Goal: Task Accomplishment & Management: Manage account settings

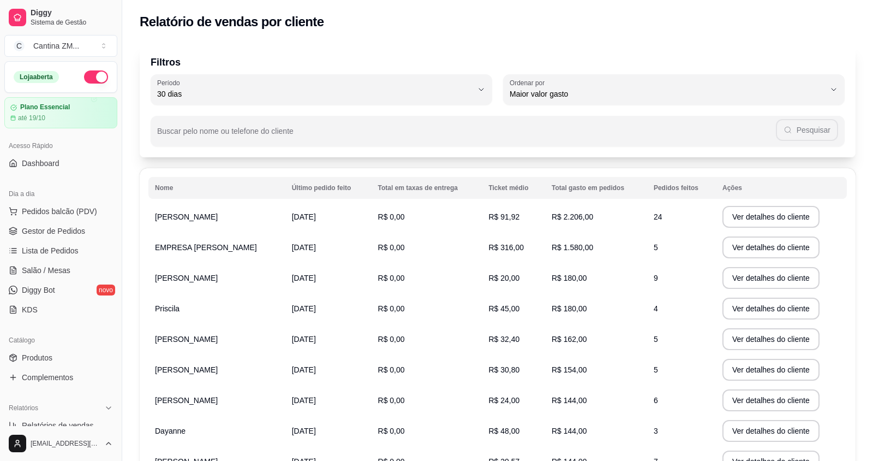
select select "30"
select select "HIGHEST_TOTAL_SPENT_WITH_ORDERS"
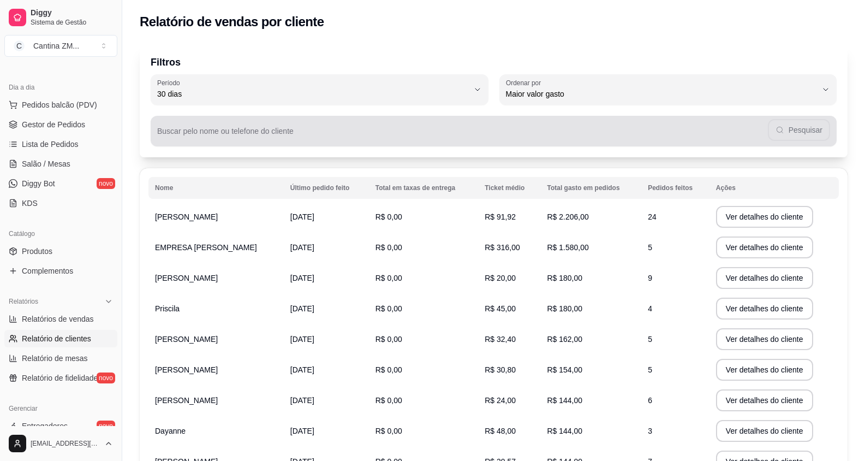
click at [353, 133] on input "Buscar pelo nome ou telefone do cliente" at bounding box center [462, 135] width 611 height 11
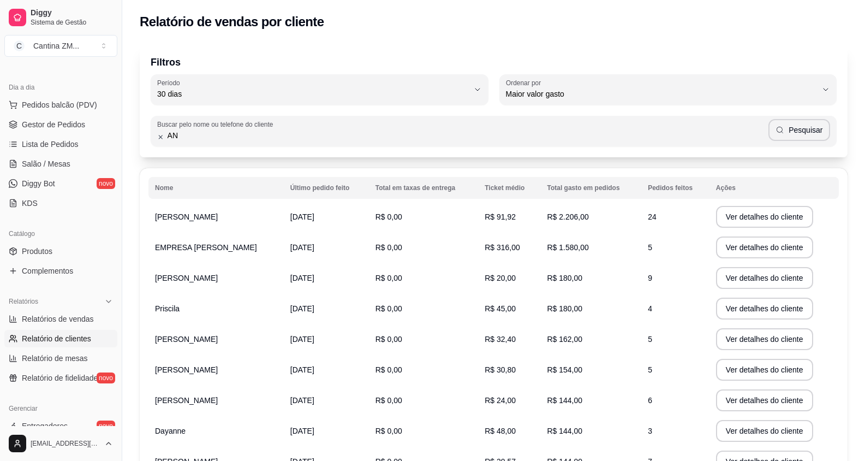
type input "A"
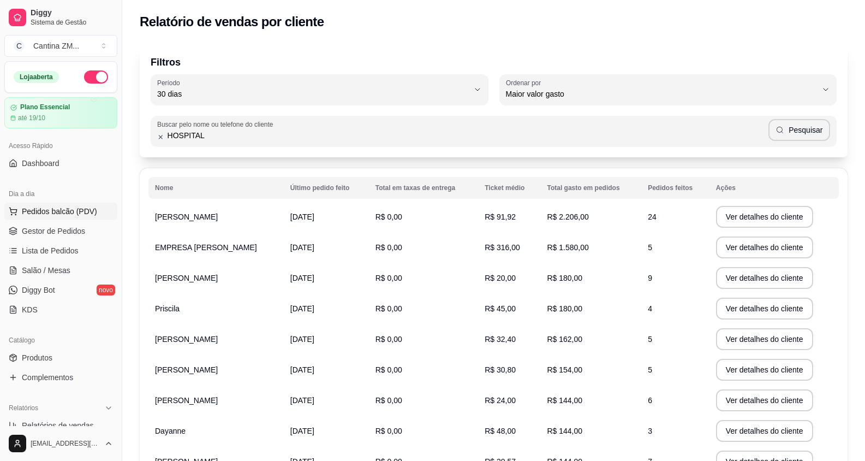
type input "HOSPITAL"
click at [96, 207] on button "Pedidos balcão (PDV)" at bounding box center [60, 210] width 113 height 17
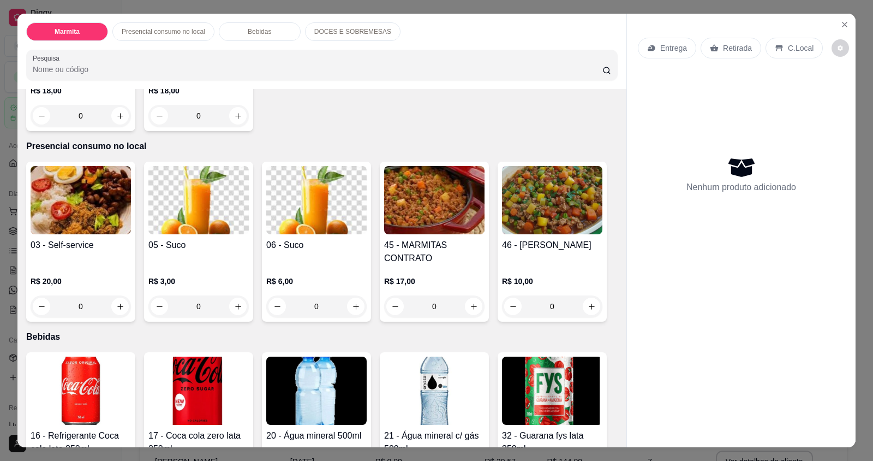
scroll to position [382, 0]
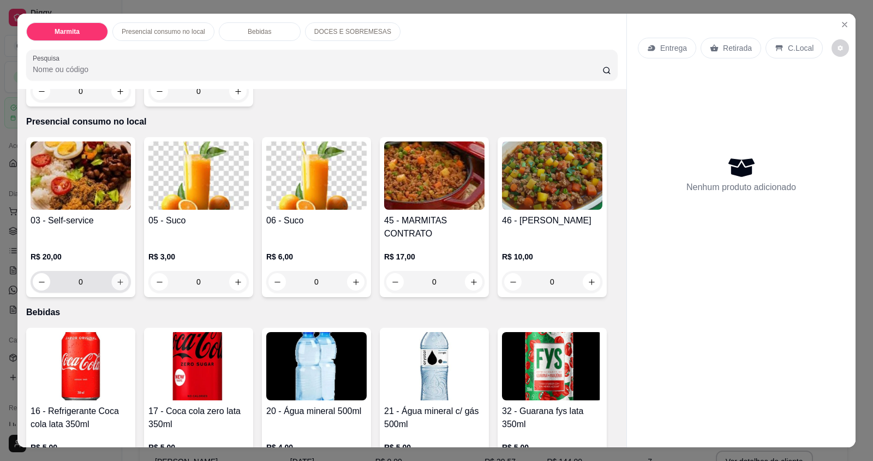
click at [119, 279] on icon "increase-product-quantity" at bounding box center [120, 282] width 8 height 8
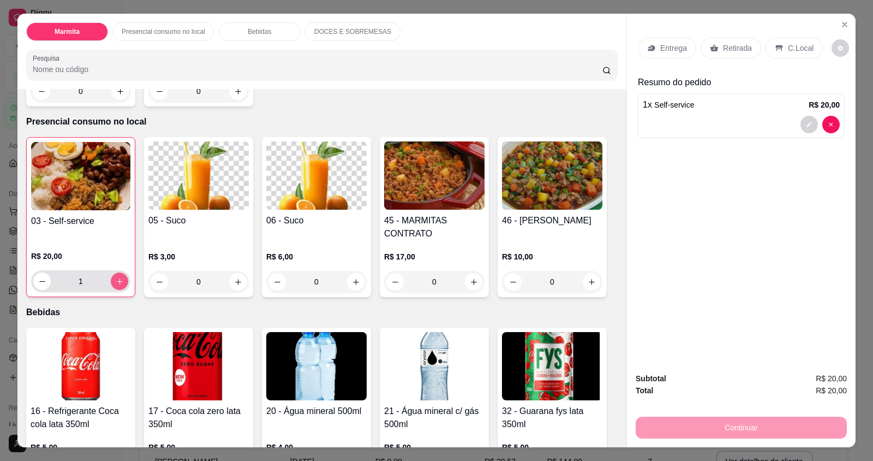
click at [119, 279] on icon "increase-product-quantity" at bounding box center [120, 281] width 8 height 8
type input "2"
click at [788, 41] on div "C.Local" at bounding box center [794, 48] width 57 height 21
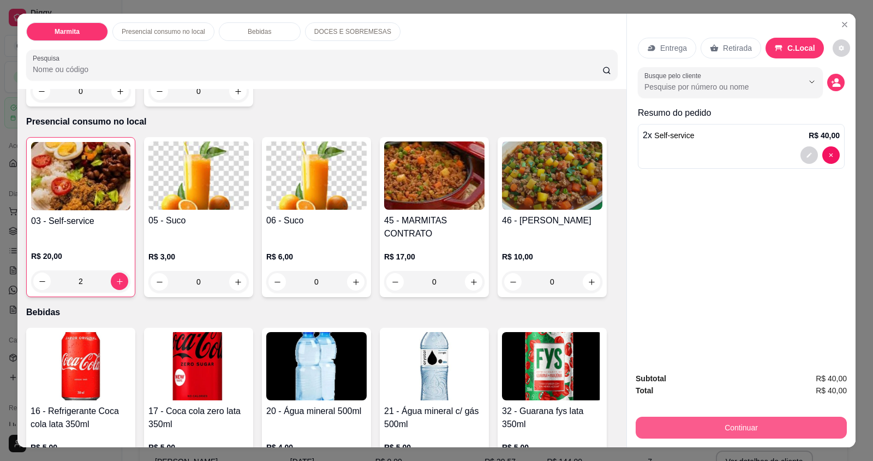
click at [703, 424] on button "Continuar" at bounding box center [741, 427] width 211 height 22
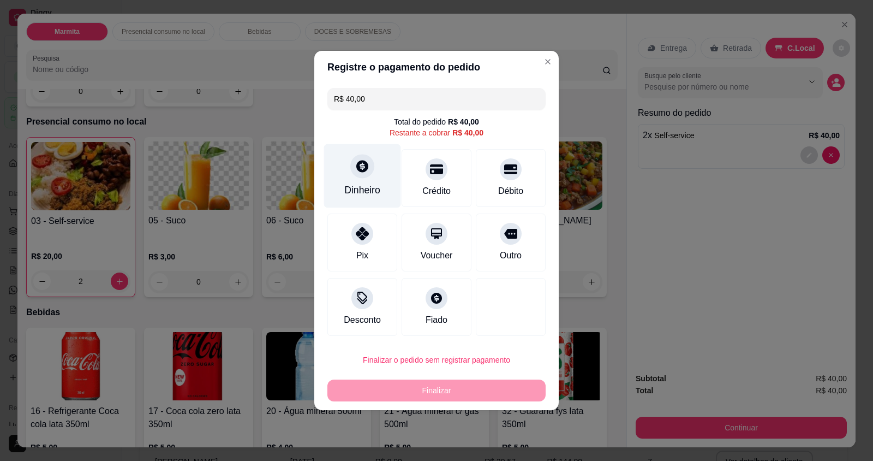
click at [361, 169] on icon at bounding box center [362, 166] width 14 height 14
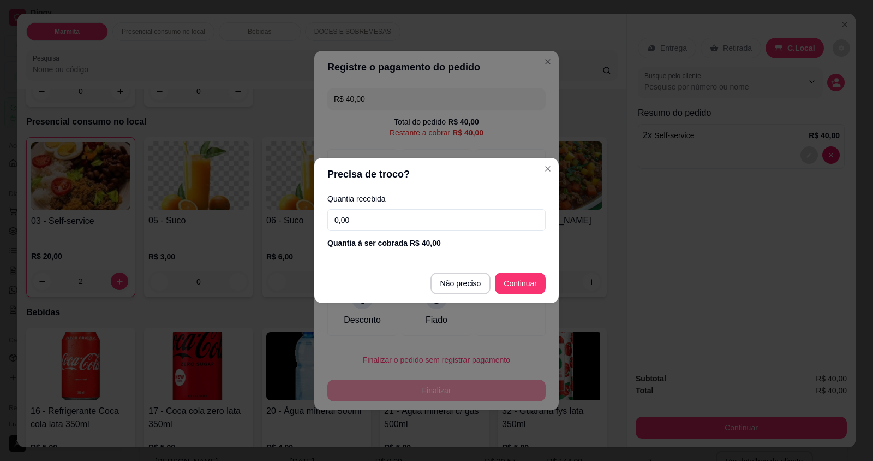
click at [374, 216] on input "0,00" at bounding box center [436, 220] width 218 height 22
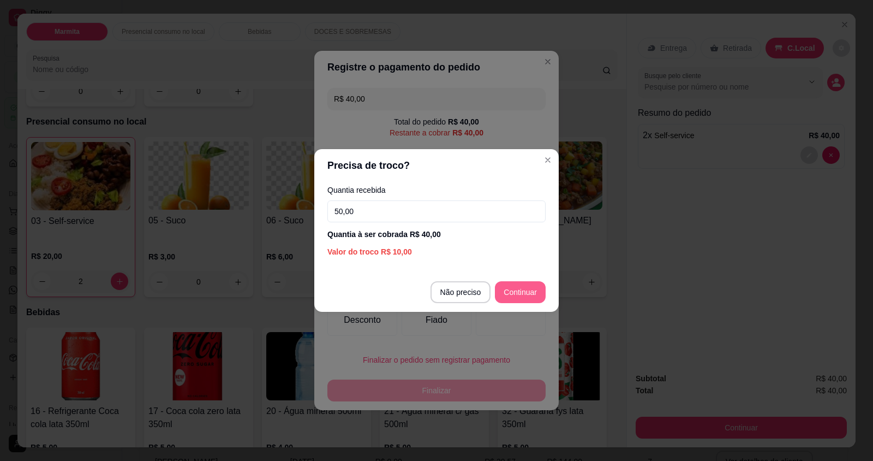
type input "50,00"
type input "R$ 0,00"
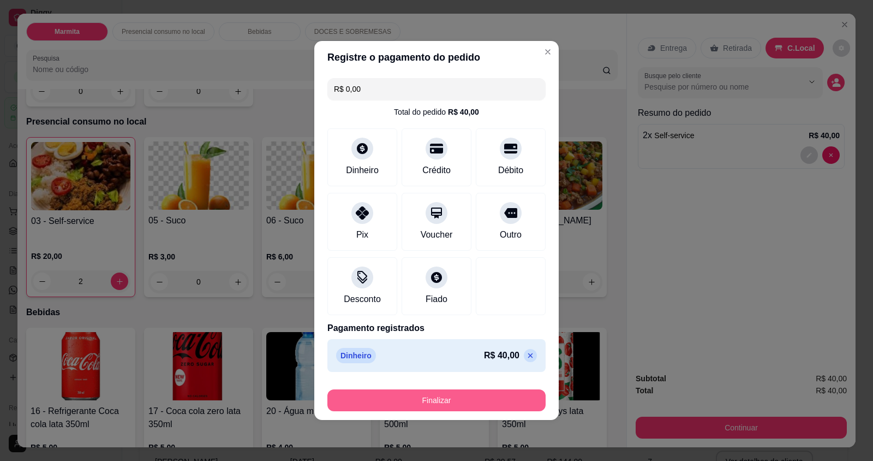
click at [456, 407] on button "Finalizar" at bounding box center [436, 400] width 218 height 22
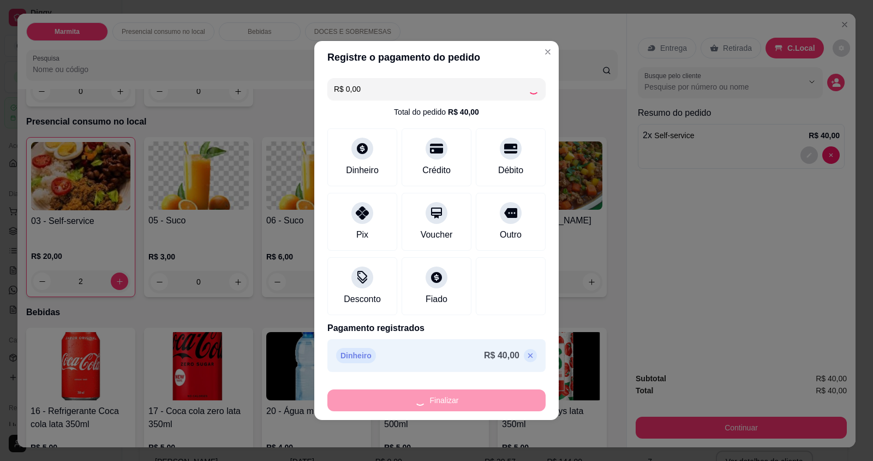
type input "0"
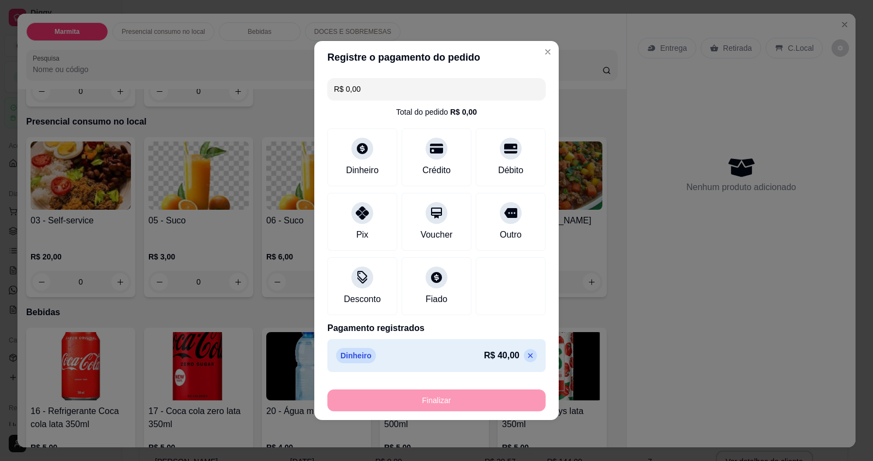
type input "-R$ 40,00"
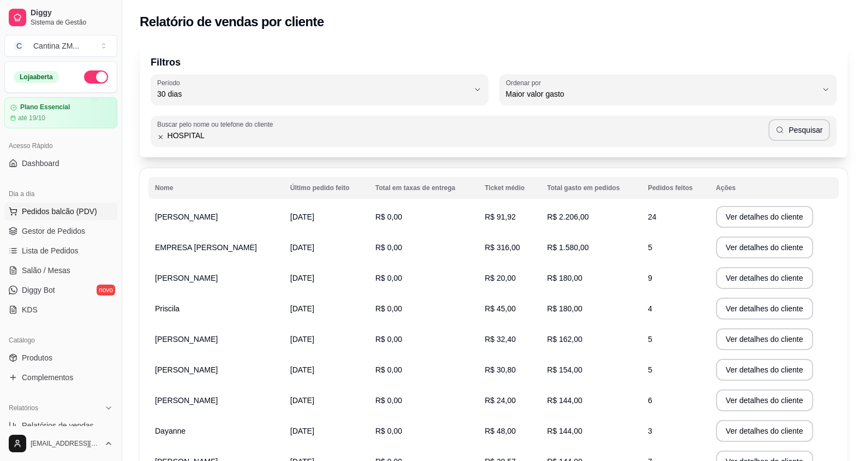
click at [54, 206] on span "Pedidos balcão (PDV)" at bounding box center [59, 211] width 75 height 11
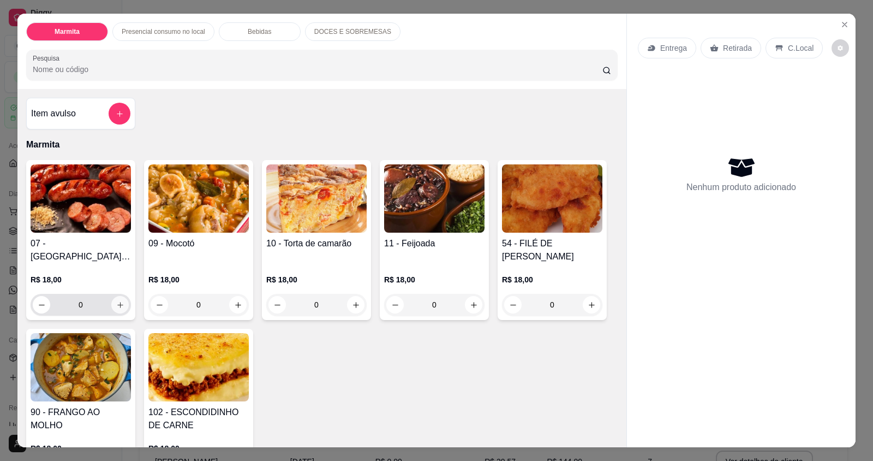
click at [118, 299] on button "increase-product-quantity" at bounding box center [119, 304] width 17 height 17
type input "1"
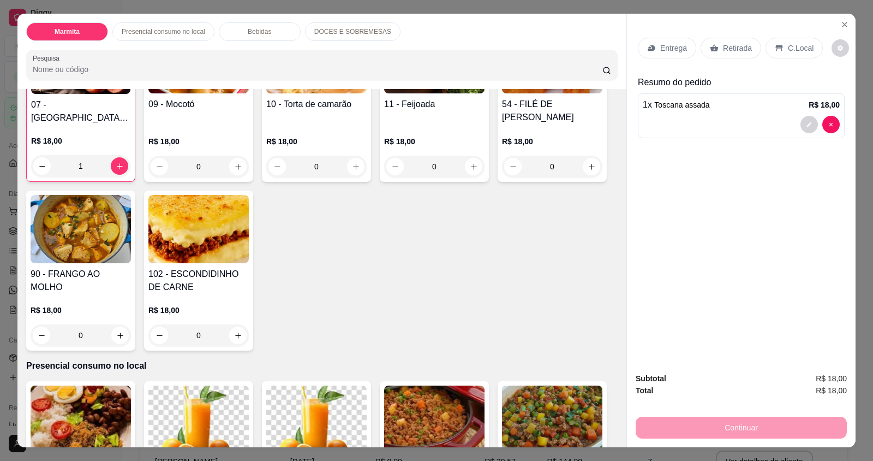
scroll to position [164, 0]
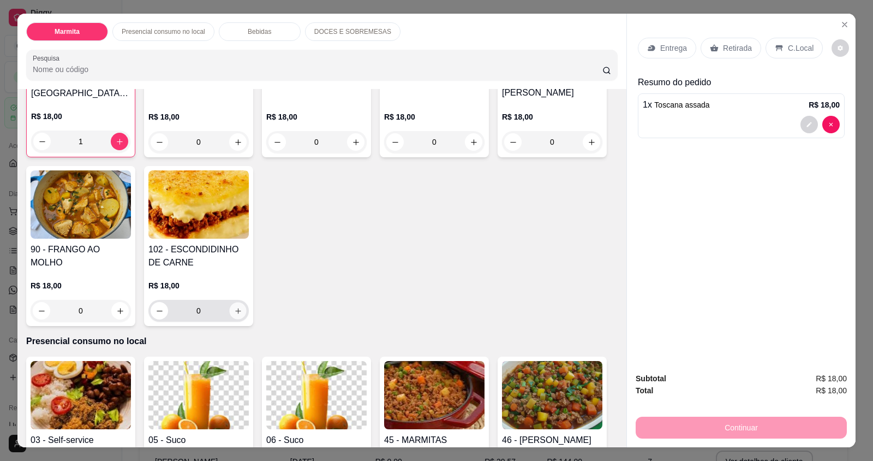
click at [234, 303] on button "increase-product-quantity" at bounding box center [237, 310] width 17 height 17
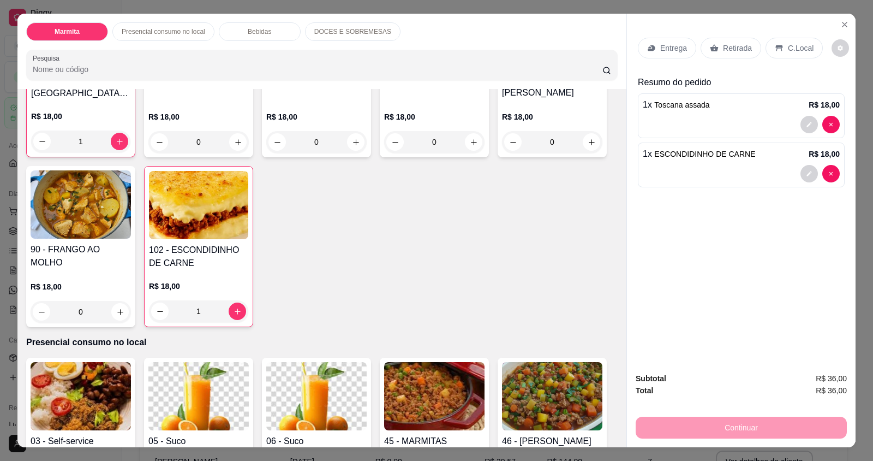
click at [788, 49] on p "C.Local" at bounding box center [801, 48] width 26 height 11
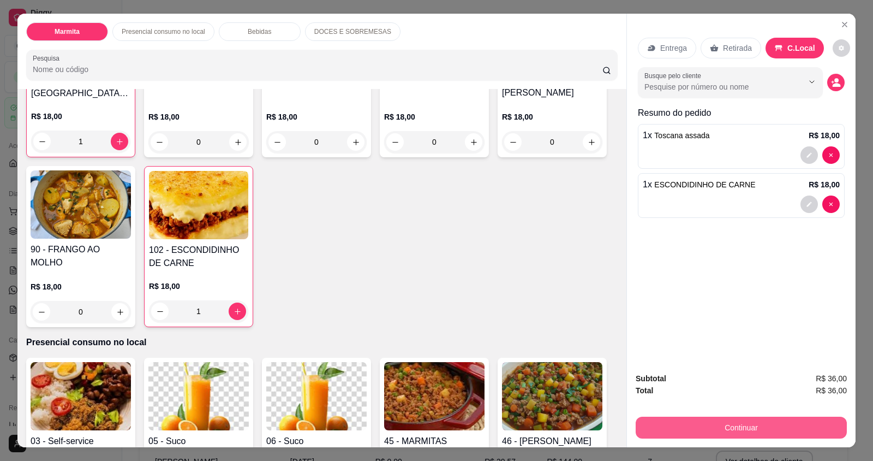
click at [720, 430] on button "Continuar" at bounding box center [741, 427] width 211 height 22
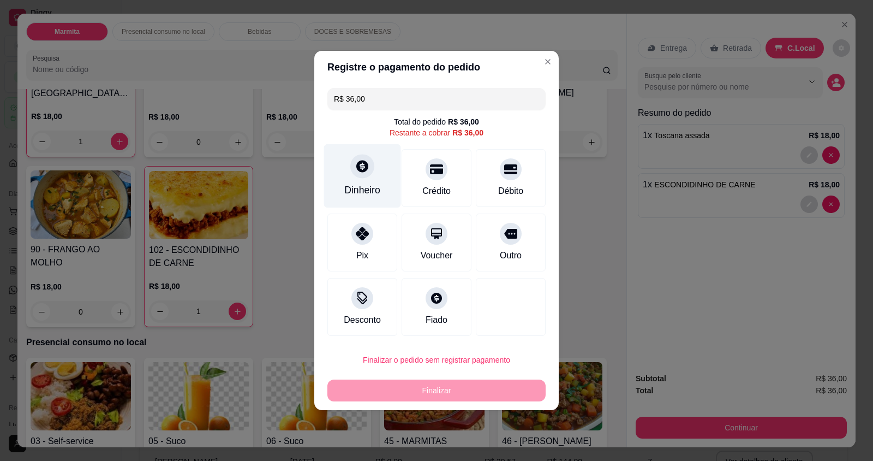
click at [366, 183] on div "Dinheiro" at bounding box center [362, 190] width 36 height 14
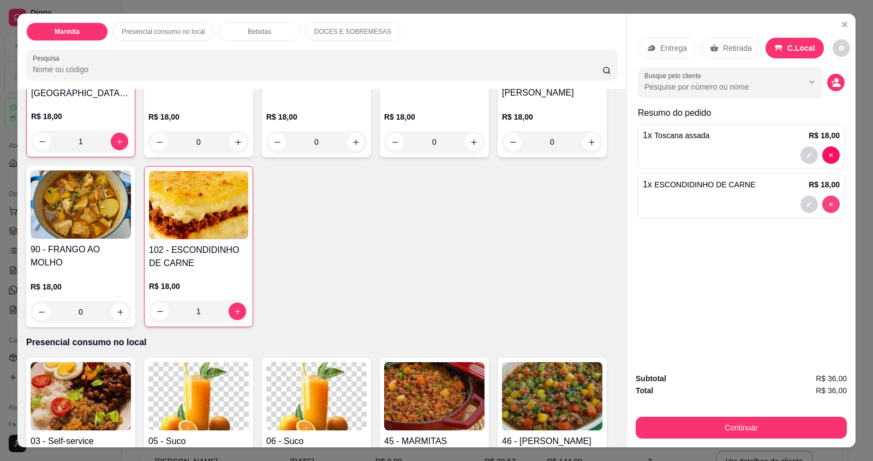
type input "0"
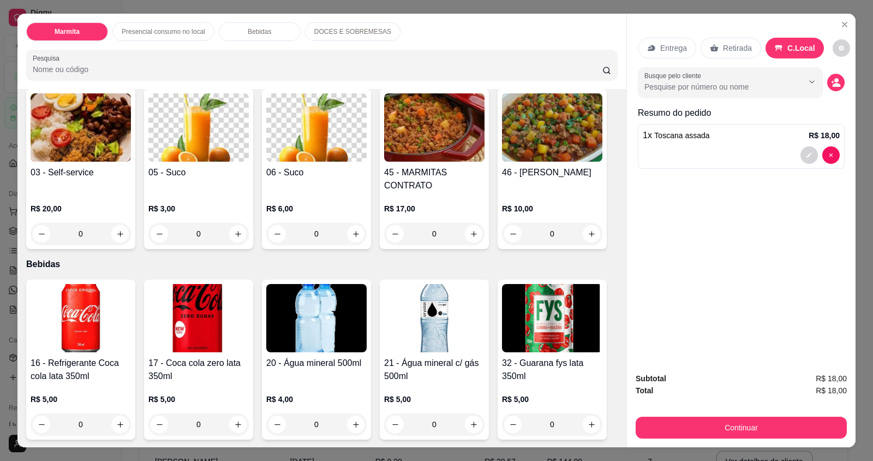
scroll to position [491, 0]
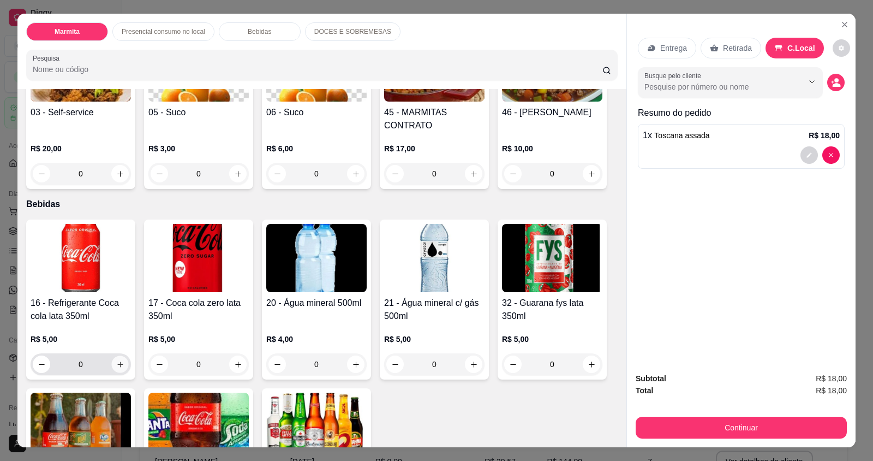
click at [119, 362] on icon "increase-product-quantity" at bounding box center [120, 364] width 8 height 8
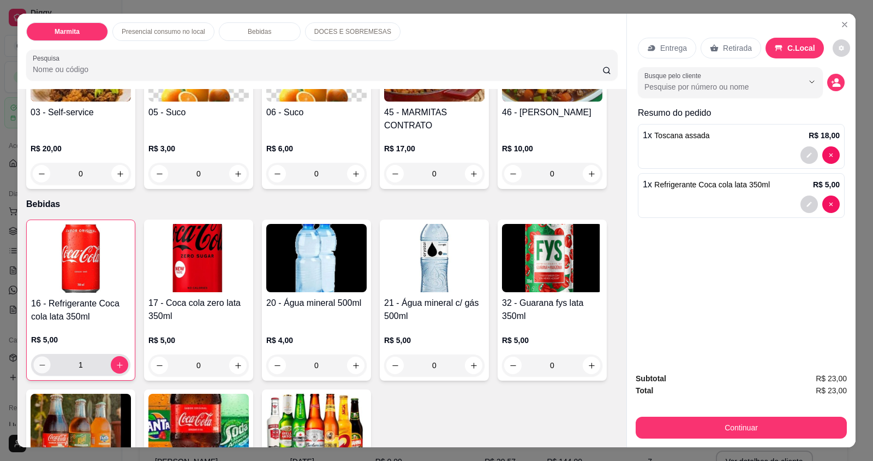
click at [33, 365] on button "decrease-product-quantity" at bounding box center [41, 364] width 17 height 17
type input "0"
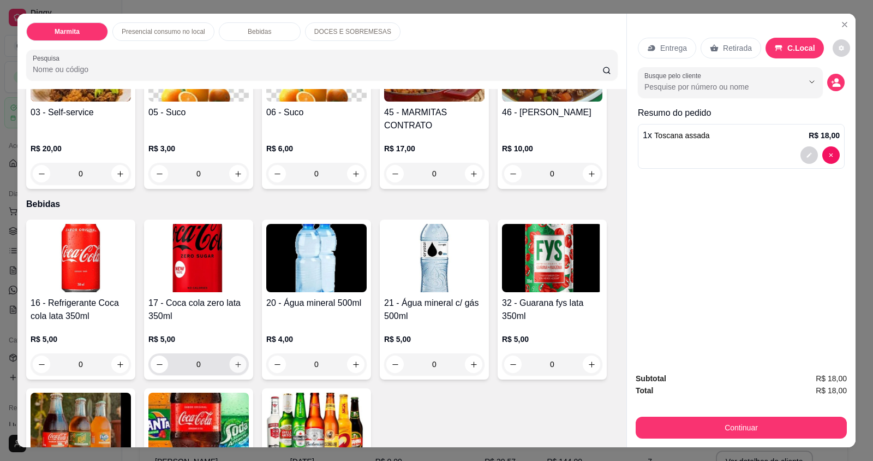
click at [235, 363] on icon "increase-product-quantity" at bounding box center [237, 363] width 5 height 5
type input "1"
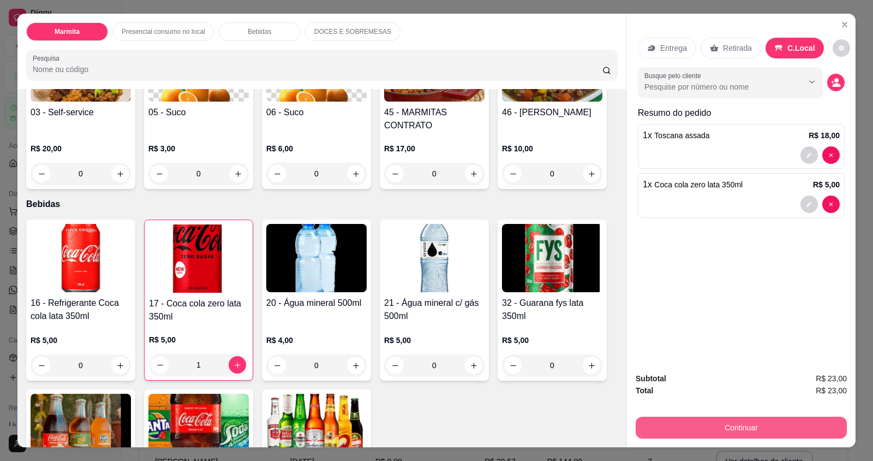
click at [713, 424] on button "Continuar" at bounding box center [741, 427] width 211 height 22
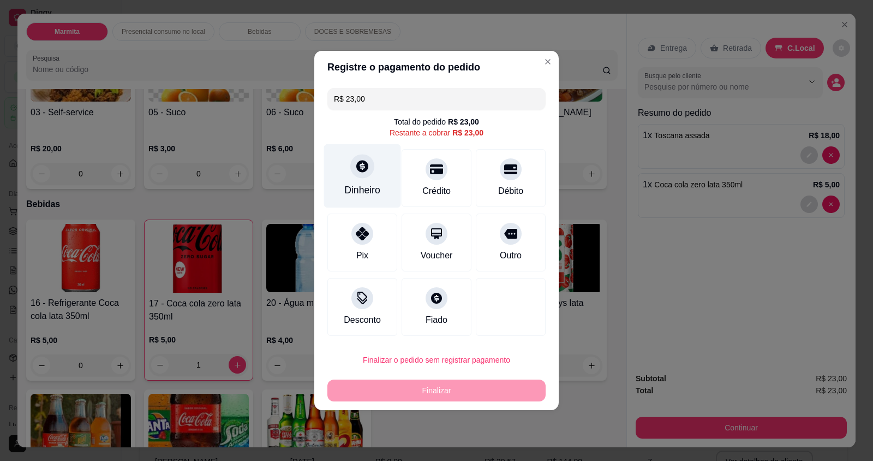
click at [355, 189] on div "Dinheiro" at bounding box center [362, 190] width 36 height 14
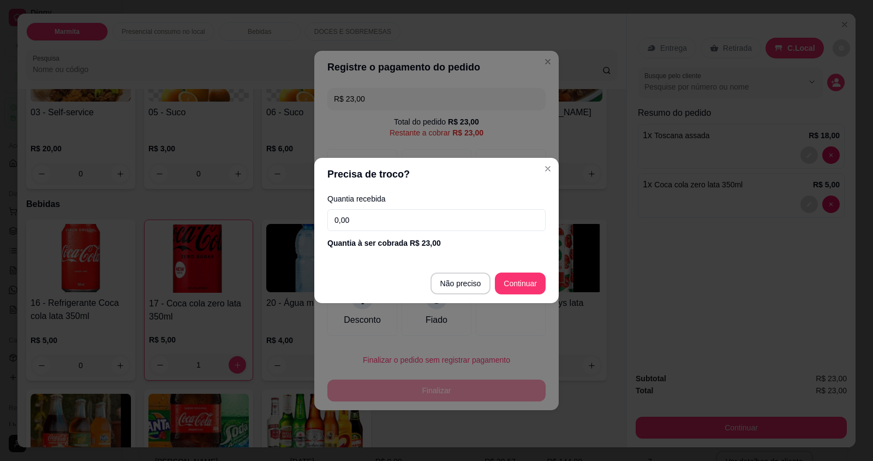
click at [377, 230] on input "0,00" at bounding box center [436, 220] width 218 height 22
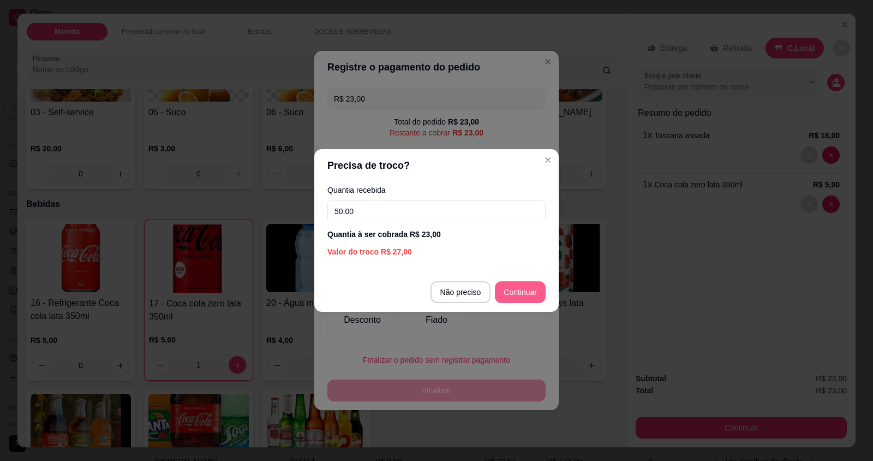
type input "50,00"
type input "R$ 0,00"
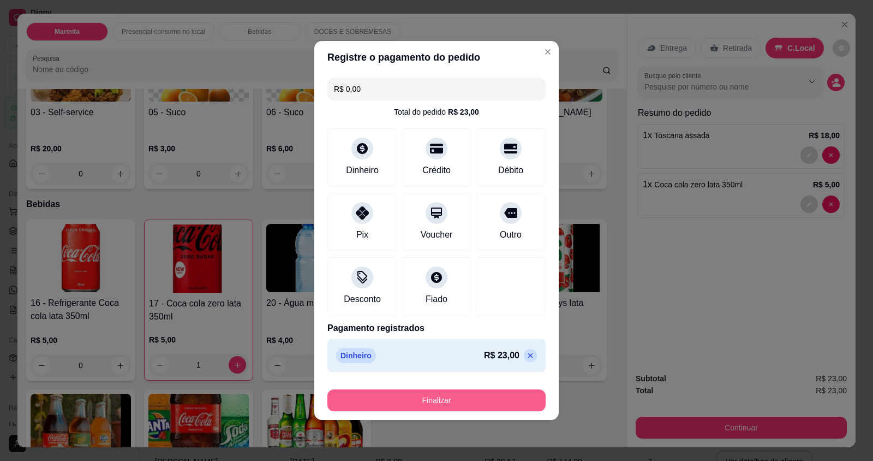
click at [464, 395] on button "Finalizar" at bounding box center [436, 400] width 218 height 22
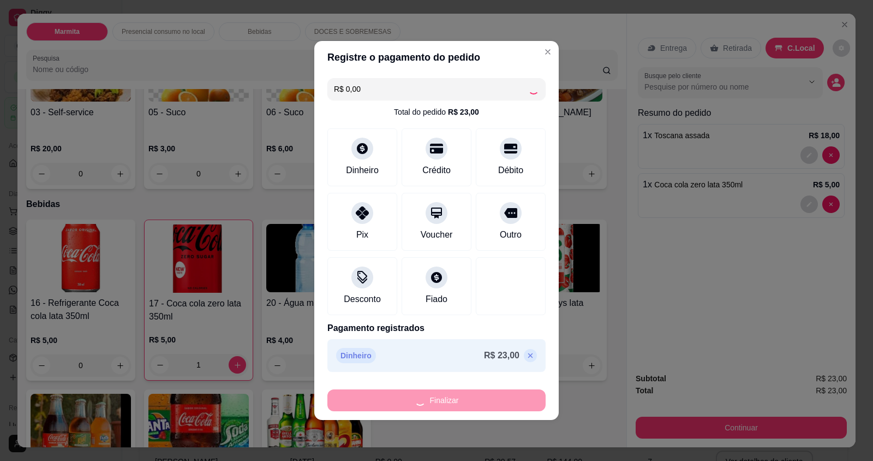
type input "0"
type input "-R$ 23,00"
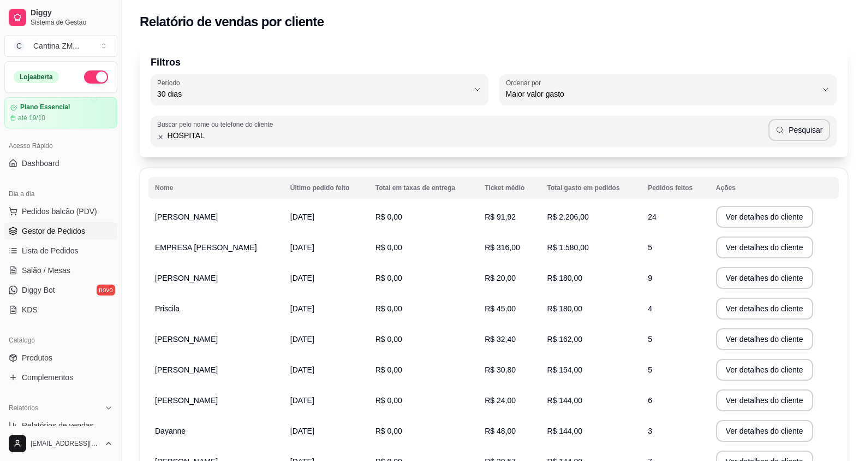
click at [76, 234] on span "Gestor de Pedidos" at bounding box center [53, 230] width 63 height 11
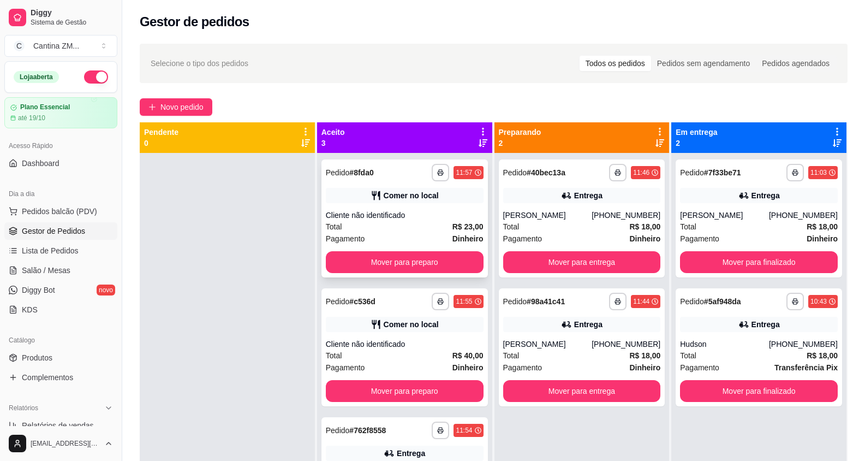
click at [374, 218] on div "Cliente não identificado" at bounding box center [405, 215] width 158 height 11
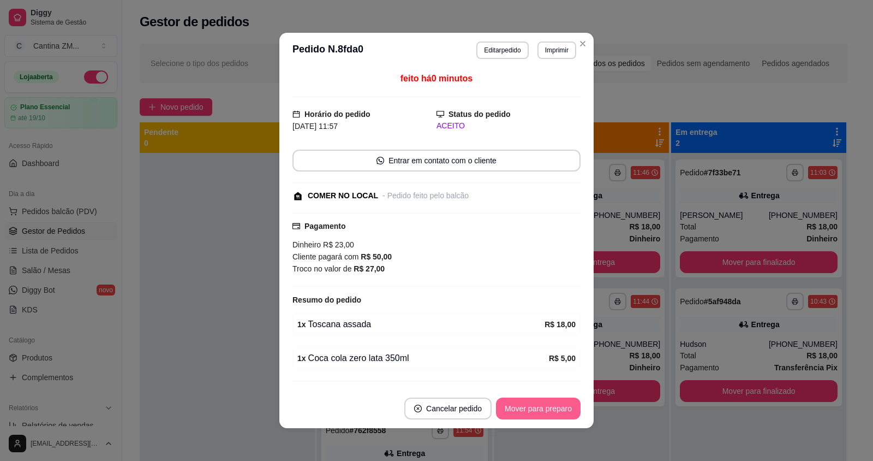
click at [510, 409] on button "Mover para preparo" at bounding box center [538, 408] width 85 height 22
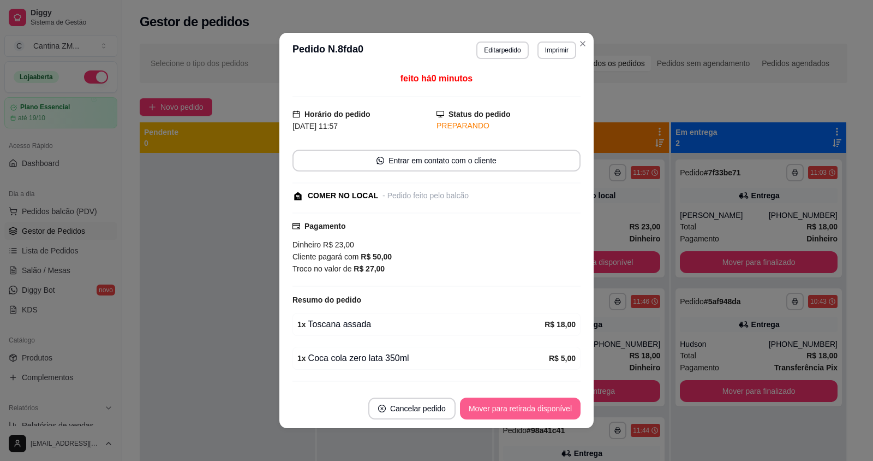
click at [510, 409] on button "Mover para retirada disponível" at bounding box center [520, 408] width 121 height 22
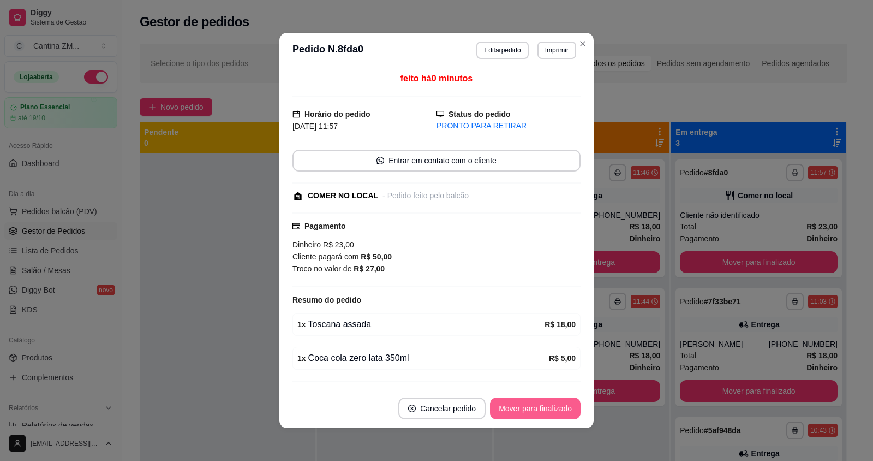
click at [510, 409] on button "Mover para finalizado" at bounding box center [535, 408] width 91 height 22
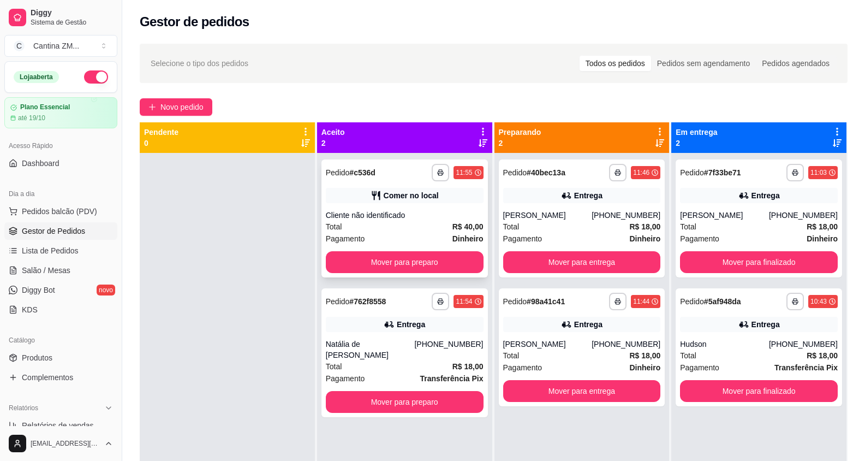
click at [404, 228] on div "Total R$ 40,00" at bounding box center [405, 227] width 158 height 12
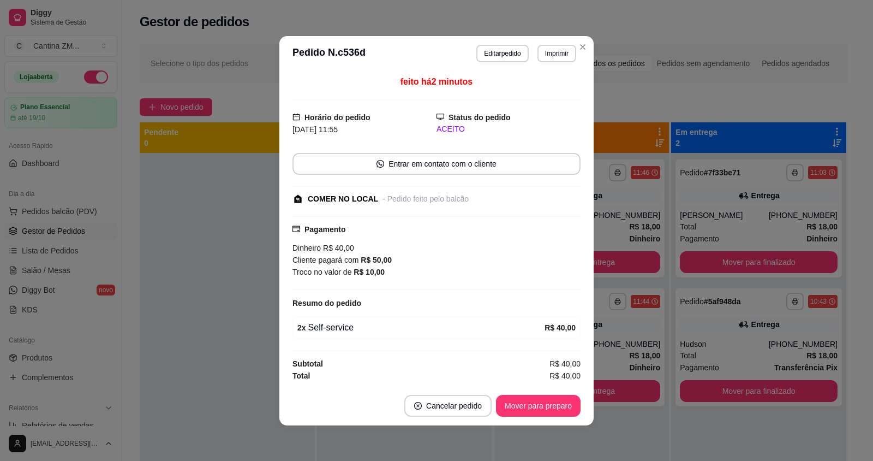
drag, startPoint x: 494, startPoint y: 401, endPoint x: 509, endPoint y: 408, distance: 15.9
click at [496, 401] on footer "Cancelar pedido Mover para preparo" at bounding box center [436, 405] width 314 height 39
click at [509, 408] on button "Mover para preparo" at bounding box center [538, 406] width 85 height 22
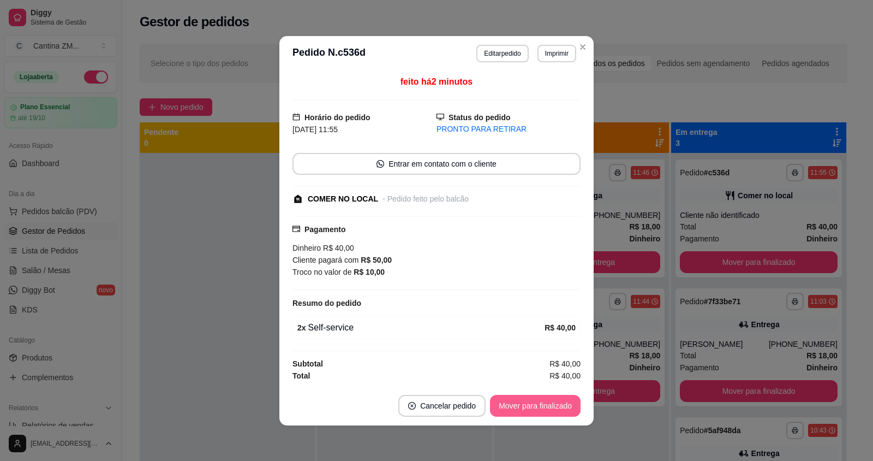
click at [509, 408] on button "Mover para finalizado" at bounding box center [535, 406] width 91 height 22
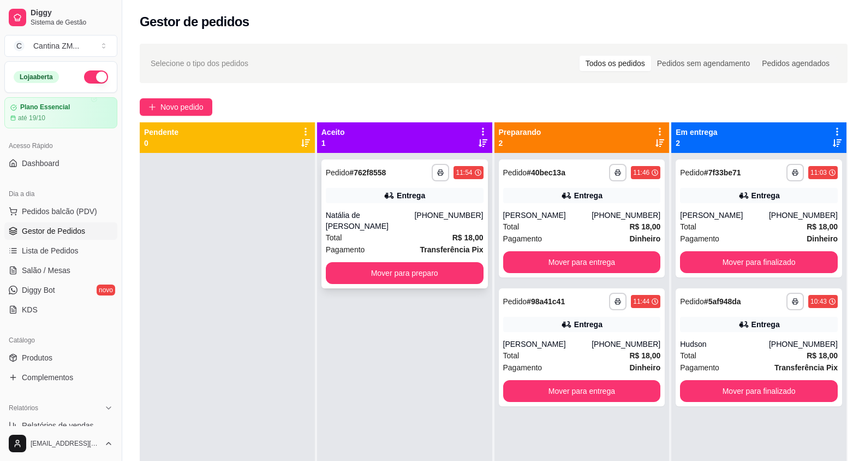
click at [398, 215] on div "Natália de [PERSON_NAME]" at bounding box center [370, 221] width 89 height 22
click at [428, 278] on button "Mover para preparo" at bounding box center [405, 273] width 158 height 22
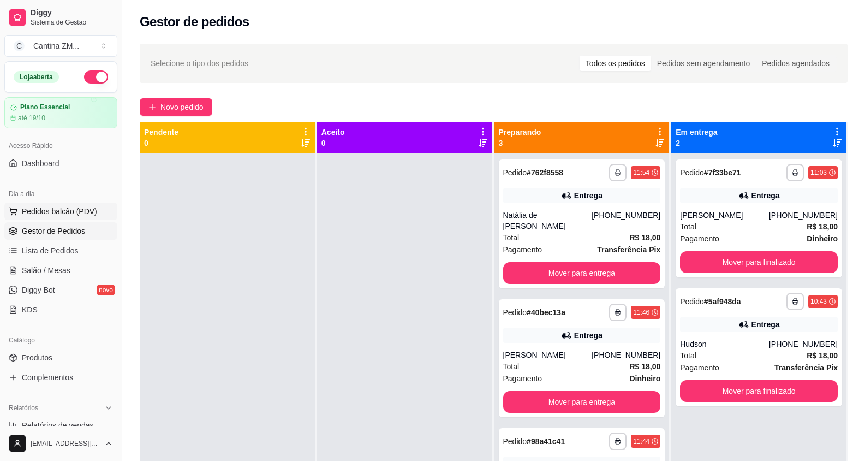
click at [39, 216] on span "Pedidos balcão (PDV)" at bounding box center [59, 211] width 75 height 11
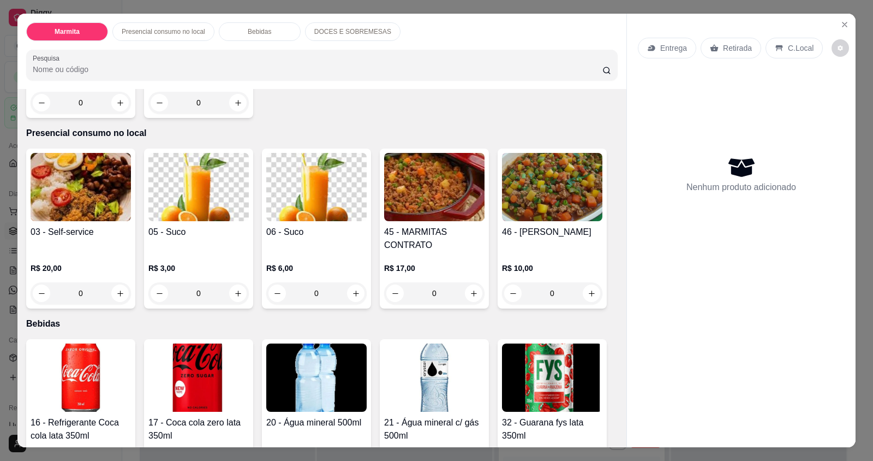
scroll to position [382, 0]
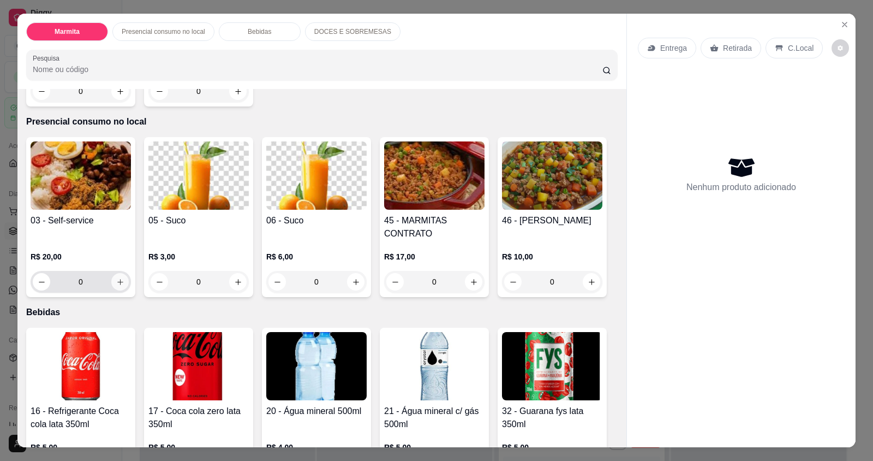
click at [118, 277] on button "increase-product-quantity" at bounding box center [119, 281] width 17 height 17
type input "1"
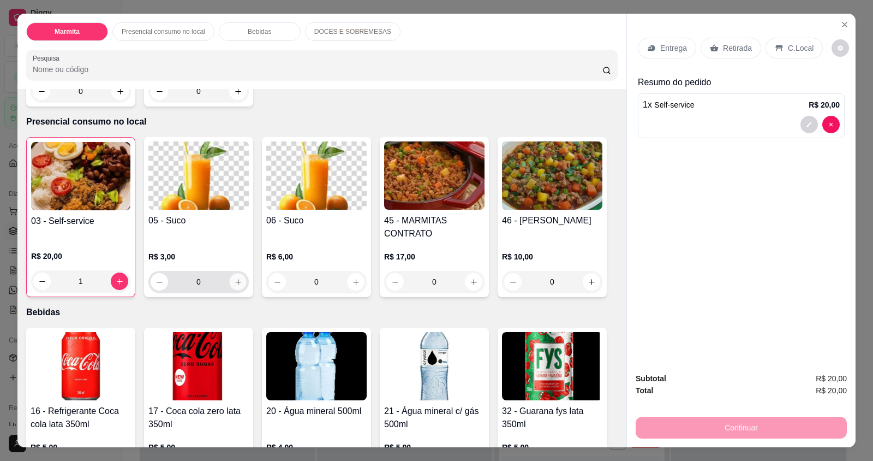
click at [241, 281] on button "increase-product-quantity" at bounding box center [237, 281] width 17 height 17
type input "1"
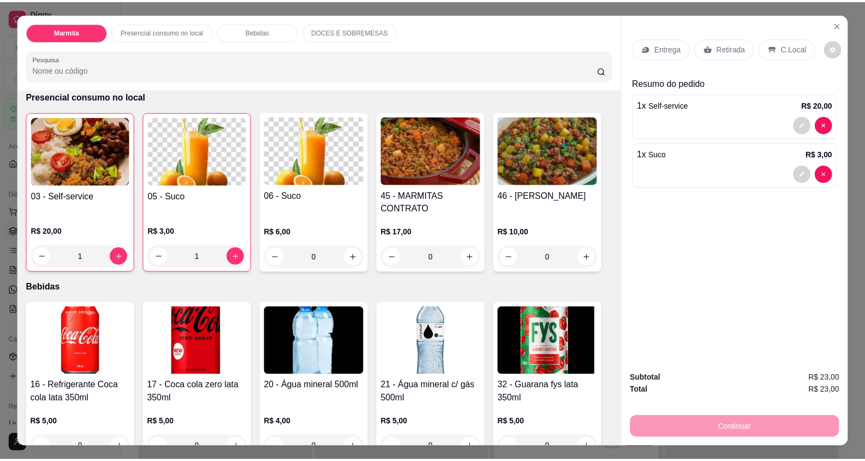
scroll to position [341, 0]
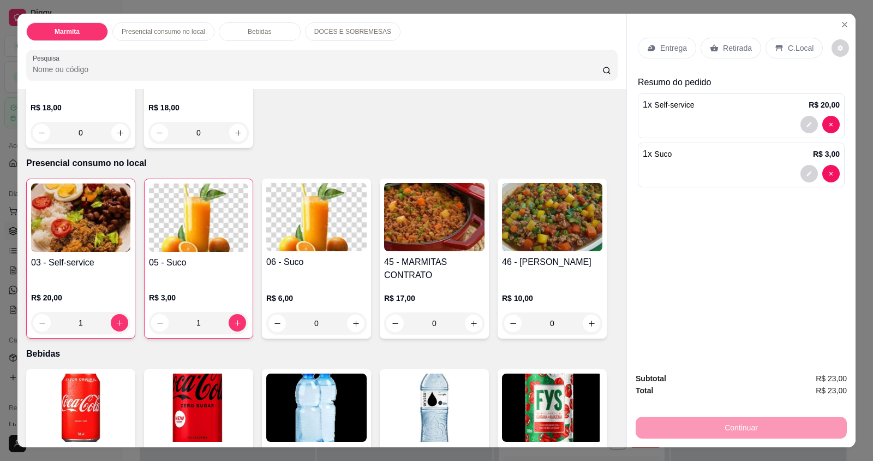
click at [788, 49] on p "C.Local" at bounding box center [801, 48] width 26 height 11
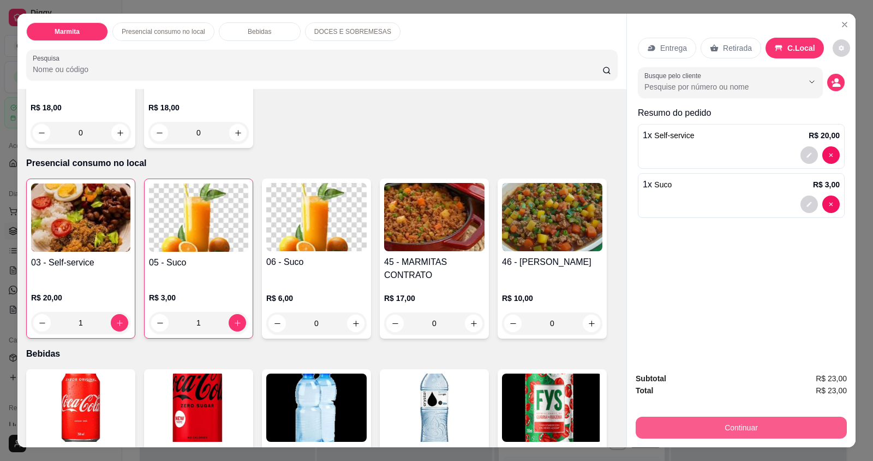
click at [721, 437] on button "Continuar" at bounding box center [741, 427] width 211 height 22
click at [696, 416] on div "Continuar" at bounding box center [741, 426] width 211 height 25
click at [701, 420] on button "Continuar" at bounding box center [741, 427] width 211 height 22
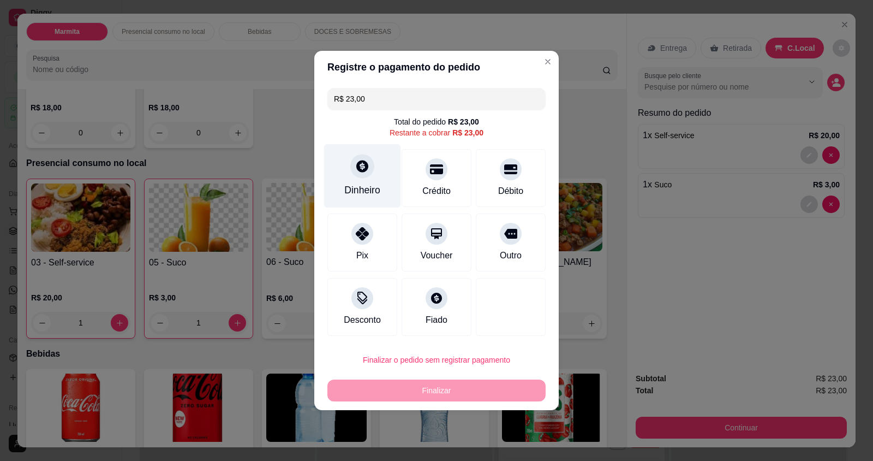
click at [351, 198] on div "Dinheiro" at bounding box center [362, 176] width 77 height 64
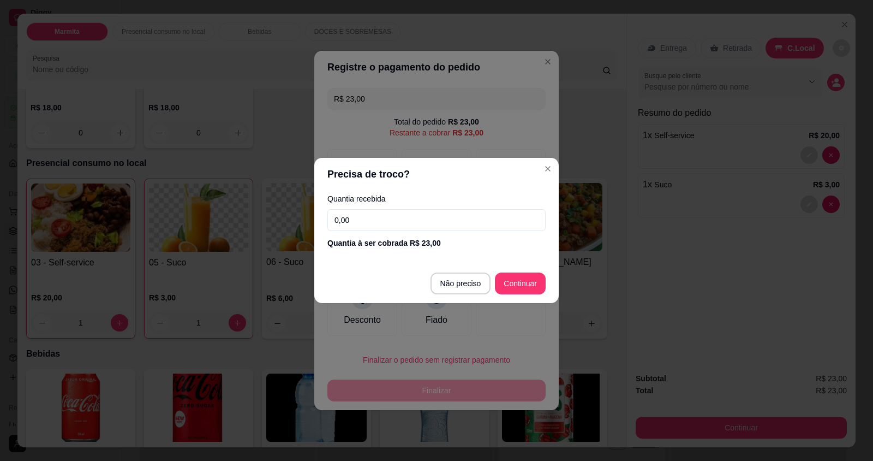
click at [366, 219] on input "0,00" at bounding box center [436, 220] width 218 height 22
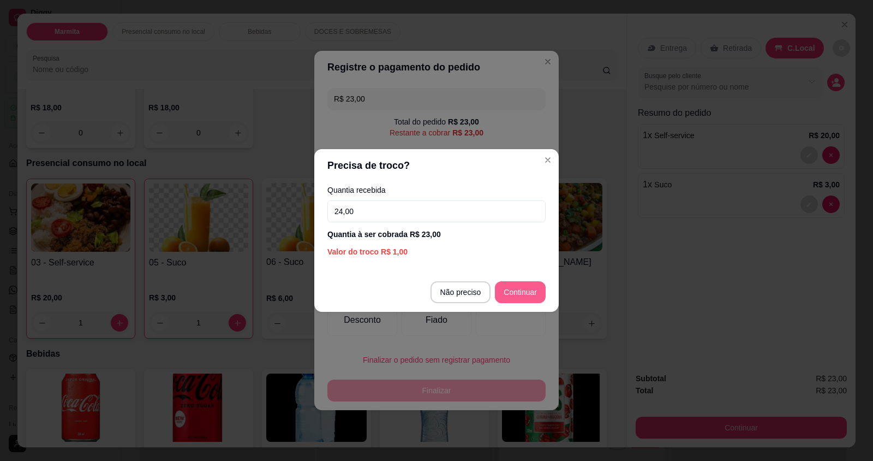
type input "24,00"
type input "R$ 0,00"
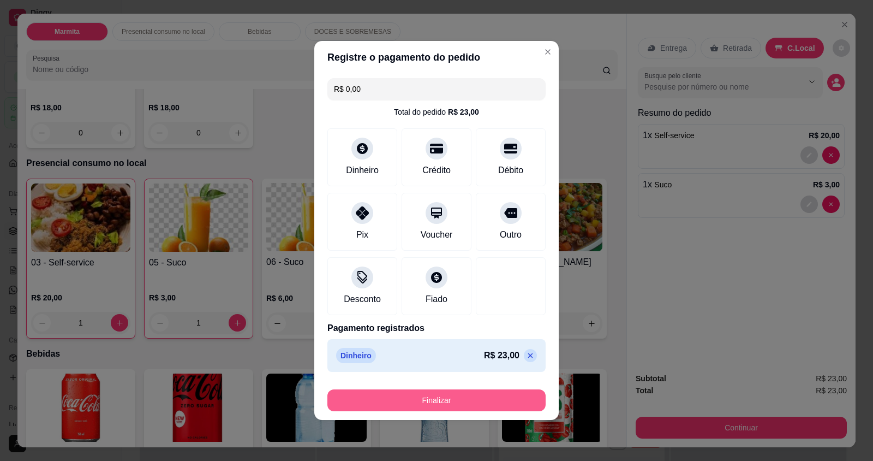
click at [482, 400] on button "Finalizar" at bounding box center [436, 400] width 218 height 22
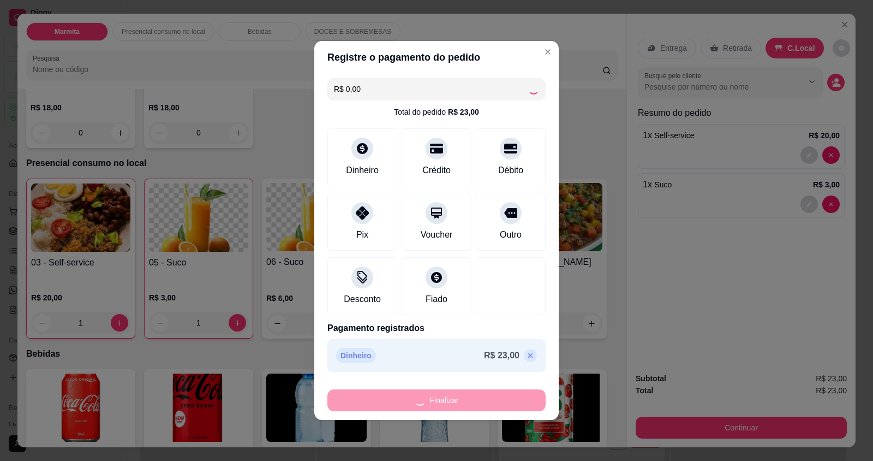
type input "0"
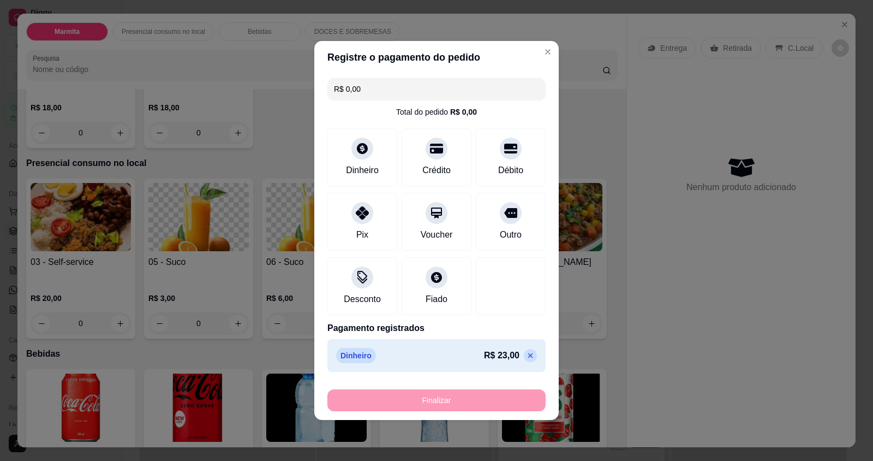
type input "-R$ 23,00"
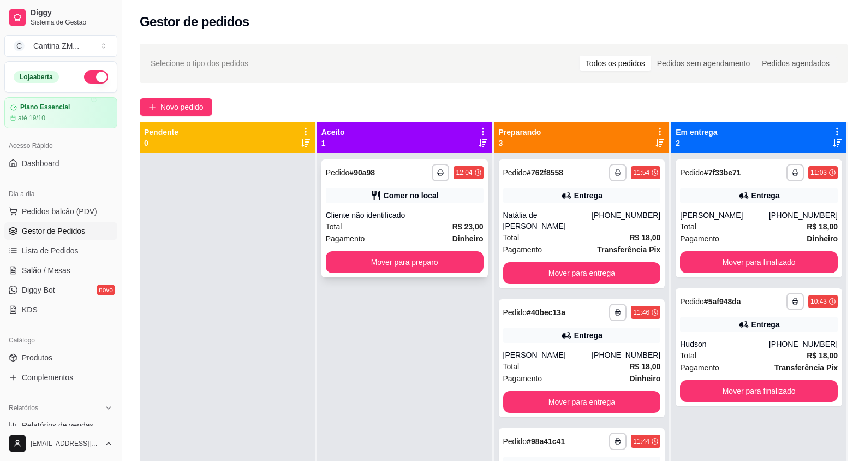
click at [351, 223] on div "Total R$ 23,00" at bounding box center [405, 227] width 158 height 12
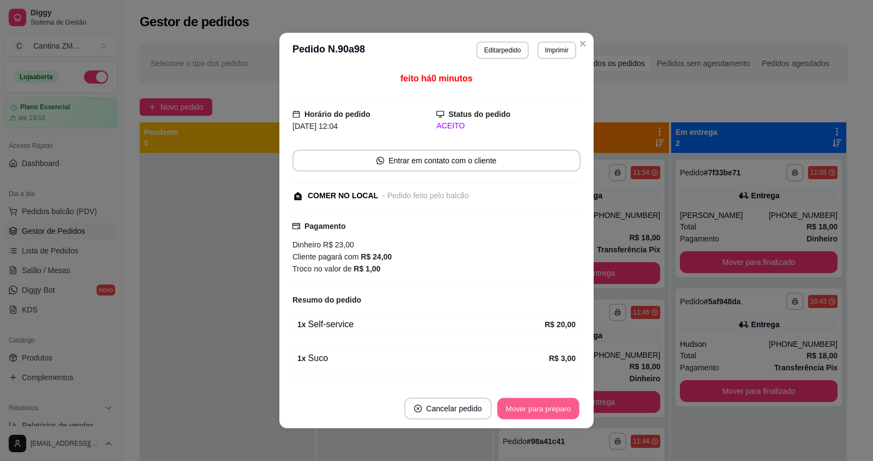
click at [530, 410] on button "Mover para preparo" at bounding box center [538, 408] width 82 height 21
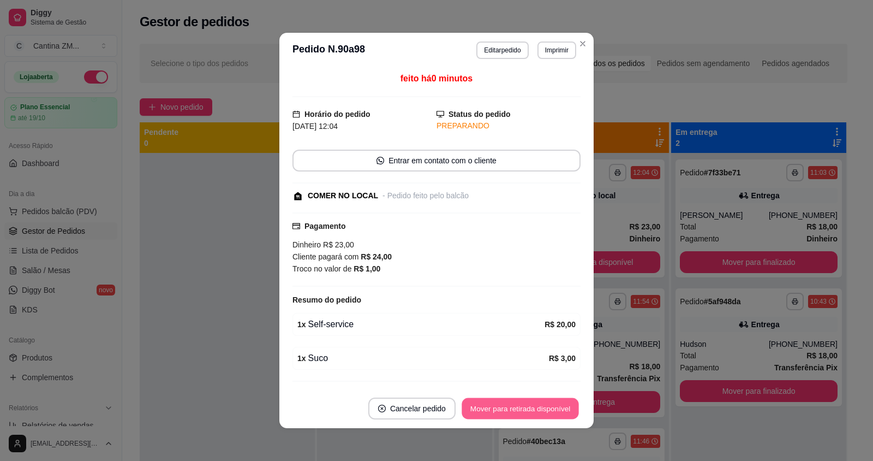
click at [530, 410] on button "Mover para retirada disponível" at bounding box center [520, 408] width 117 height 21
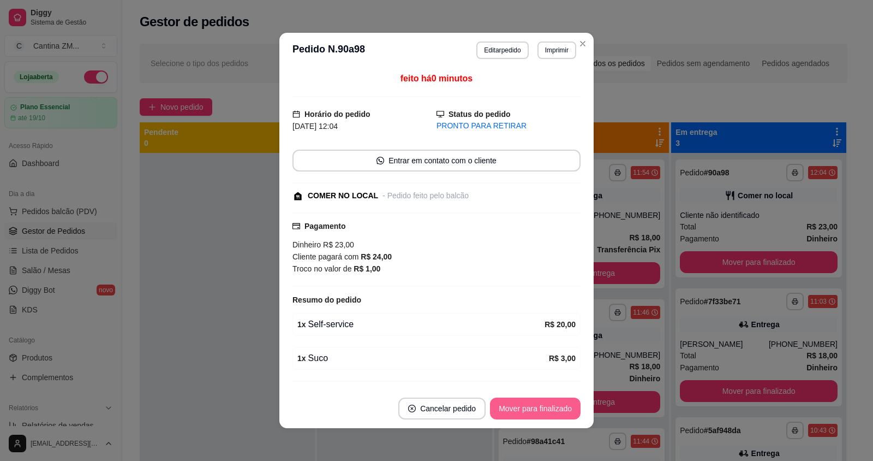
click at [530, 410] on button "Mover para finalizado" at bounding box center [535, 408] width 91 height 22
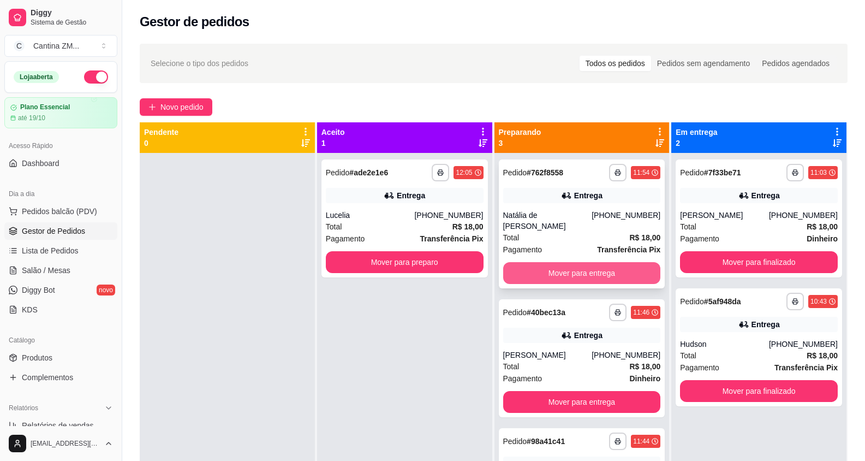
click at [540, 272] on button "Mover para entrega" at bounding box center [582, 273] width 158 height 22
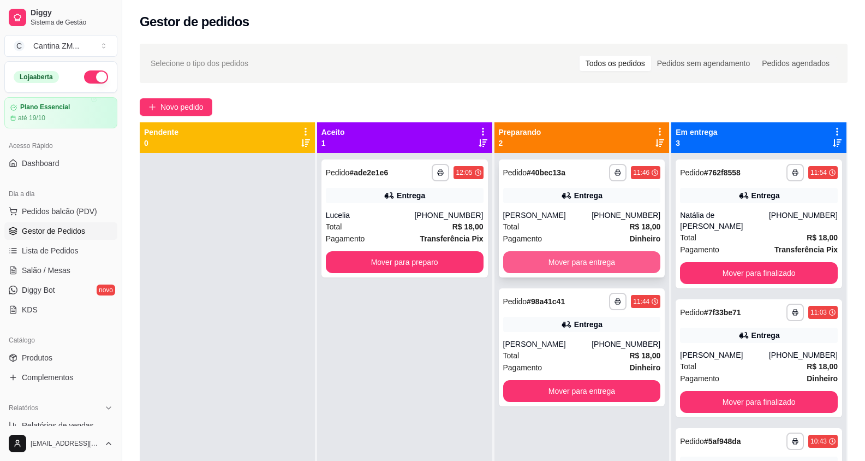
click at [542, 262] on button "Mover para entrega" at bounding box center [582, 262] width 158 height 22
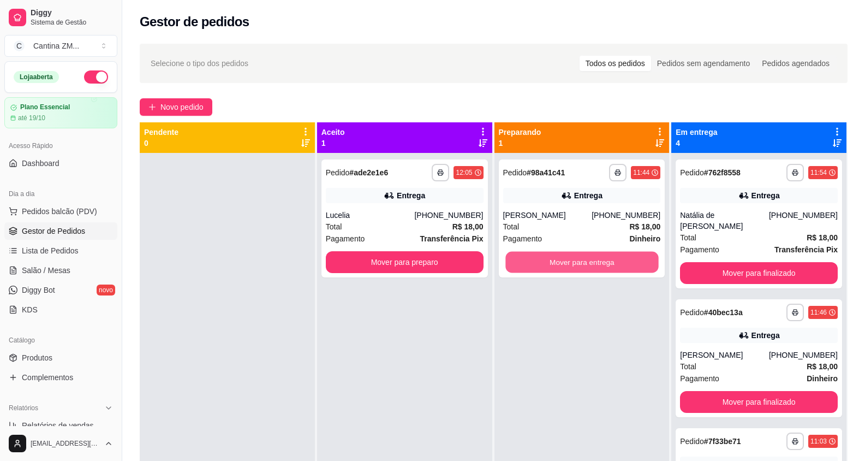
click at [542, 262] on button "Mover para entrega" at bounding box center [581, 262] width 153 height 21
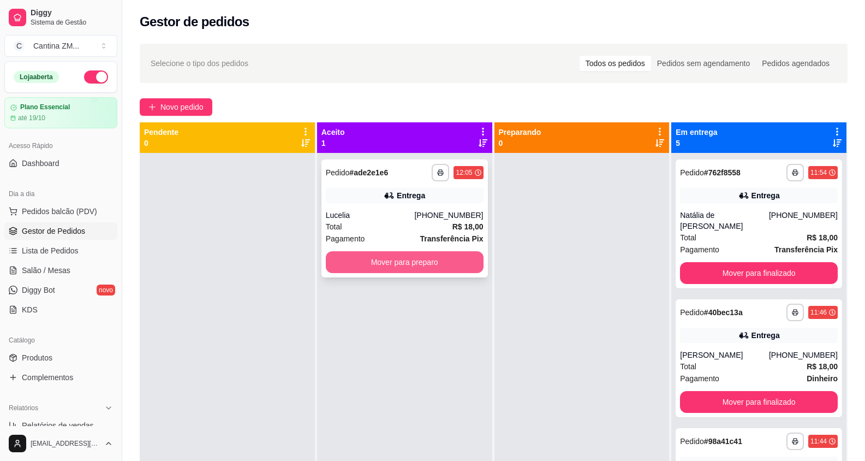
click at [436, 260] on button "Mover para preparo" at bounding box center [405, 262] width 158 height 22
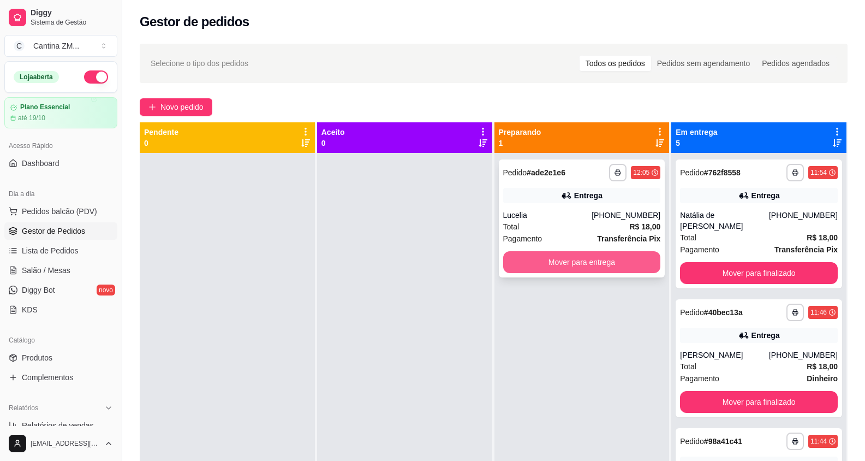
click at [522, 261] on button "Mover para entrega" at bounding box center [582, 262] width 158 height 22
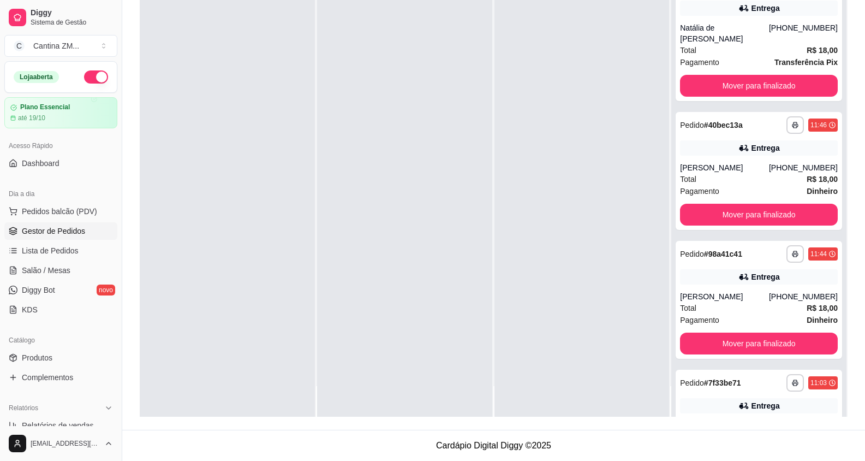
scroll to position [116, 0]
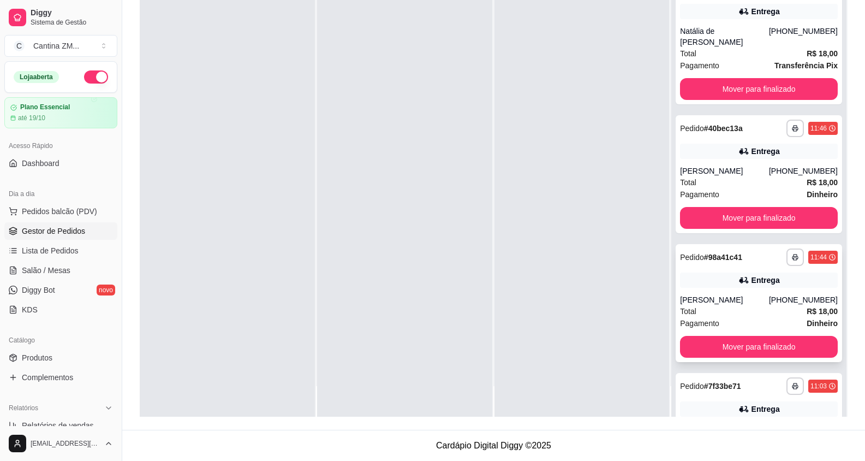
click at [741, 319] on div "Pagamento Dinheiro" at bounding box center [759, 323] width 158 height 12
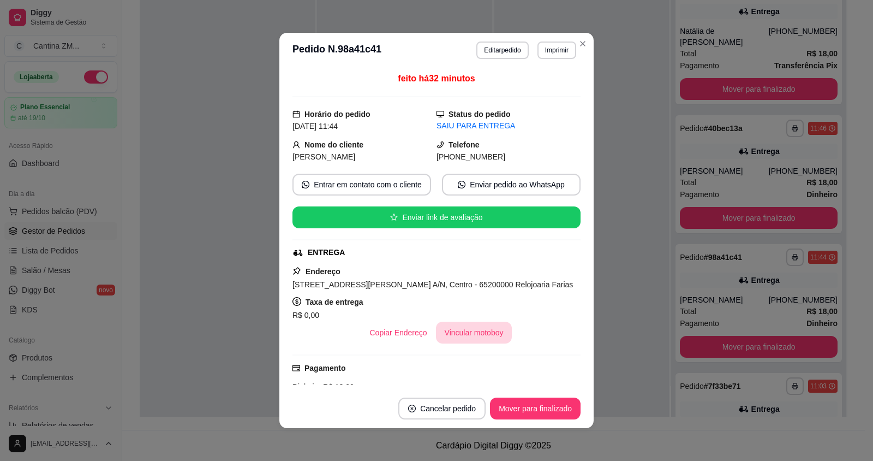
click at [475, 335] on button "Vincular motoboy" at bounding box center [474, 332] width 76 height 22
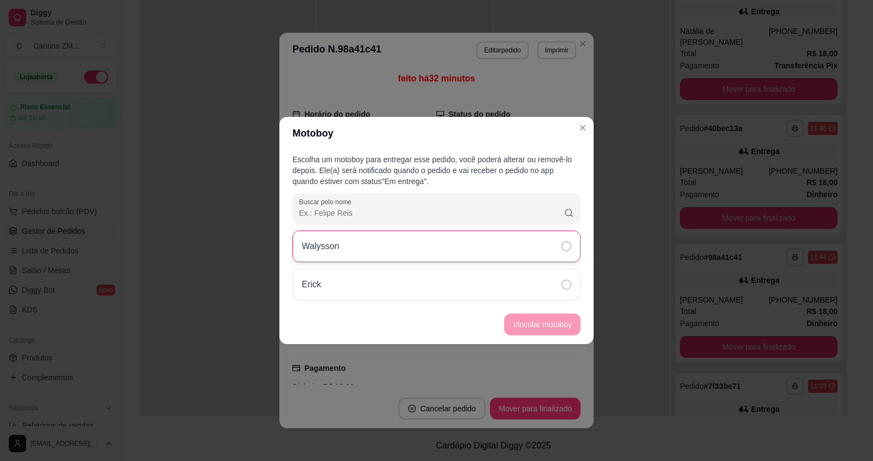
click at [565, 251] on div "Walysson" at bounding box center [437, 246] width 288 height 32
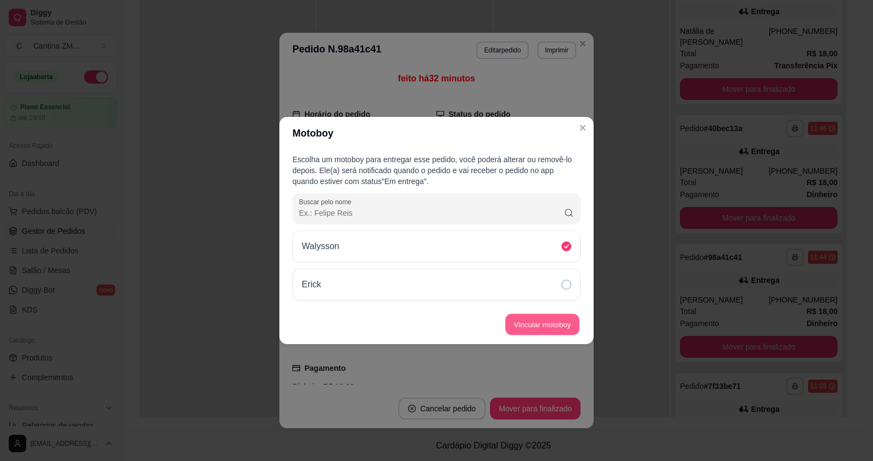
click at [553, 314] on button "Vincular motoboy" at bounding box center [542, 324] width 74 height 21
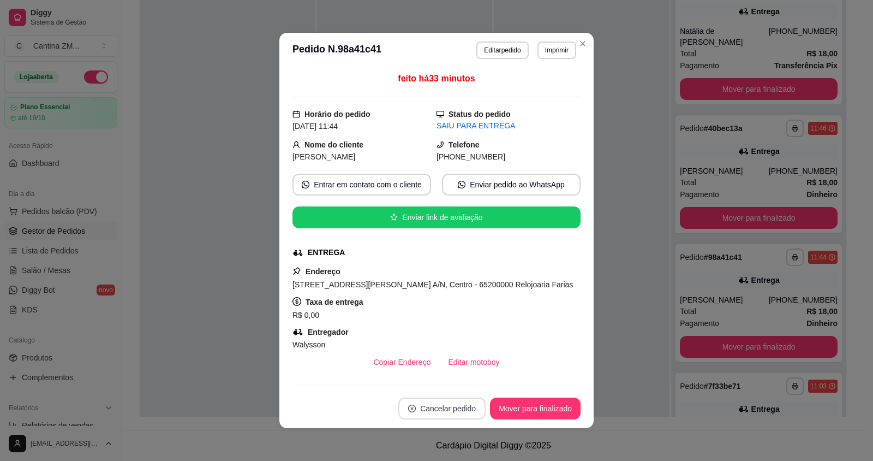
click at [458, 411] on button "Cancelar pedido" at bounding box center [441, 408] width 87 height 22
click at [463, 384] on button "Sim" at bounding box center [468, 381] width 43 height 21
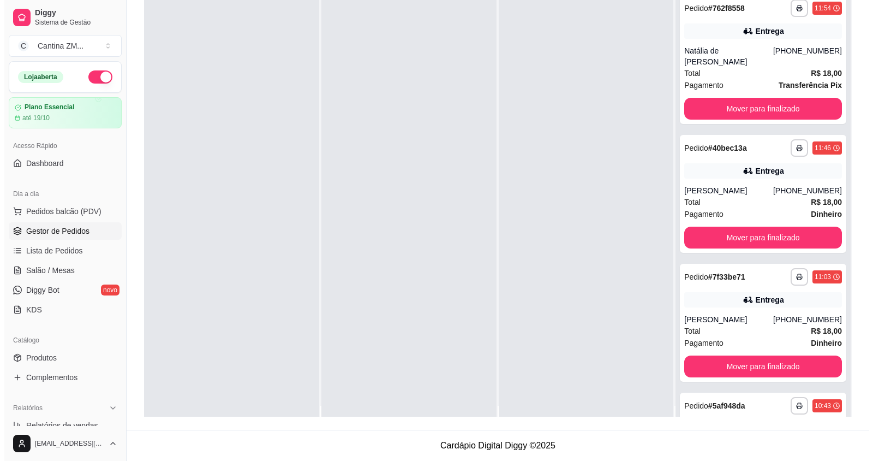
scroll to position [0, 0]
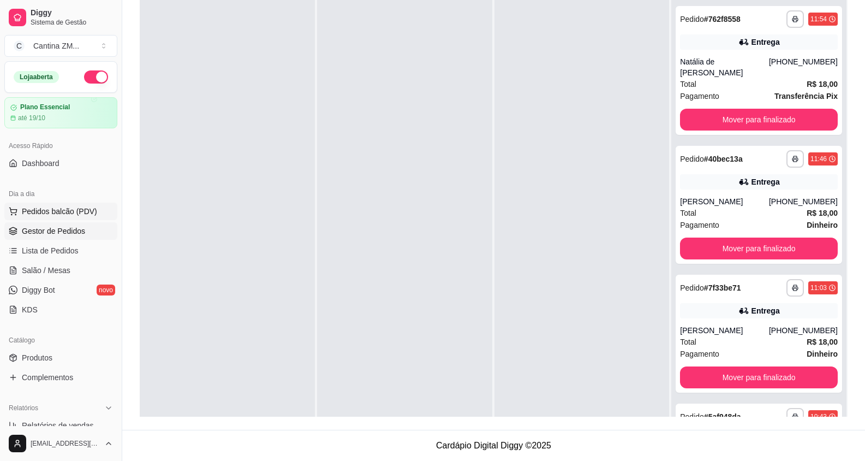
click at [39, 205] on button "Pedidos balcão (PDV)" at bounding box center [60, 210] width 113 height 17
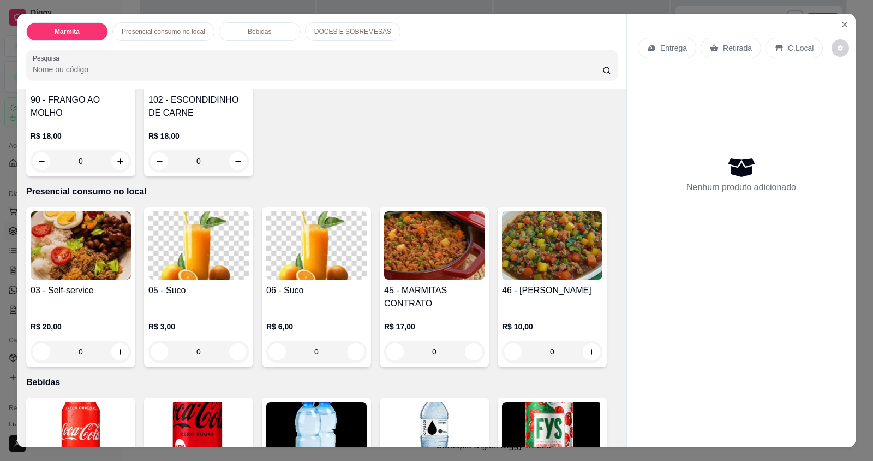
scroll to position [327, 0]
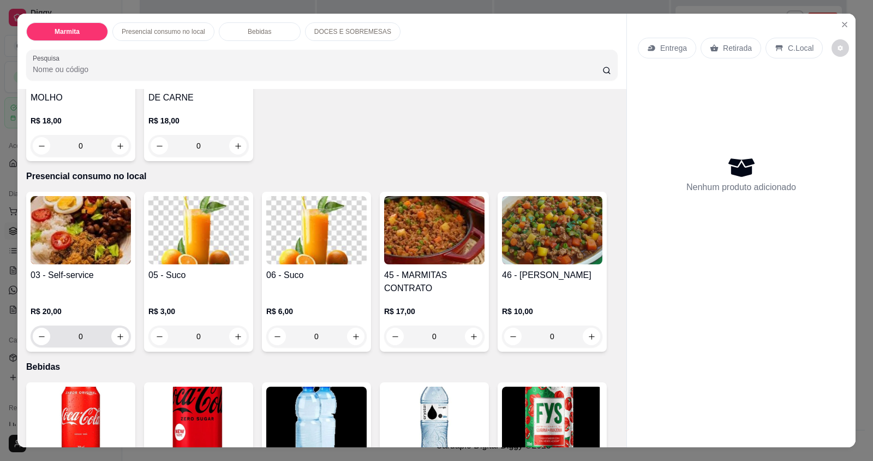
click at [118, 337] on icon "increase-product-quantity" at bounding box center [120, 336] width 8 height 8
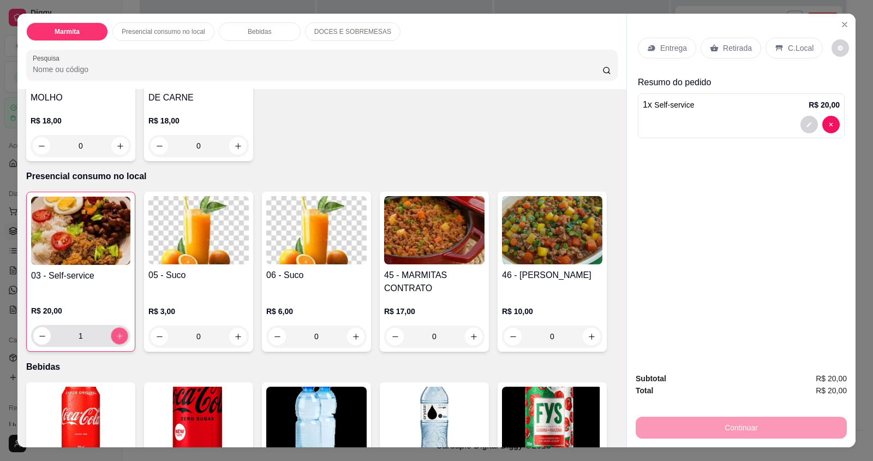
click at [118, 337] on icon "increase-product-quantity" at bounding box center [120, 336] width 8 height 8
click at [43, 339] on button "decrease-product-quantity" at bounding box center [41, 335] width 17 height 17
type input "3"
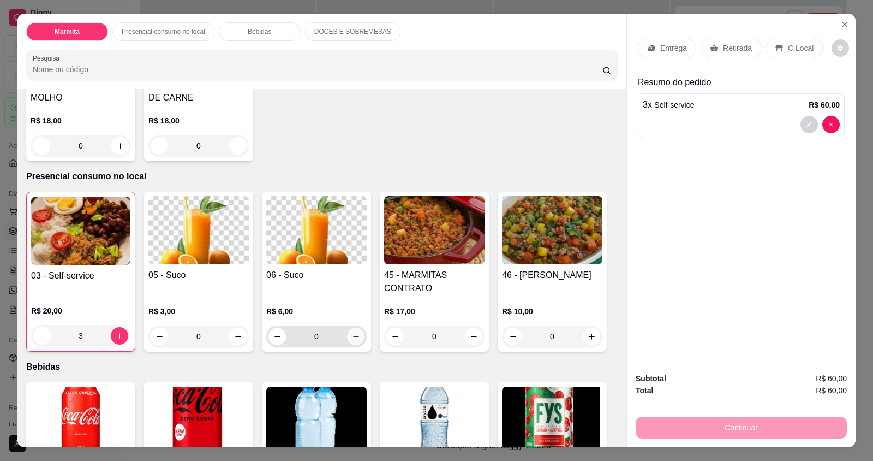
click at [352, 333] on icon "increase-product-quantity" at bounding box center [356, 336] width 8 height 8
click at [351, 333] on icon "increase-product-quantity" at bounding box center [355, 336] width 8 height 8
type input "2"
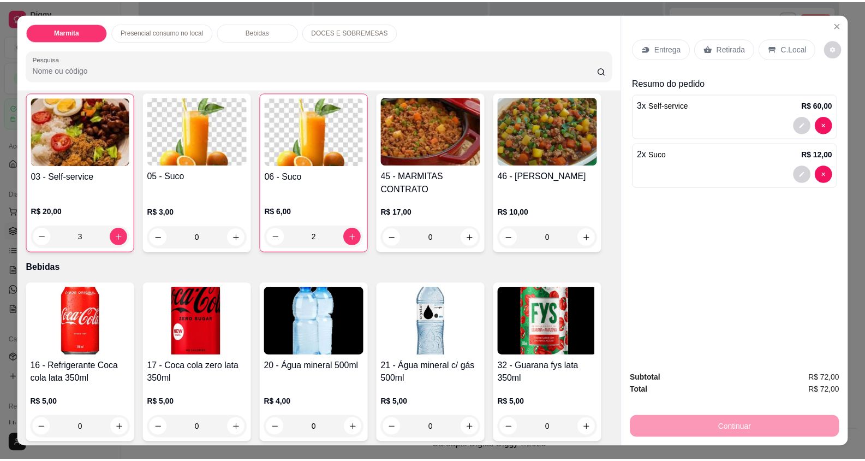
scroll to position [491, 0]
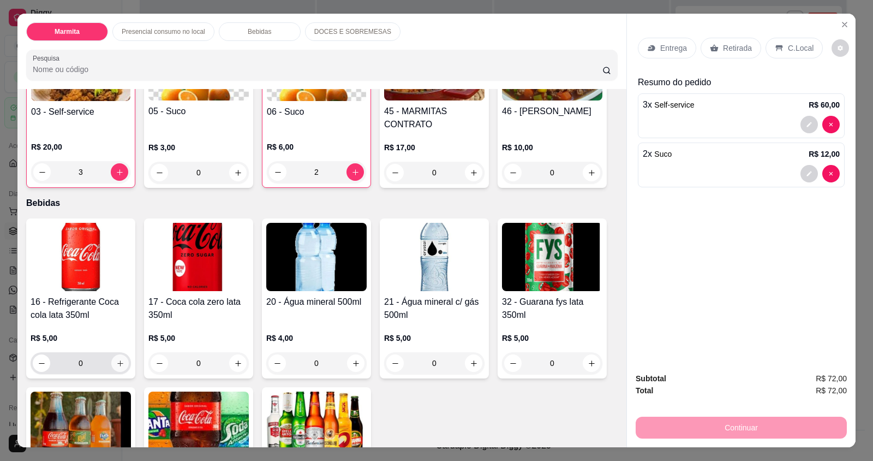
click at [117, 361] on icon "increase-product-quantity" at bounding box center [120, 363] width 8 height 8
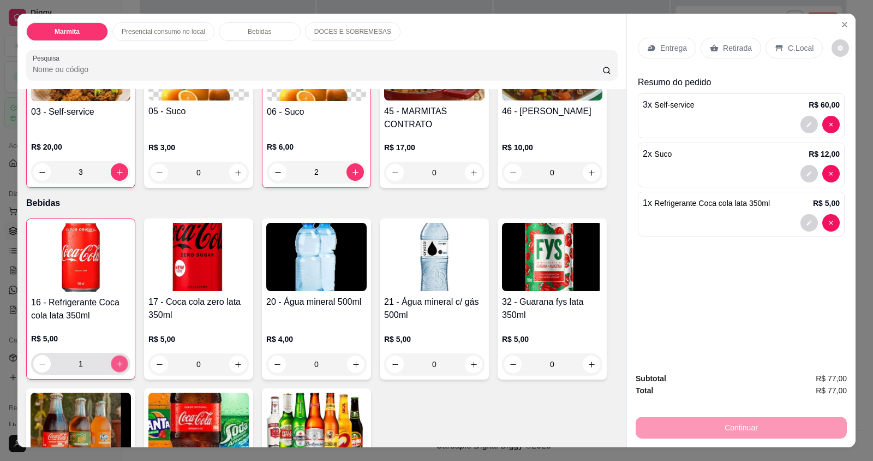
click at [117, 361] on icon "increase-product-quantity" at bounding box center [120, 364] width 8 height 8
type input "2"
click at [842, 19] on button "Close" at bounding box center [844, 24] width 17 height 17
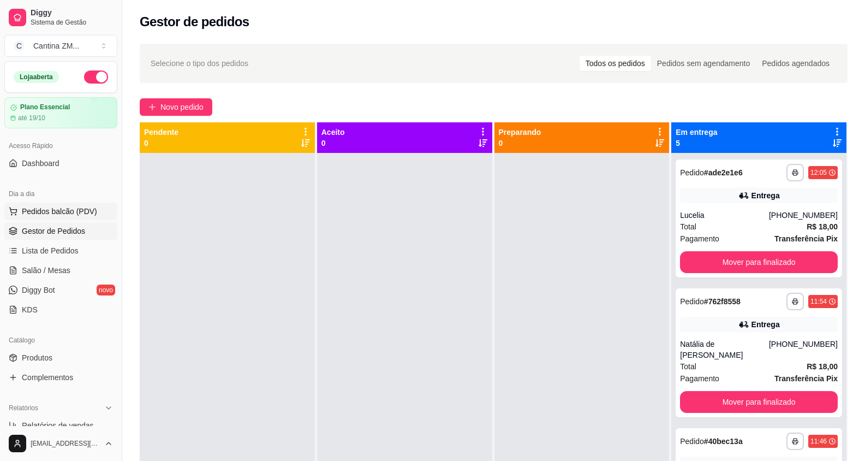
click at [74, 207] on span "Pedidos balcão (PDV)" at bounding box center [59, 211] width 75 height 11
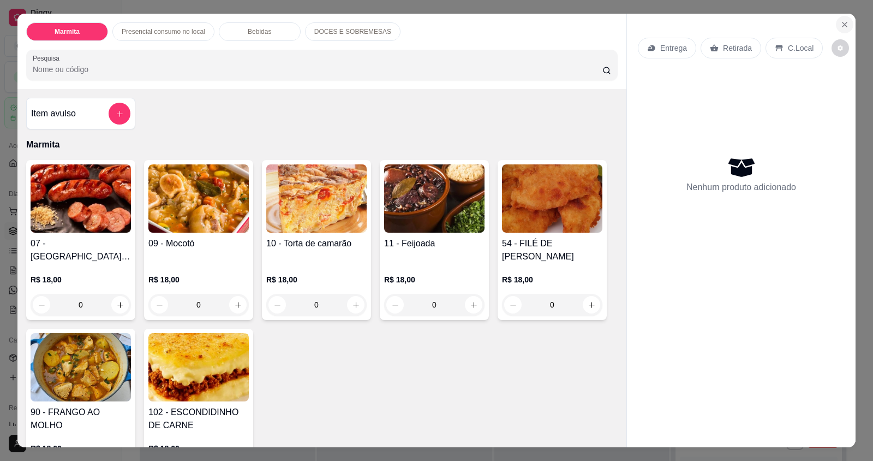
click at [842, 23] on icon "Close" at bounding box center [845, 24] width 9 height 9
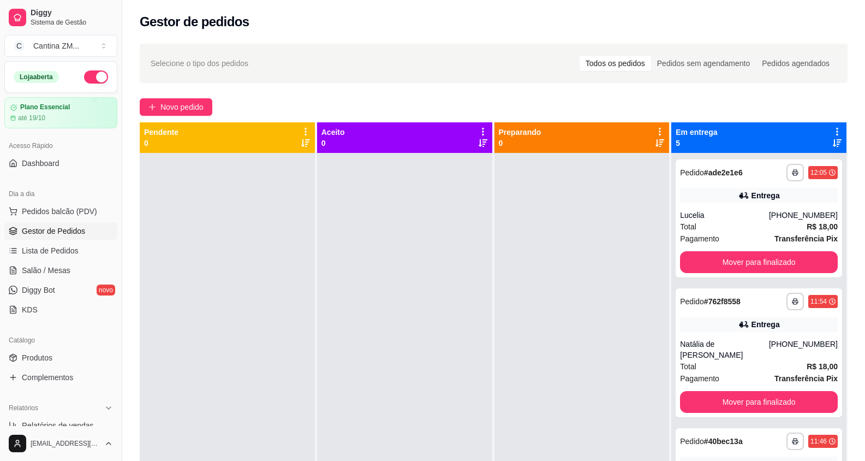
click at [83, 231] on span "Gestor de Pedidos" at bounding box center [53, 230] width 63 height 11
click at [79, 217] on button "Pedidos balcão (PDV)" at bounding box center [60, 210] width 113 height 17
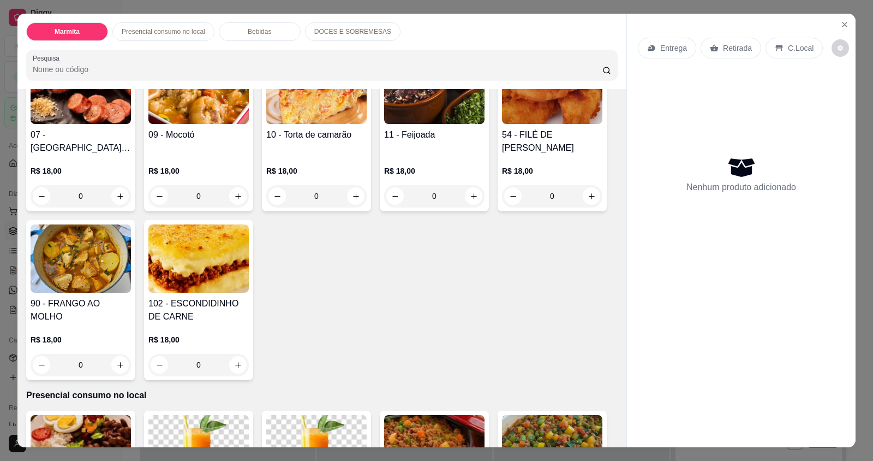
scroll to position [327, 0]
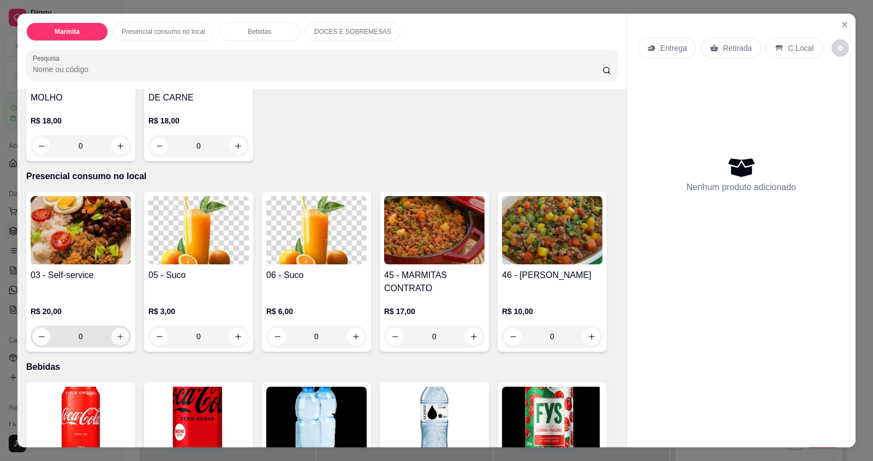
click at [117, 335] on icon "increase-product-quantity" at bounding box center [120, 336] width 8 height 8
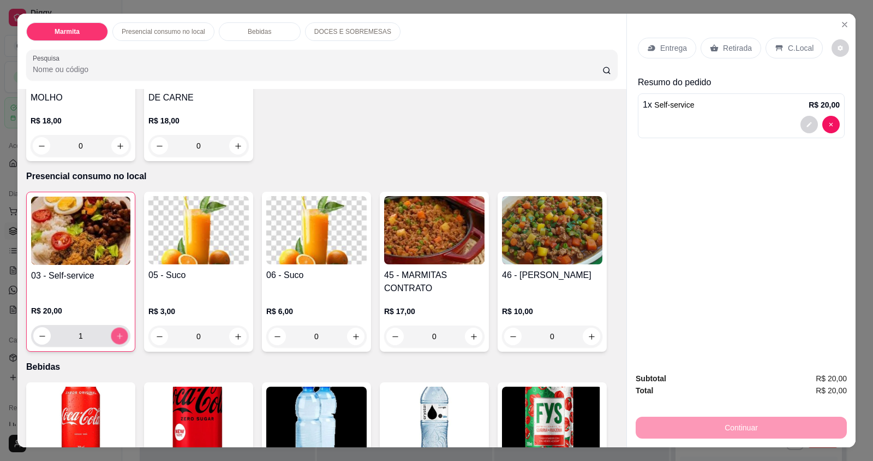
click at [117, 335] on icon "increase-product-quantity" at bounding box center [120, 336] width 8 height 8
type input "2"
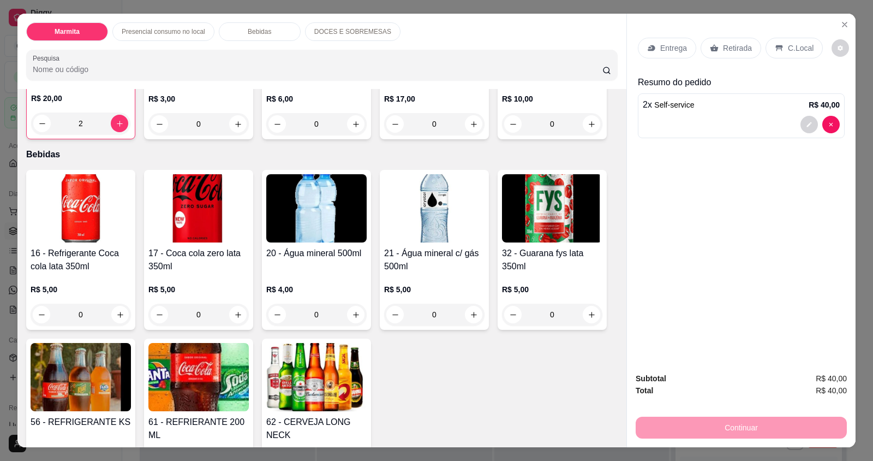
scroll to position [546, 0]
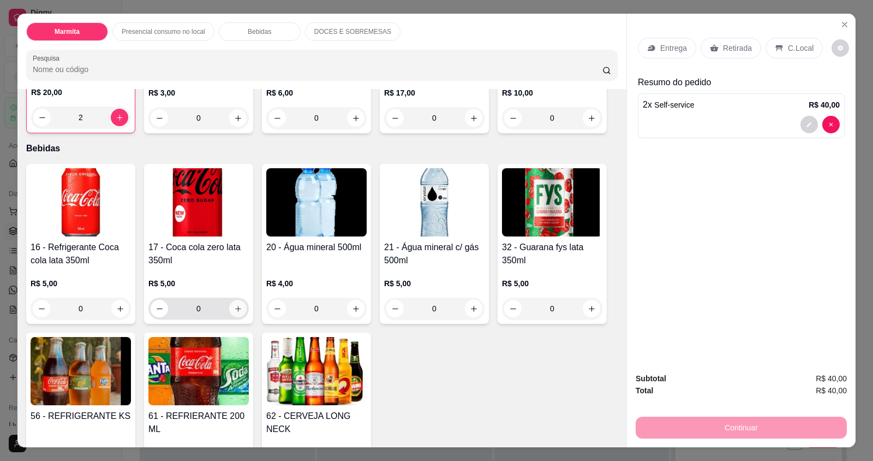
click at [236, 307] on icon "increase-product-quantity" at bounding box center [238, 309] width 8 height 8
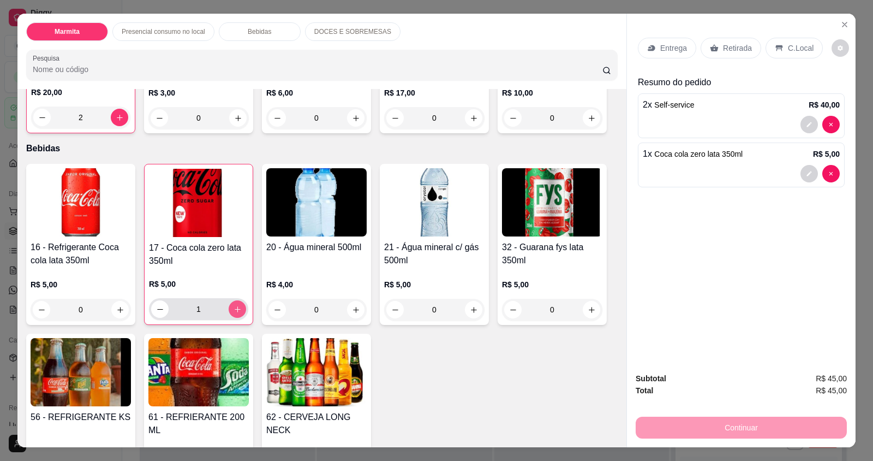
click at [236, 307] on icon "increase-product-quantity" at bounding box center [238, 309] width 8 height 8
type input "2"
click at [780, 51] on div "C.Local" at bounding box center [794, 48] width 57 height 21
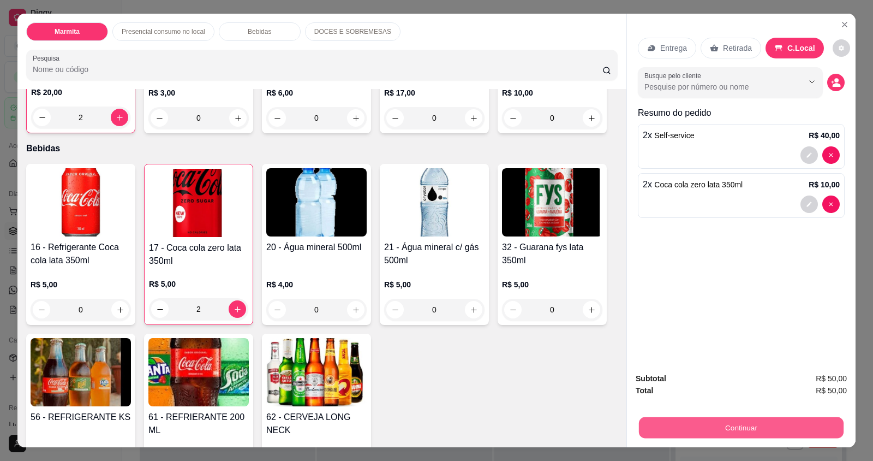
click at [654, 431] on button "Continuar" at bounding box center [741, 426] width 205 height 21
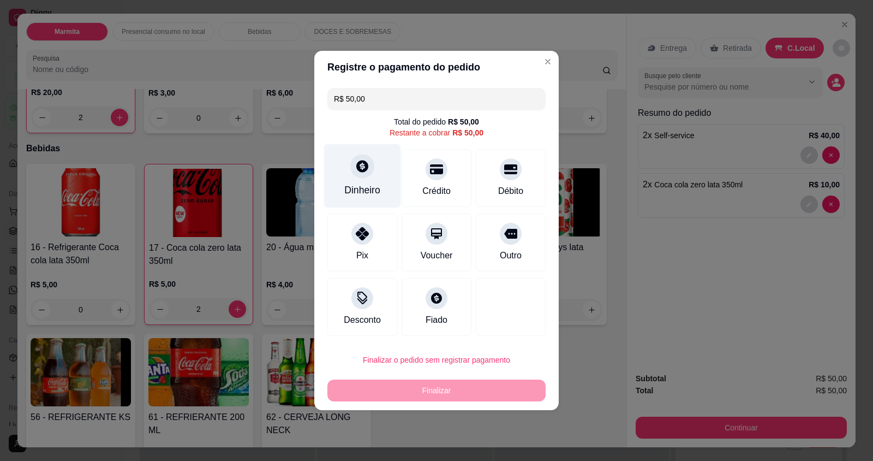
click at [370, 186] on div "Dinheiro" at bounding box center [362, 190] width 36 height 14
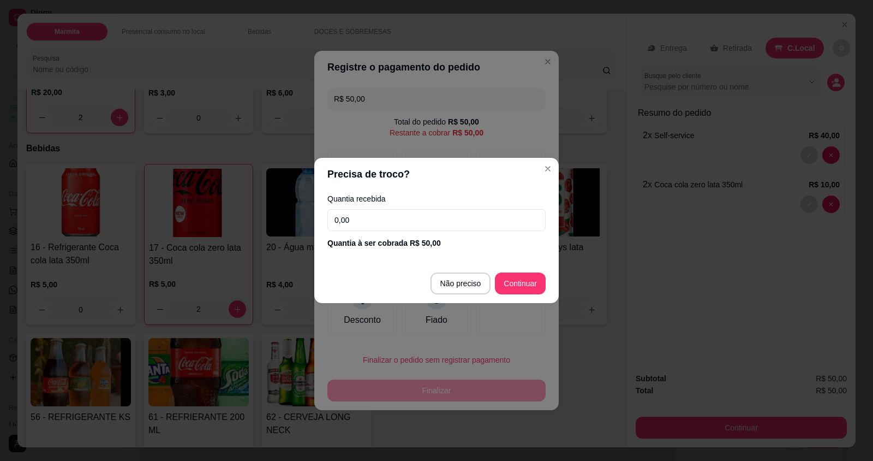
click at [356, 220] on input "0,00" at bounding box center [436, 220] width 218 height 22
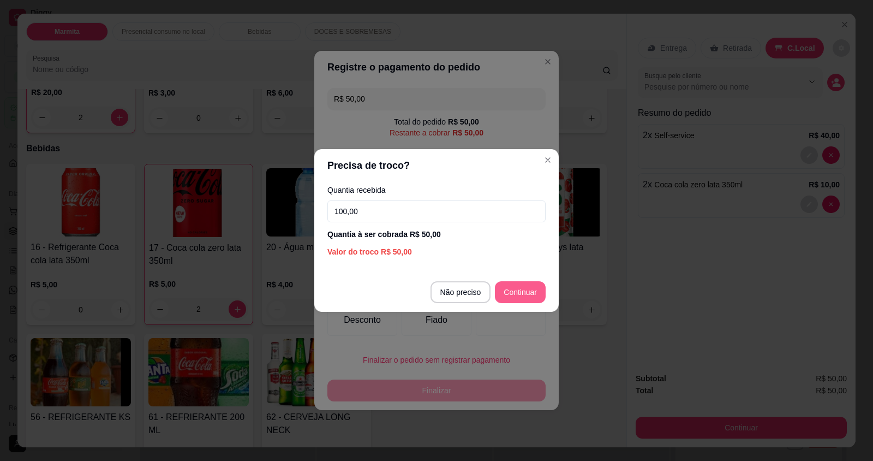
type input "100,00"
type input "R$ 0,00"
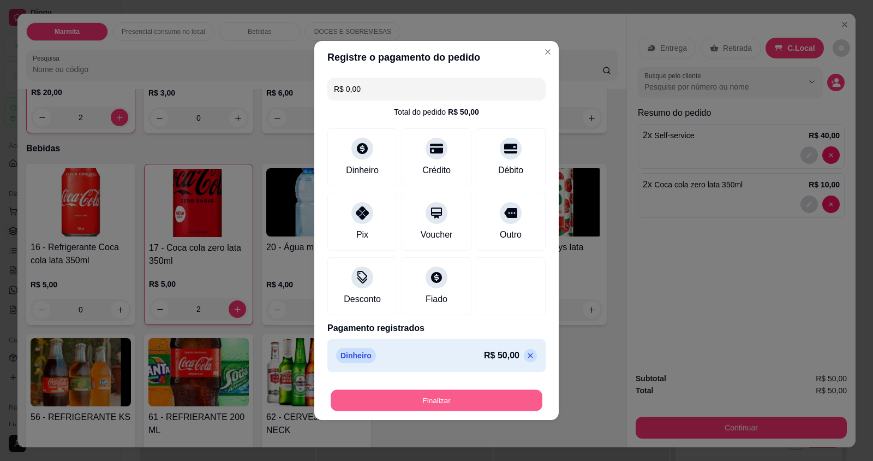
click at [451, 400] on button "Finalizar" at bounding box center [437, 400] width 212 height 21
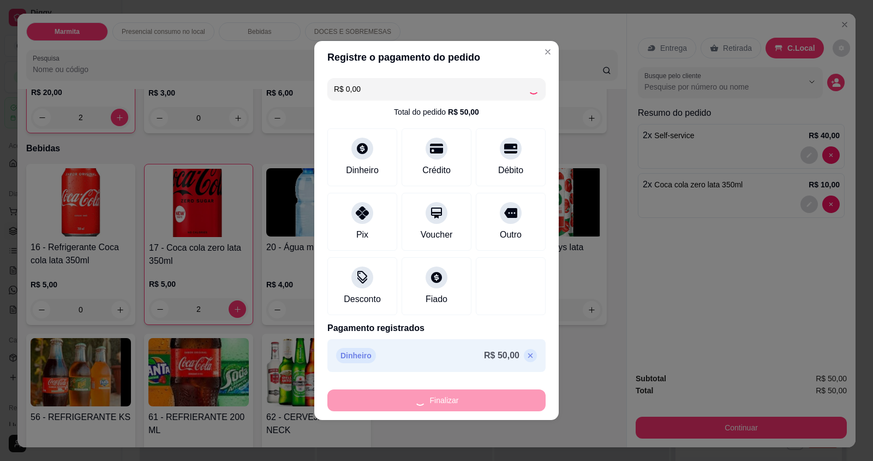
type input "0"
type input "-R$ 50,00"
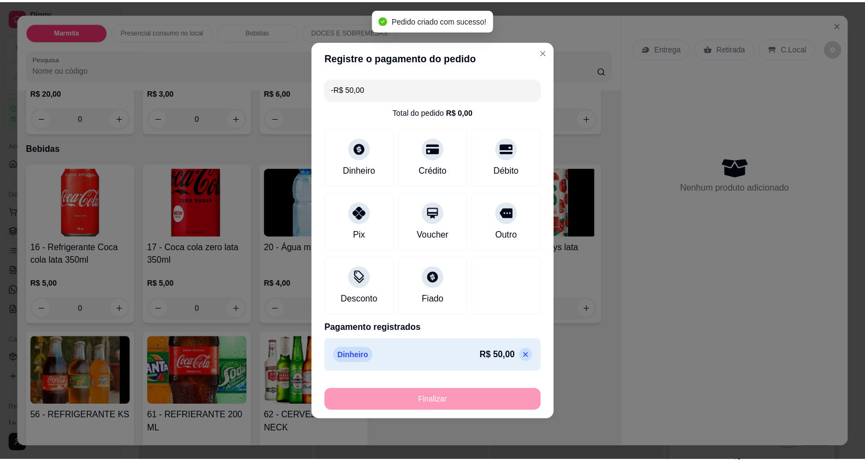
scroll to position [546, 0]
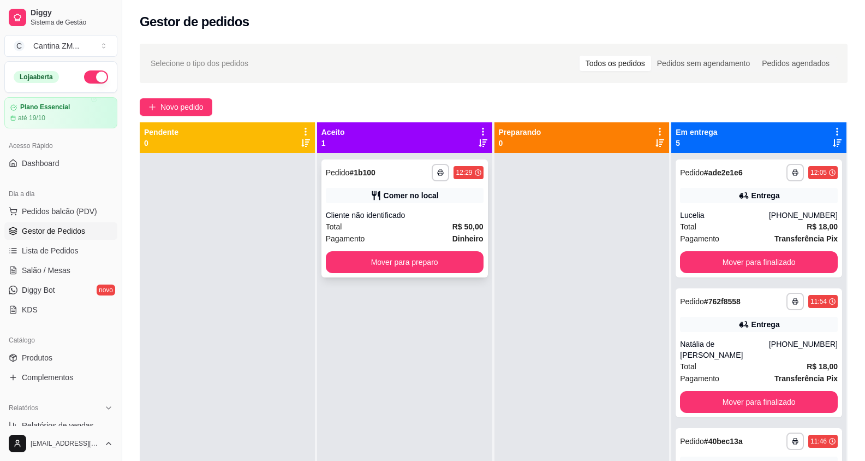
click at [410, 238] on div "Pagamento Dinheiro" at bounding box center [405, 239] width 158 height 12
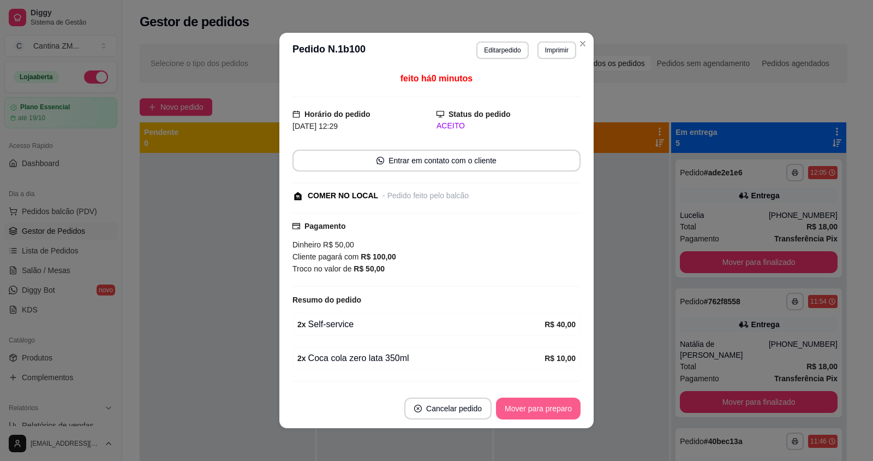
click at [548, 404] on button "Mover para preparo" at bounding box center [538, 408] width 85 height 22
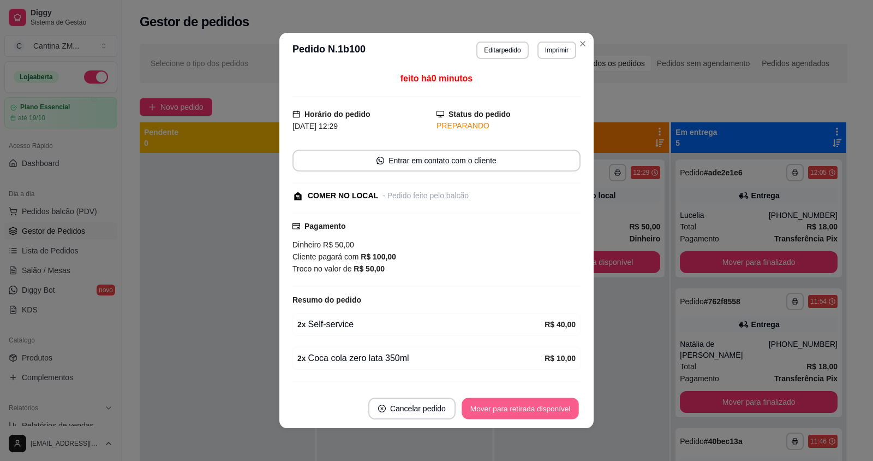
click at [548, 404] on button "Mover para retirada disponível" at bounding box center [520, 408] width 117 height 21
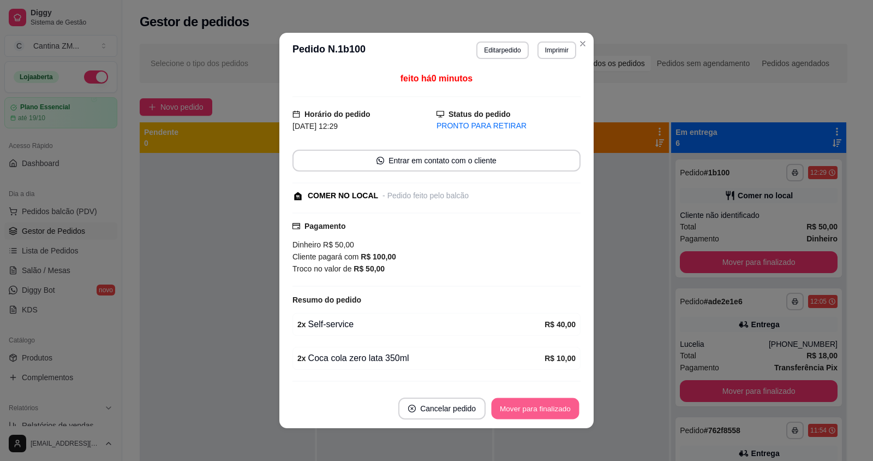
click at [547, 407] on button "Mover para finalizado" at bounding box center [536, 408] width 88 height 21
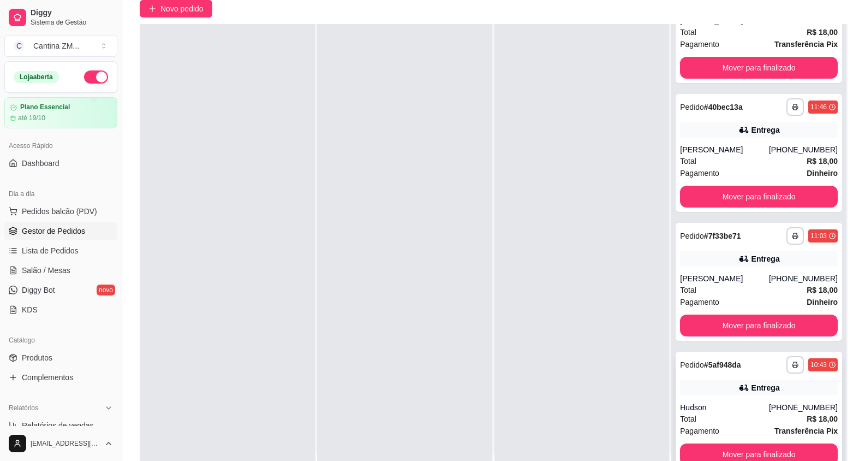
scroll to position [166, 0]
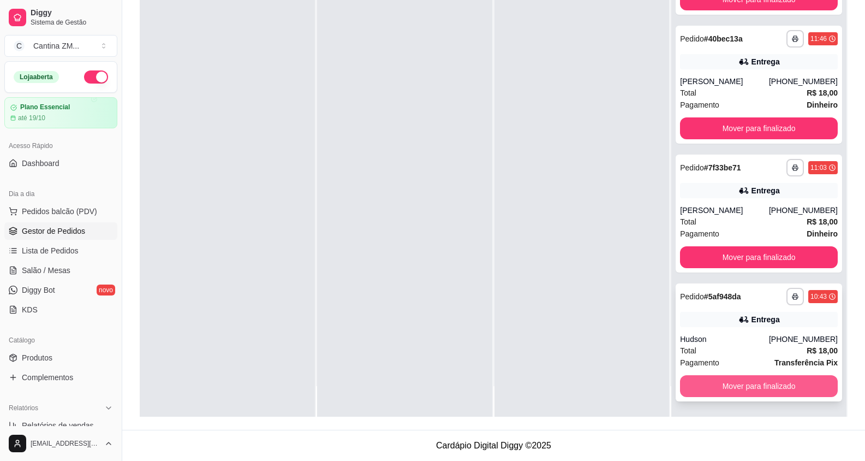
click at [749, 389] on button "Mover para finalizado" at bounding box center [759, 386] width 158 height 22
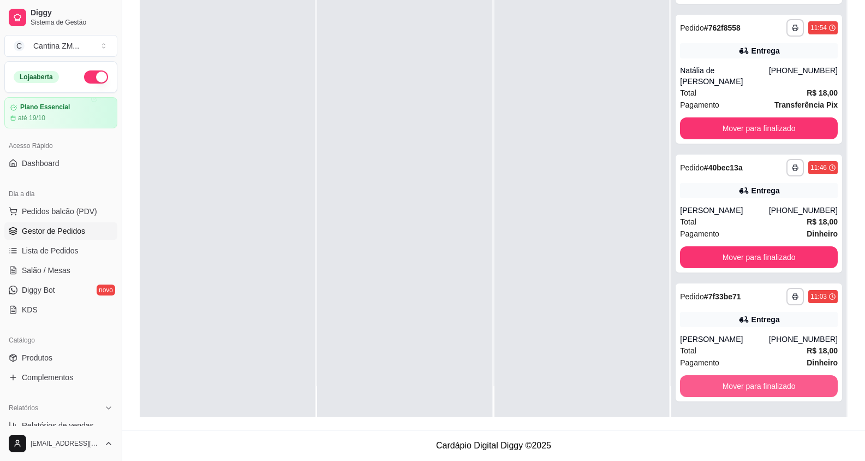
scroll to position [76, 0]
click at [776, 384] on button "Mover para finalizado" at bounding box center [759, 386] width 153 height 21
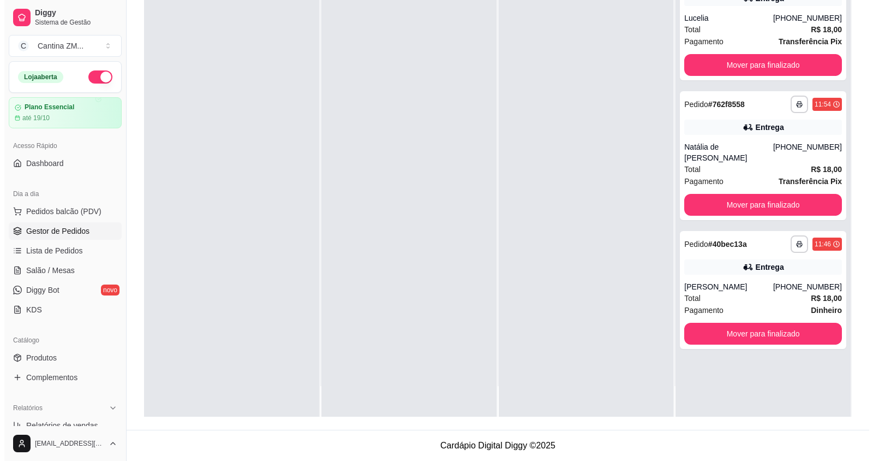
scroll to position [0, 0]
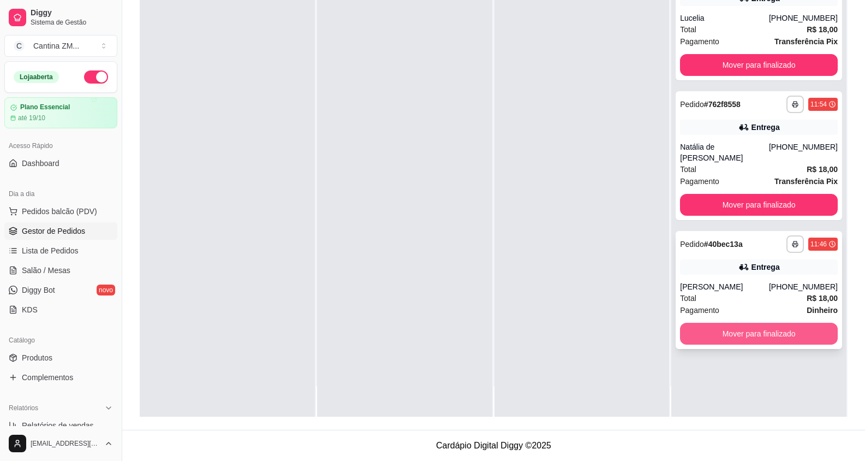
click at [781, 329] on button "Mover para finalizado" at bounding box center [759, 334] width 158 height 22
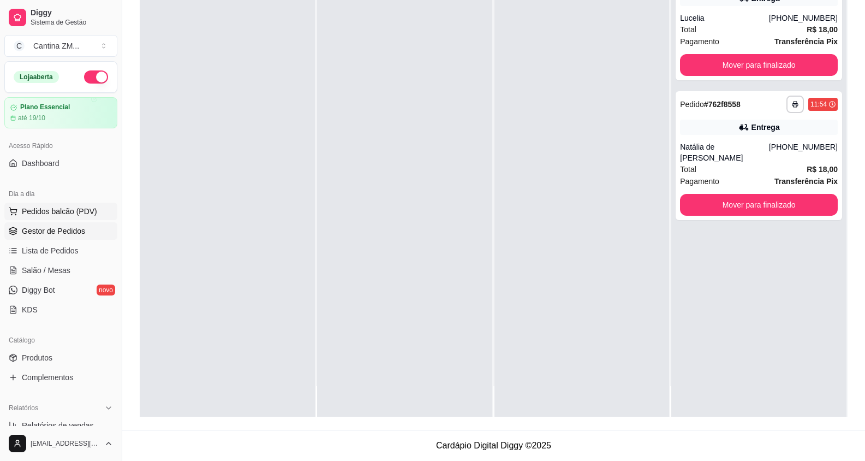
click at [76, 207] on span "Pedidos balcão (PDV)" at bounding box center [59, 211] width 75 height 11
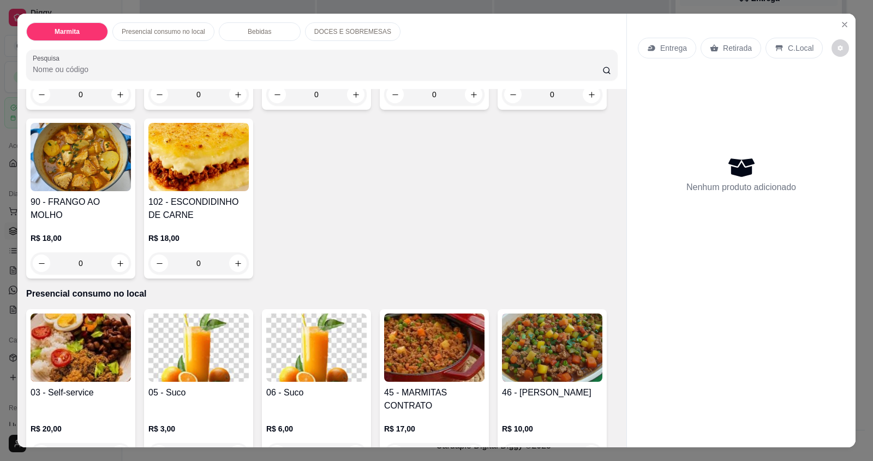
scroll to position [273, 0]
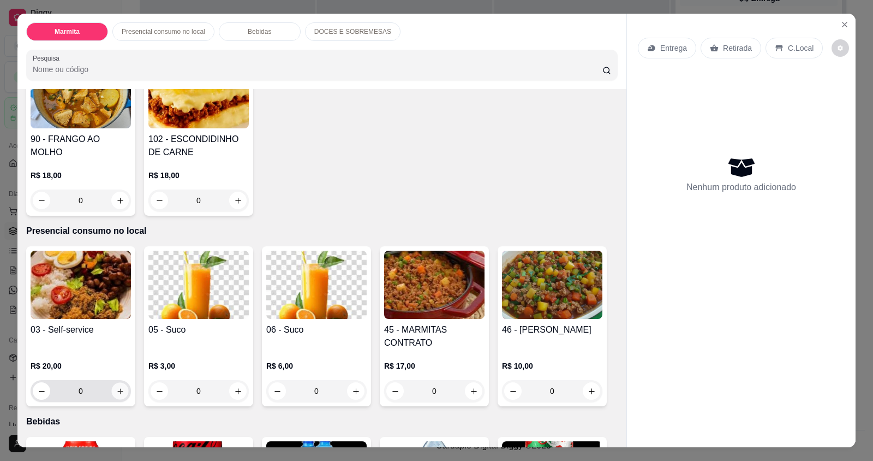
click at [123, 391] on button "increase-product-quantity" at bounding box center [119, 391] width 17 height 17
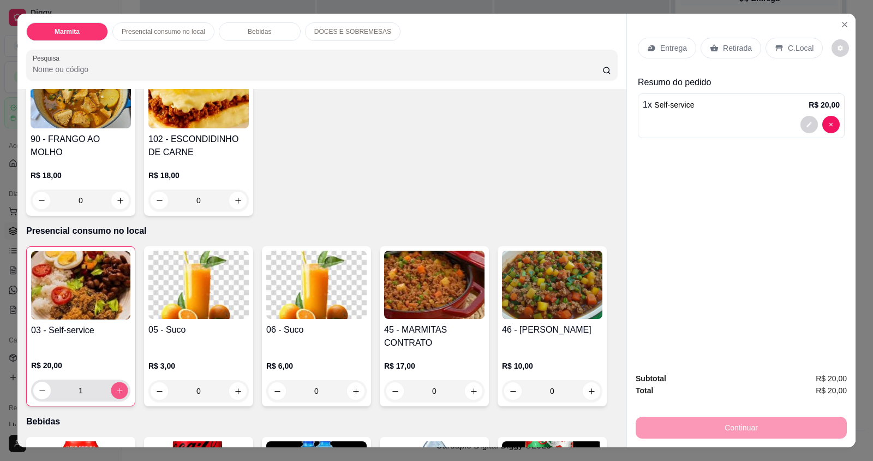
click at [123, 391] on button "increase-product-quantity" at bounding box center [119, 390] width 17 height 17
type input "2"
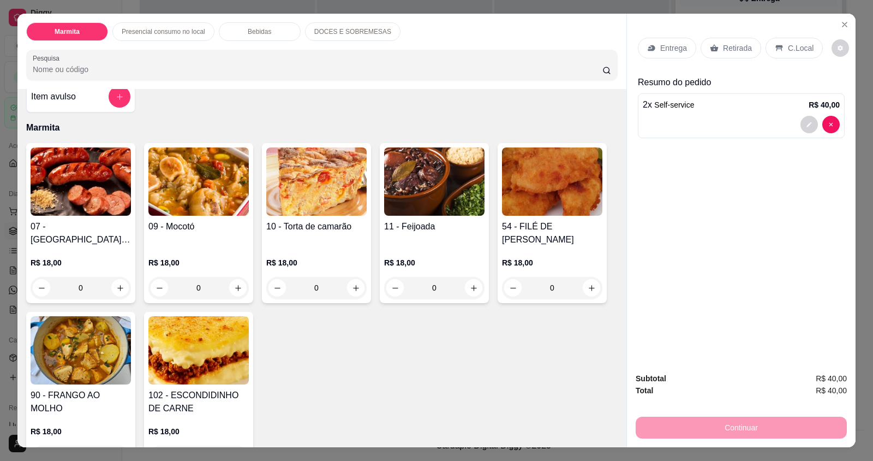
scroll to position [0, 0]
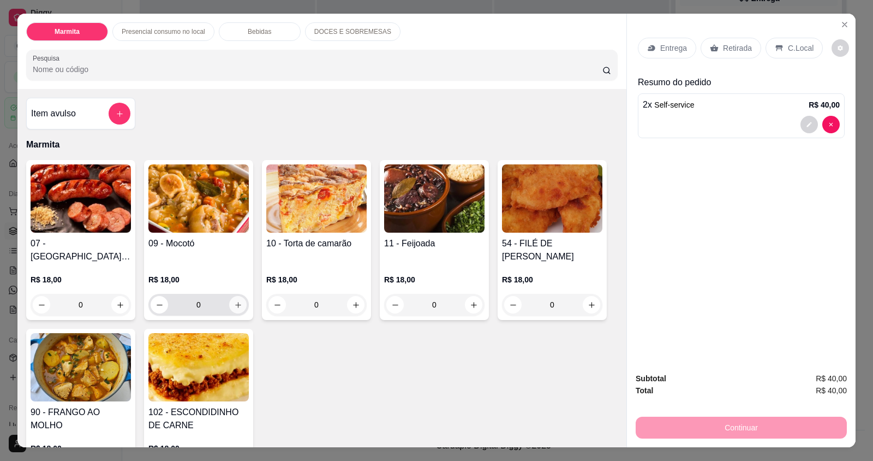
click at [234, 303] on icon "increase-product-quantity" at bounding box center [238, 305] width 8 height 8
type input "1"
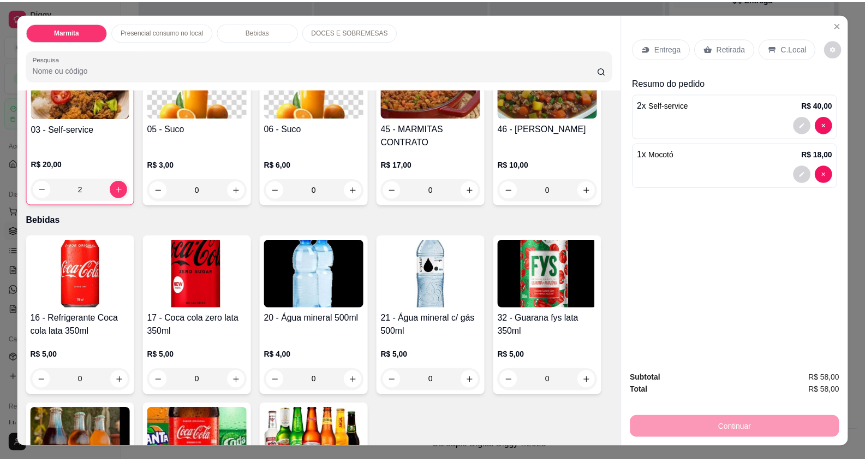
scroll to position [491, 0]
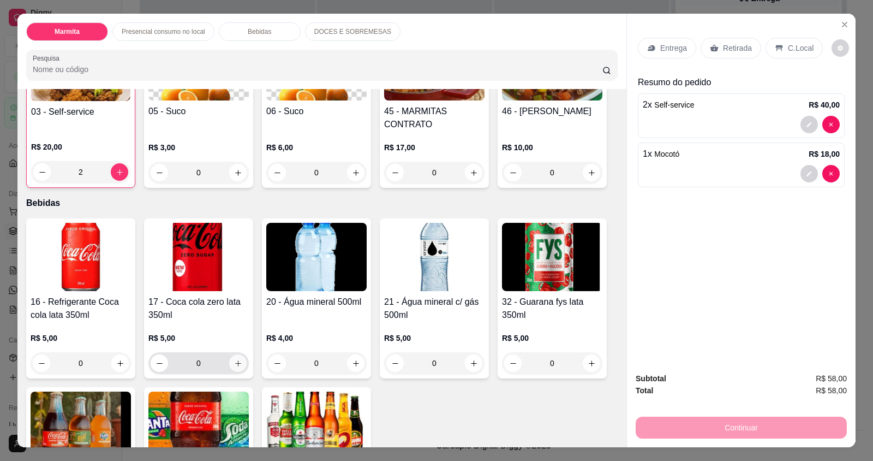
click at [234, 365] on icon "increase-product-quantity" at bounding box center [238, 363] width 8 height 8
type input "1"
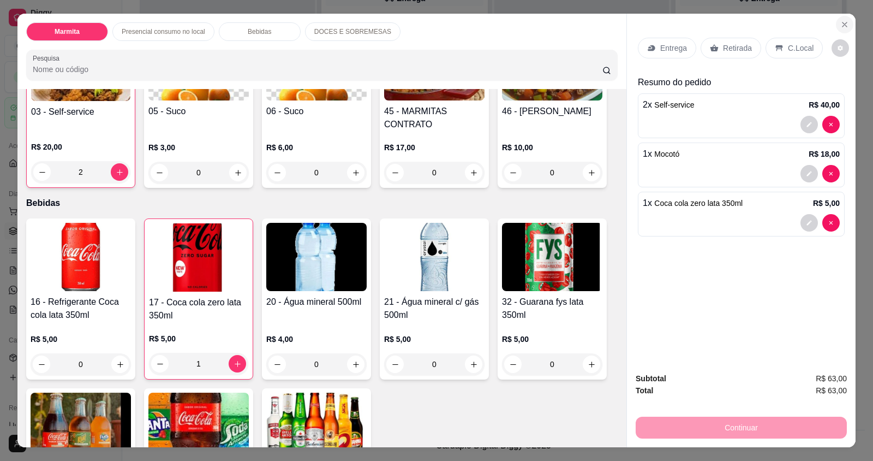
click at [843, 23] on icon "Close" at bounding box center [845, 24] width 4 height 4
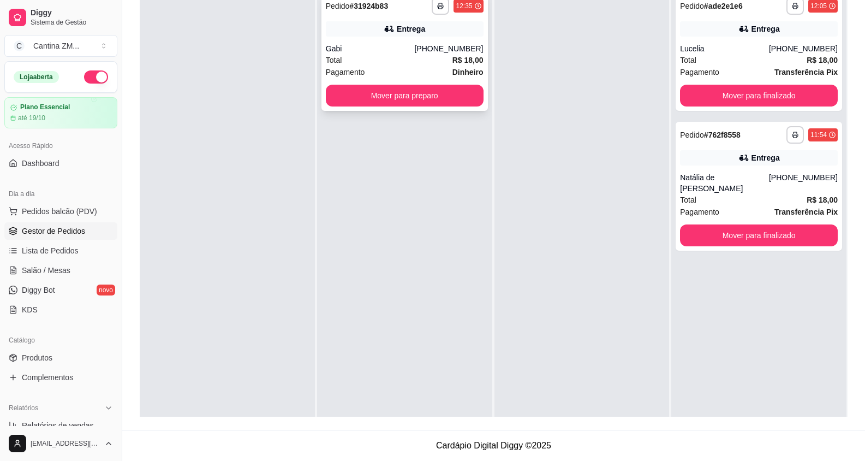
click at [431, 60] on div "Total R$ 18,00" at bounding box center [405, 60] width 158 height 12
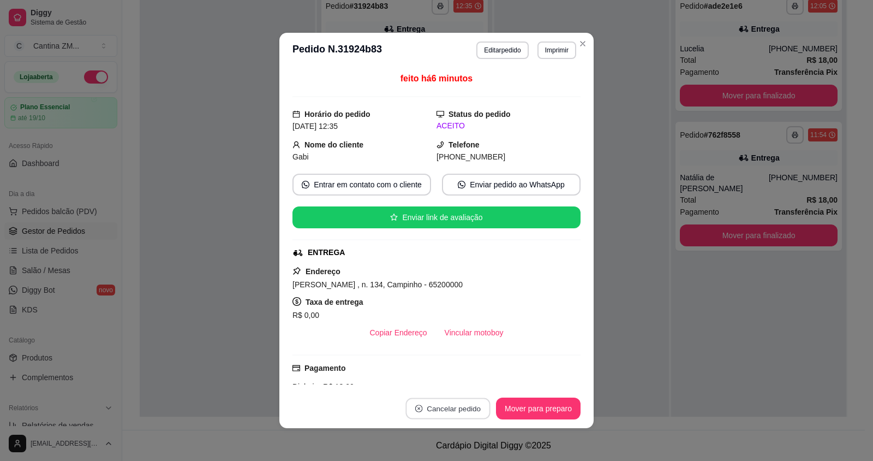
click at [451, 408] on button "Cancelar pedido" at bounding box center [448, 408] width 85 height 21
click at [467, 385] on button "Sim" at bounding box center [474, 381] width 44 height 22
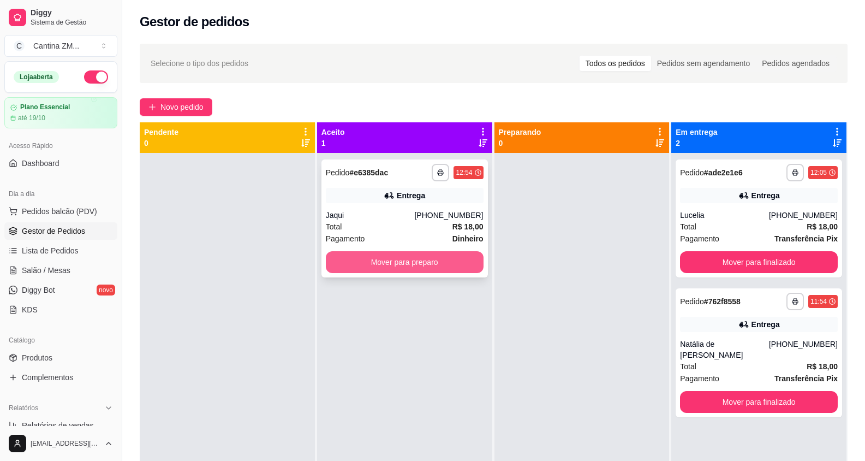
click at [410, 264] on button "Mover para preparo" at bounding box center [405, 262] width 158 height 22
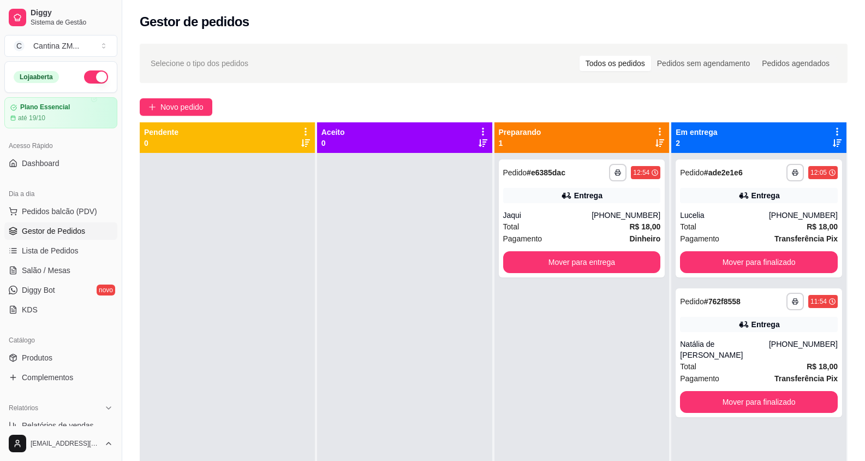
click at [38, 221] on ul "Pedidos balcão (PDV) Gestor de Pedidos Lista de Pedidos Salão / Mesas Diggy Bot…" at bounding box center [60, 260] width 113 height 116
click at [44, 207] on span "Pedidos balcão (PDV)" at bounding box center [59, 211] width 75 height 11
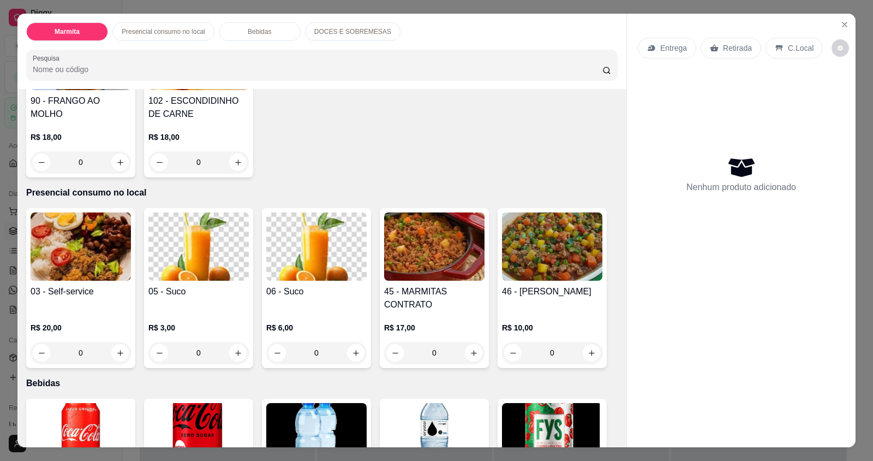
scroll to position [382, 0]
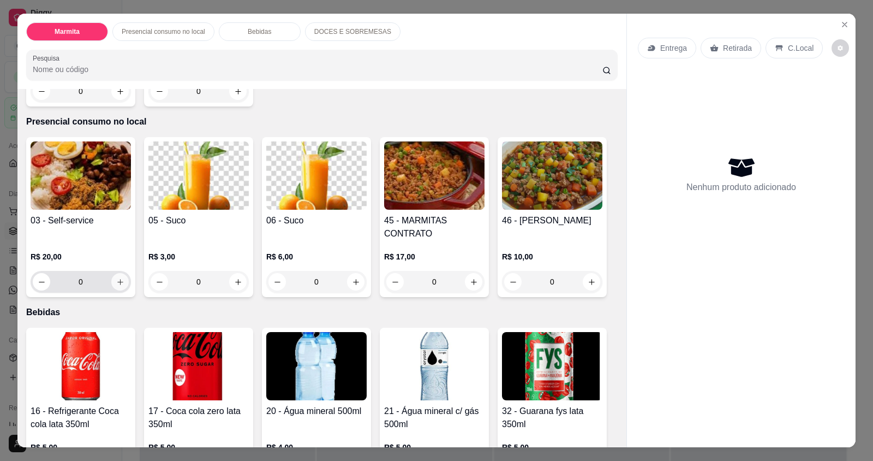
click at [117, 280] on icon "increase-product-quantity" at bounding box center [120, 282] width 6 height 6
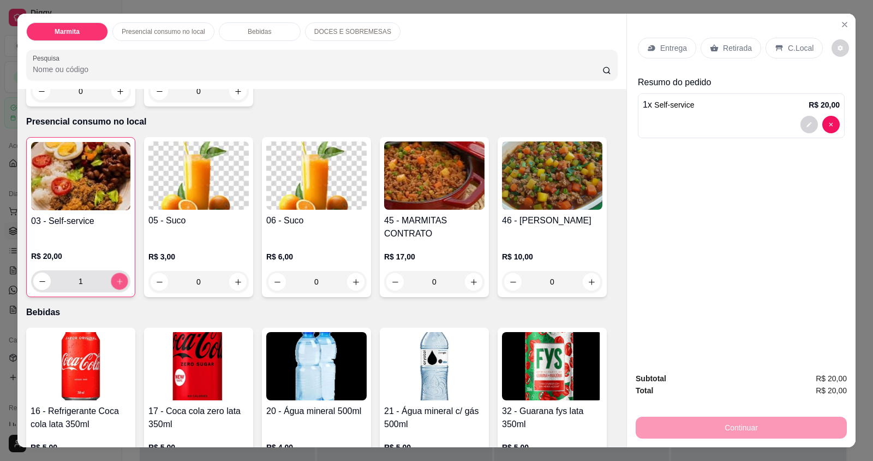
click at [116, 282] on icon "increase-product-quantity" at bounding box center [120, 281] width 8 height 8
type input "2"
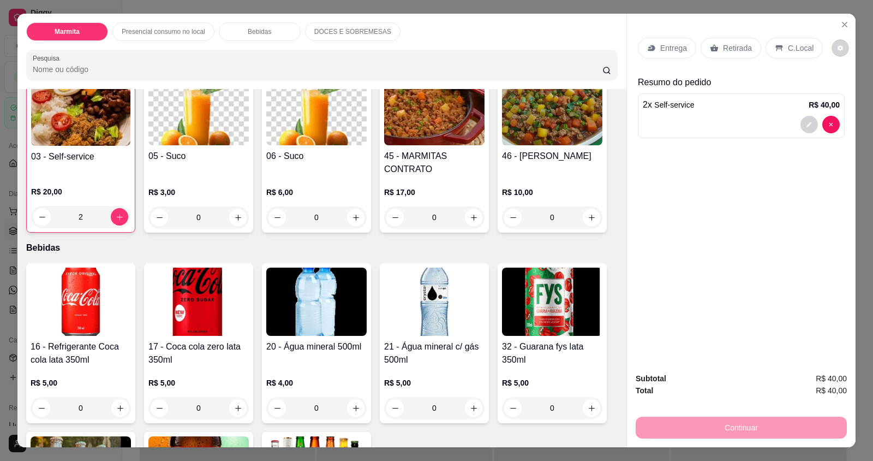
scroll to position [546, 0]
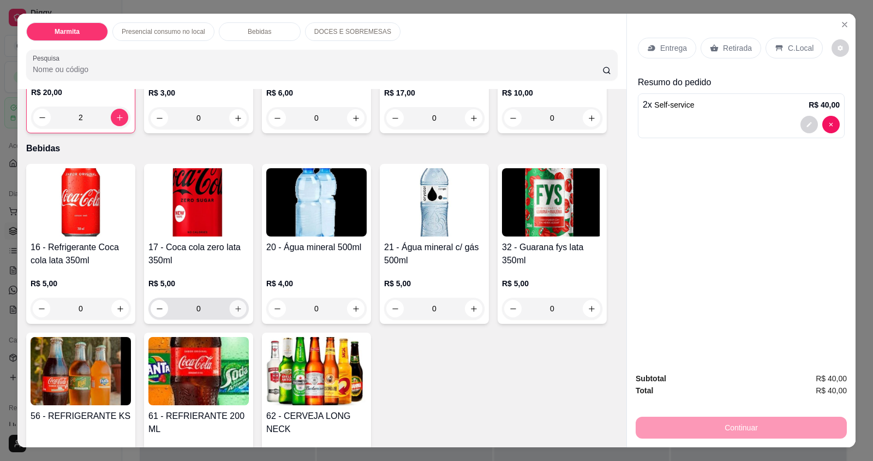
click at [231, 303] on button "increase-product-quantity" at bounding box center [237, 308] width 17 height 17
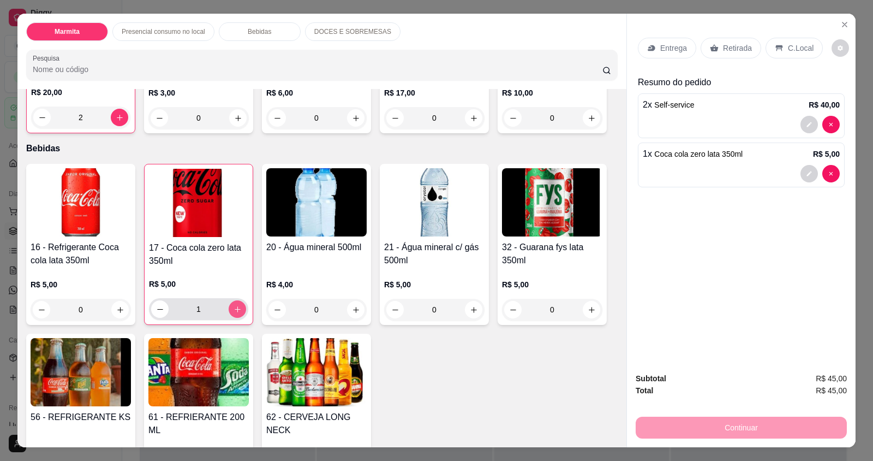
click at [229, 303] on button "increase-product-quantity" at bounding box center [237, 308] width 17 height 17
type input "2"
click at [791, 49] on p "C.Local" at bounding box center [801, 48] width 26 height 11
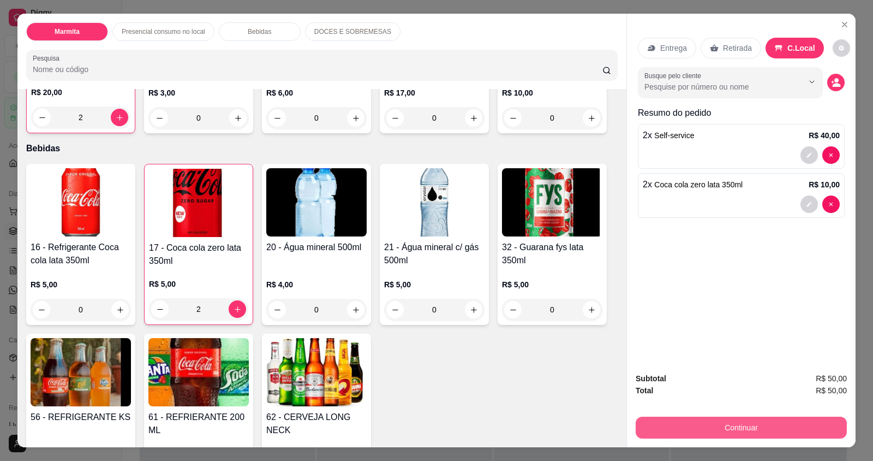
click at [778, 424] on button "Continuar" at bounding box center [741, 427] width 211 height 22
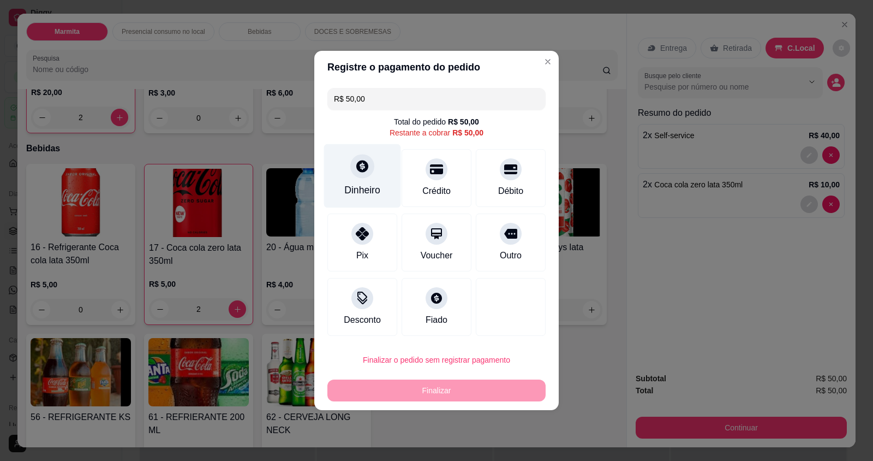
click at [379, 182] on div "Dinheiro" at bounding box center [362, 176] width 77 height 64
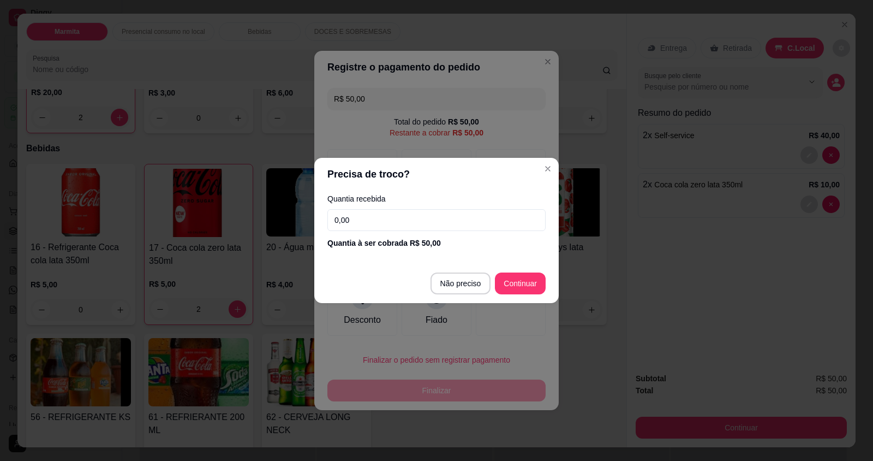
click at [383, 221] on input "0,00" at bounding box center [436, 220] width 218 height 22
type input "50,00"
type input "R$ 0,00"
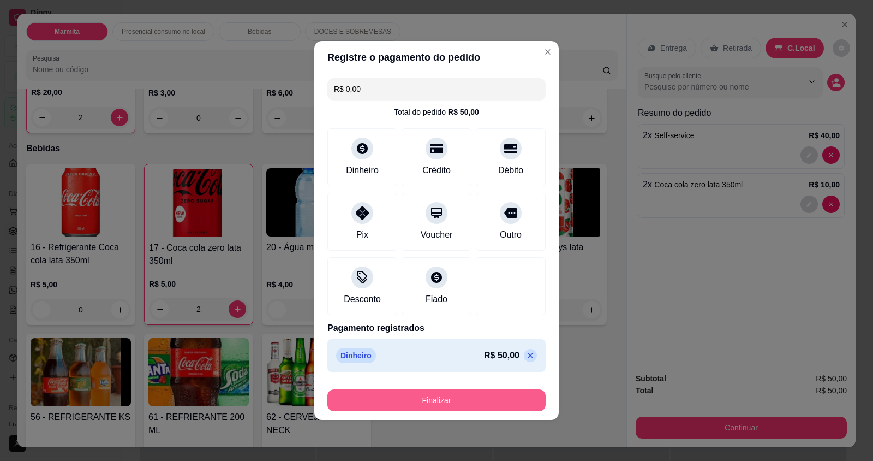
click at [487, 400] on button "Finalizar" at bounding box center [436, 400] width 218 height 22
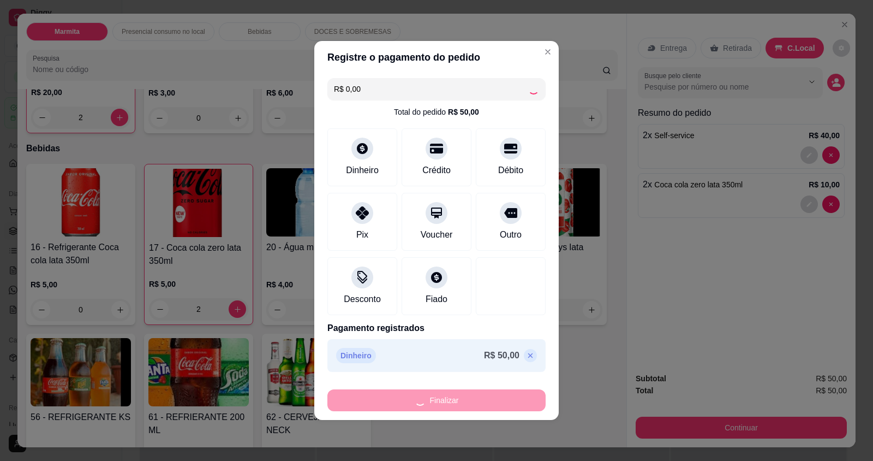
type input "0"
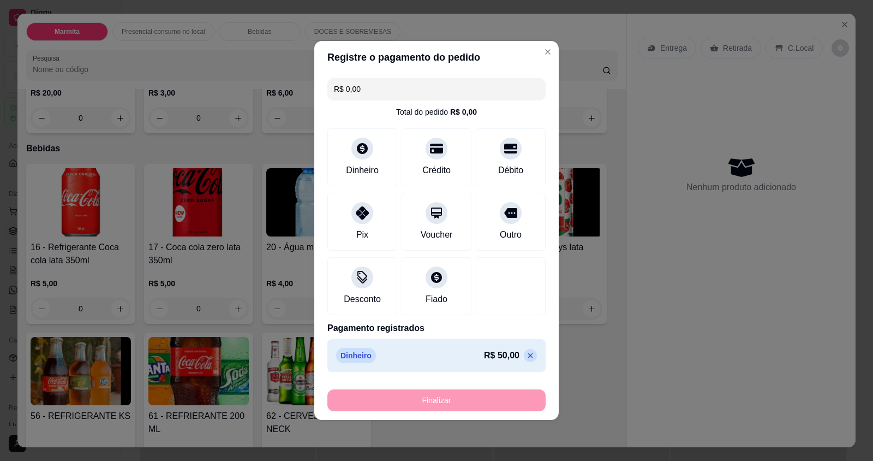
type input "-R$ 50,00"
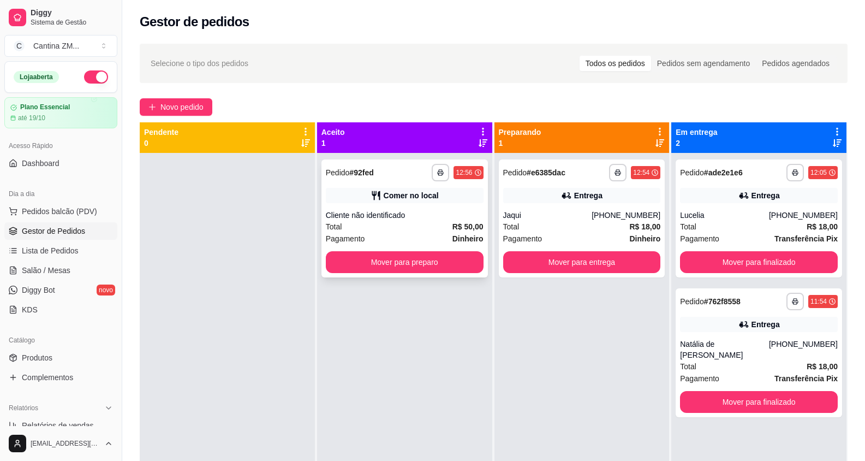
click at [403, 228] on div "Total R$ 50,00" at bounding box center [405, 227] width 158 height 12
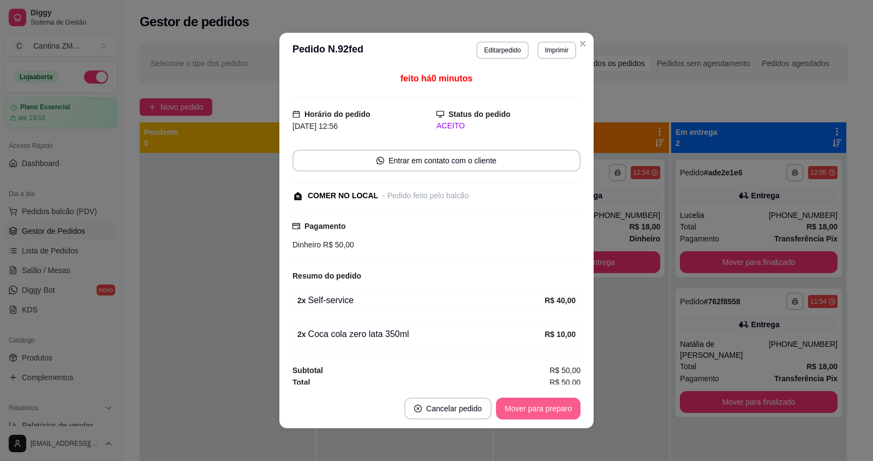
click at [522, 412] on button "Mover para preparo" at bounding box center [538, 408] width 85 height 22
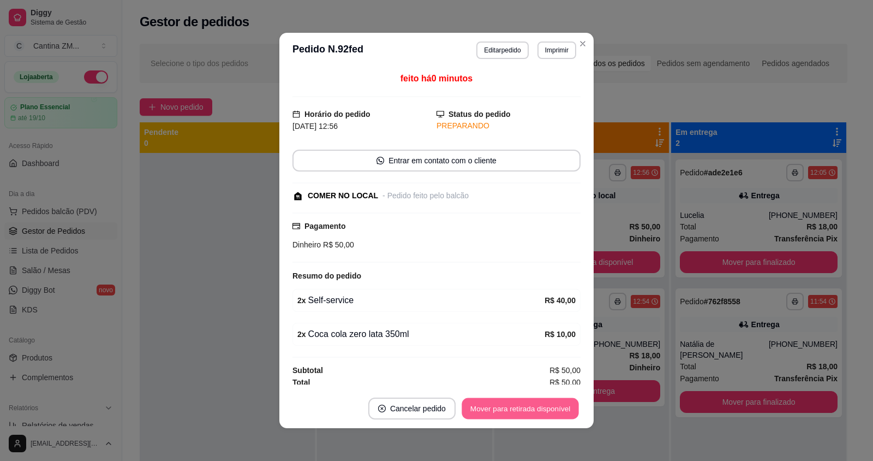
click at [522, 412] on button "Mover para retirada disponível" at bounding box center [520, 408] width 117 height 21
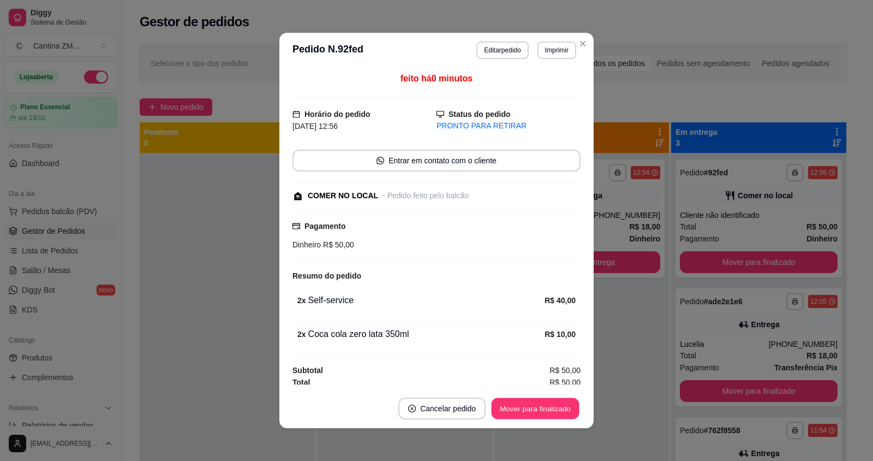
click at [522, 412] on button "Mover para finalizado" at bounding box center [536, 408] width 88 height 21
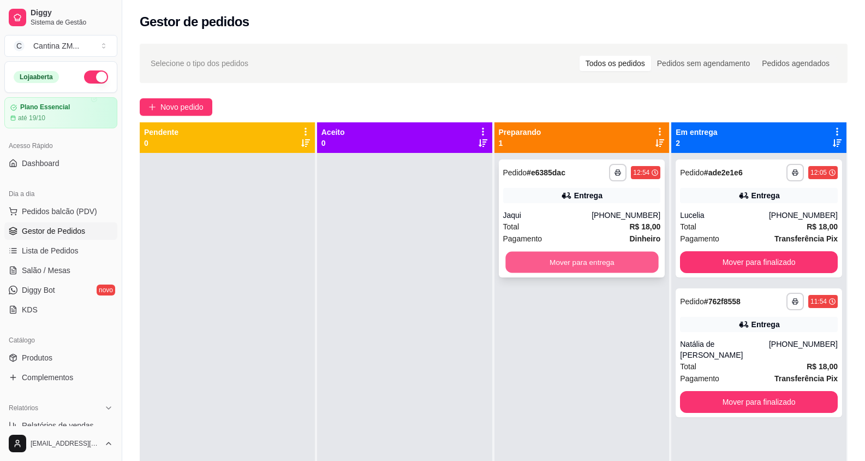
click at [586, 264] on button "Mover para entrega" at bounding box center [581, 262] width 153 height 21
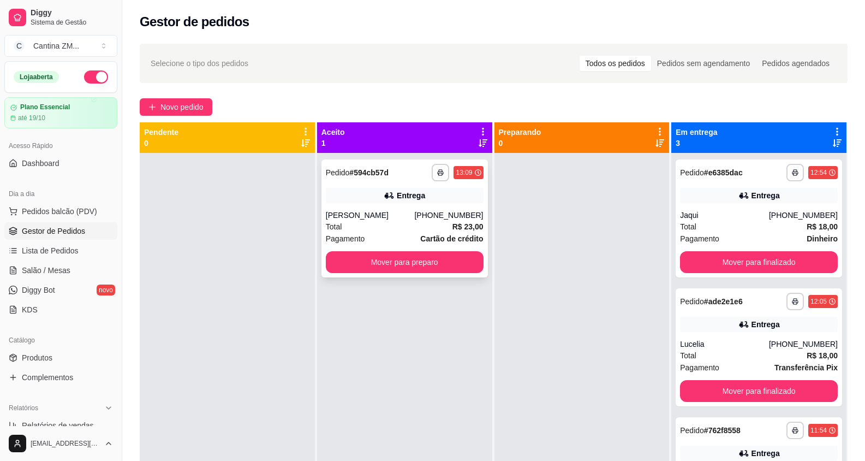
click at [390, 217] on div "[PERSON_NAME]" at bounding box center [370, 215] width 89 height 11
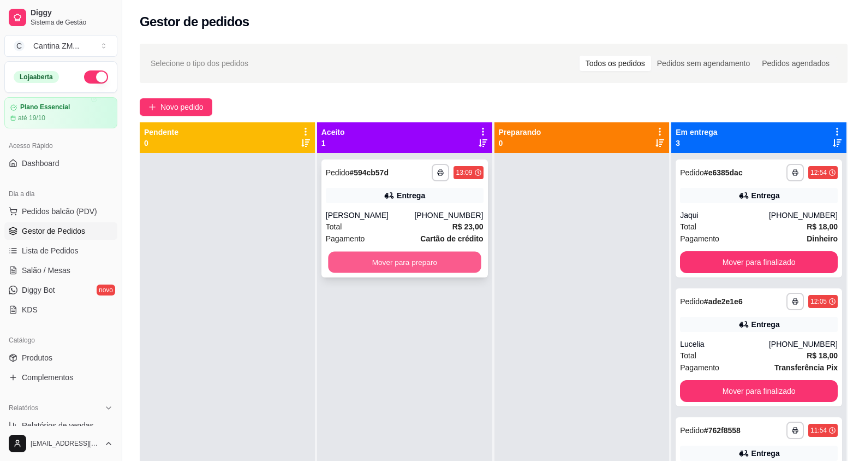
click at [445, 258] on button "Mover para preparo" at bounding box center [404, 262] width 153 height 21
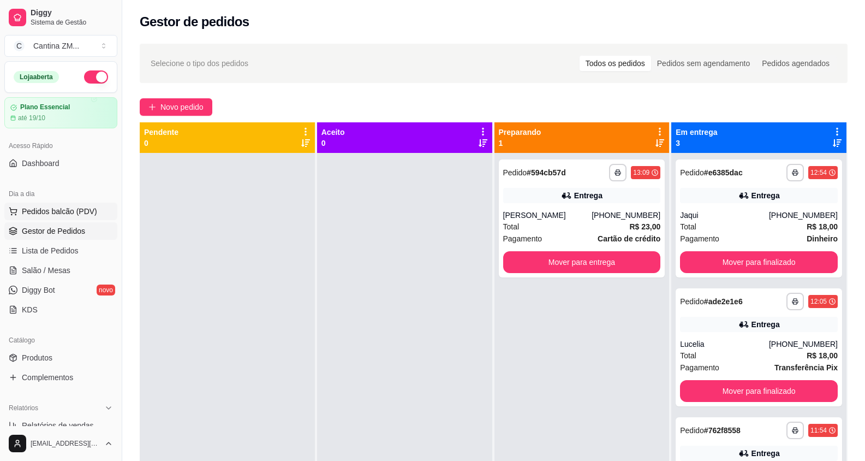
click at [67, 209] on span "Pedidos balcão (PDV)" at bounding box center [59, 211] width 75 height 11
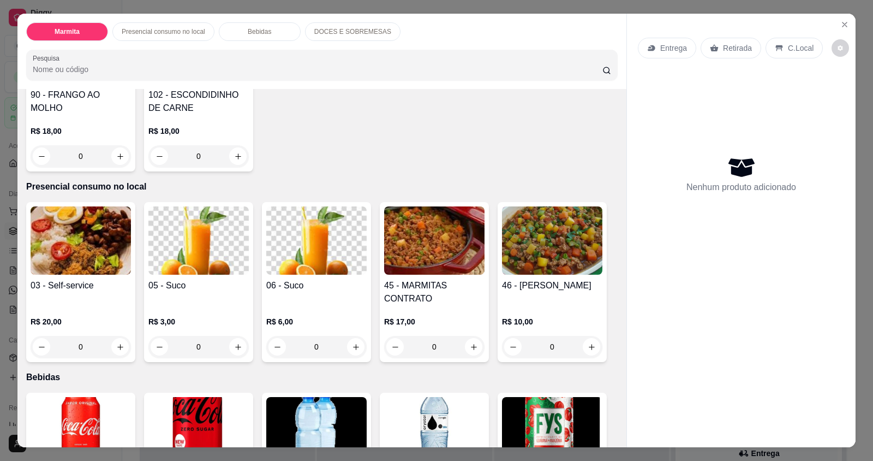
scroll to position [382, 0]
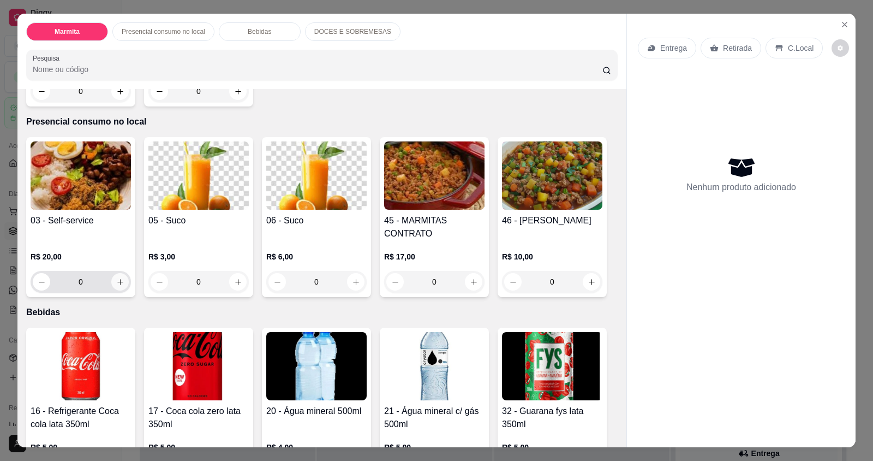
click at [117, 278] on icon "increase-product-quantity" at bounding box center [120, 282] width 8 height 8
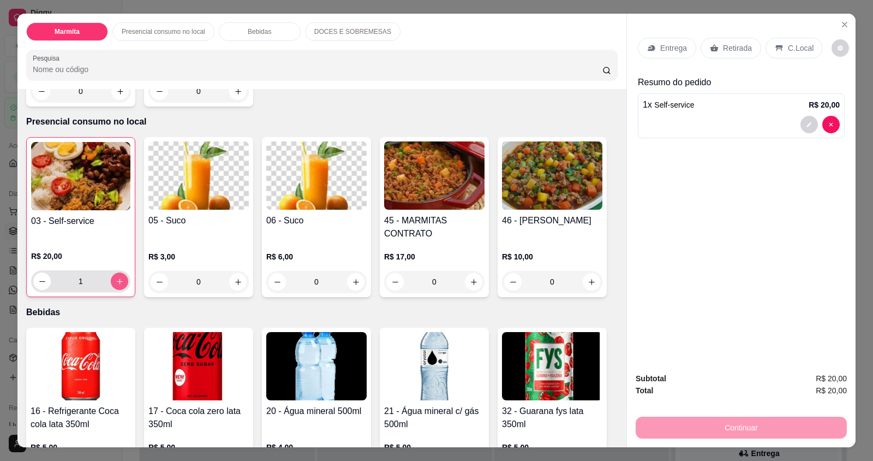
click at [117, 278] on icon "increase-product-quantity" at bounding box center [120, 281] width 8 height 8
type input "2"
click at [795, 58] on div "C.Local" at bounding box center [794, 48] width 57 height 21
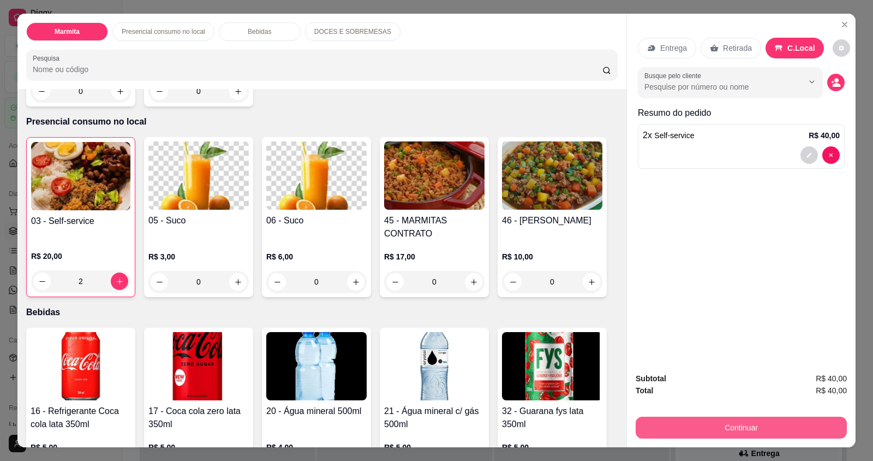
click at [718, 426] on button "Continuar" at bounding box center [741, 427] width 211 height 22
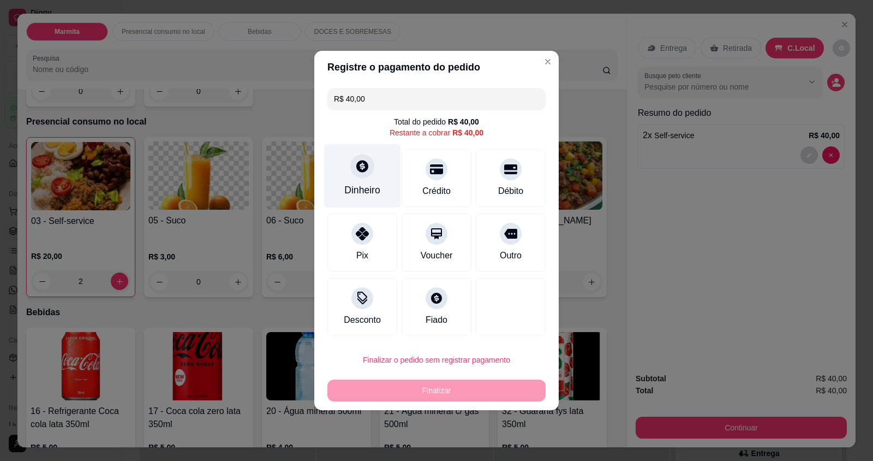
click at [356, 185] on div "Dinheiro" at bounding box center [362, 190] width 36 height 14
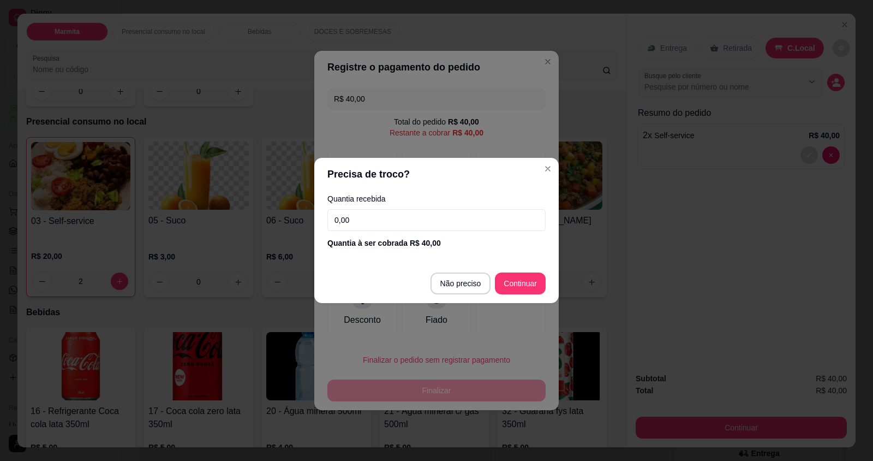
click at [362, 227] on input "0,00" at bounding box center [436, 220] width 218 height 22
type input "40,00"
type input "R$ 0,00"
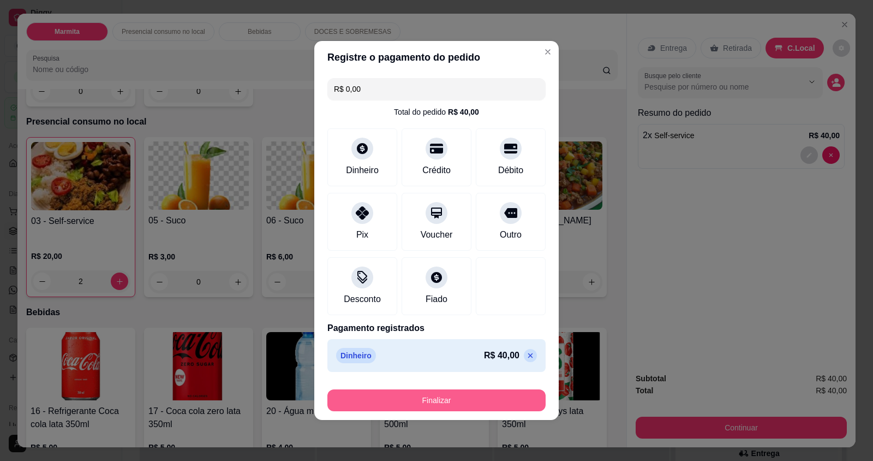
click at [450, 402] on button "Finalizar" at bounding box center [436, 400] width 218 height 22
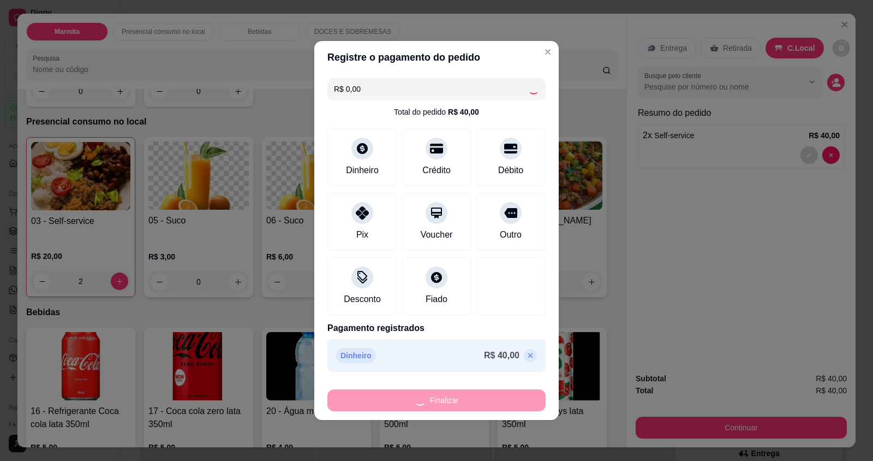
type input "0"
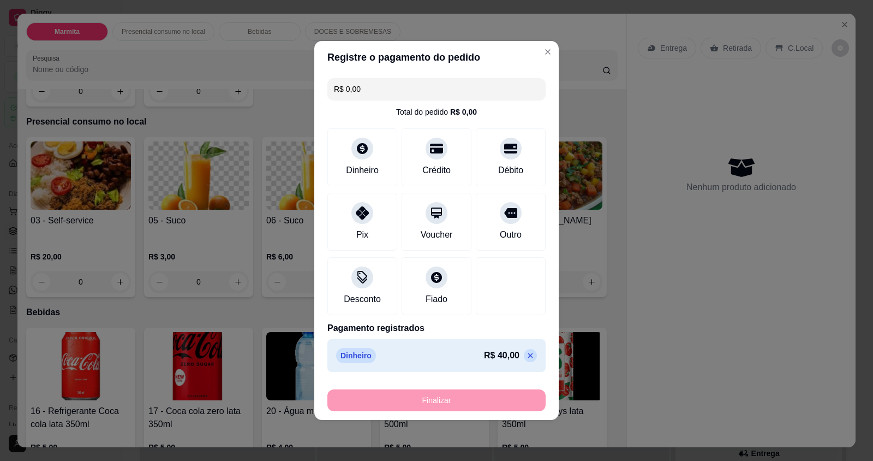
type input "-R$ 40,00"
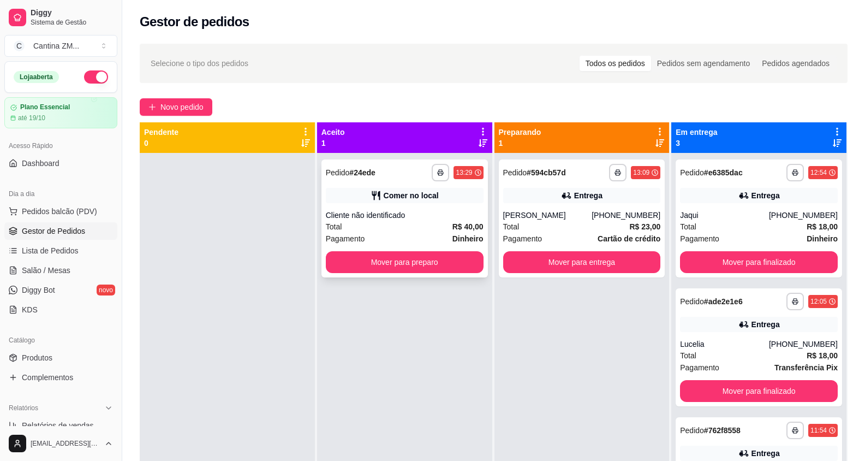
click at [395, 226] on div "Total R$ 40,00" at bounding box center [405, 227] width 158 height 12
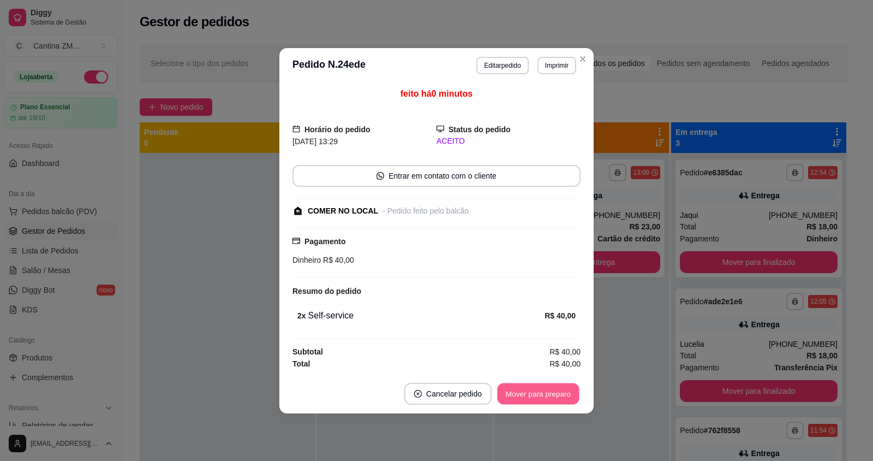
click at [573, 395] on button "Mover para preparo" at bounding box center [538, 393] width 82 height 21
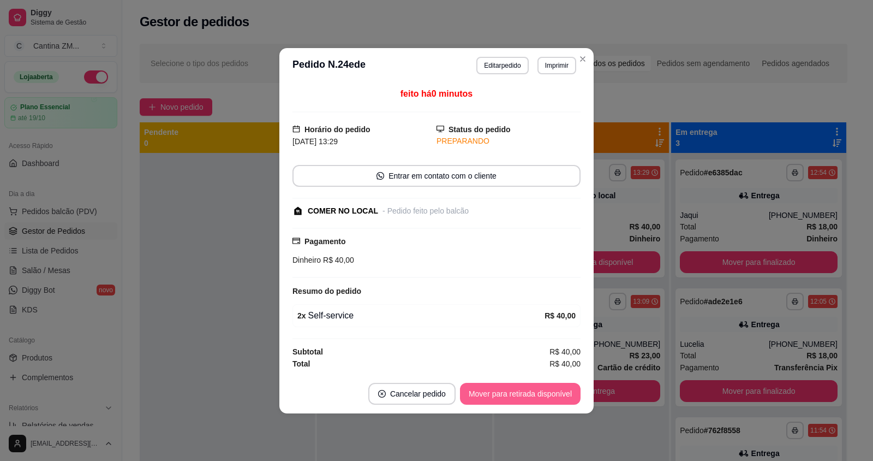
click at [573, 395] on button "Mover para retirada disponível" at bounding box center [520, 394] width 121 height 22
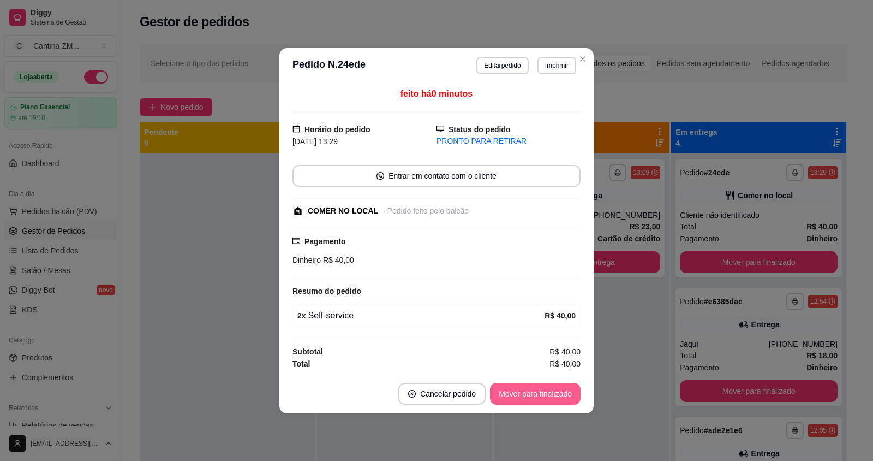
click at [573, 395] on button "Mover para finalizado" at bounding box center [535, 394] width 91 height 22
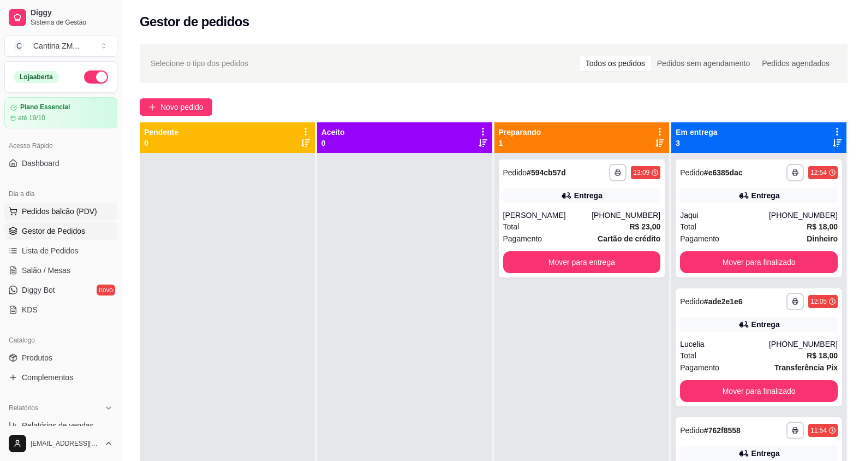
click at [60, 212] on span "Pedidos balcão (PDV)" at bounding box center [59, 211] width 75 height 11
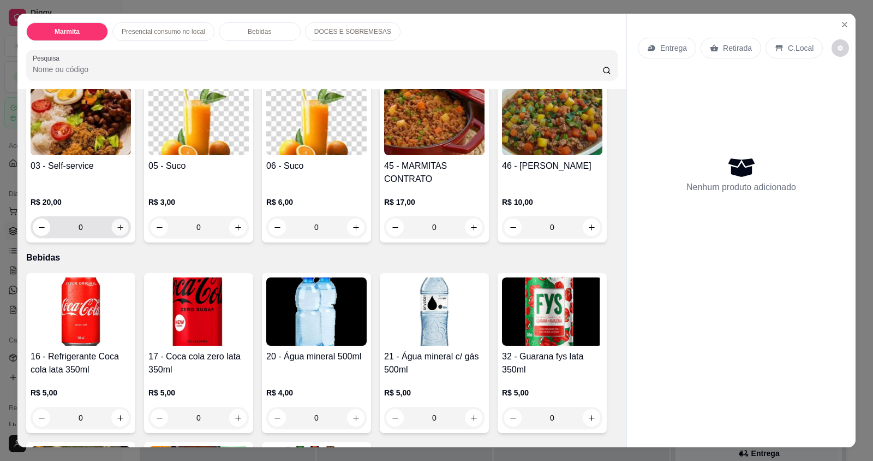
click at [111, 225] on button "increase-product-quantity" at bounding box center [119, 227] width 17 height 17
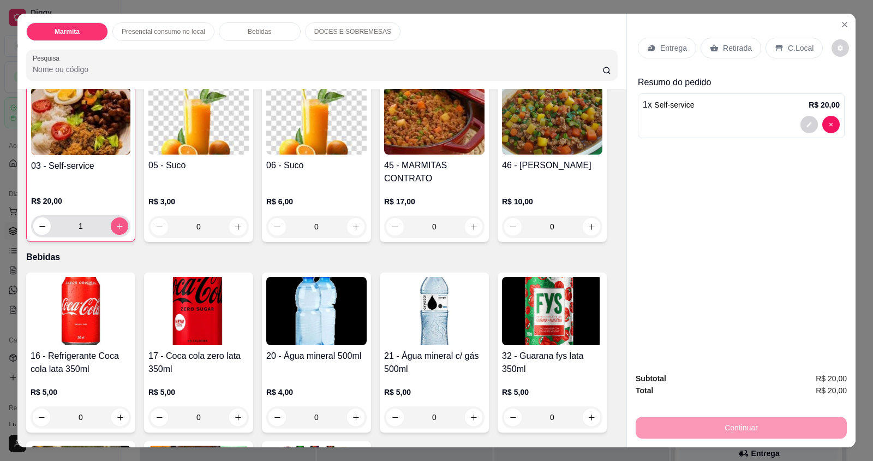
click at [111, 225] on button "increase-product-quantity" at bounding box center [119, 225] width 17 height 17
type input "3"
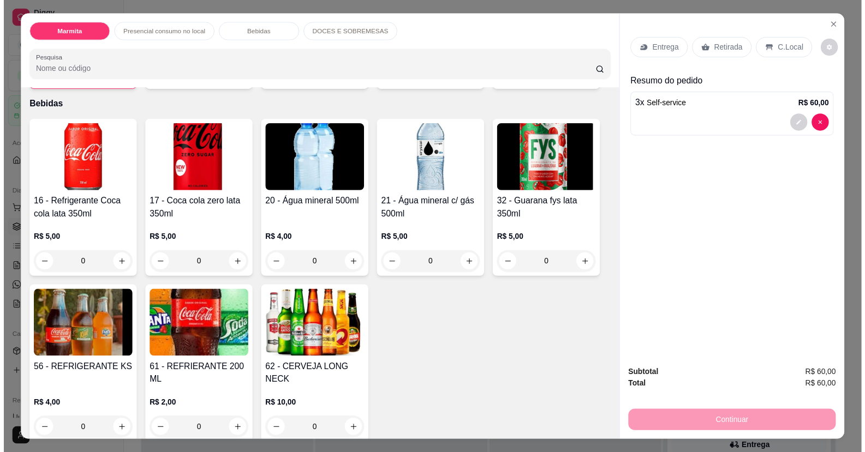
scroll to position [601, 0]
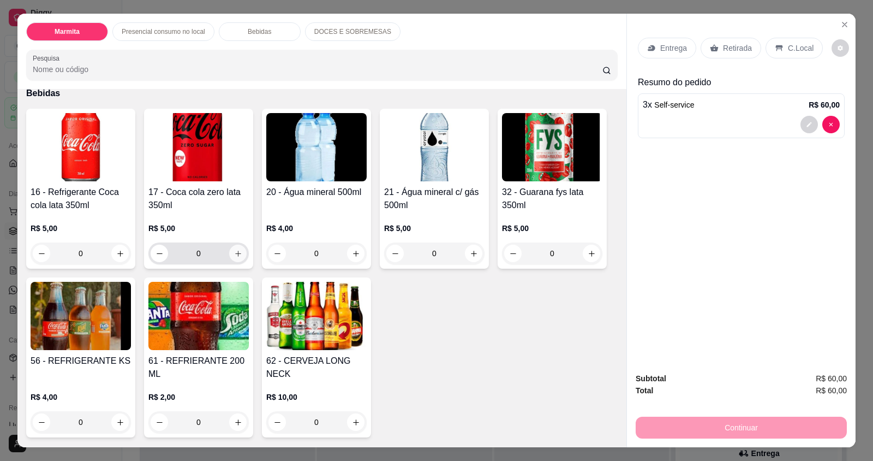
click at [226, 243] on div "0" at bounding box center [199, 253] width 96 height 22
click at [239, 249] on button "increase-product-quantity" at bounding box center [237, 253] width 17 height 17
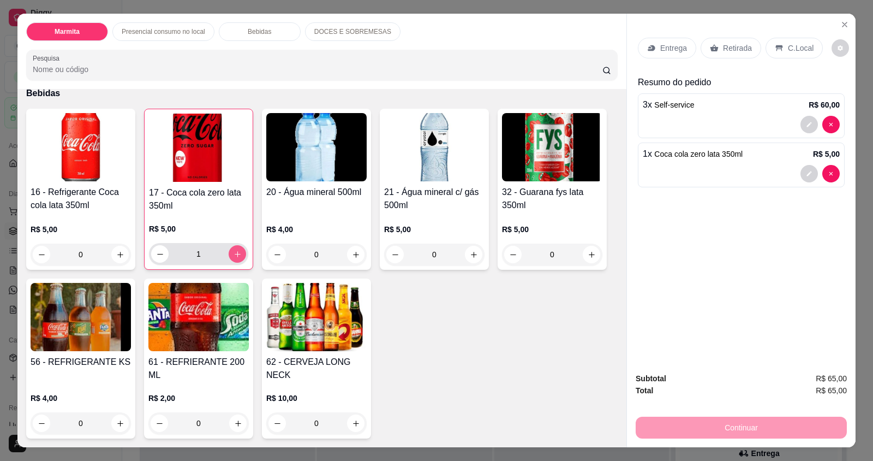
click at [234, 251] on icon "increase-product-quantity" at bounding box center [238, 254] width 8 height 8
type input "2"
click at [796, 51] on p "C.Local" at bounding box center [801, 48] width 26 height 11
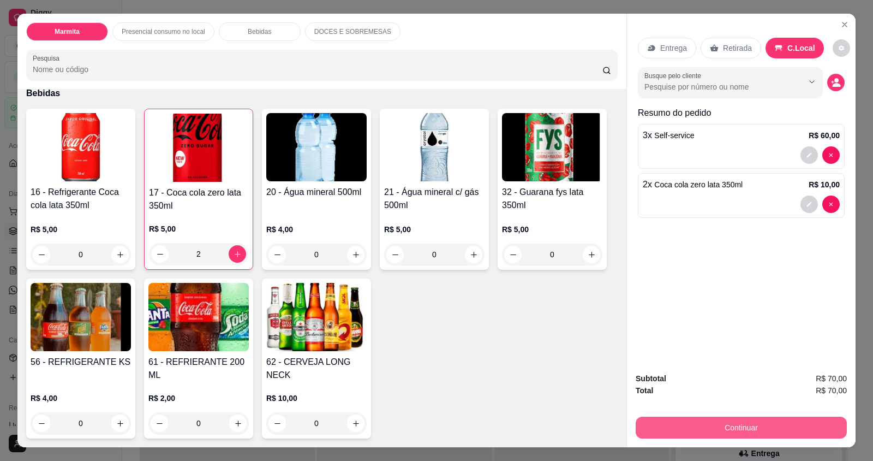
click at [711, 434] on button "Continuar" at bounding box center [741, 427] width 211 height 22
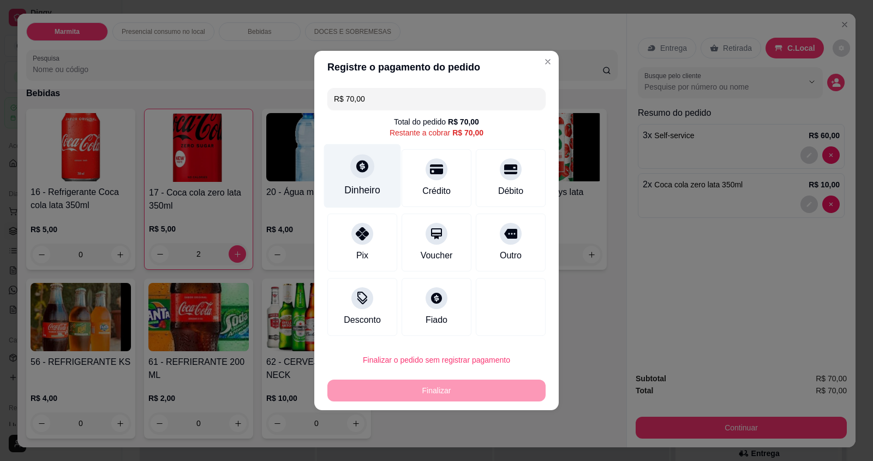
click at [365, 192] on div "Dinheiro" at bounding box center [362, 190] width 36 height 14
click at [369, 208] on div "Quantia recebida 0,00 Quantia à ser cobrada R$ 70,00" at bounding box center [436, 221] width 245 height 62
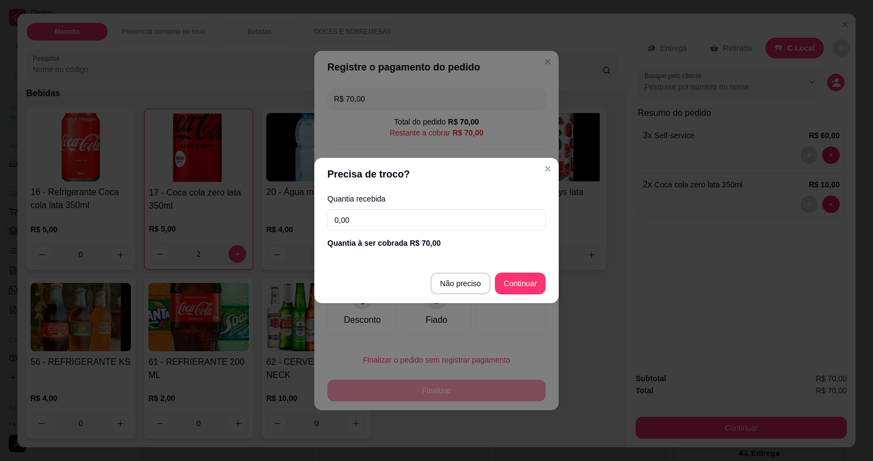
click at [368, 215] on input "0,00" at bounding box center [436, 220] width 218 height 22
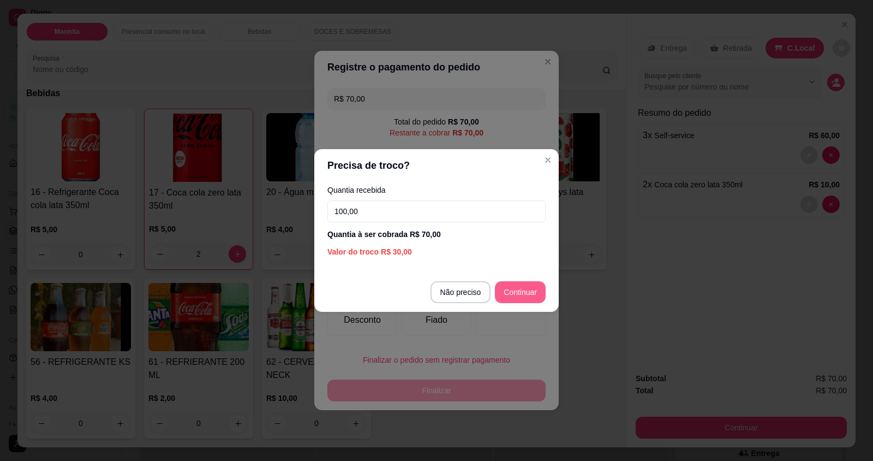
type input "100,00"
type input "R$ 0,00"
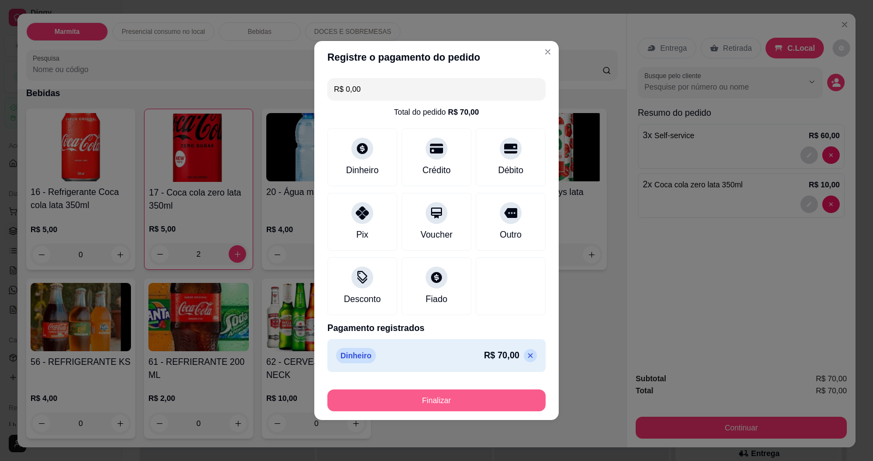
click at [464, 392] on button "Finalizar" at bounding box center [436, 400] width 218 height 22
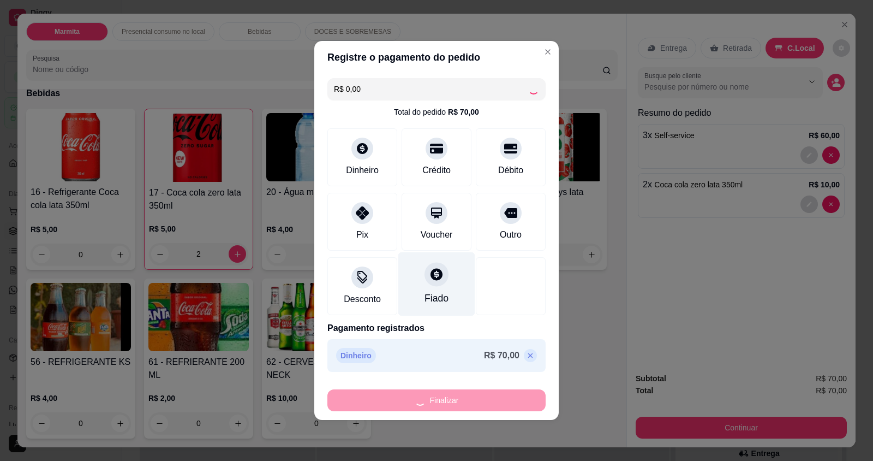
type input "0"
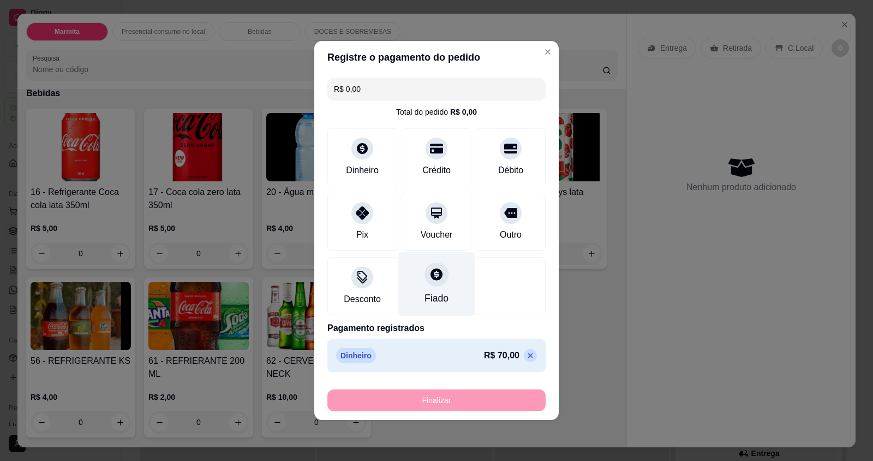
type input "-R$ 70,00"
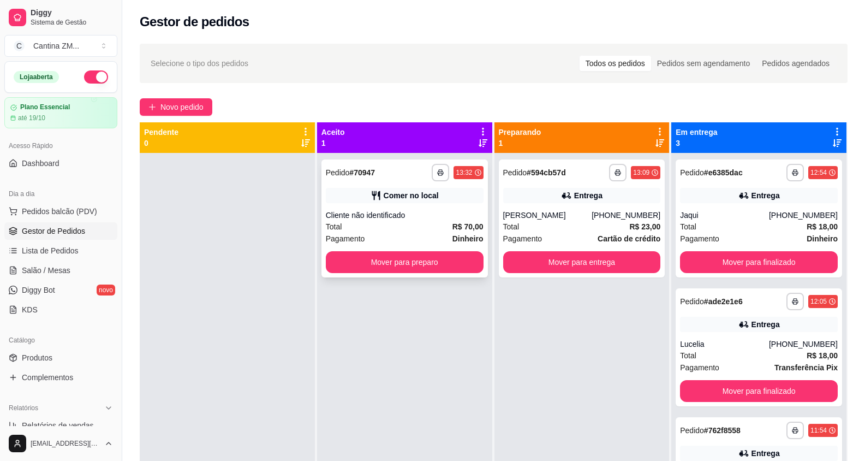
click at [372, 215] on div "Cliente não identificado" at bounding box center [405, 215] width 158 height 11
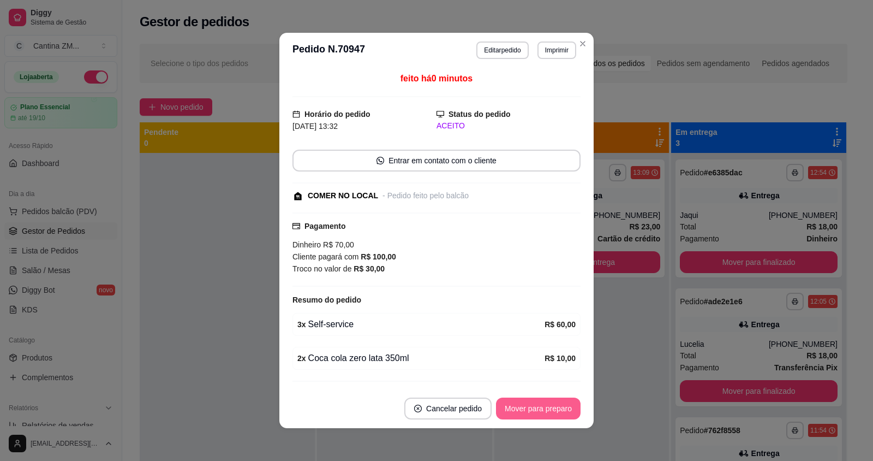
click at [531, 413] on button "Mover para preparo" at bounding box center [538, 408] width 85 height 22
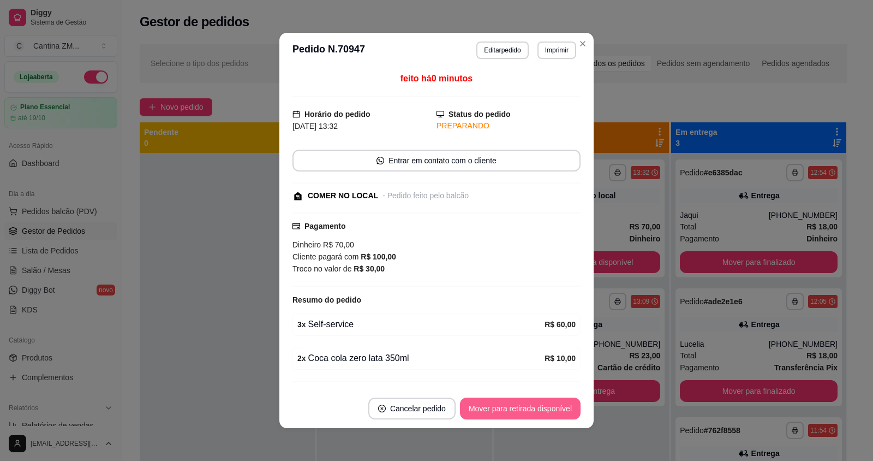
click at [530, 413] on button "Mover para retirada disponível" at bounding box center [520, 408] width 121 height 22
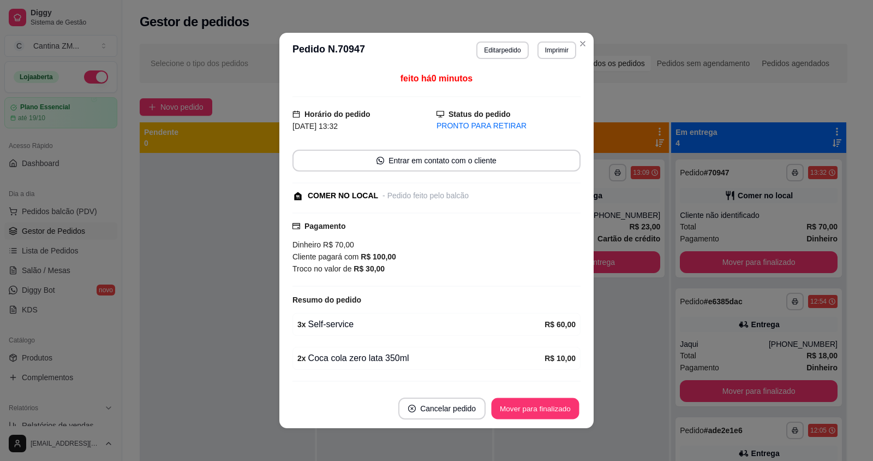
click at [530, 413] on button "Mover para finalizado" at bounding box center [536, 408] width 88 height 21
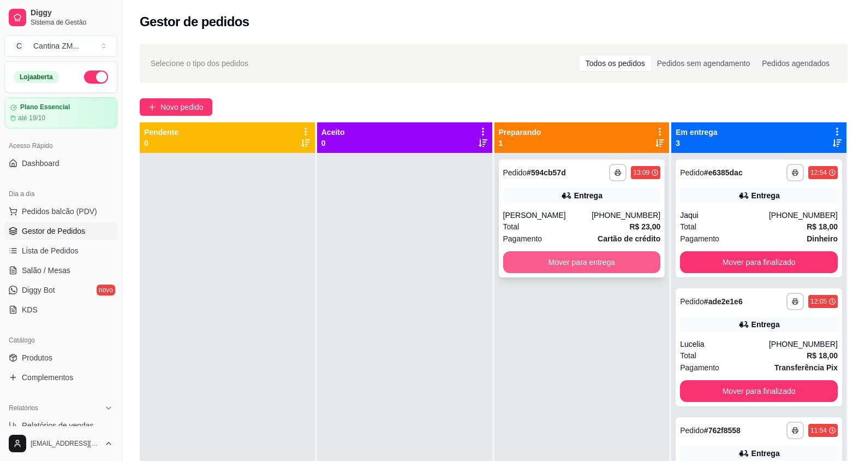
click at [523, 270] on button "Mover para entrega" at bounding box center [582, 262] width 158 height 22
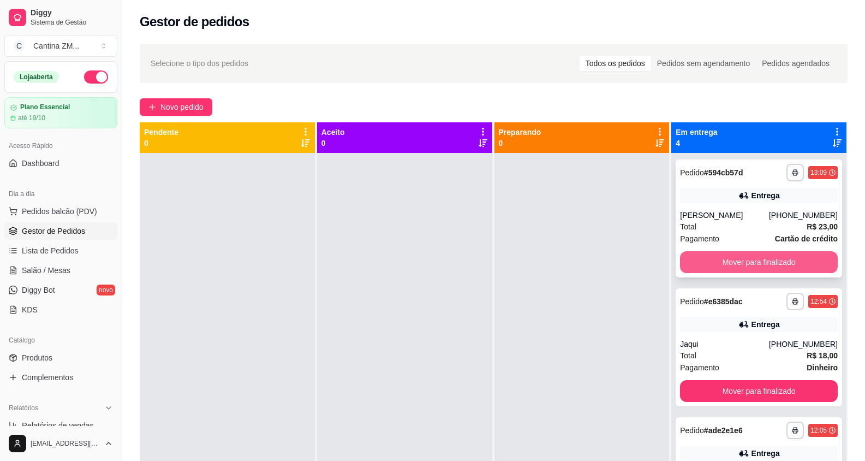
click at [782, 261] on button "Mover para finalizado" at bounding box center [759, 262] width 158 height 22
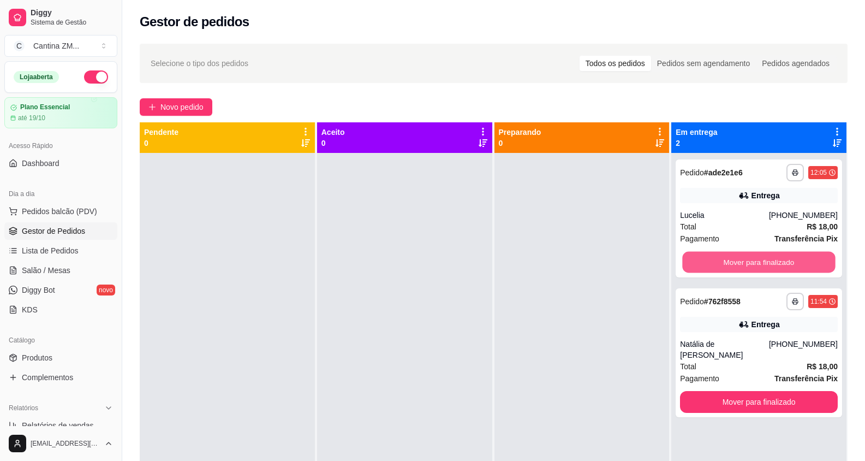
click at [782, 261] on button "Mover para finalizado" at bounding box center [759, 262] width 153 height 21
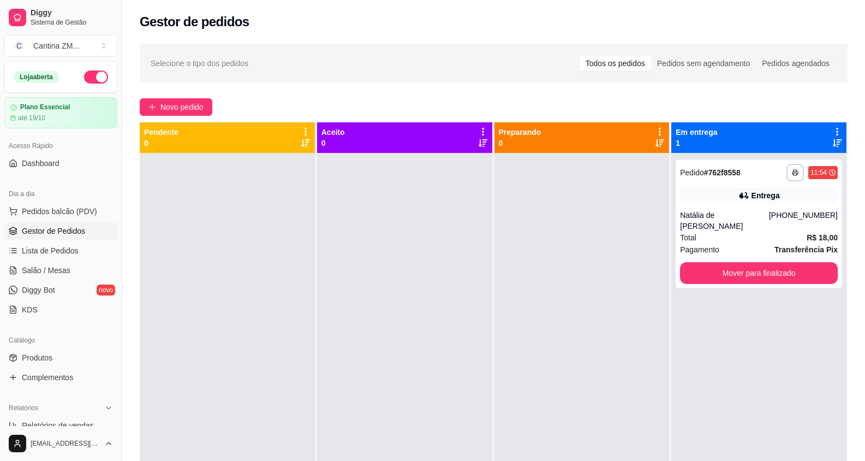
click at [782, 261] on div "**********" at bounding box center [759, 223] width 166 height 129
click at [777, 276] on button "Mover para finalizado" at bounding box center [759, 273] width 153 height 21
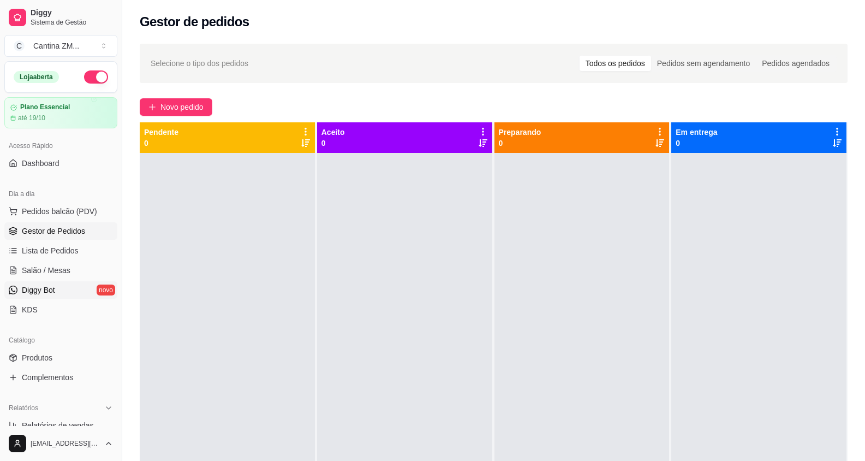
click at [39, 290] on span "Diggy Bot" at bounding box center [38, 289] width 33 height 11
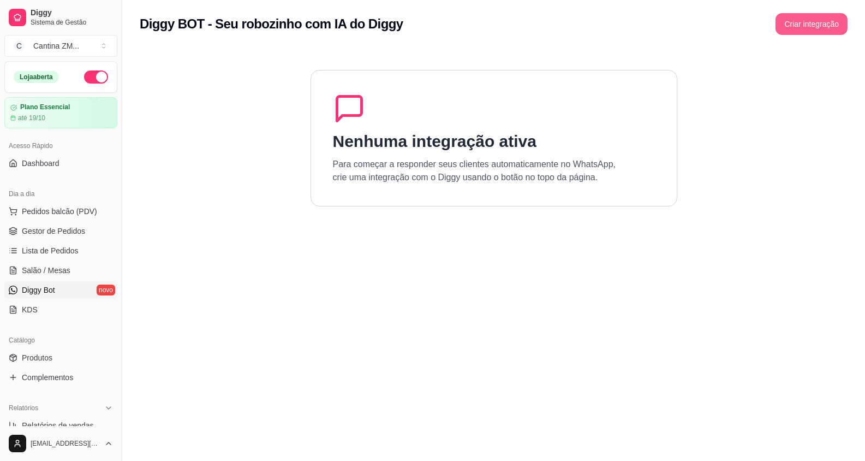
click at [835, 28] on button "Criar integração" at bounding box center [812, 24] width 72 height 22
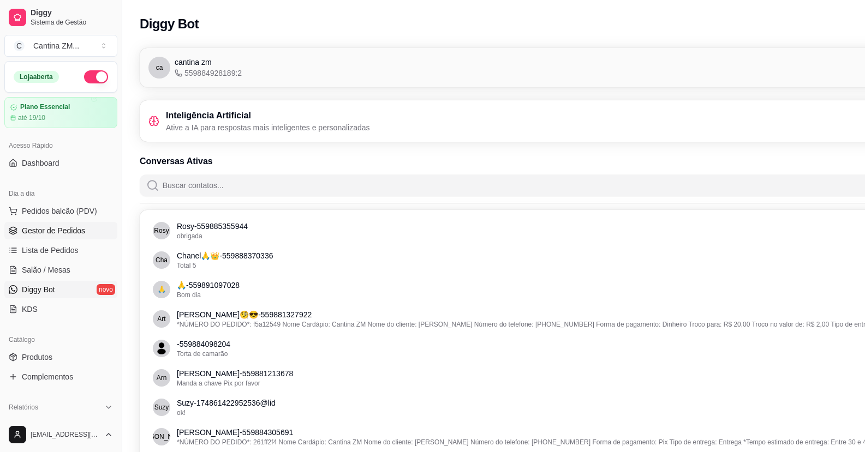
click at [82, 228] on span "Gestor de Pedidos" at bounding box center [53, 230] width 63 height 11
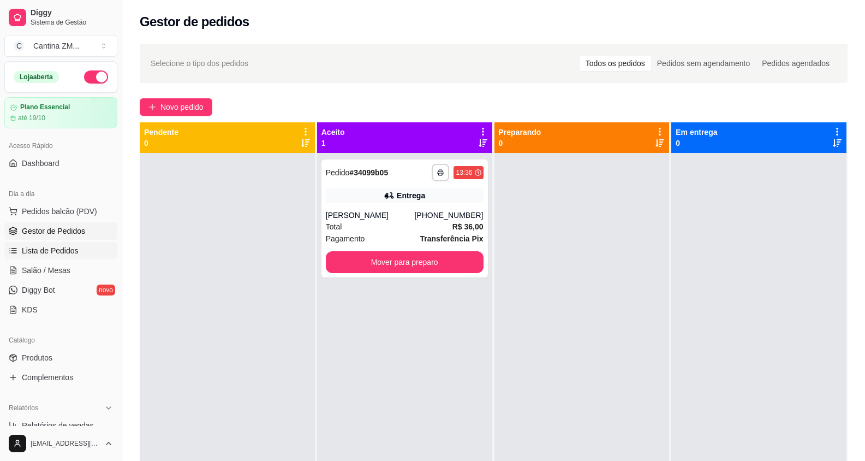
click at [56, 245] on span "Lista de Pedidos" at bounding box center [50, 250] width 57 height 11
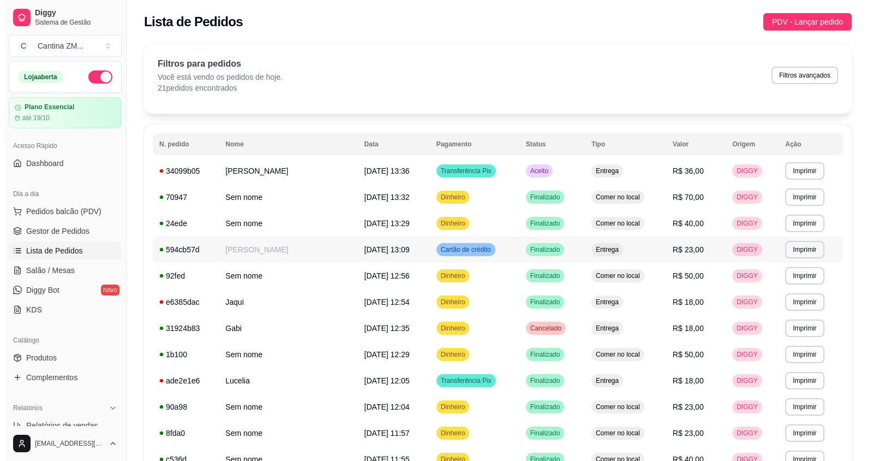
scroll to position [55, 0]
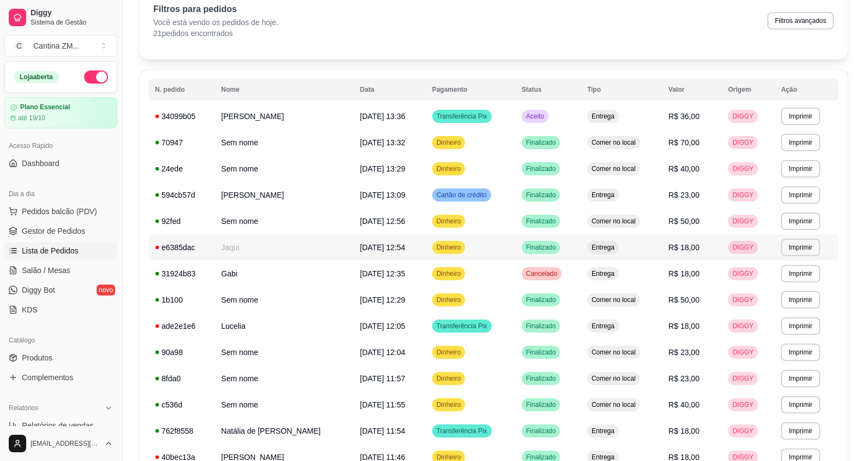
click at [327, 252] on td "Jaqui" at bounding box center [284, 247] width 139 height 26
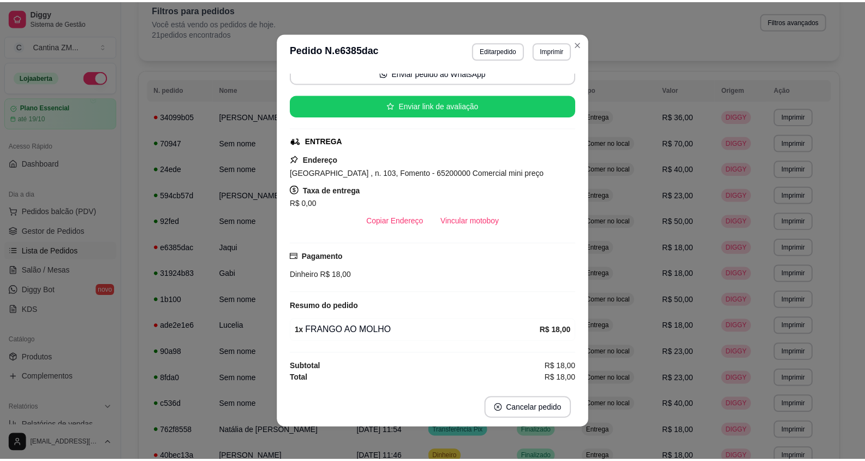
scroll to position [2, 0]
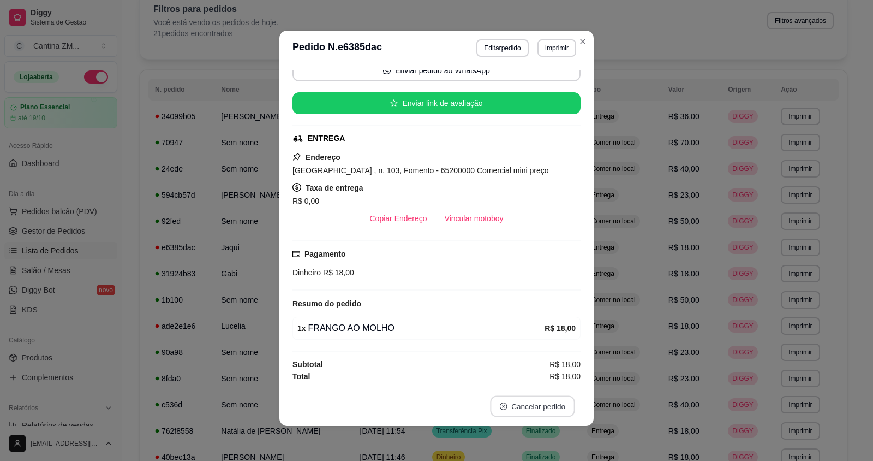
click at [553, 413] on button "Cancelar pedido" at bounding box center [532, 406] width 85 height 21
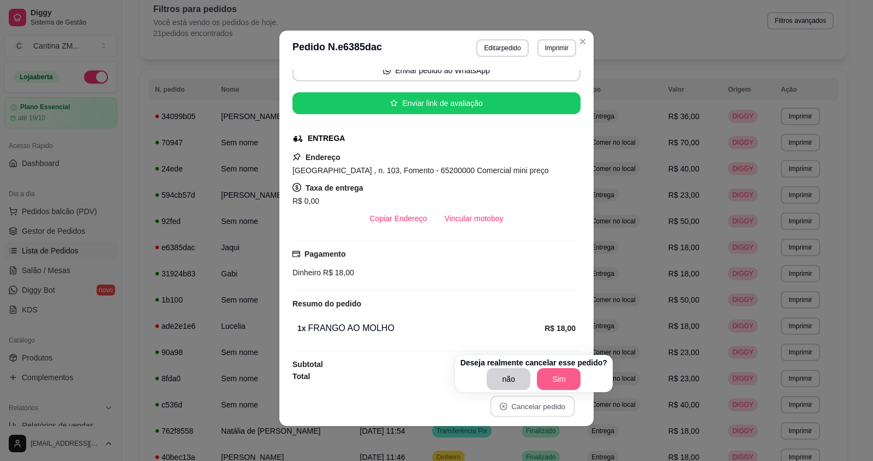
click at [557, 376] on button "Sim" at bounding box center [559, 379] width 44 height 22
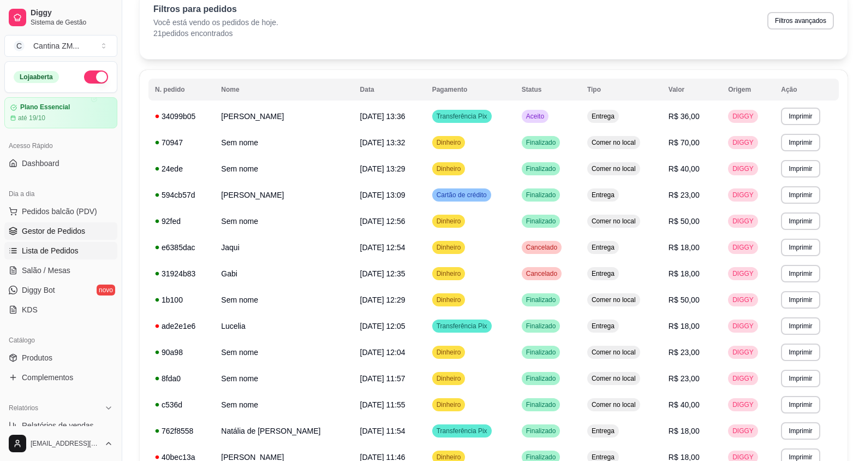
click at [73, 231] on span "Gestor de Pedidos" at bounding box center [53, 230] width 63 height 11
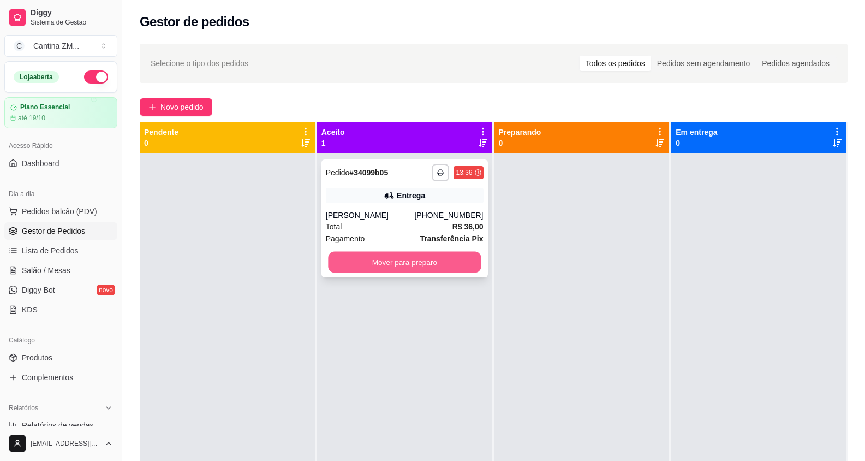
click at [430, 265] on button "Mover para preparo" at bounding box center [404, 262] width 153 height 21
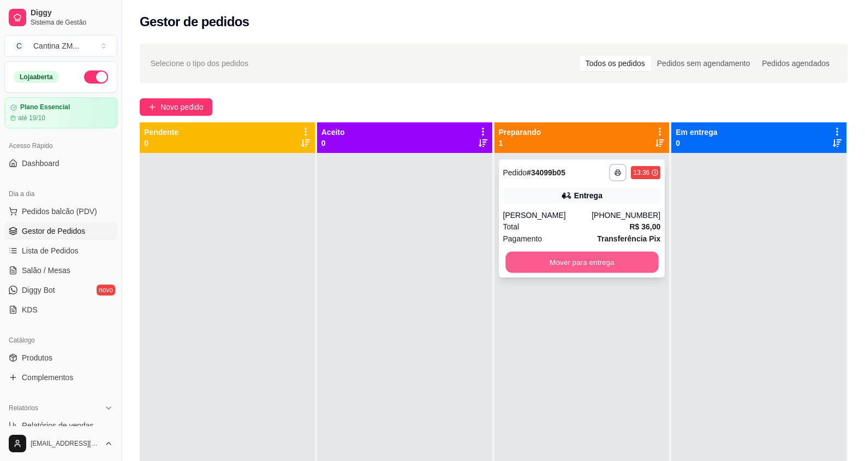
click at [526, 258] on button "Mover para entrega" at bounding box center [581, 262] width 153 height 21
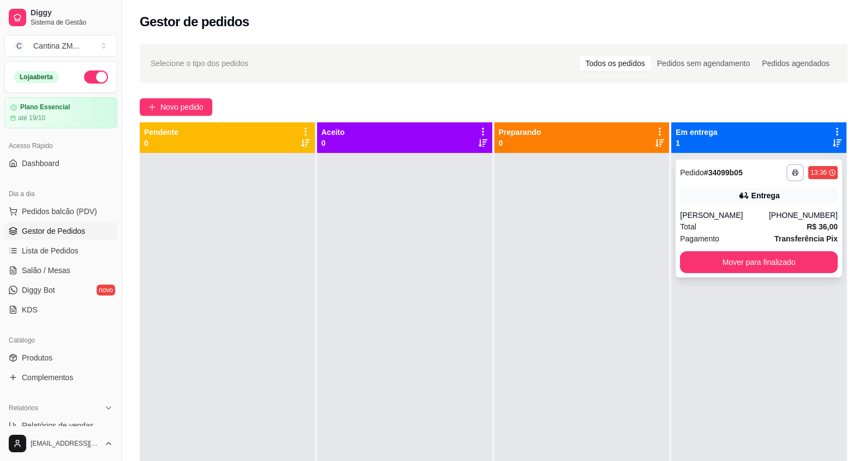
click at [737, 227] on div "Total R$ 36,00" at bounding box center [759, 227] width 158 height 12
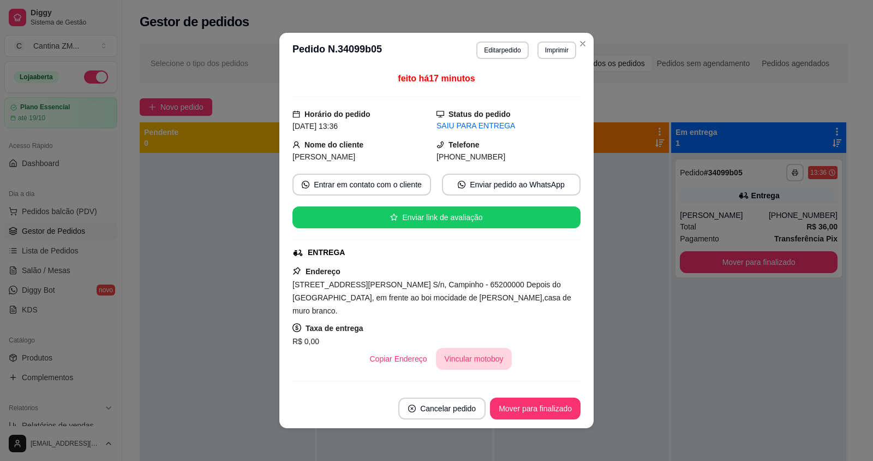
click at [451, 348] on button "Vincular motoboy" at bounding box center [474, 359] width 76 height 22
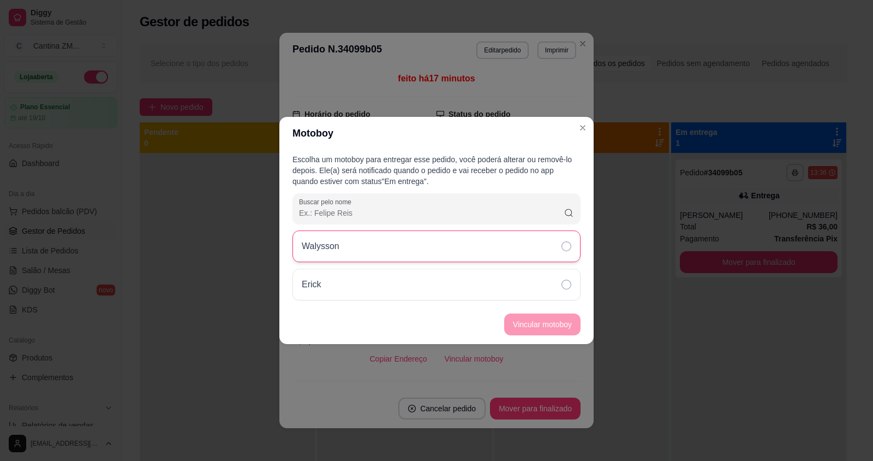
click at [540, 238] on div "Walysson" at bounding box center [437, 246] width 288 height 32
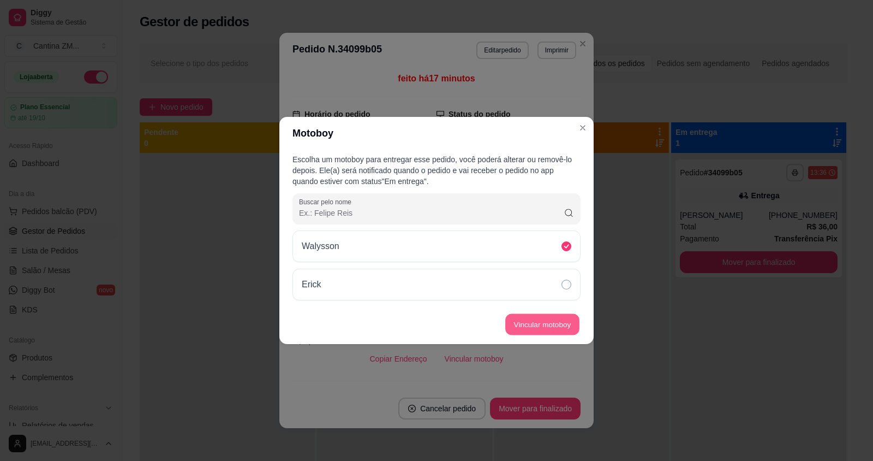
click at [526, 317] on button "Vincular motoboy" at bounding box center [542, 324] width 74 height 21
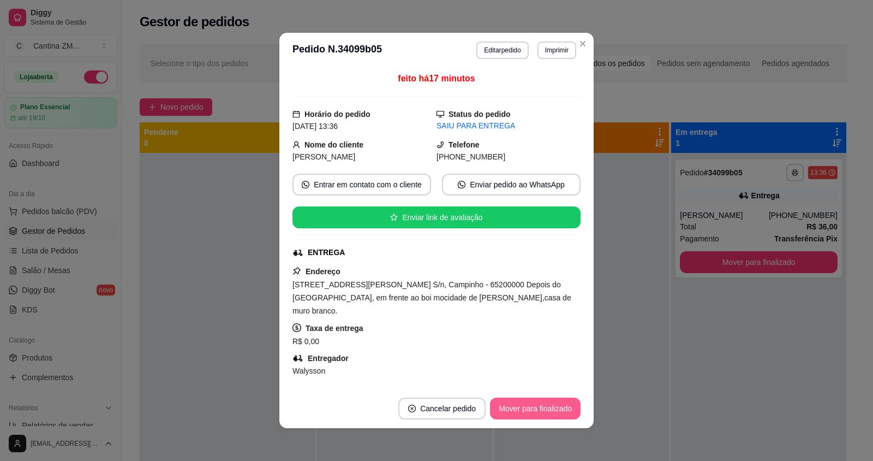
click at [528, 416] on button "Mover para finalizado" at bounding box center [535, 408] width 91 height 22
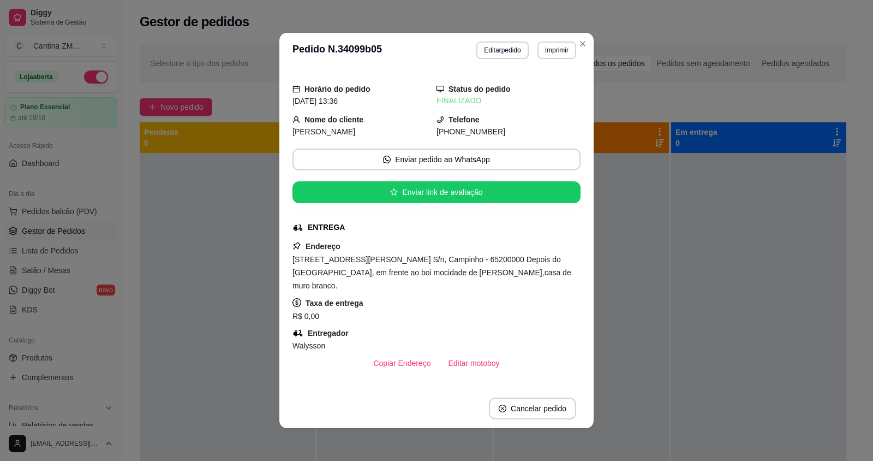
click at [588, 130] on div "Horário do pedido [DATE] 13:36 Status do pedido FINALIZADO Nome do cliente [PER…" at bounding box center [436, 228] width 314 height 321
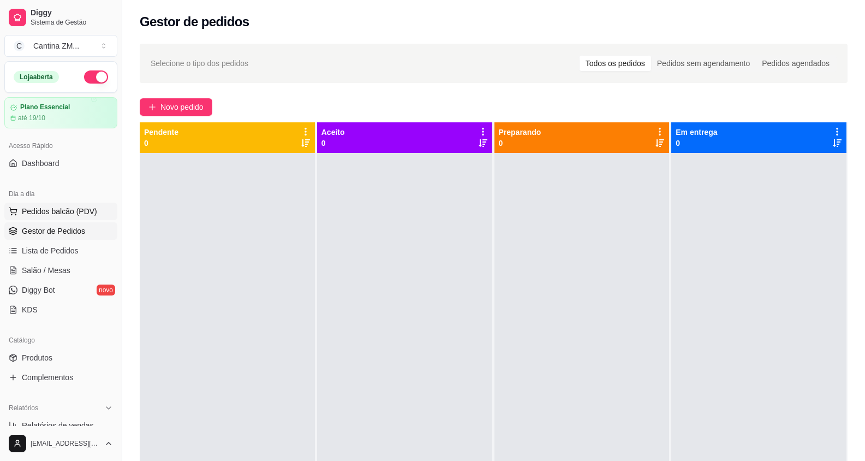
click at [50, 202] on button "Pedidos balcão (PDV)" at bounding box center [60, 210] width 113 height 17
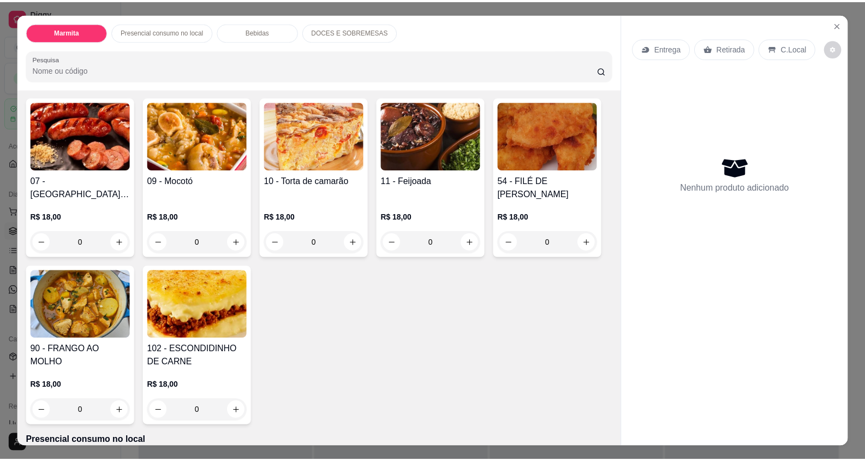
scroll to position [109, 0]
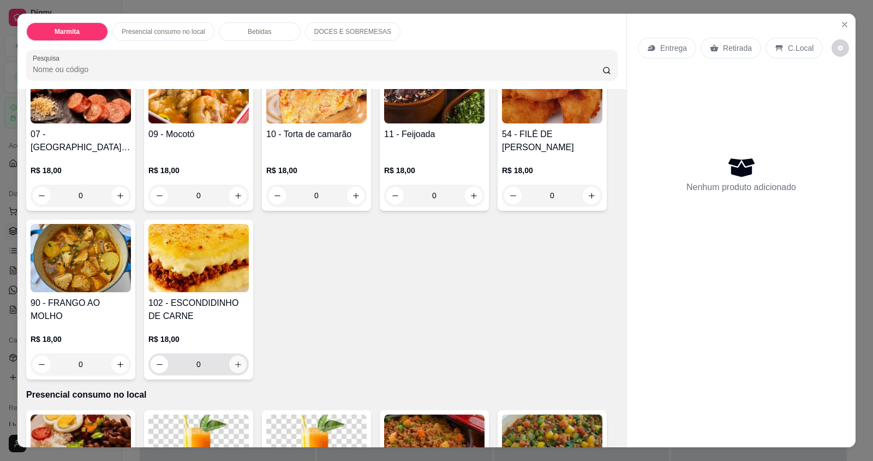
click at [234, 362] on icon "increase-product-quantity" at bounding box center [238, 364] width 8 height 8
type input "1"
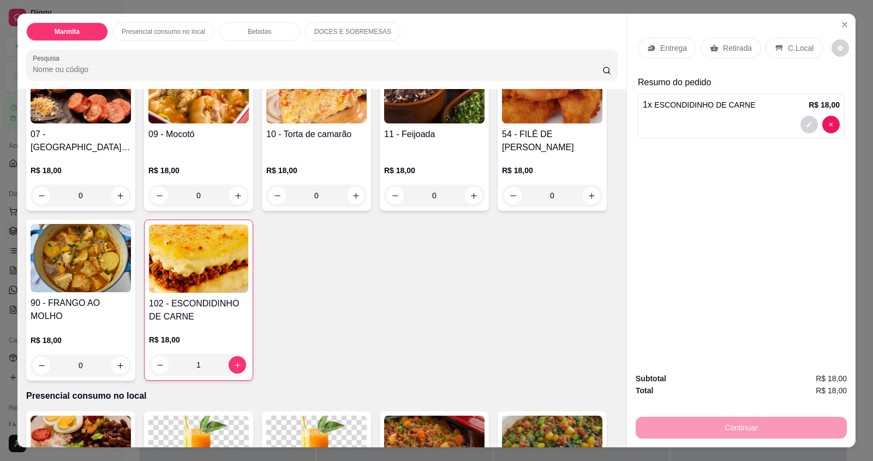
click at [723, 44] on p "Retirada" at bounding box center [737, 48] width 29 height 11
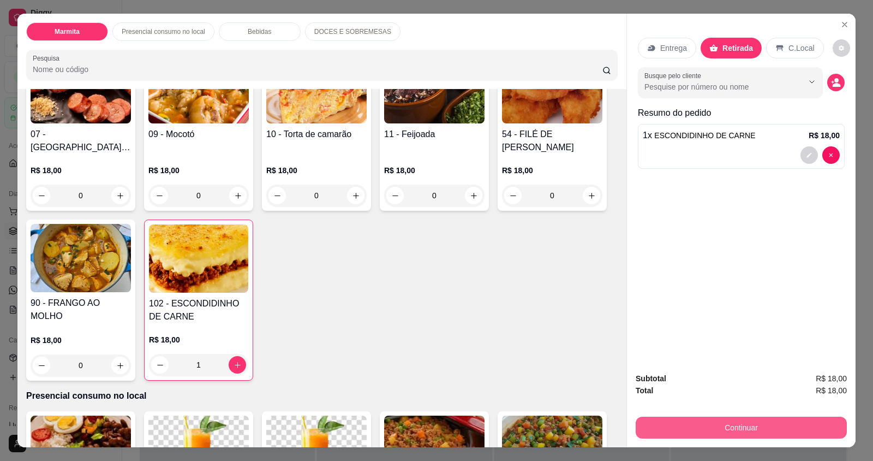
click at [715, 430] on button "Continuar" at bounding box center [741, 427] width 211 height 22
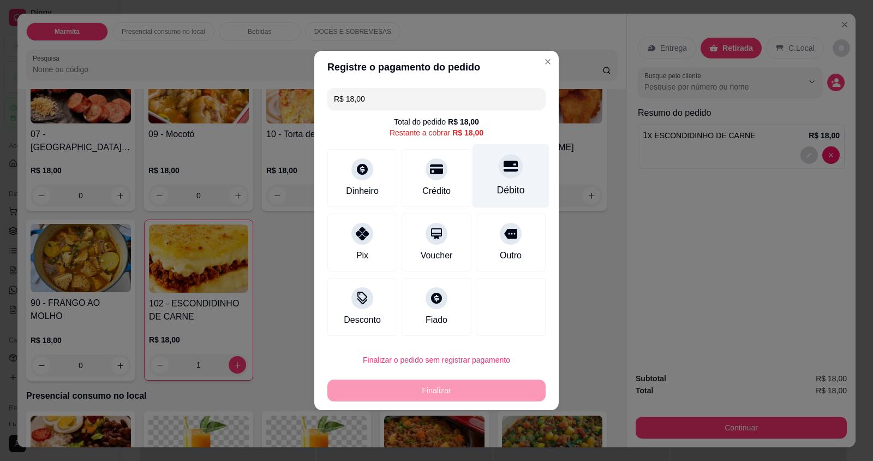
click at [531, 177] on div "Débito" at bounding box center [511, 176] width 77 height 64
type input "R$ 0,00"
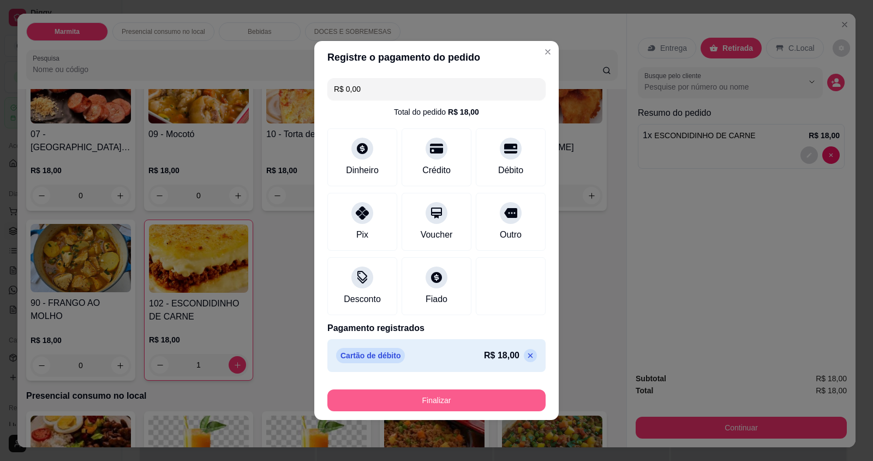
click at [473, 393] on button "Finalizar" at bounding box center [436, 400] width 218 height 22
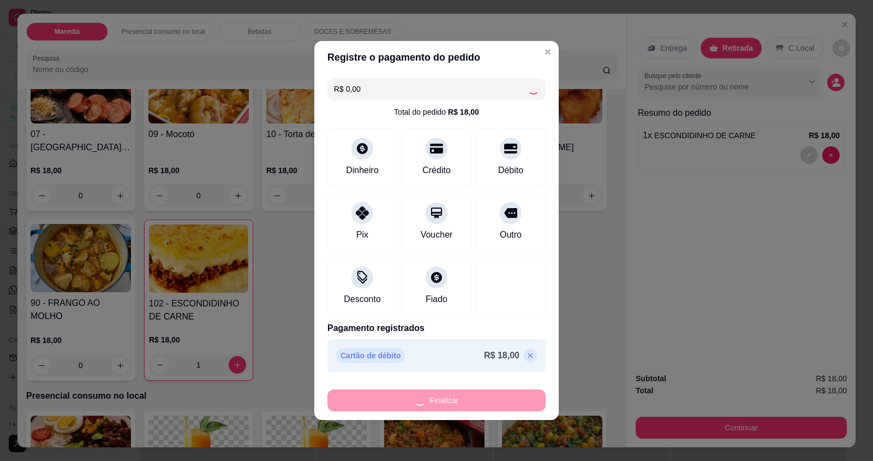
type input "0"
type input "-R$ 18,00"
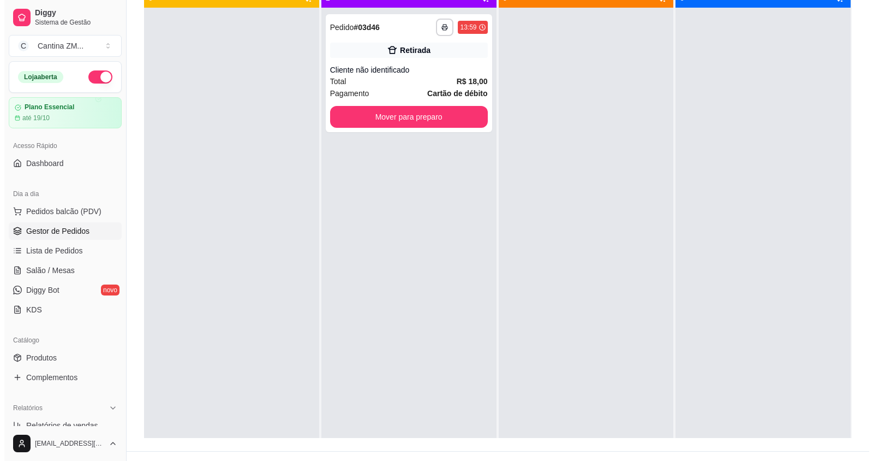
scroll to position [166, 0]
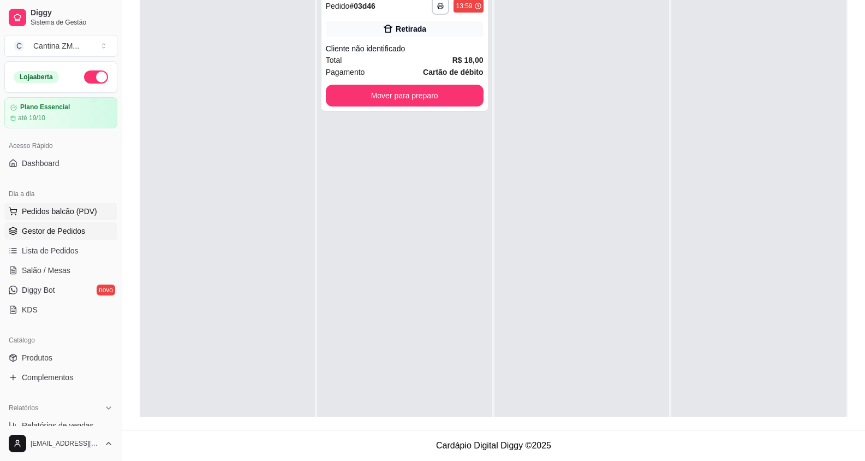
click at [32, 211] on span "Pedidos balcão (PDV)" at bounding box center [59, 211] width 75 height 11
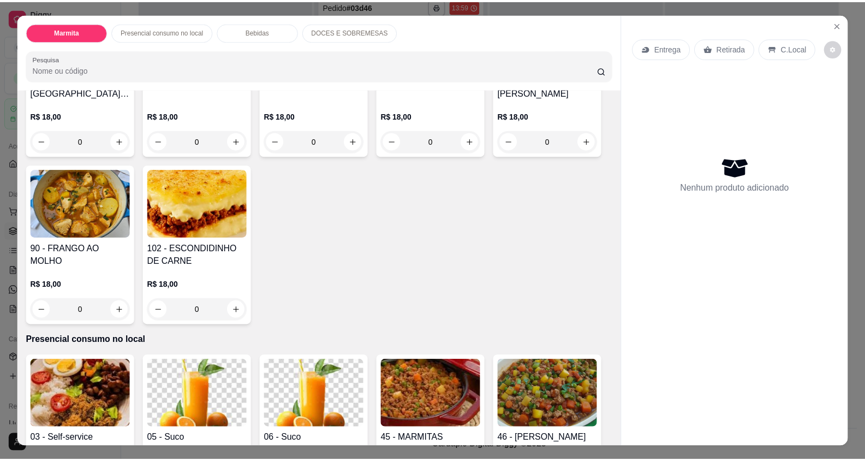
scroll to position [109, 0]
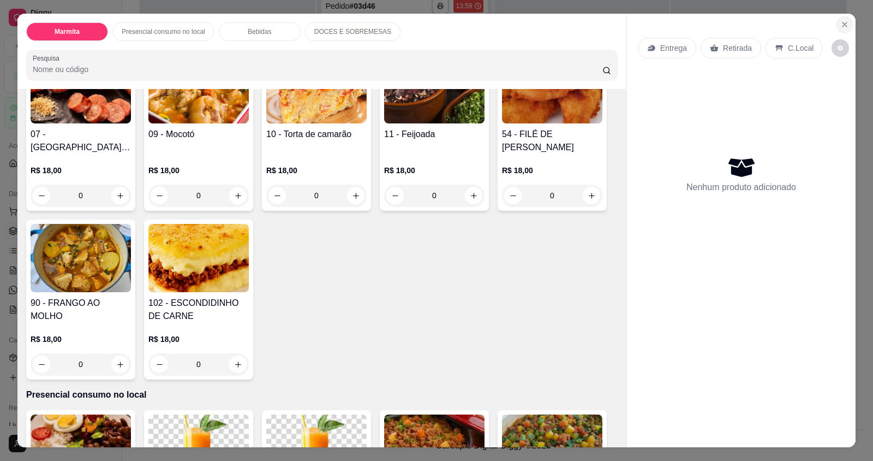
click at [847, 24] on button "Close" at bounding box center [844, 24] width 17 height 17
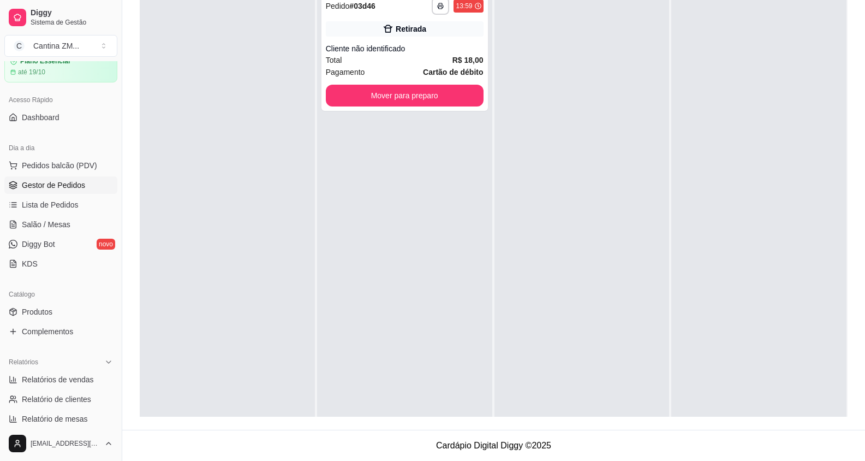
scroll to position [109, 0]
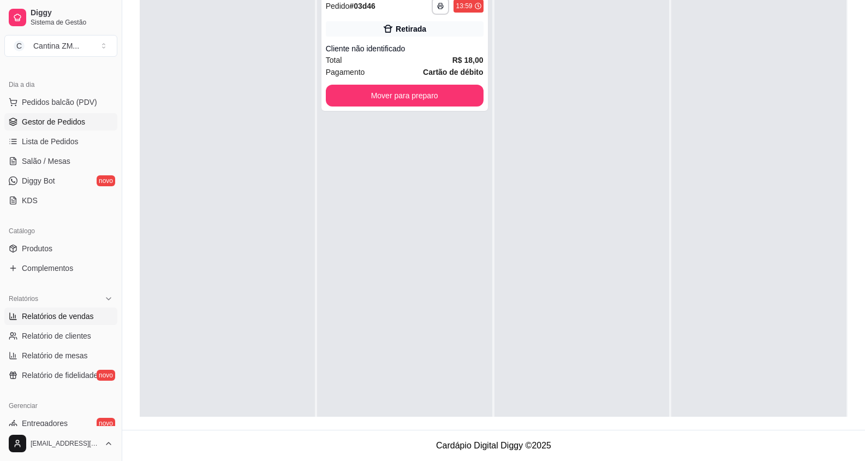
click at [49, 319] on span "Relatórios de vendas" at bounding box center [58, 316] width 72 height 11
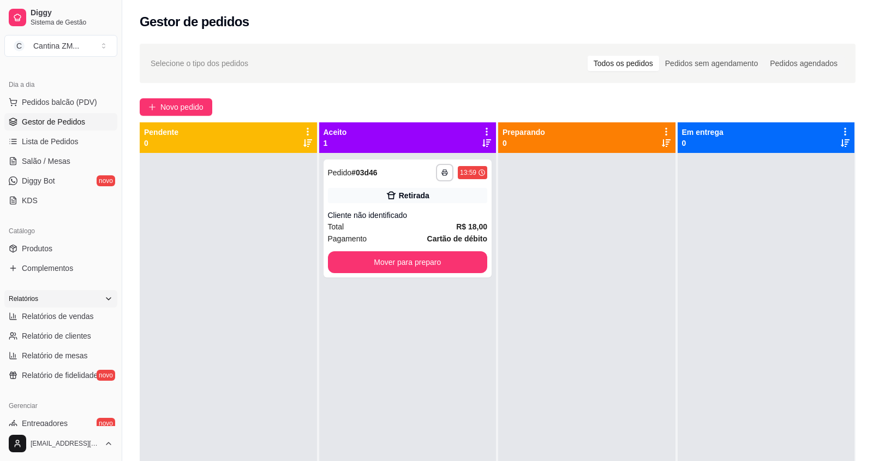
select select "ALL"
select select "0"
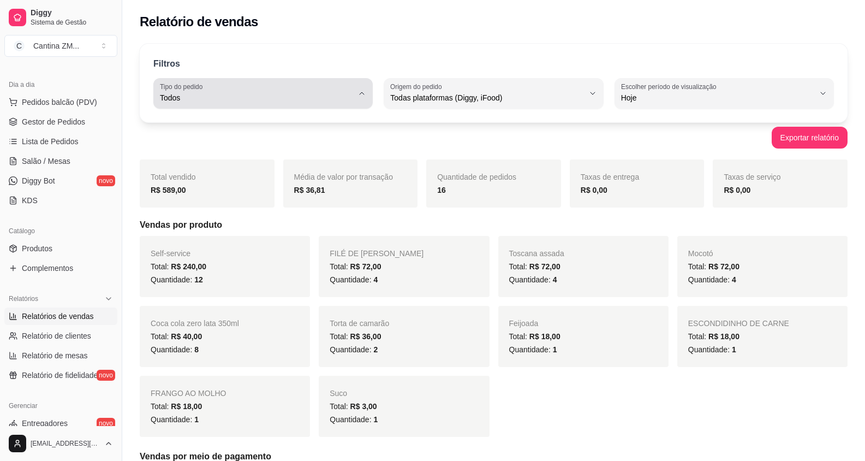
click at [271, 91] on div "Todos" at bounding box center [256, 93] width 193 height 22
click at [229, 140] on span "Entrega" at bounding box center [257, 141] width 183 height 10
type input "DELIVERY"
select select "DELIVERY"
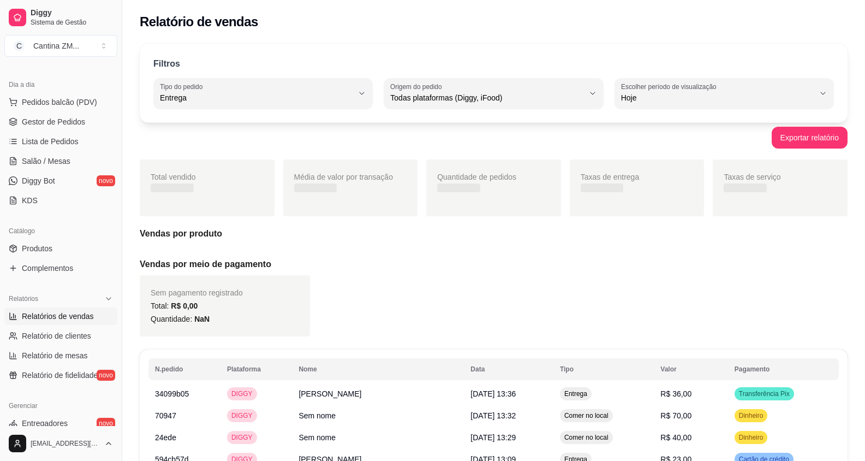
click at [229, 140] on span "Entrega" at bounding box center [257, 141] width 183 height 10
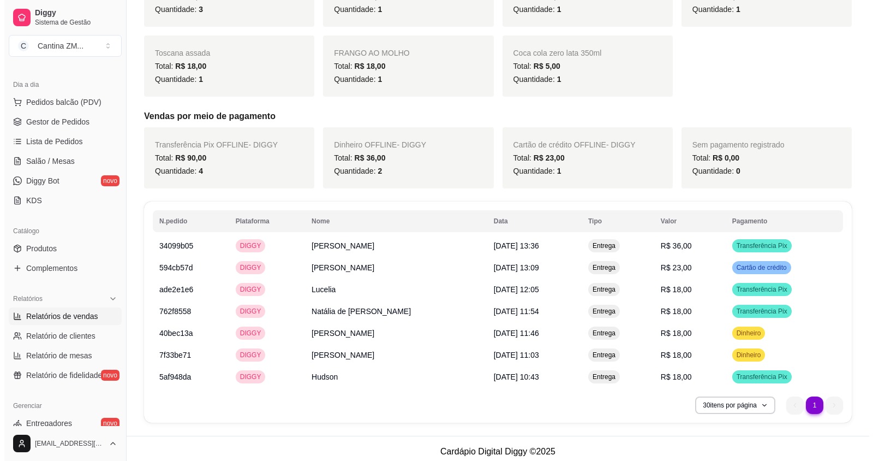
scroll to position [276, 0]
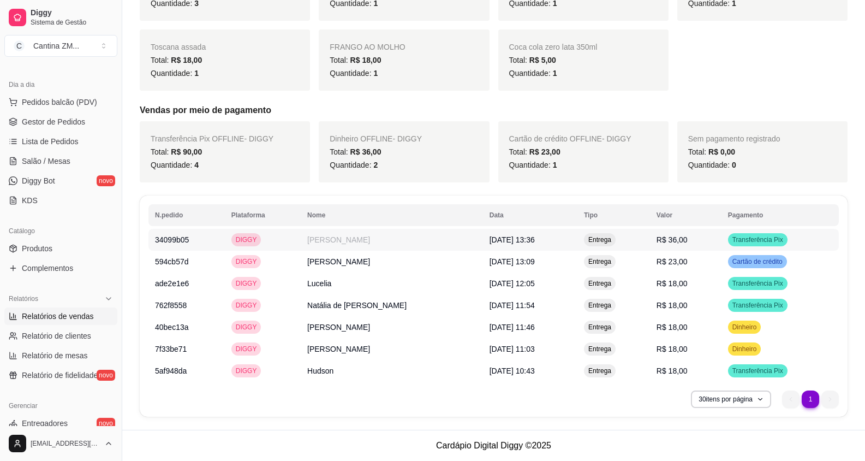
click at [380, 240] on td "[PERSON_NAME]" at bounding box center [392, 240] width 182 height 22
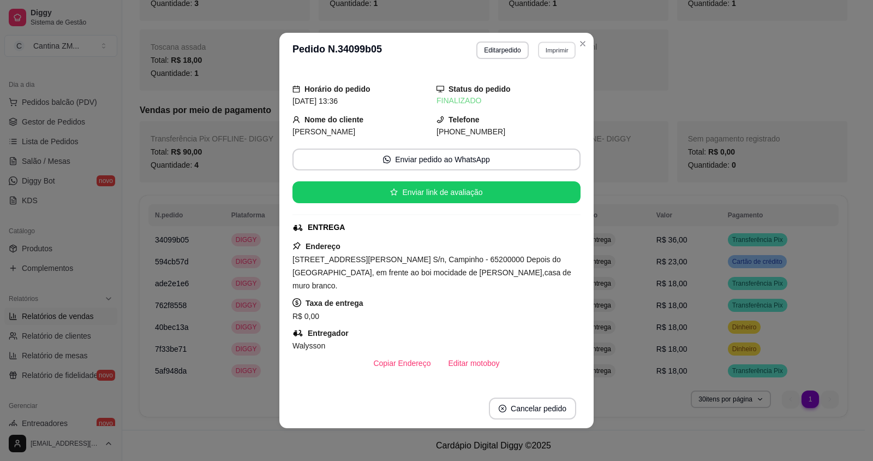
click at [538, 49] on button "Imprimir" at bounding box center [557, 49] width 38 height 17
click at [541, 82] on button "IMPRESSORA" at bounding box center [533, 88] width 79 height 17
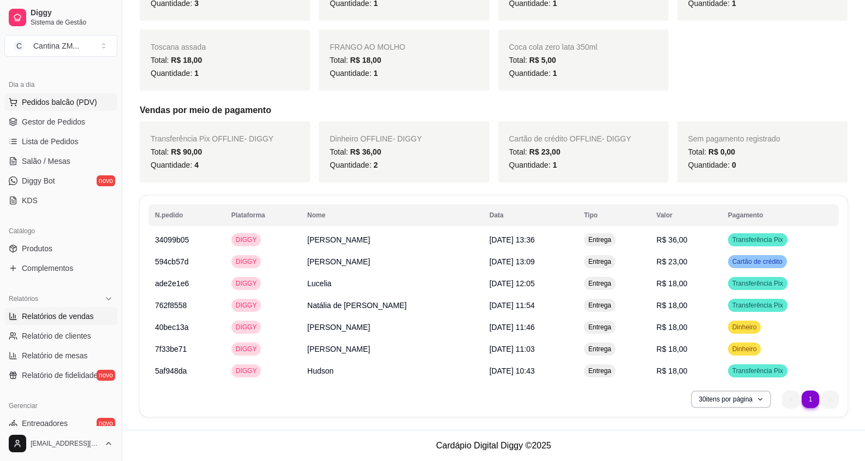
click at [98, 103] on button "Pedidos balcão (PDV)" at bounding box center [60, 101] width 113 height 17
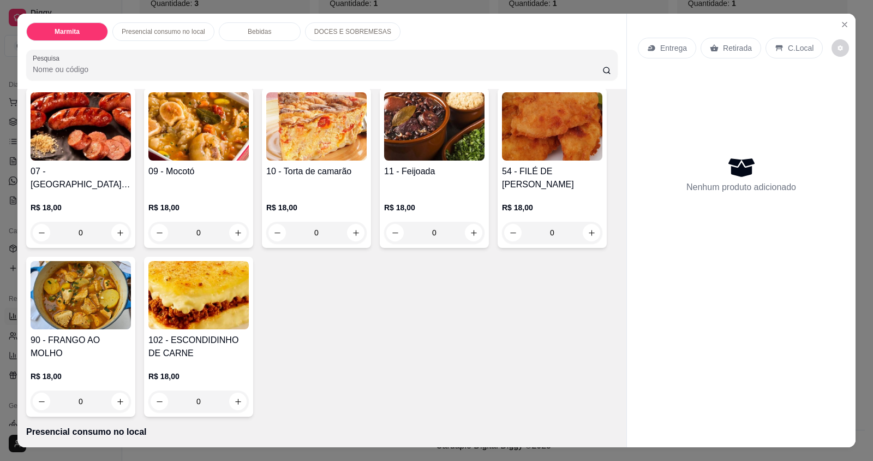
scroll to position [55, 0]
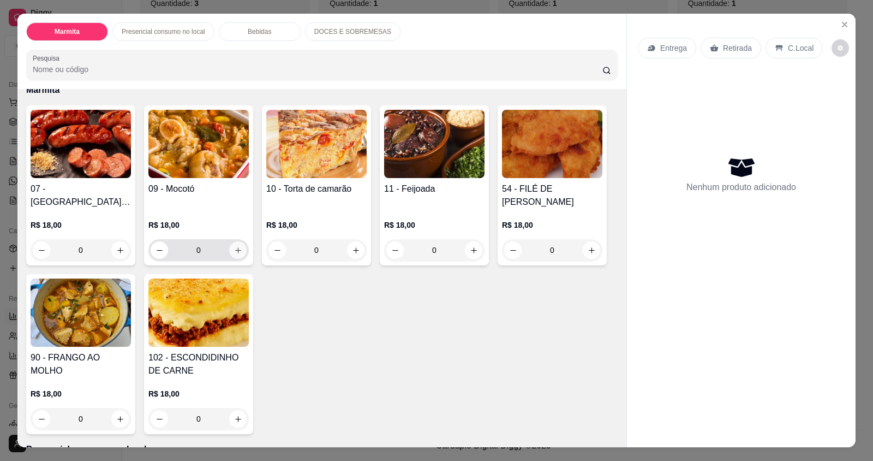
click at [234, 251] on icon "increase-product-quantity" at bounding box center [238, 250] width 8 height 8
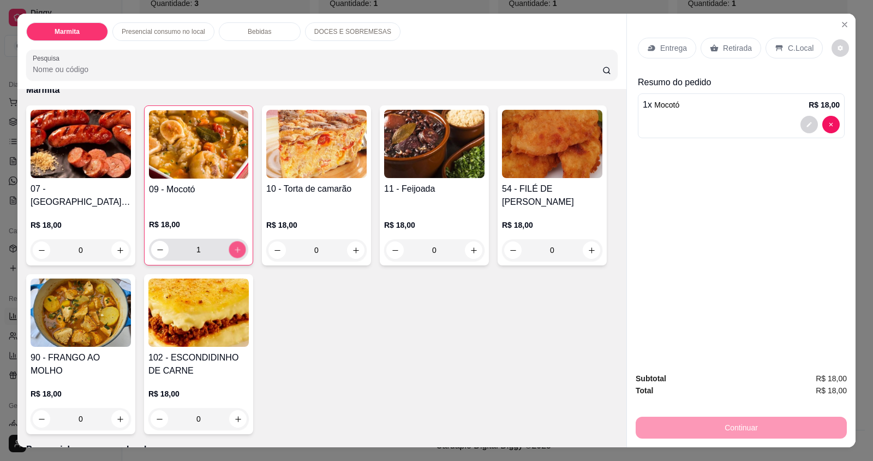
click at [234, 251] on icon "increase-product-quantity" at bounding box center [238, 250] width 8 height 8
type input "2"
click at [234, 416] on icon "increase-product-quantity" at bounding box center [238, 419] width 8 height 8
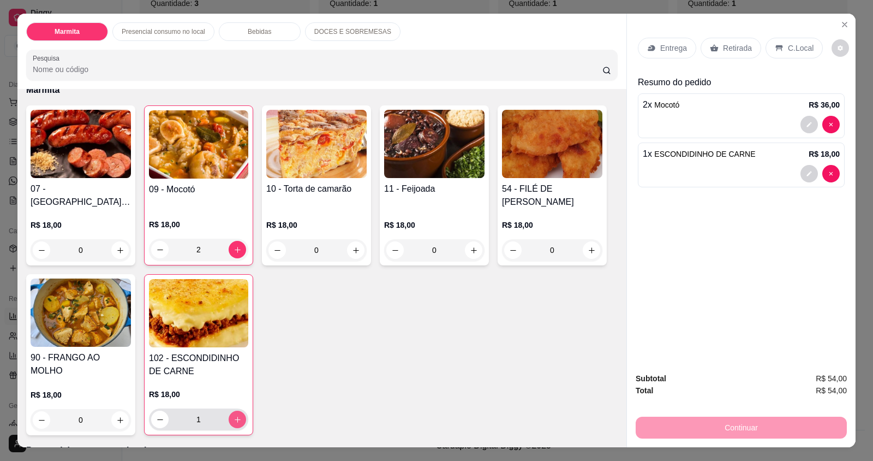
click at [234, 416] on icon "increase-product-quantity" at bounding box center [238, 419] width 8 height 8
type input "2"
click at [738, 43] on p "Retirada" at bounding box center [737, 48] width 29 height 11
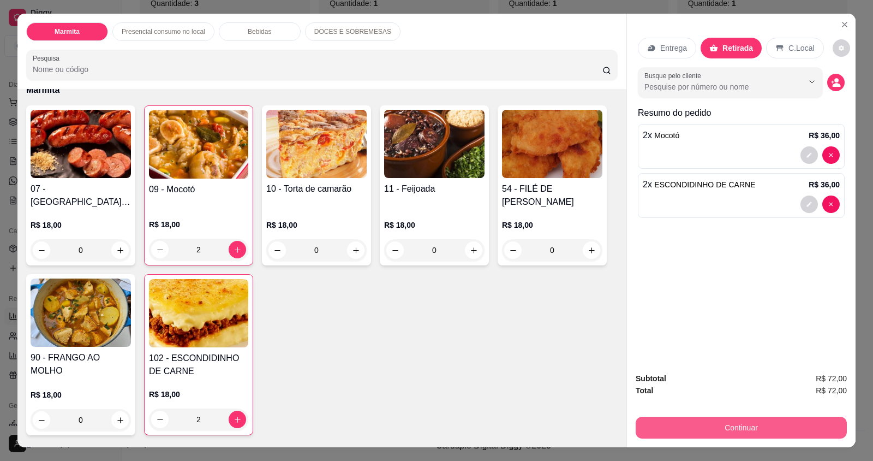
click at [802, 425] on button "Continuar" at bounding box center [741, 427] width 211 height 22
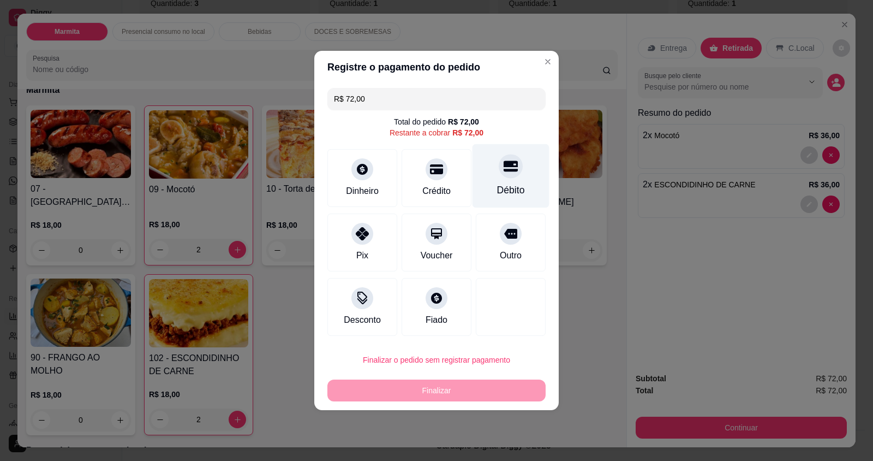
click at [493, 182] on div "Débito" at bounding box center [511, 176] width 77 height 64
type input "R$ 0,00"
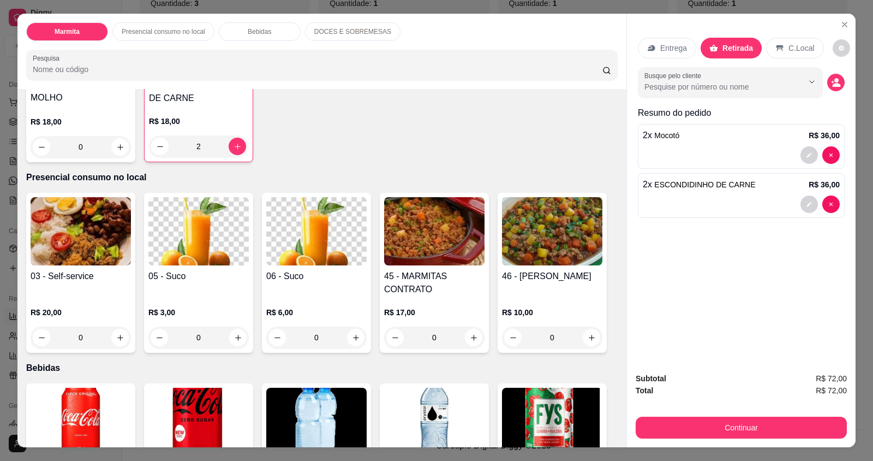
scroll to position [491, 0]
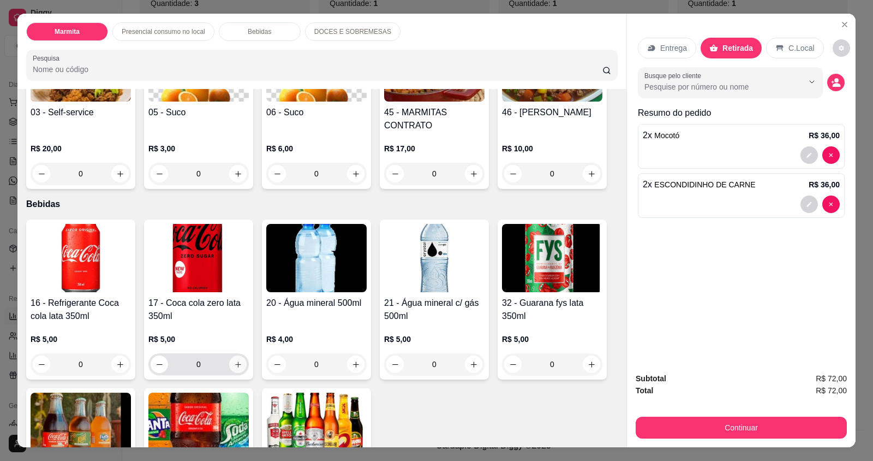
click at [234, 364] on icon "increase-product-quantity" at bounding box center [238, 364] width 8 height 8
type input "1"
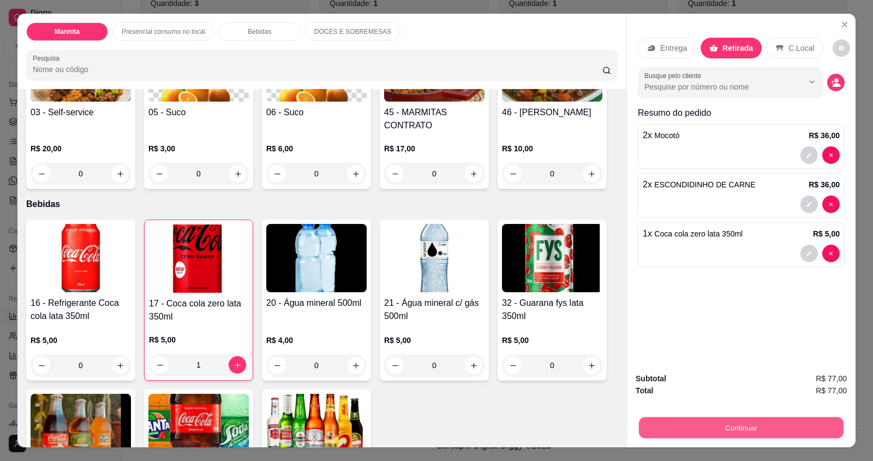
click at [731, 419] on button "Continuar" at bounding box center [741, 426] width 205 height 21
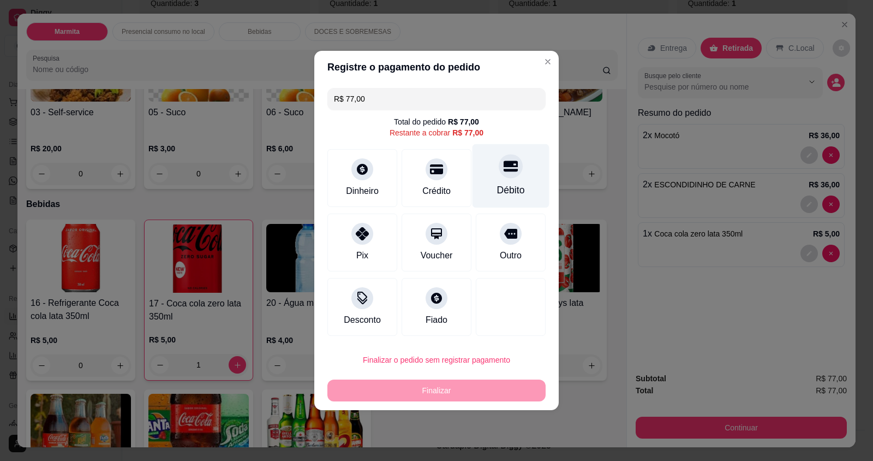
click at [503, 188] on div "Débito" at bounding box center [511, 190] width 28 height 14
type input "R$ 0,00"
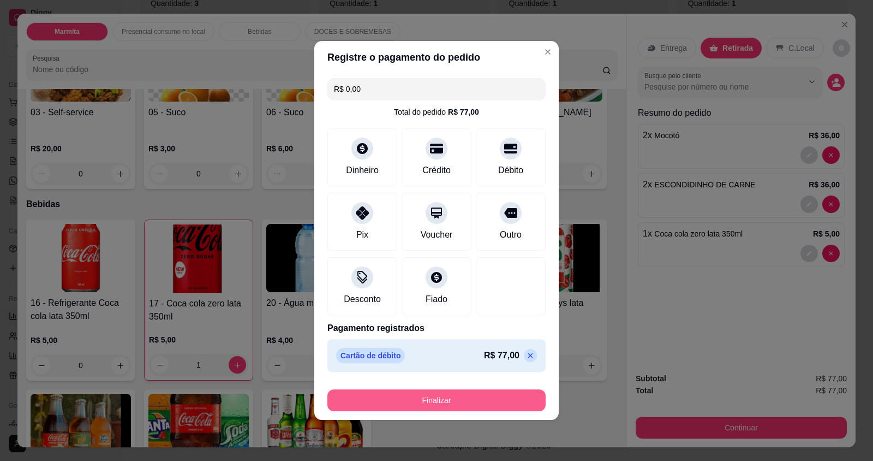
click at [487, 395] on button "Finalizar" at bounding box center [436, 400] width 218 height 22
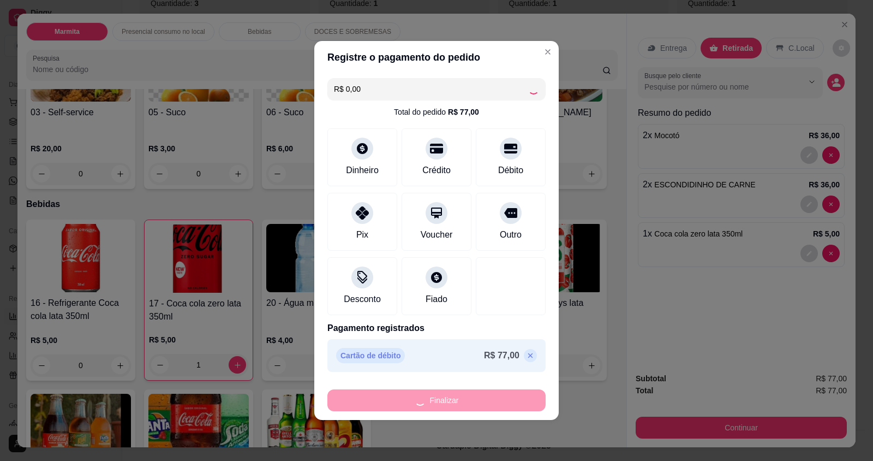
type input "0"
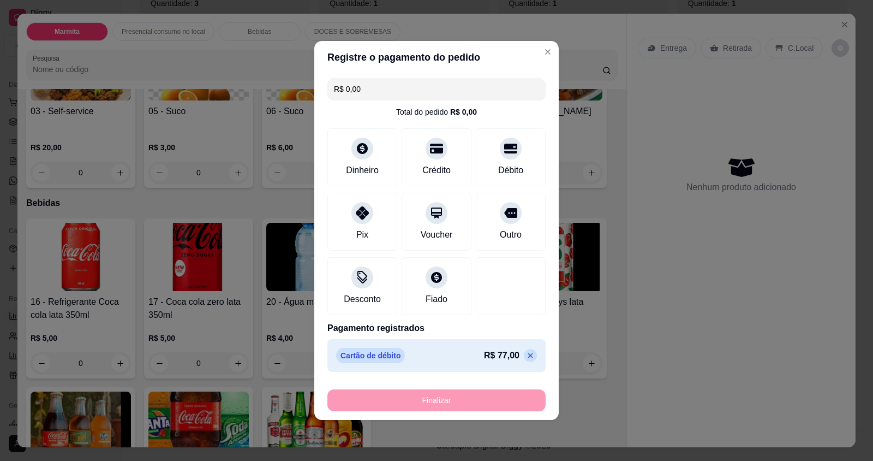
type input "-R$ 77,00"
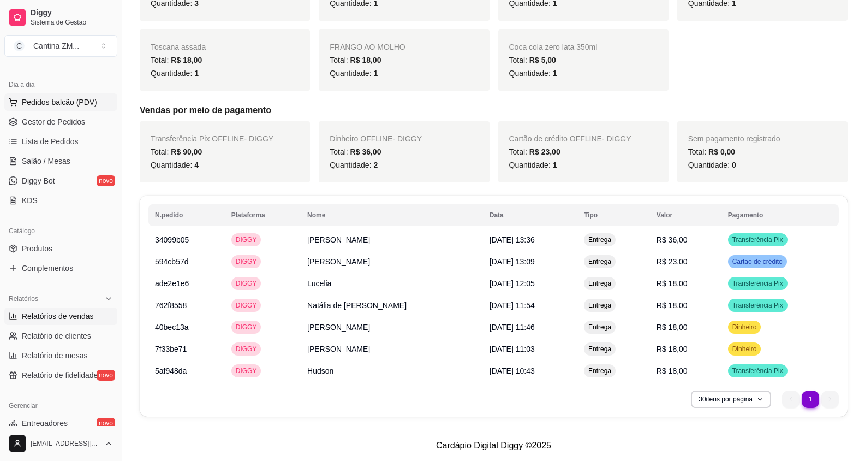
click at [38, 105] on span "Pedidos balcão (PDV)" at bounding box center [59, 102] width 75 height 11
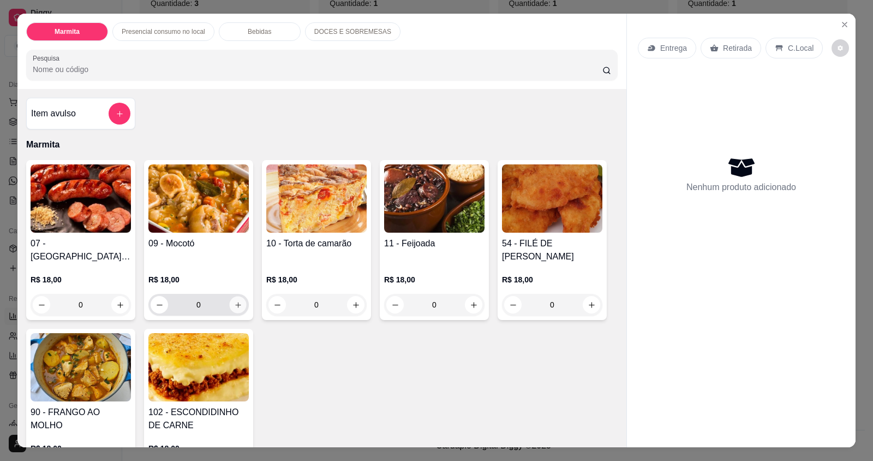
click at [234, 301] on icon "increase-product-quantity" at bounding box center [238, 305] width 8 height 8
type input "1"
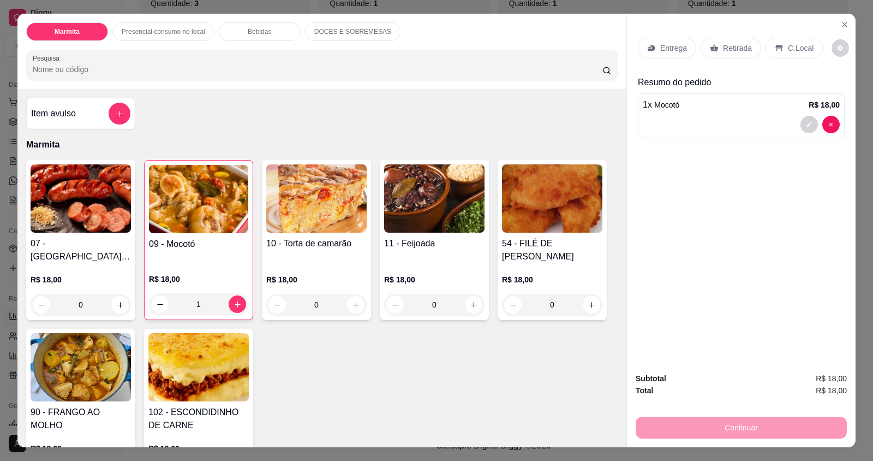
click at [747, 44] on div "Retirada" at bounding box center [731, 48] width 61 height 21
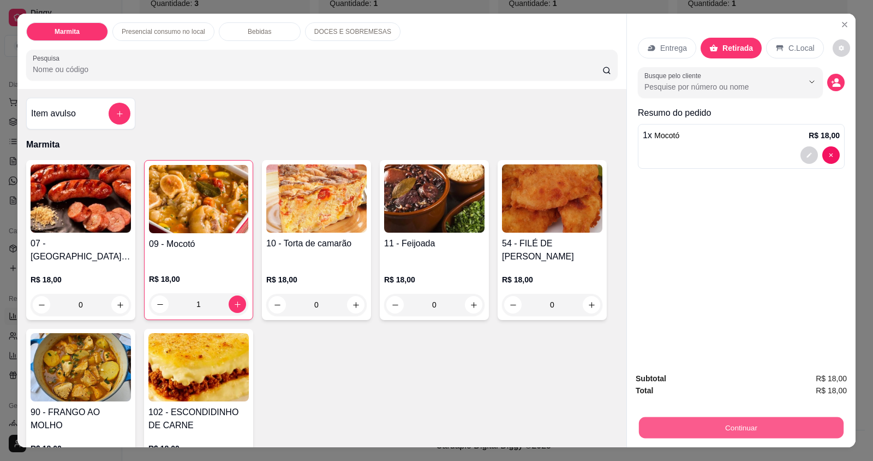
click at [769, 422] on button "Continuar" at bounding box center [741, 426] width 205 height 21
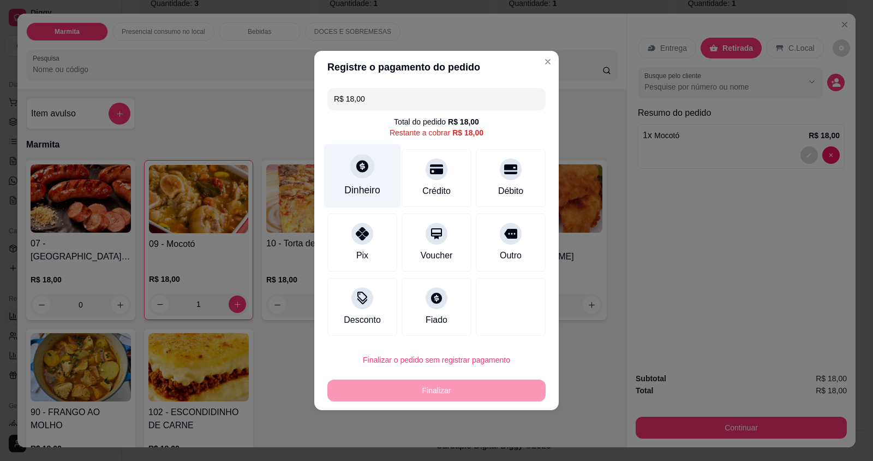
click at [378, 190] on div "Dinheiro" at bounding box center [362, 190] width 36 height 14
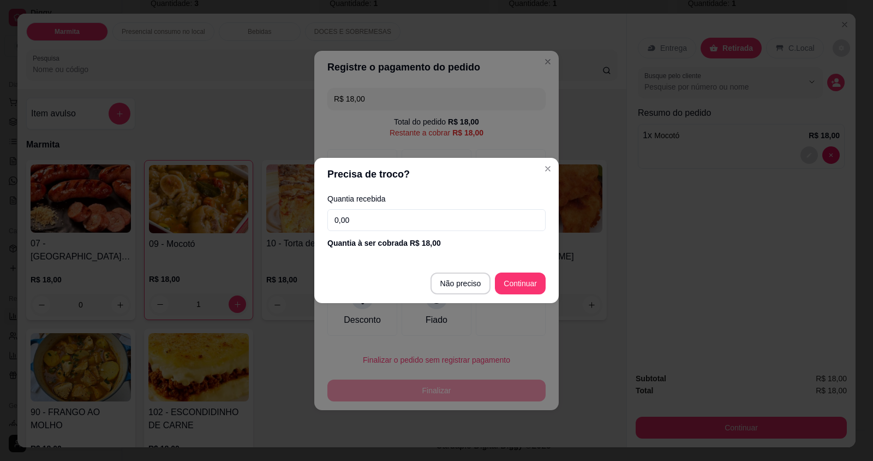
click at [376, 227] on input "0,00" at bounding box center [436, 220] width 218 height 22
type input "2,00"
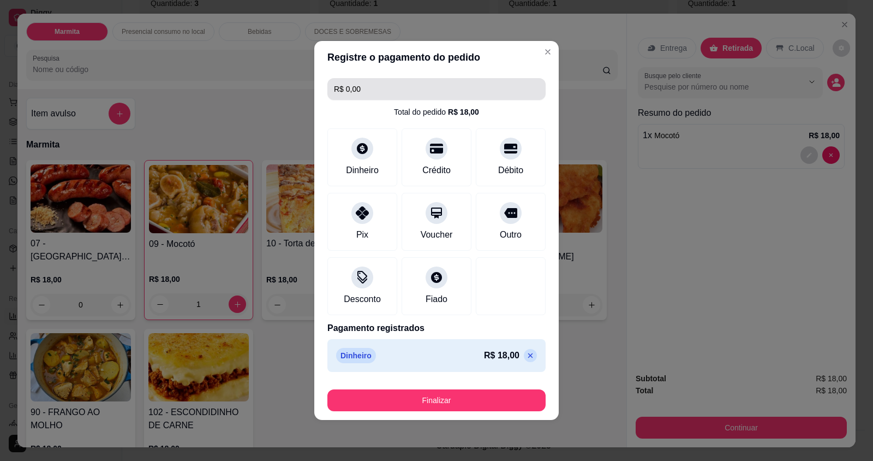
click at [374, 97] on input "R$ 0,00" at bounding box center [436, 89] width 205 height 22
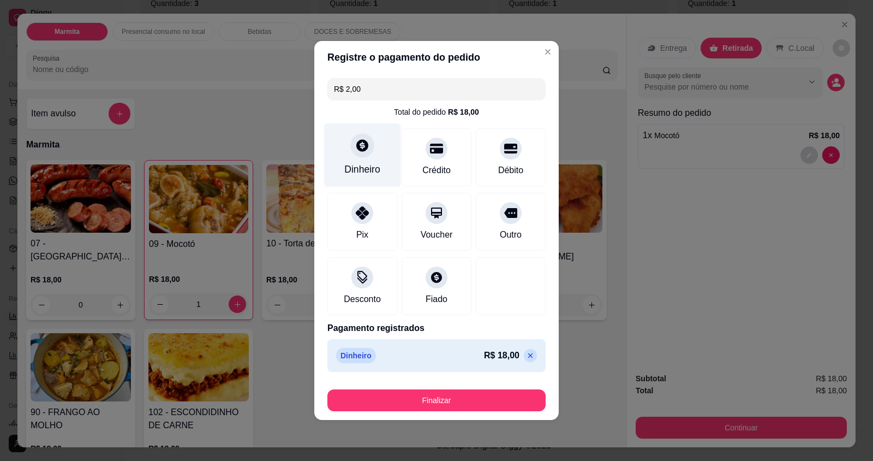
type input "R$ 2,00"
click at [346, 148] on div "Dinheiro" at bounding box center [362, 155] width 77 height 64
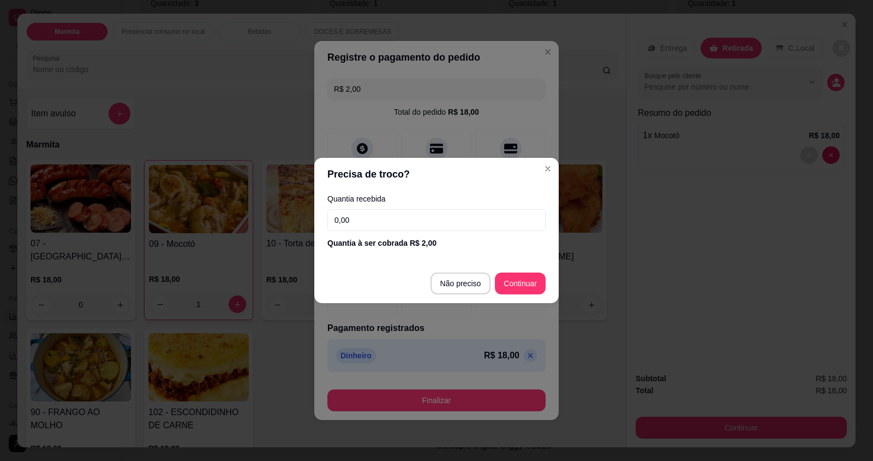
click at [412, 211] on input "0,00" at bounding box center [436, 220] width 218 height 22
type input "2,00"
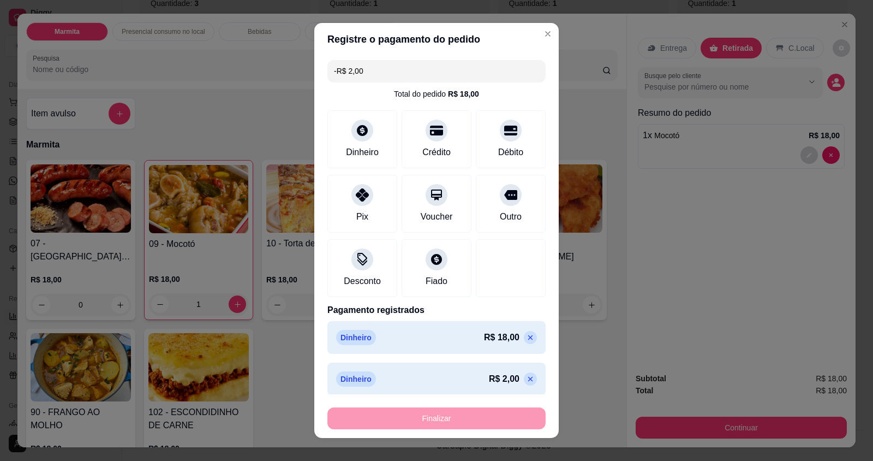
click at [526, 339] on icon at bounding box center [530, 337] width 9 height 9
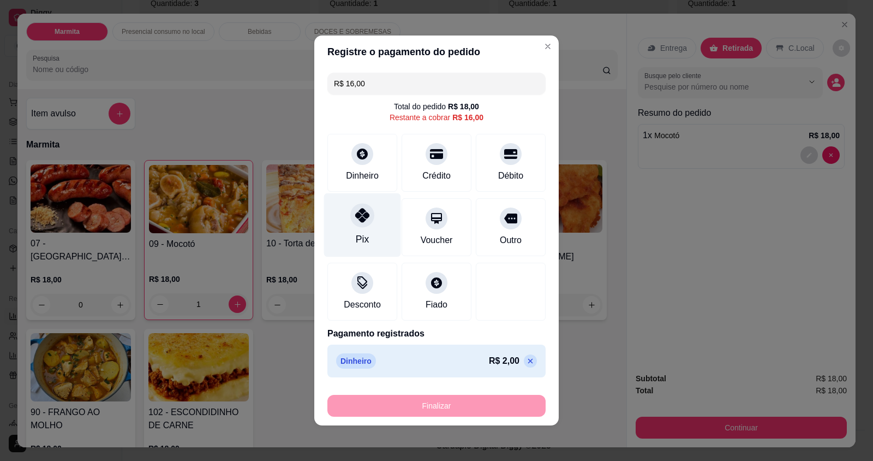
click at [351, 239] on div "Pix" at bounding box center [362, 225] width 77 height 64
type input "R$ 0,00"
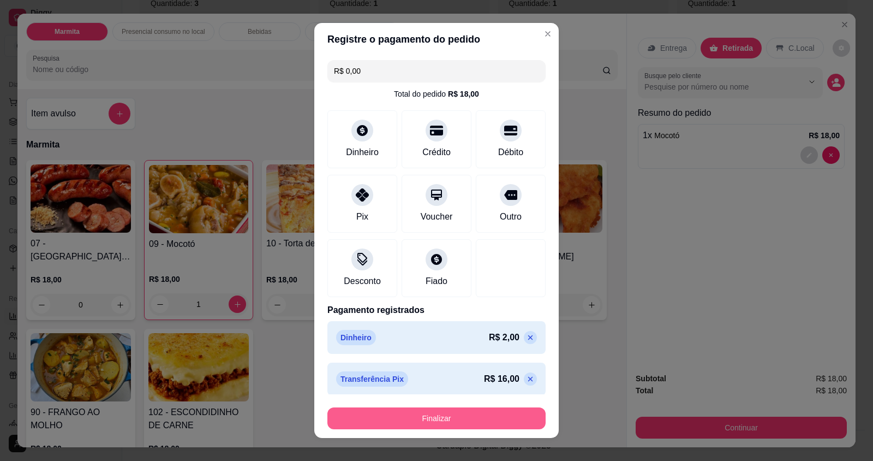
click at [492, 422] on button "Finalizar" at bounding box center [436, 418] width 218 height 22
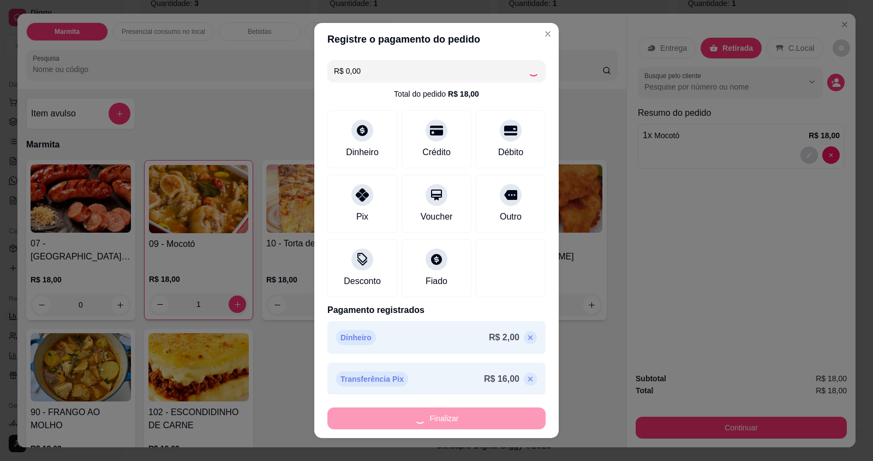
type input "0"
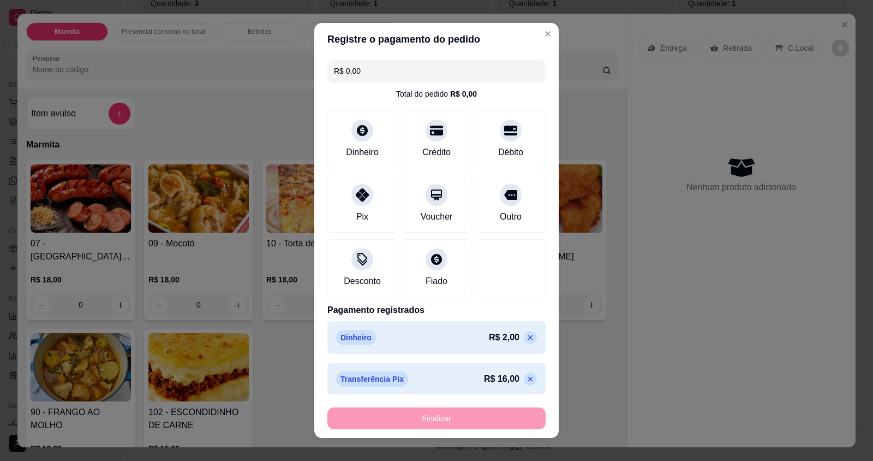
type input "-R$ 18,00"
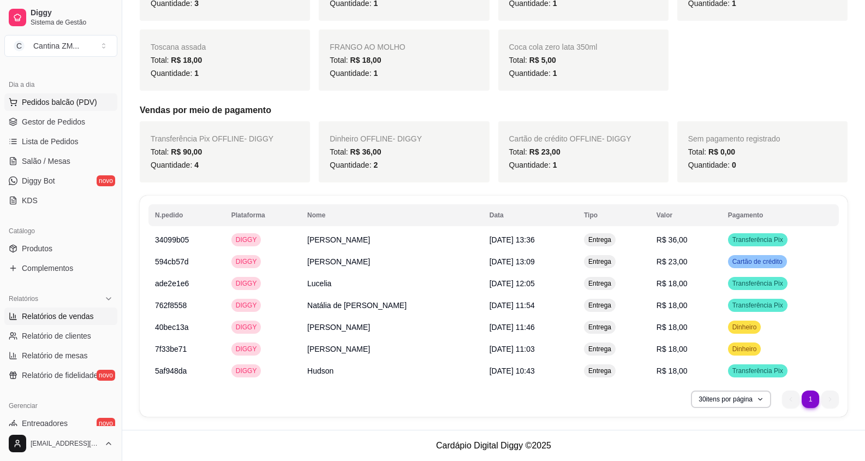
click at [58, 102] on span "Pedidos balcão (PDV)" at bounding box center [59, 102] width 75 height 11
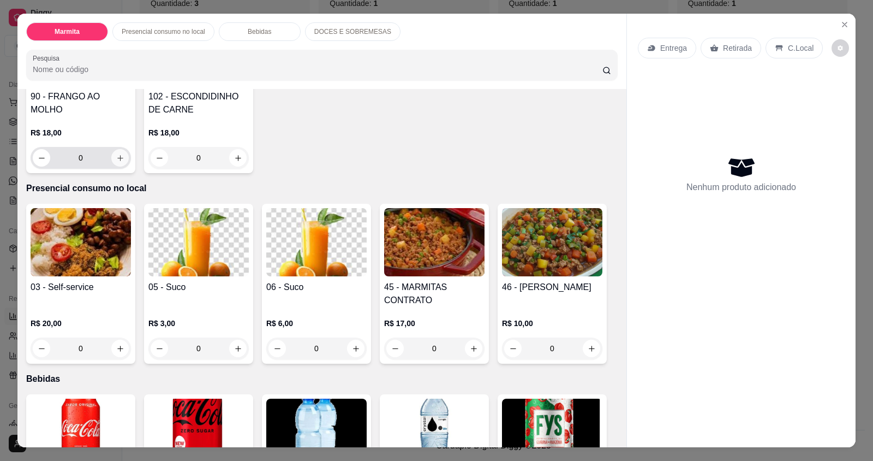
scroll to position [382, 0]
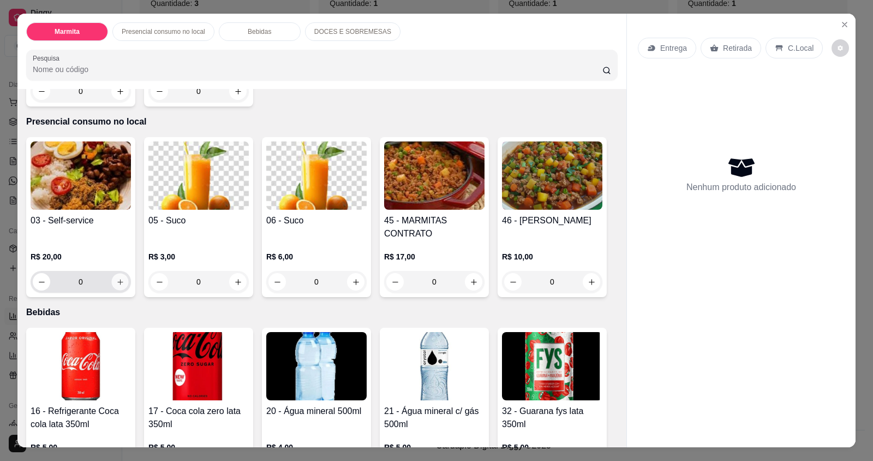
click at [116, 279] on icon "increase-product-quantity" at bounding box center [120, 282] width 8 height 8
type input "1"
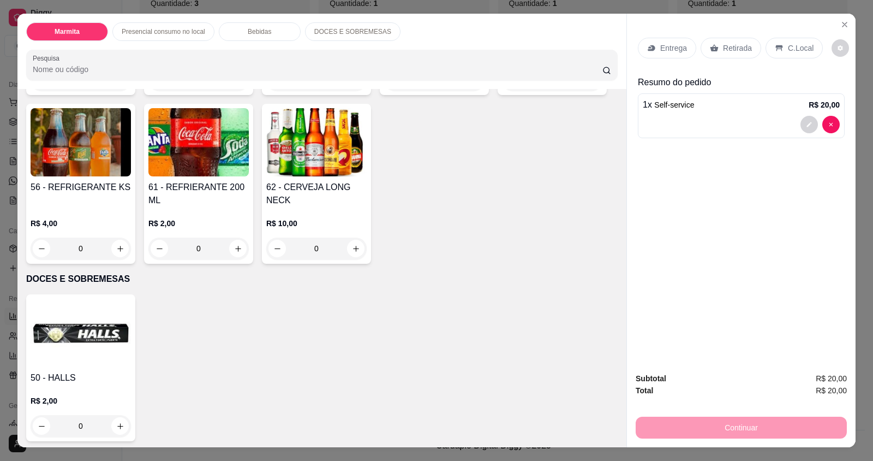
scroll to position [777, 0]
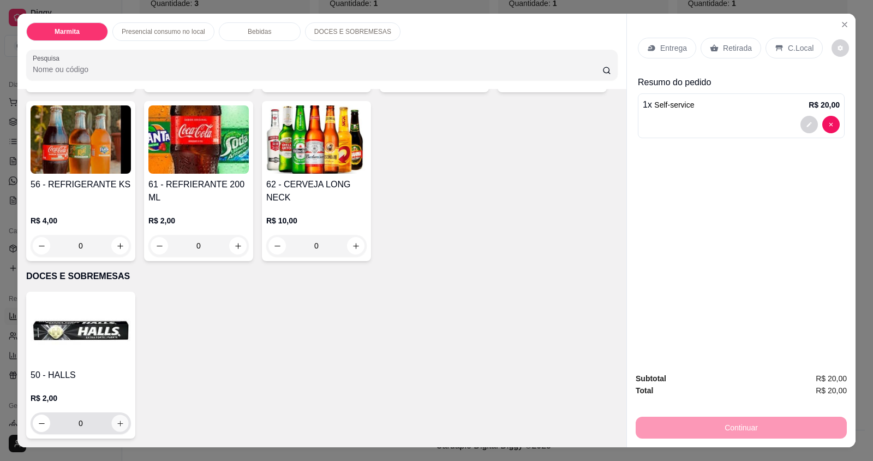
click at [111, 423] on button "increase-product-quantity" at bounding box center [119, 423] width 17 height 17
type input "1"
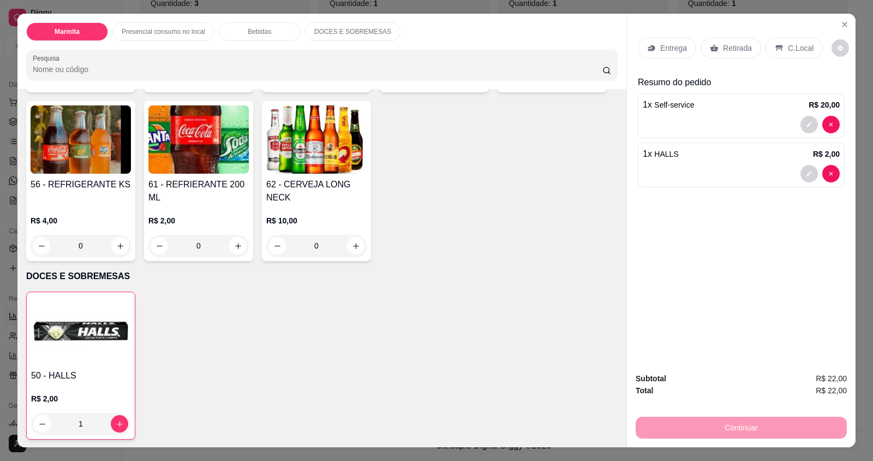
click at [793, 52] on p "C.Local" at bounding box center [801, 48] width 26 height 11
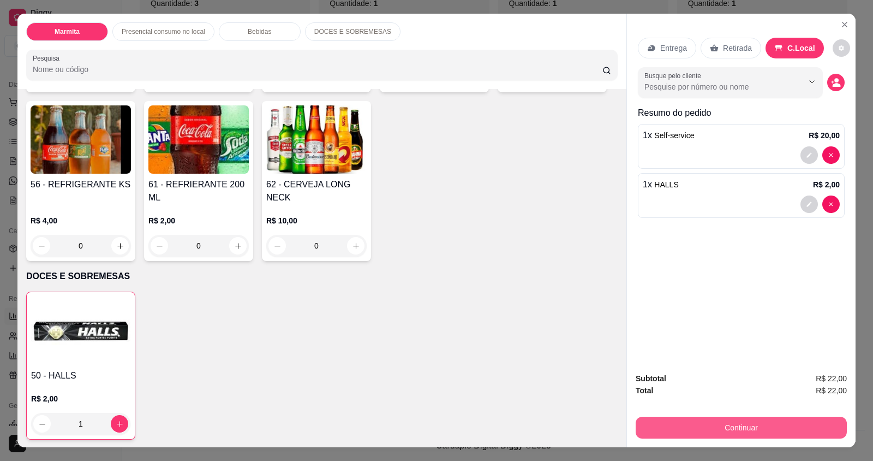
click at [724, 422] on button "Continuar" at bounding box center [741, 427] width 211 height 22
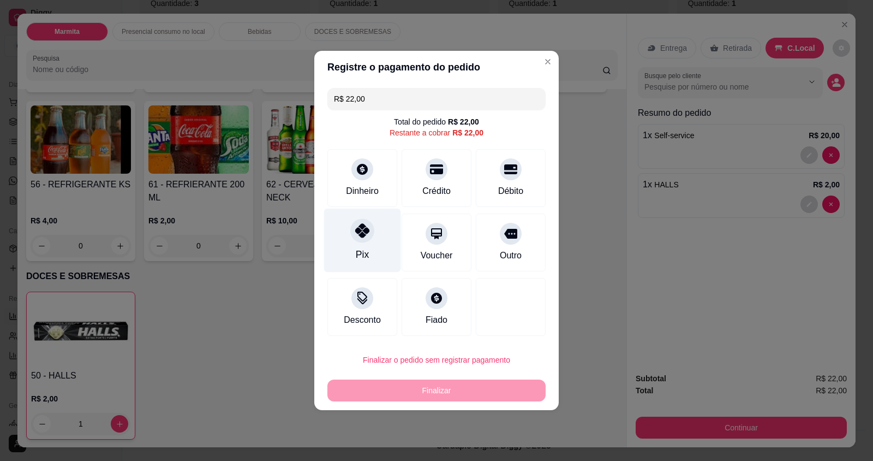
click at [358, 258] on div "Pix" at bounding box center [362, 254] width 13 height 14
type input "R$ 0,00"
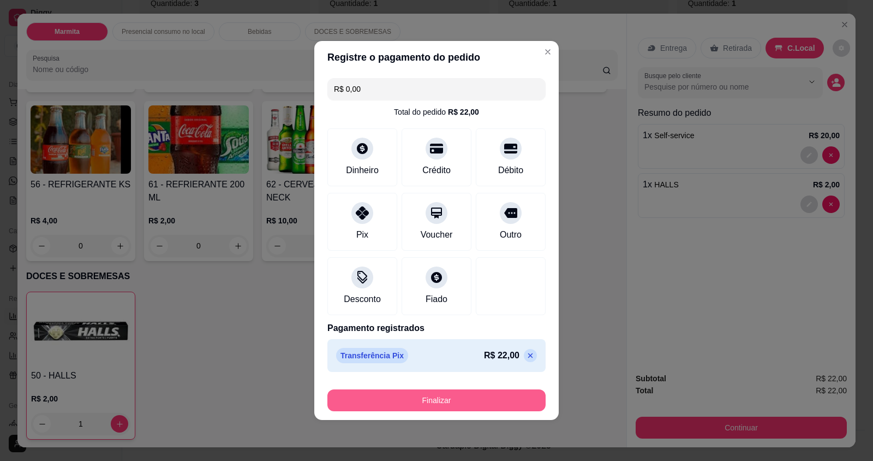
click at [402, 407] on button "Finalizar" at bounding box center [436, 400] width 218 height 22
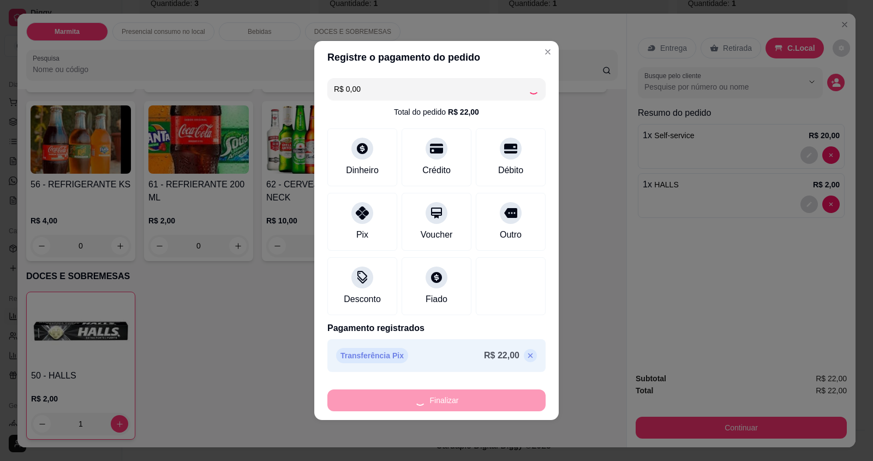
type input "0"
type input "-R$ 22,00"
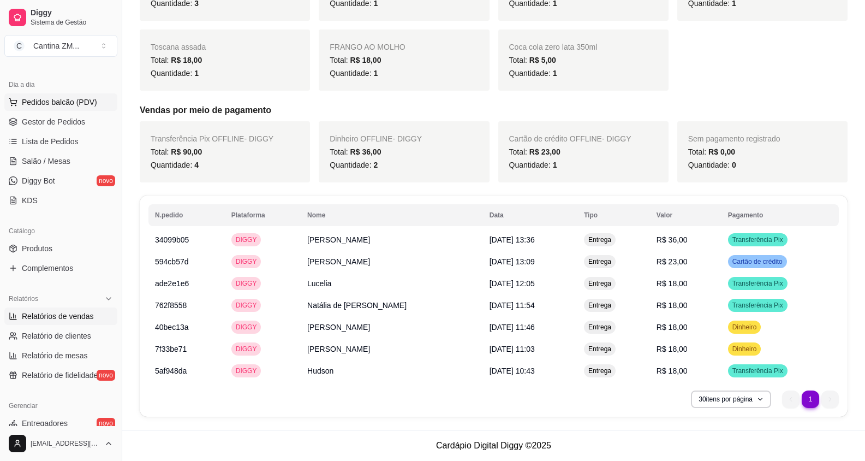
click at [42, 108] on button "Pedidos balcão (PDV)" at bounding box center [60, 101] width 113 height 17
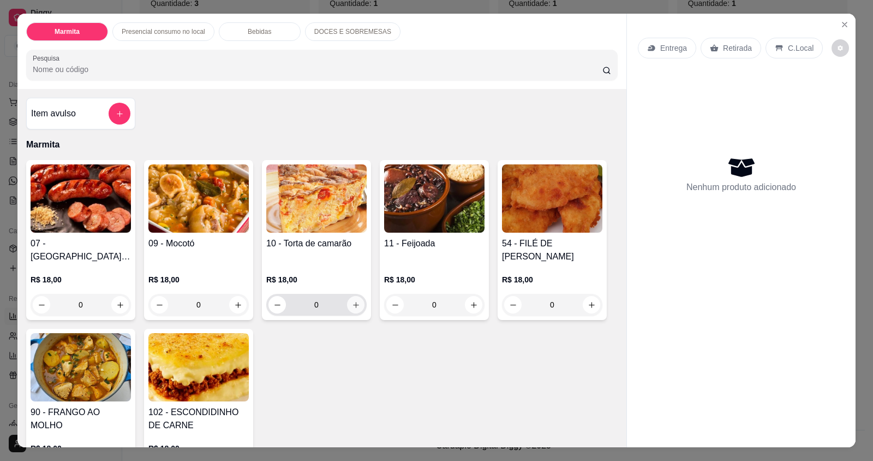
click at [354, 303] on icon "increase-product-quantity" at bounding box center [356, 305] width 8 height 8
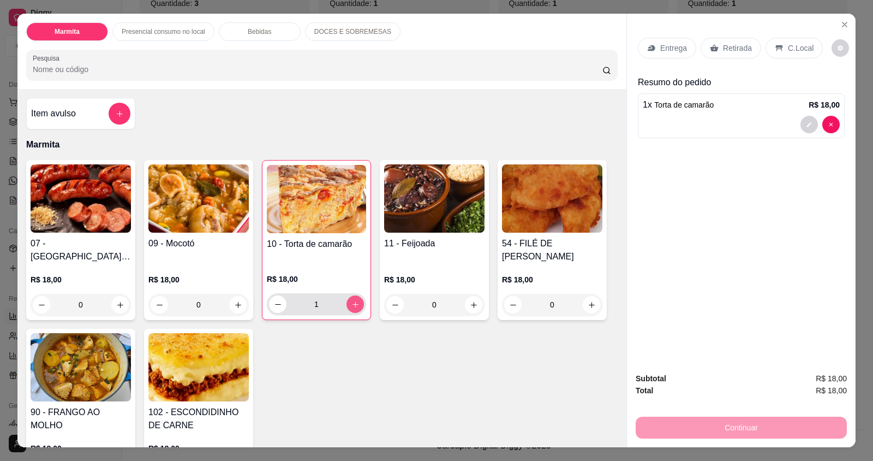
click at [354, 303] on icon "increase-product-quantity" at bounding box center [355, 304] width 8 height 8
click at [351, 302] on icon "increase-product-quantity" at bounding box center [355, 304] width 8 height 8
type input "3"
click at [740, 49] on p "Retirada" at bounding box center [737, 48] width 29 height 11
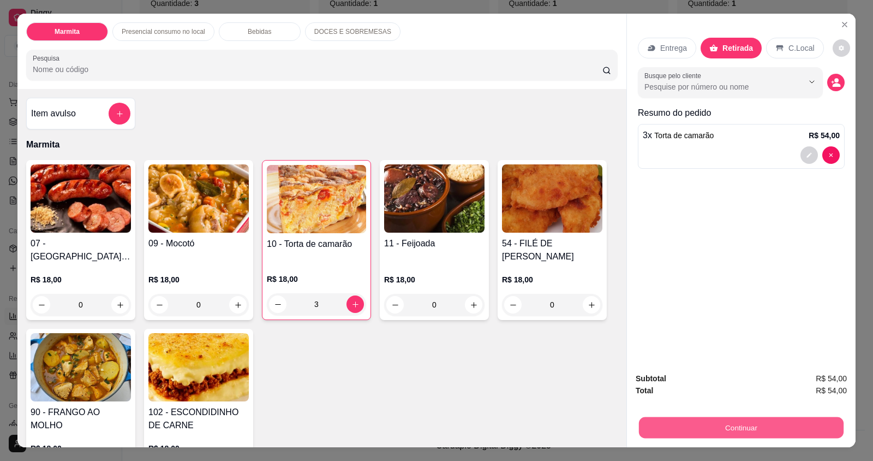
click at [750, 430] on button "Continuar" at bounding box center [741, 426] width 205 height 21
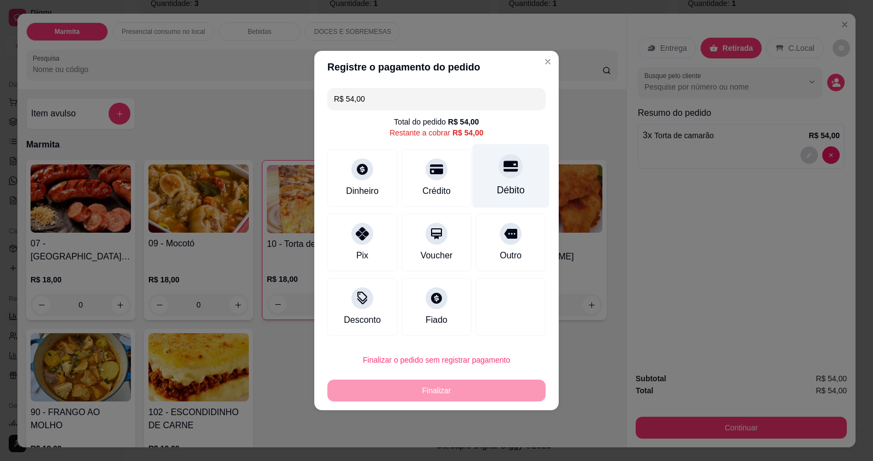
click at [509, 176] on div at bounding box center [511, 166] width 24 height 24
type input "R$ 0,00"
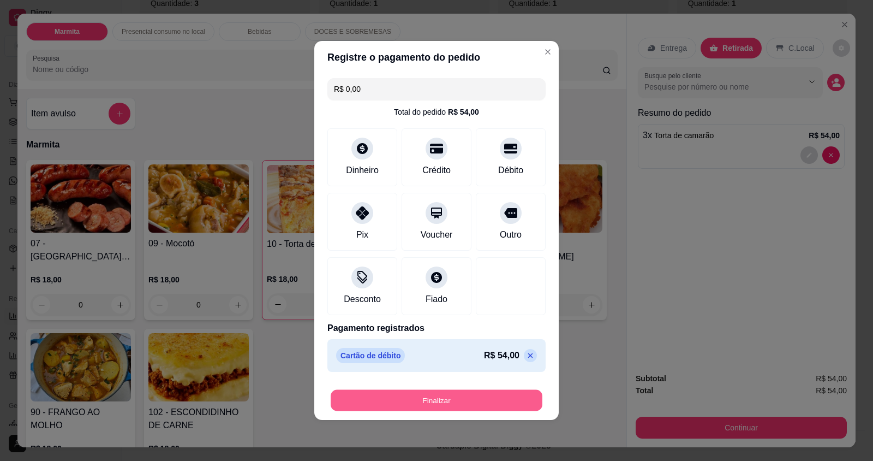
click at [435, 398] on button "Finalizar" at bounding box center [437, 400] width 212 height 21
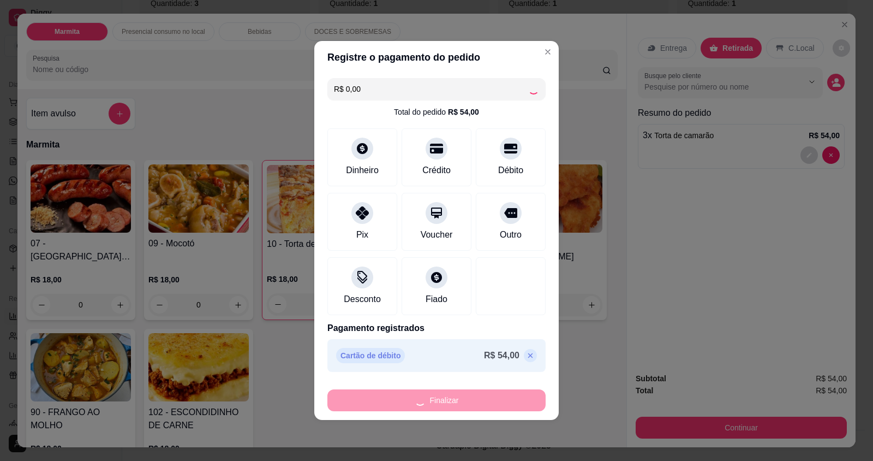
type input "0"
type input "-R$ 54,00"
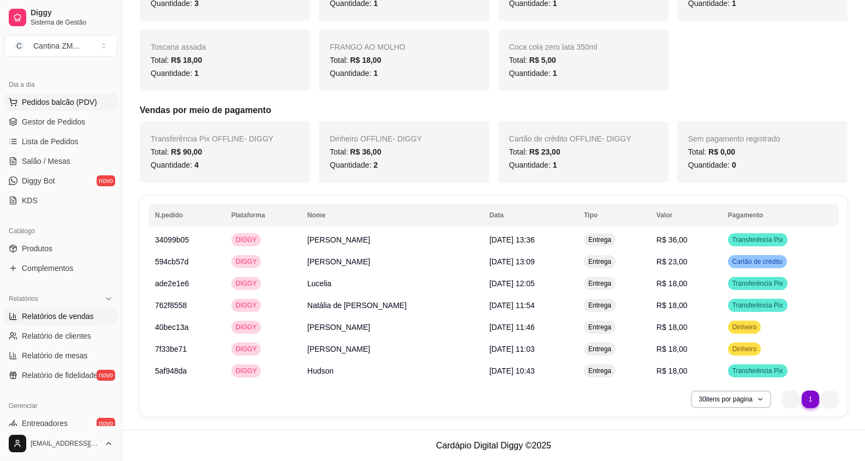
click at [71, 105] on span "Pedidos balcão (PDV)" at bounding box center [59, 102] width 75 height 11
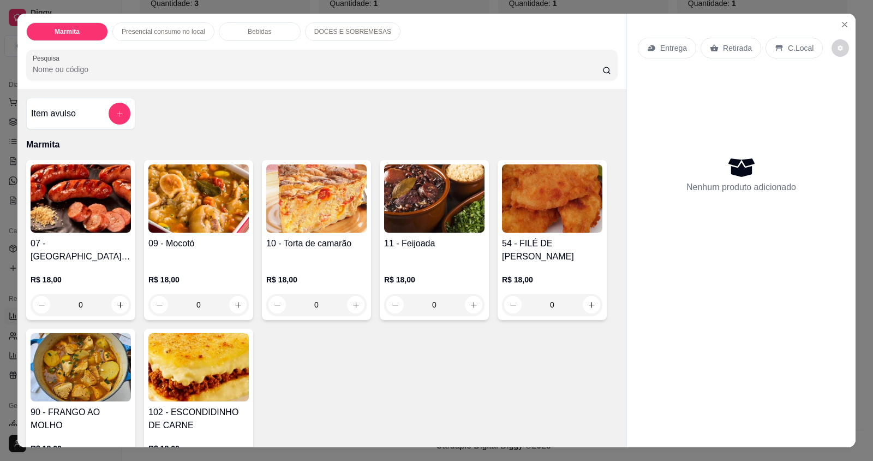
click at [733, 43] on p "Retirada" at bounding box center [737, 48] width 29 height 11
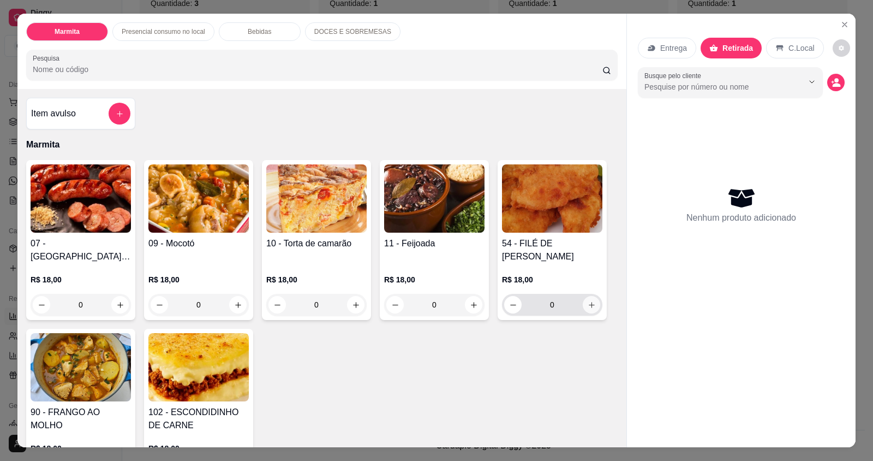
click at [589, 309] on button "increase-product-quantity" at bounding box center [591, 304] width 17 height 17
type input "1"
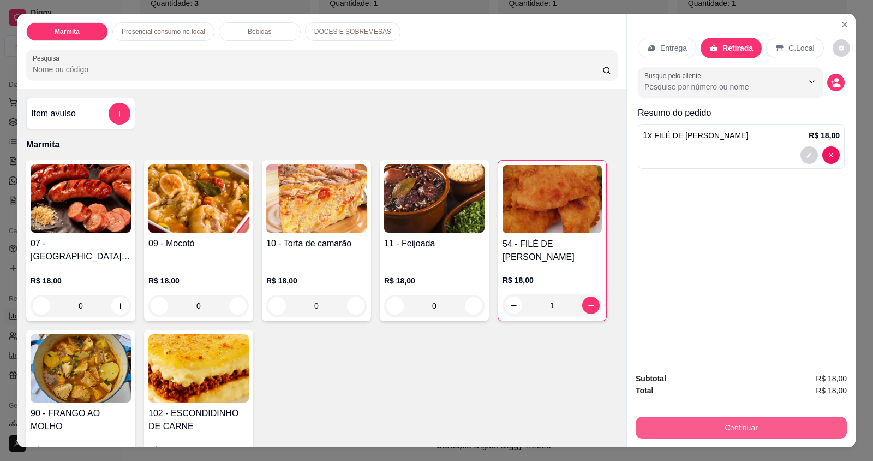
click at [791, 429] on button "Continuar" at bounding box center [741, 427] width 211 height 22
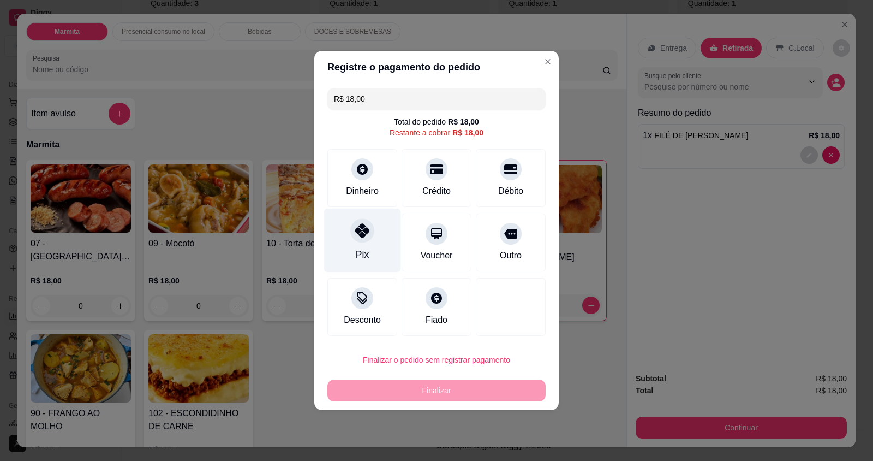
click at [350, 246] on div "Pix" at bounding box center [362, 240] width 77 height 64
type input "R$ 0,00"
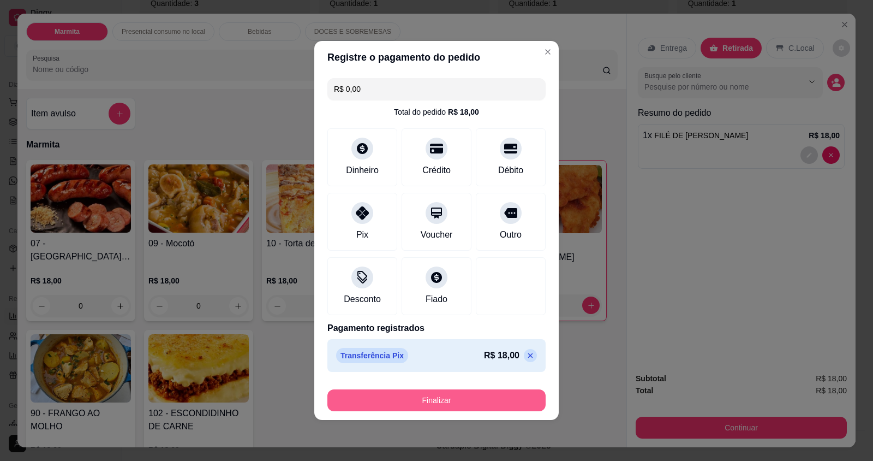
click at [419, 404] on button "Finalizar" at bounding box center [436, 400] width 218 height 22
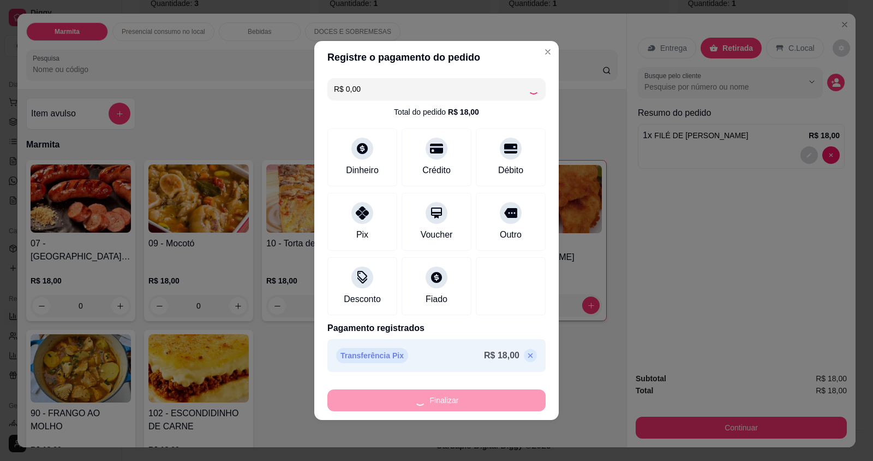
type input "0"
type input "-R$ 18,00"
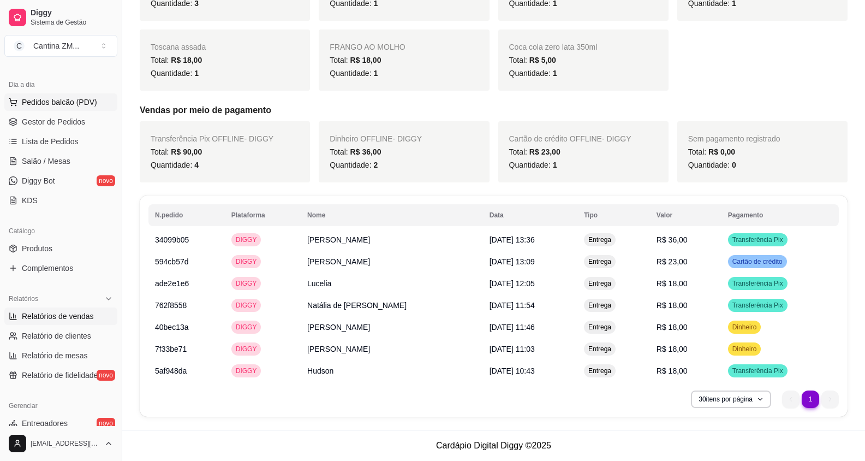
click at [90, 106] on span "Pedidos balcão (PDV)" at bounding box center [59, 102] width 75 height 11
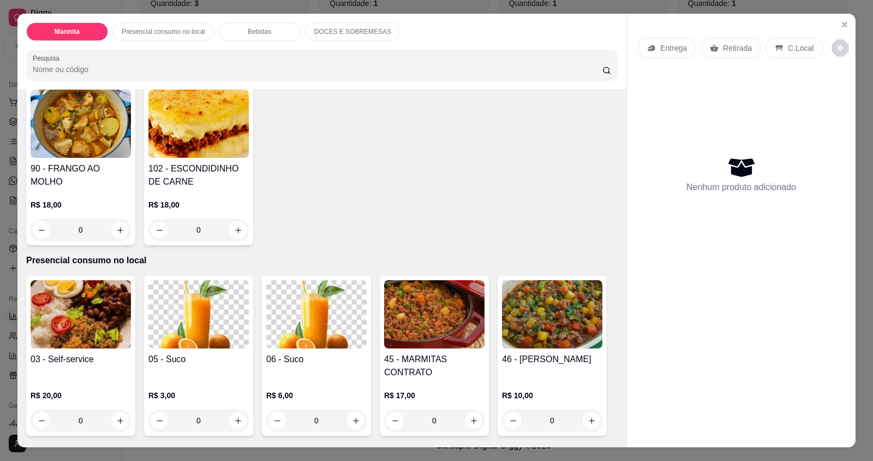
scroll to position [273, 0]
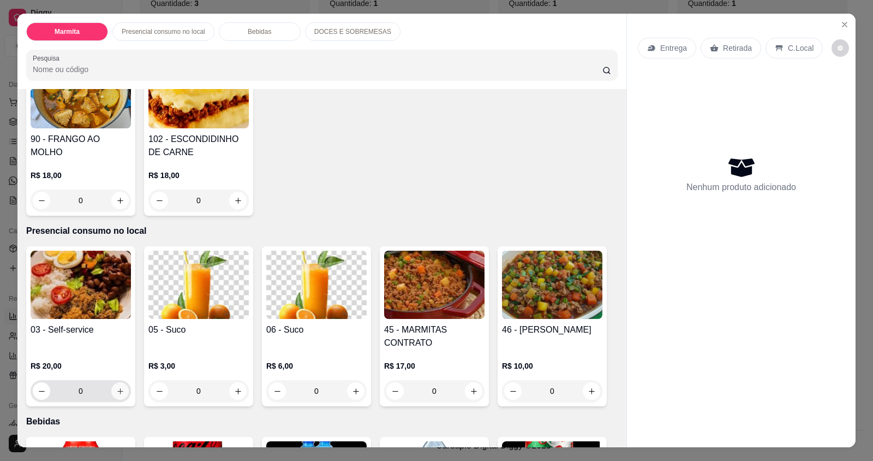
click at [121, 391] on button "increase-product-quantity" at bounding box center [119, 390] width 17 height 17
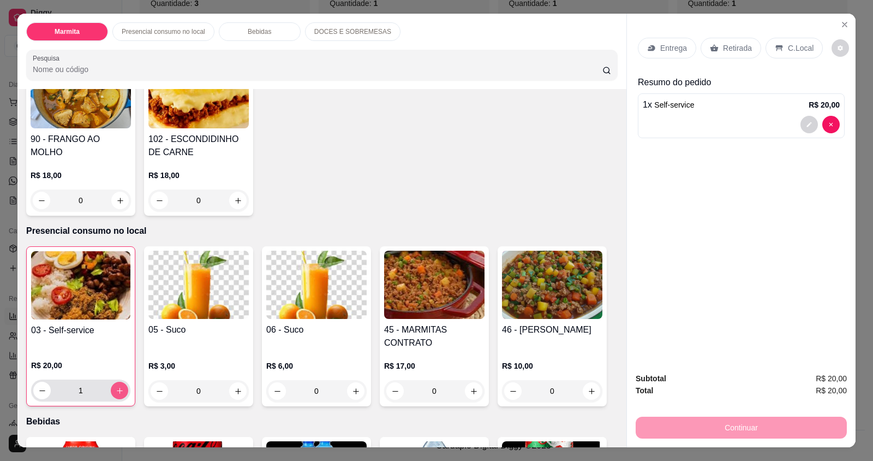
click at [120, 392] on button "increase-product-quantity" at bounding box center [119, 390] width 17 height 17
click at [116, 392] on icon "increase-product-quantity" at bounding box center [120, 390] width 8 height 8
type input "3"
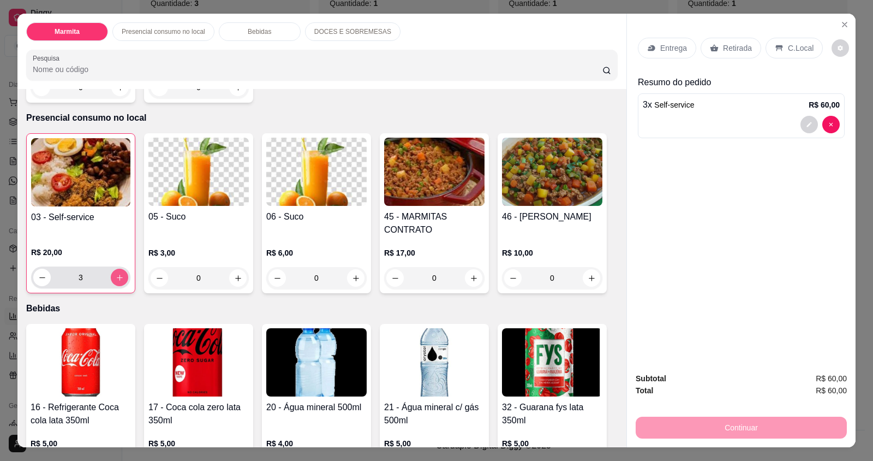
scroll to position [437, 0]
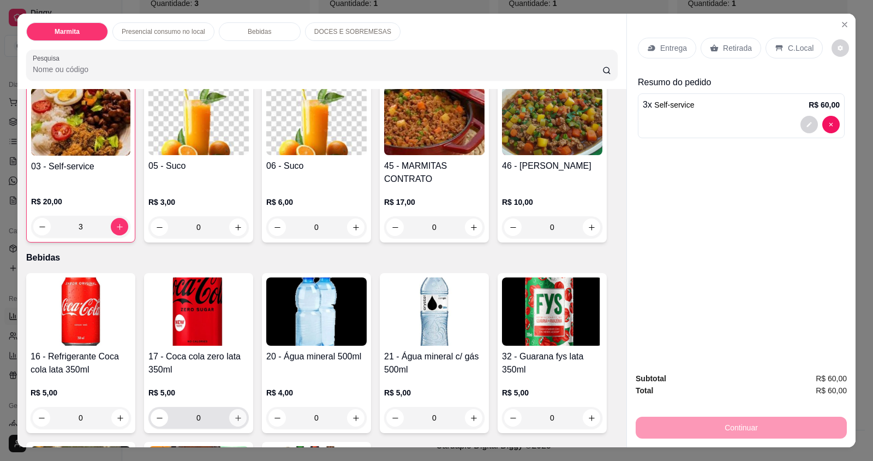
click at [236, 419] on icon "increase-product-quantity" at bounding box center [238, 418] width 8 height 8
type input "1"
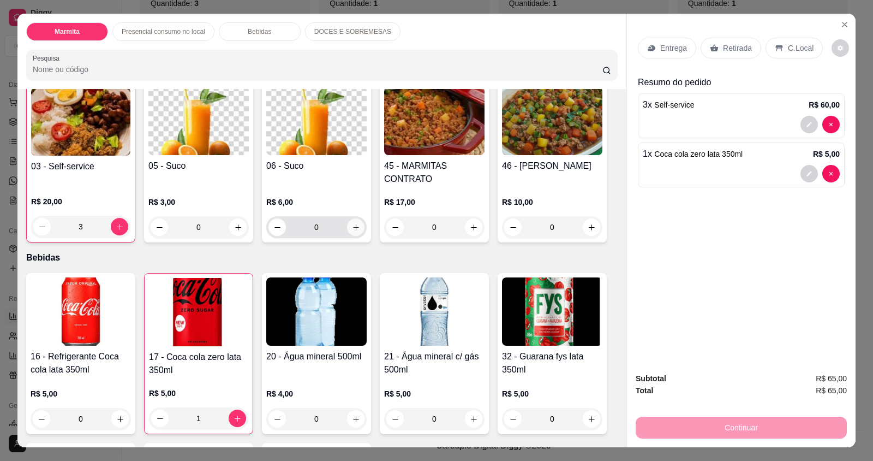
click at [354, 227] on icon "increase-product-quantity" at bounding box center [356, 227] width 6 height 6
click at [354, 227] on icon "increase-product-quantity" at bounding box center [355, 227] width 8 height 8
type input "2"
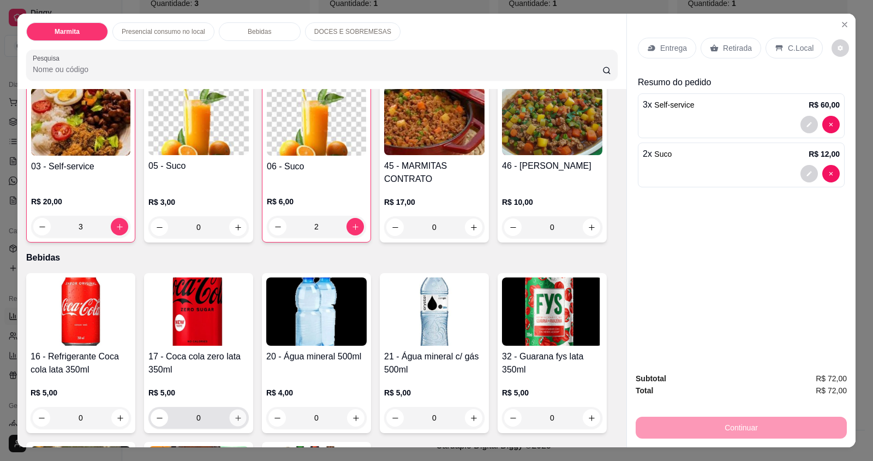
click at [234, 416] on icon "increase-product-quantity" at bounding box center [238, 418] width 8 height 8
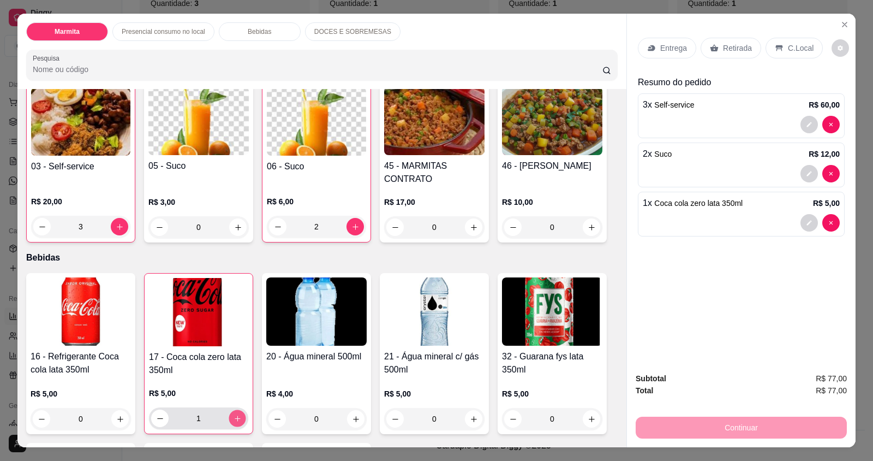
click at [234, 416] on icon "increase-product-quantity" at bounding box center [238, 418] width 8 height 8
type input "2"
click at [797, 50] on p "C.Local" at bounding box center [801, 48] width 26 height 11
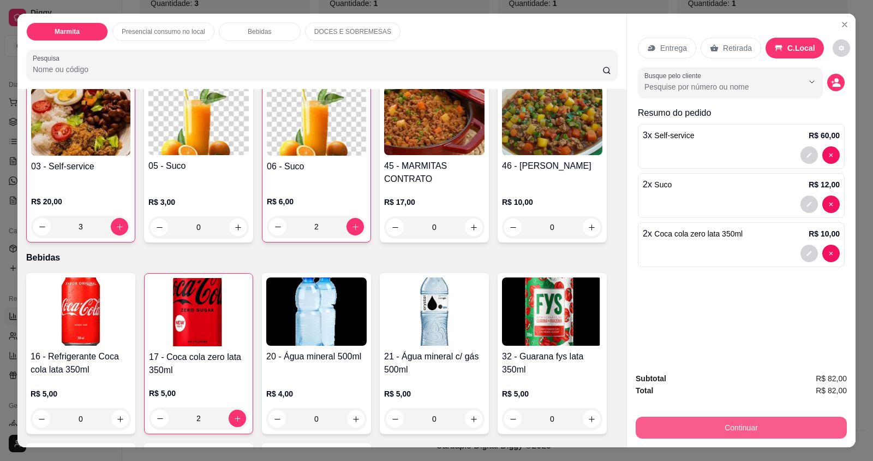
click at [790, 426] on button "Continuar" at bounding box center [741, 427] width 211 height 22
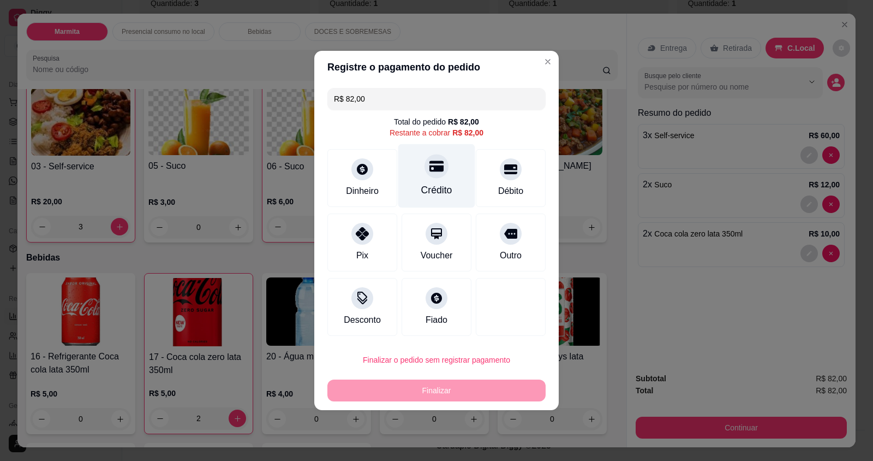
click at [421, 187] on div "Crédito" at bounding box center [436, 190] width 31 height 14
type input "R$ 0,00"
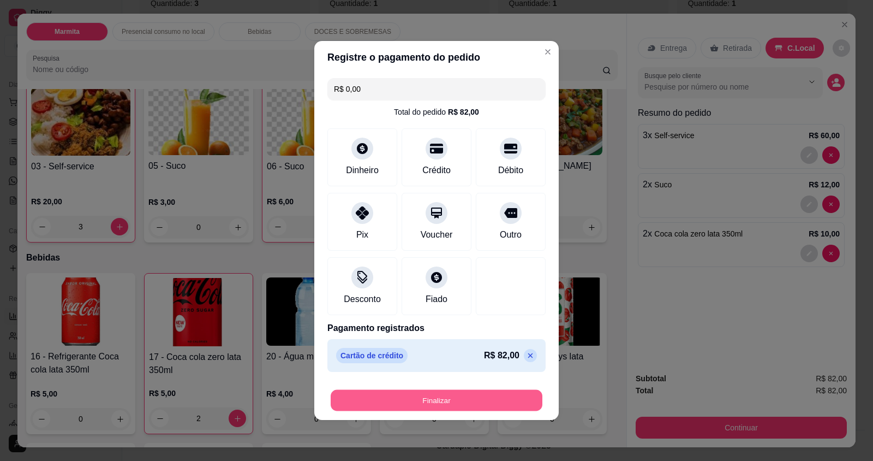
click at [426, 396] on button "Finalizar" at bounding box center [437, 400] width 212 height 21
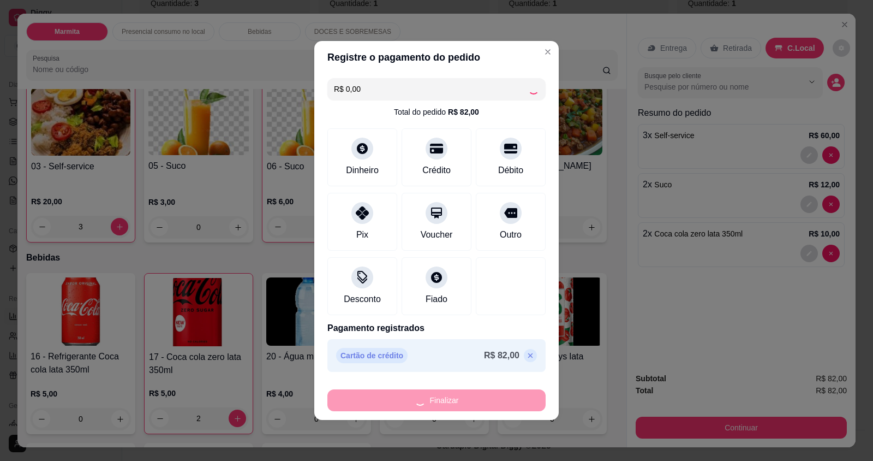
type input "0"
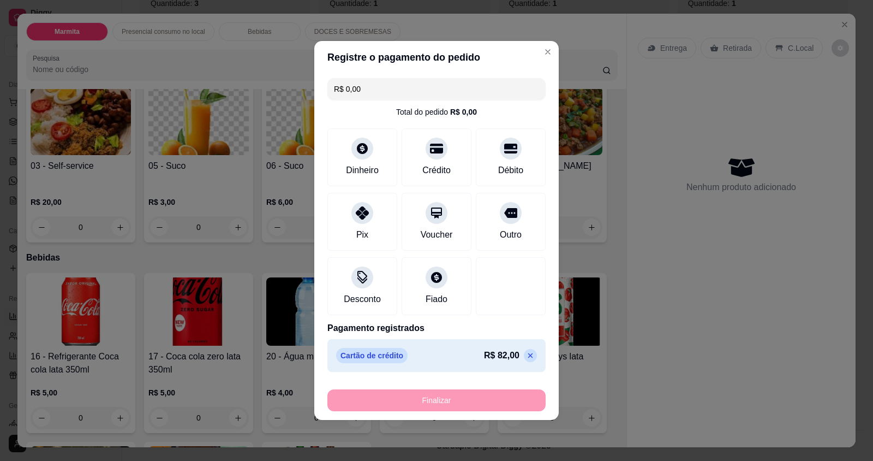
type input "-R$ 82,00"
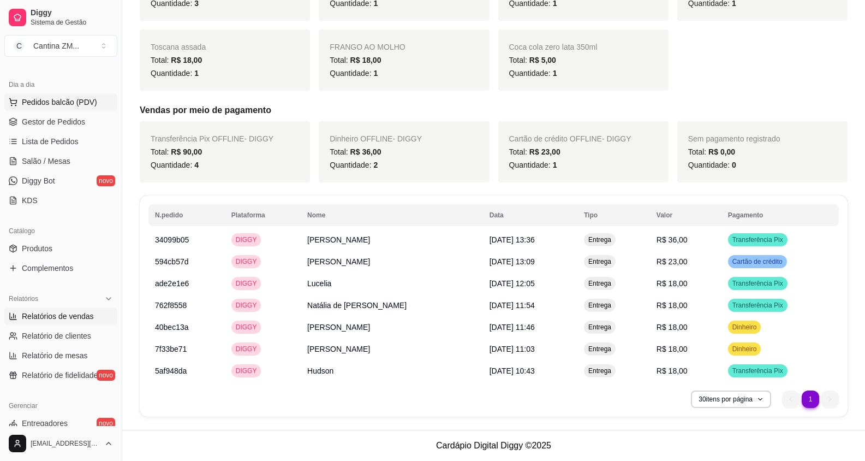
click at [93, 94] on button "Pedidos balcão (PDV)" at bounding box center [60, 101] width 113 height 17
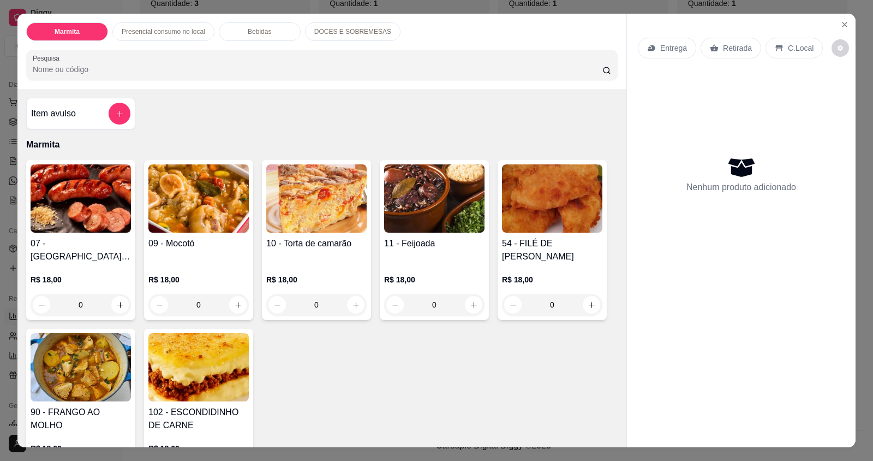
click at [776, 51] on icon at bounding box center [779, 48] width 7 height 6
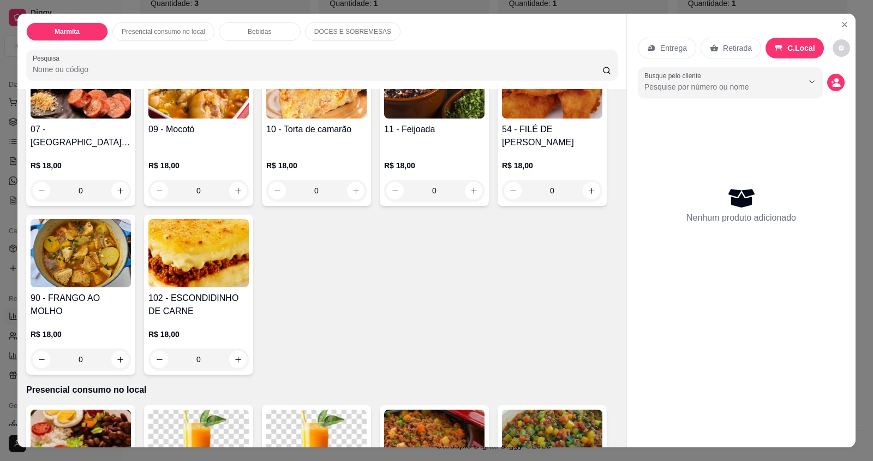
scroll to position [273, 0]
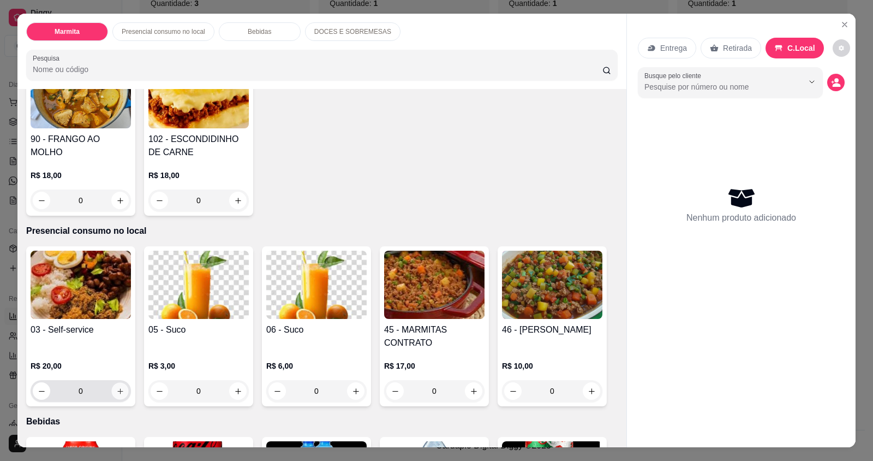
click at [118, 387] on icon "increase-product-quantity" at bounding box center [120, 391] width 8 height 8
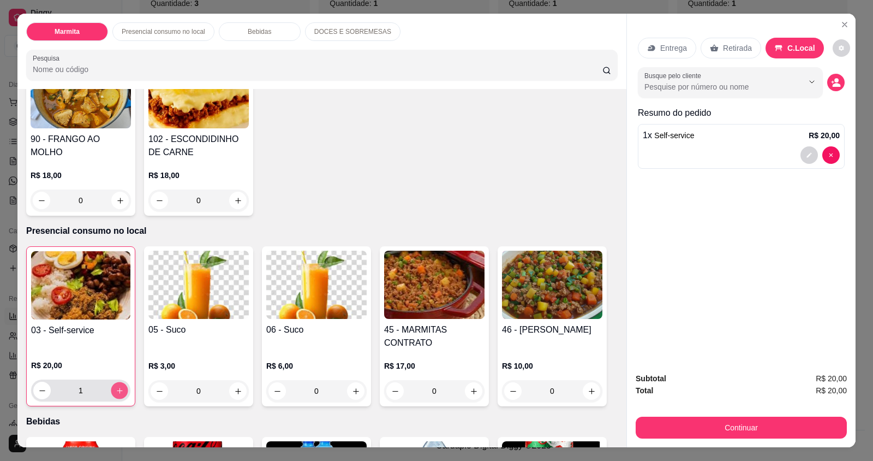
click at [118, 387] on icon "increase-product-quantity" at bounding box center [120, 390] width 8 height 8
type input "2"
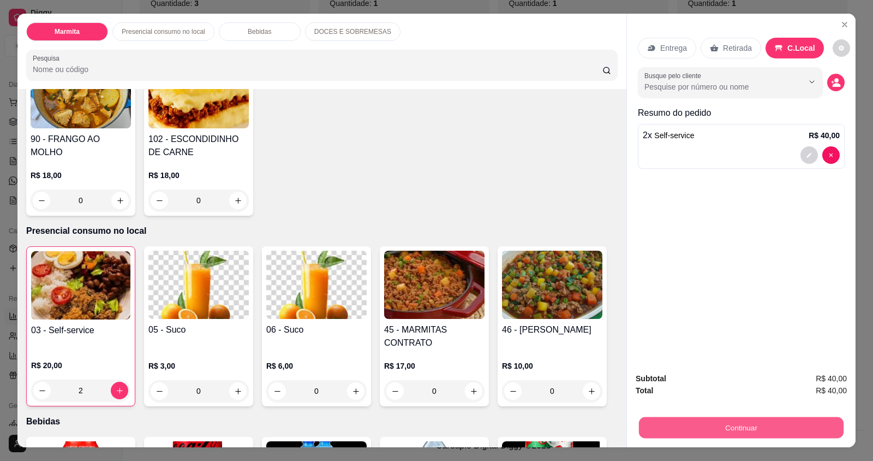
click at [812, 420] on button "Continuar" at bounding box center [741, 426] width 205 height 21
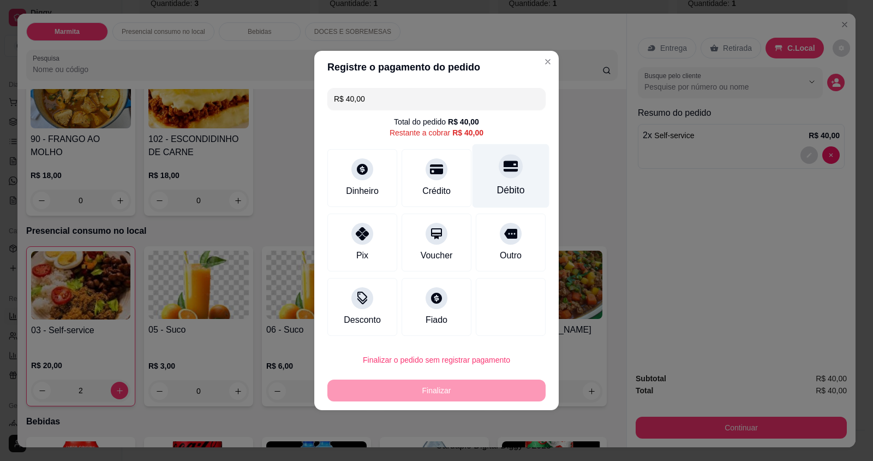
click at [497, 186] on div "Débito" at bounding box center [511, 190] width 28 height 14
type input "R$ 0,00"
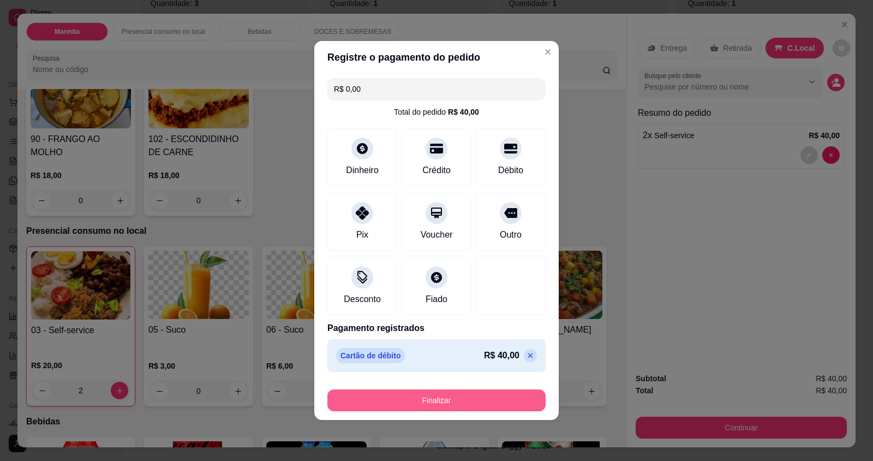
click at [427, 398] on button "Finalizar" at bounding box center [436, 400] width 218 height 22
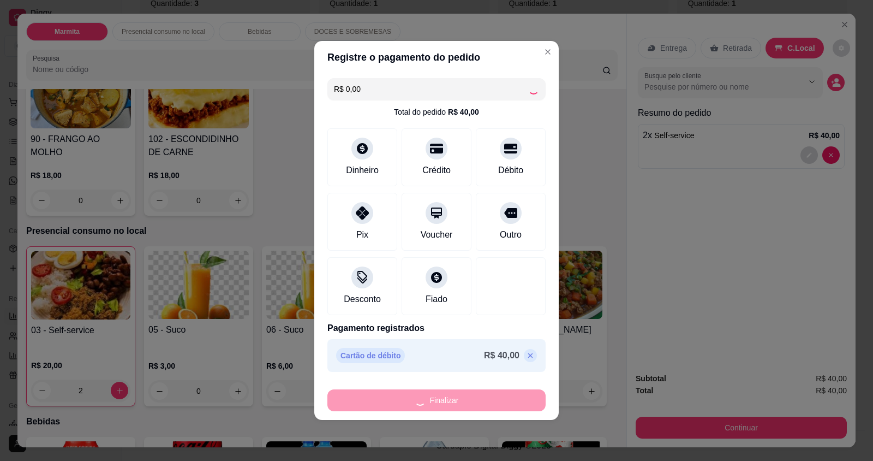
type input "0"
type input "-R$ 40,00"
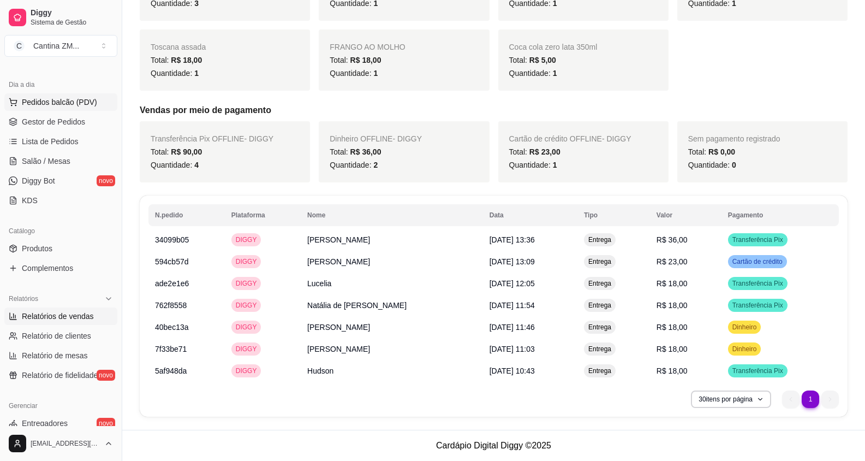
click at [59, 98] on span "Pedidos balcão (PDV)" at bounding box center [59, 102] width 75 height 11
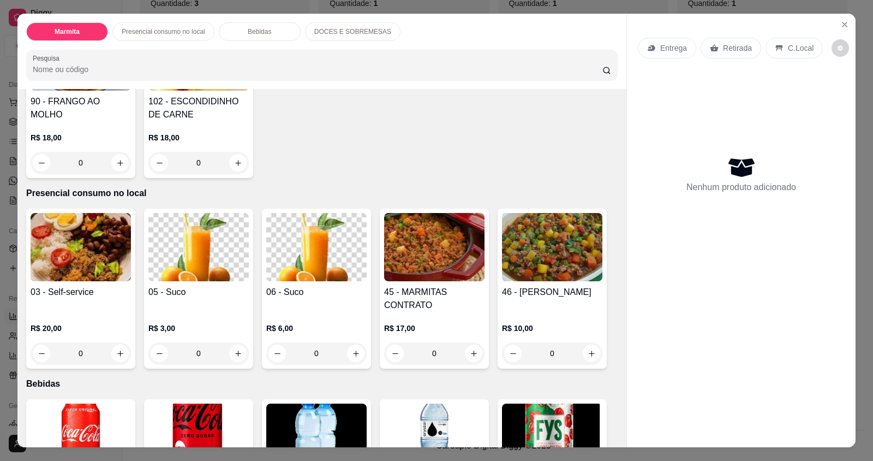
scroll to position [327, 0]
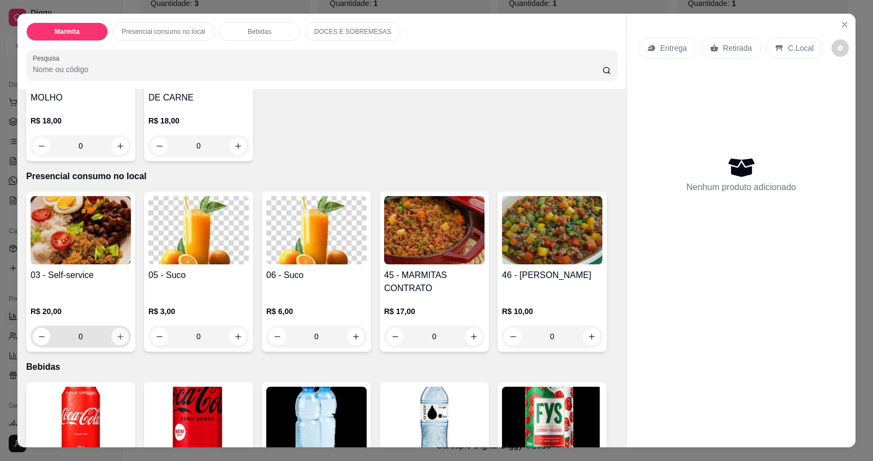
click at [120, 339] on button "increase-product-quantity" at bounding box center [119, 335] width 17 height 17
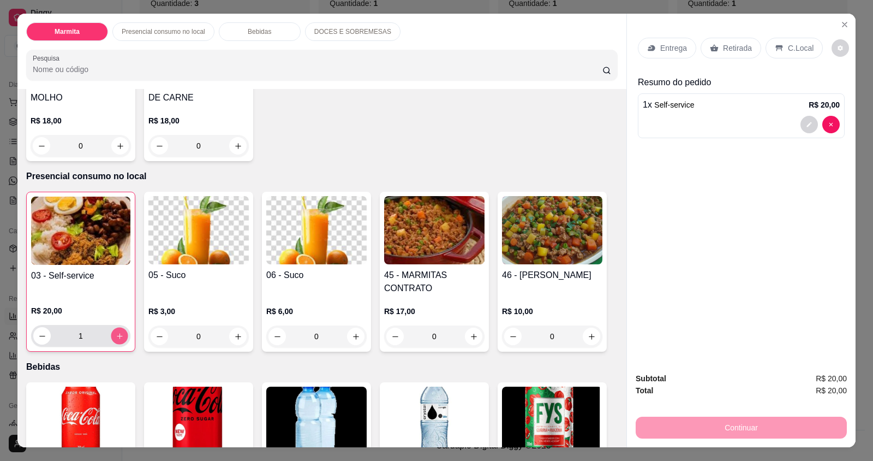
click at [120, 339] on button "increase-product-quantity" at bounding box center [119, 335] width 17 height 17
type input "2"
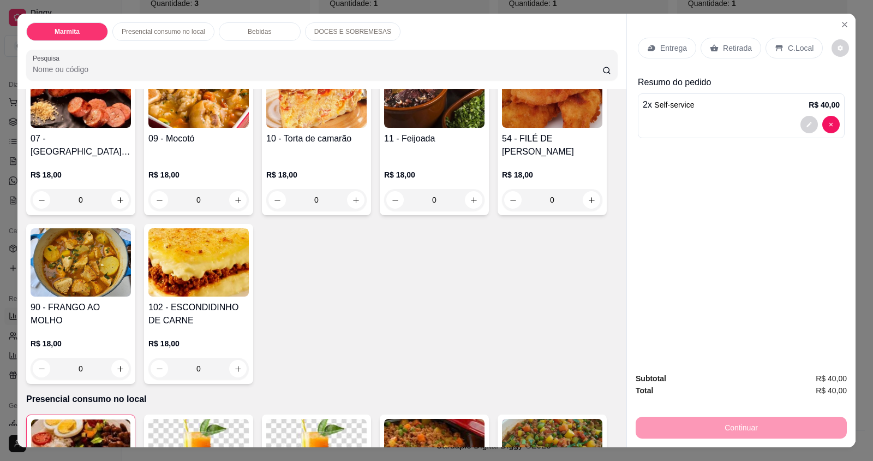
scroll to position [55, 0]
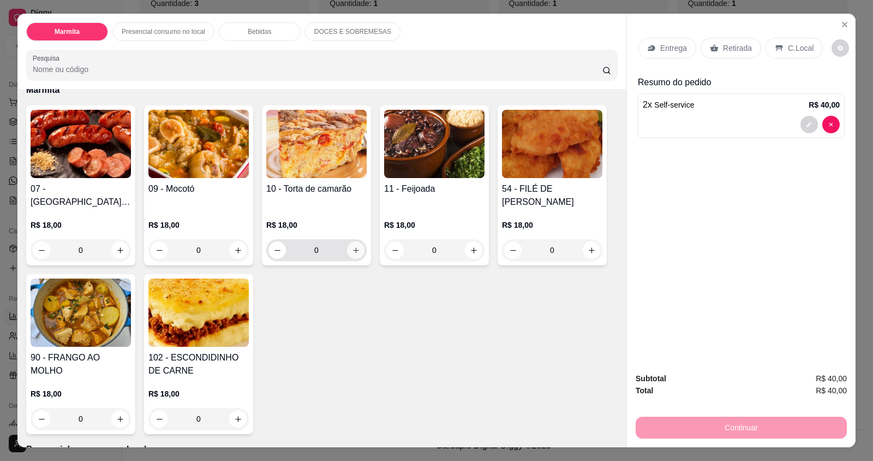
click at [352, 254] on button "increase-product-quantity" at bounding box center [355, 249] width 17 height 17
type input "1"
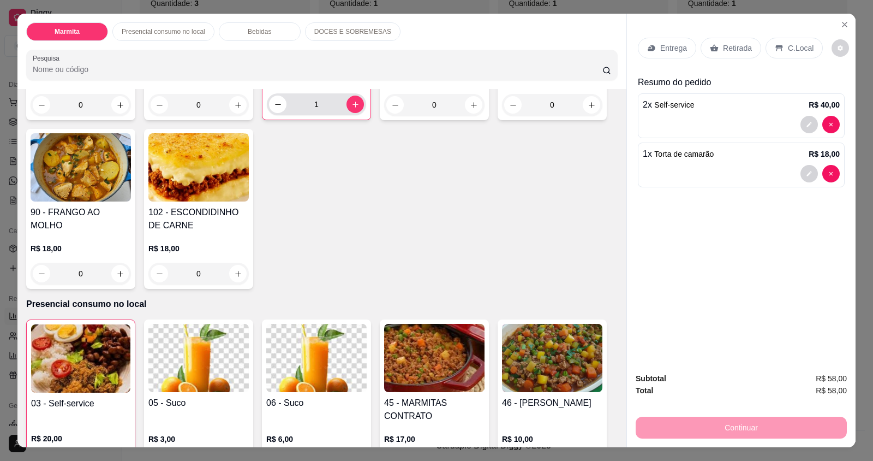
scroll to position [327, 0]
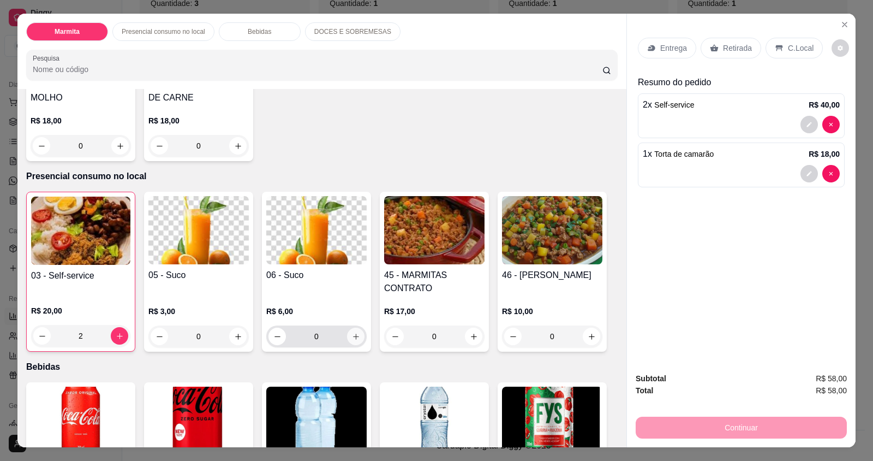
click at [352, 337] on icon "increase-product-quantity" at bounding box center [356, 336] width 8 height 8
click at [278, 339] on button "decrease-product-quantity" at bounding box center [277, 335] width 17 height 17
type input "0"
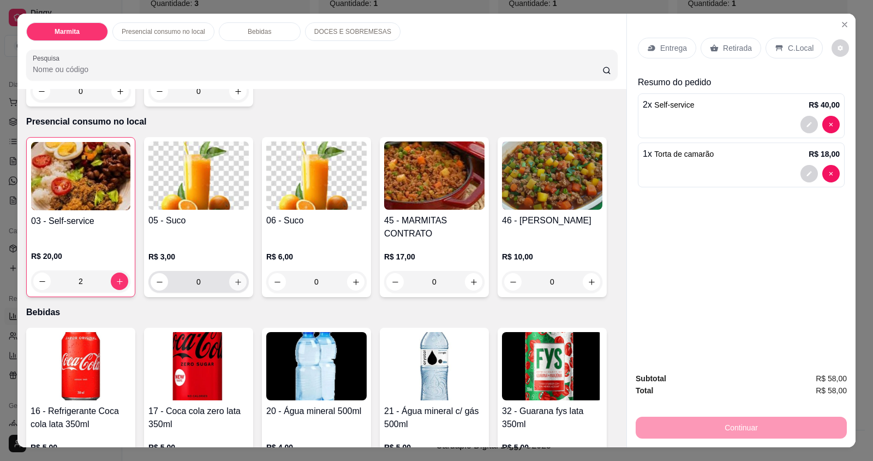
scroll to position [437, 0]
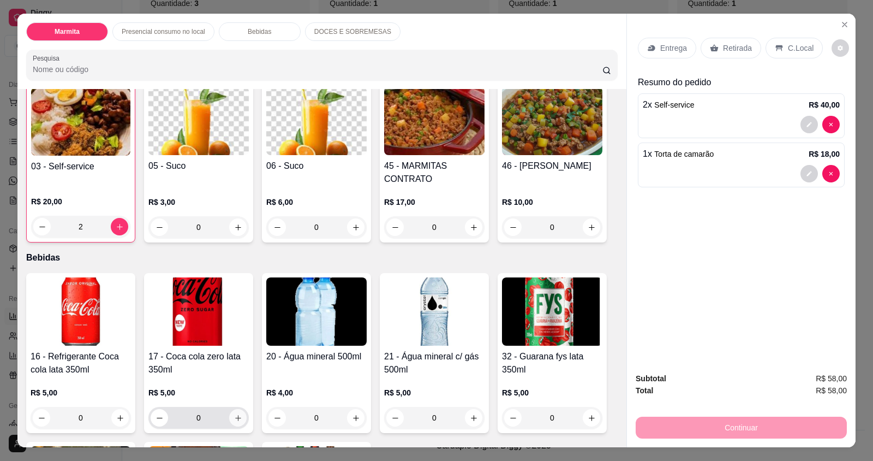
click at [236, 421] on icon "increase-product-quantity" at bounding box center [238, 418] width 8 height 8
type input "1"
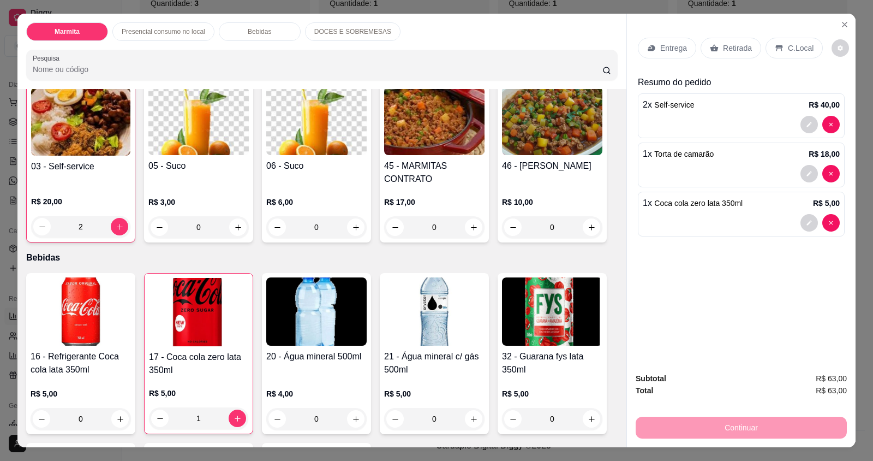
click at [793, 47] on p "C.Local" at bounding box center [801, 48] width 26 height 11
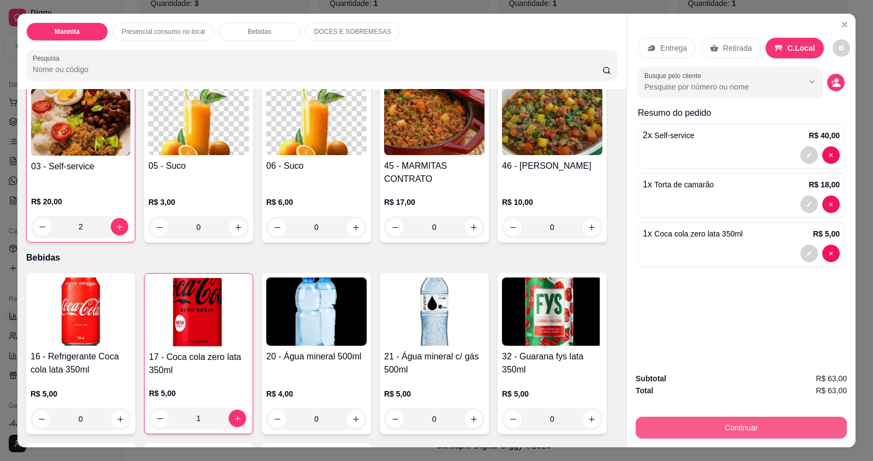
click at [787, 421] on button "Continuar" at bounding box center [741, 427] width 211 height 22
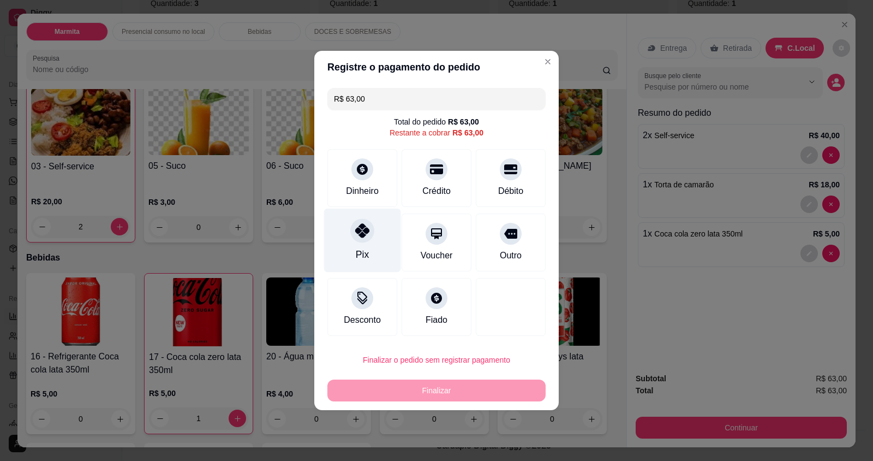
click at [345, 248] on div "Pix" at bounding box center [362, 240] width 77 height 64
type input "R$ 0,00"
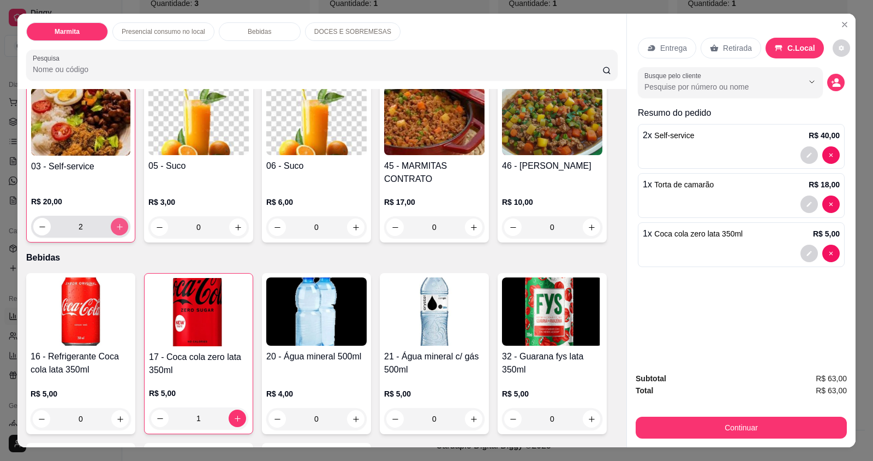
click at [117, 227] on icon "increase-product-quantity" at bounding box center [120, 227] width 6 height 6
type input "4"
click at [236, 229] on icon "increase-product-quantity" at bounding box center [238, 227] width 8 height 8
type input "1"
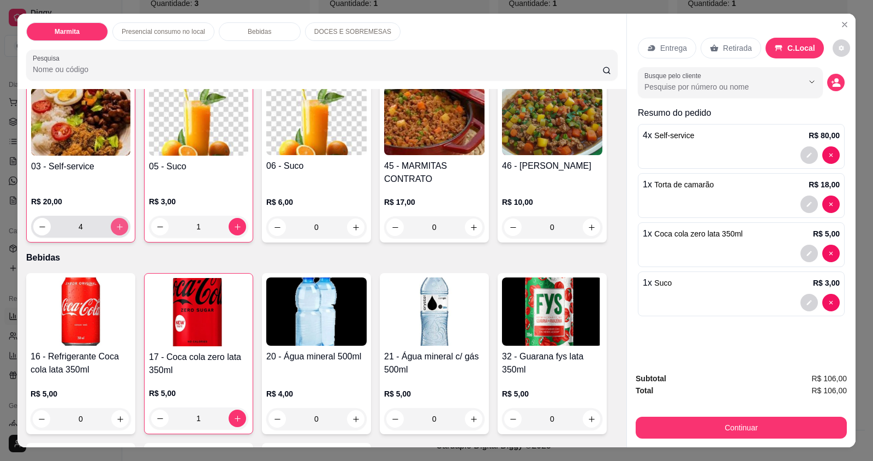
click at [116, 228] on icon "increase-product-quantity" at bounding box center [120, 227] width 8 height 8
type input "6"
click at [234, 415] on icon "increase-product-quantity" at bounding box center [238, 418] width 8 height 8
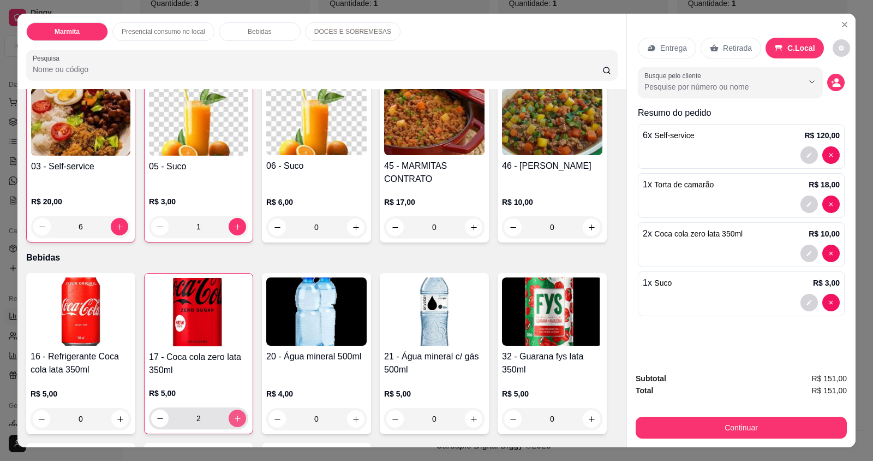
type input "3"
click at [123, 228] on button "increase-product-quantity" at bounding box center [119, 226] width 17 height 17
type input "7"
click at [234, 410] on button "increase-product-quantity" at bounding box center [237, 418] width 17 height 17
type input "4"
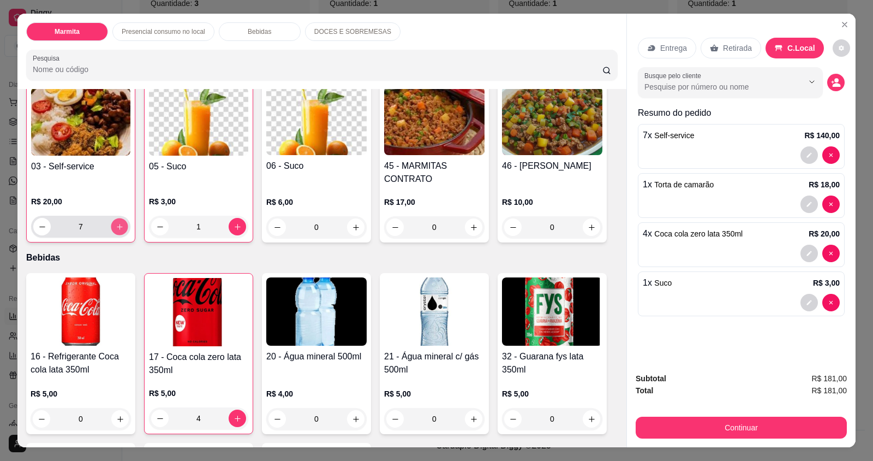
click at [118, 222] on button "increase-product-quantity" at bounding box center [119, 226] width 17 height 17
type input "8"
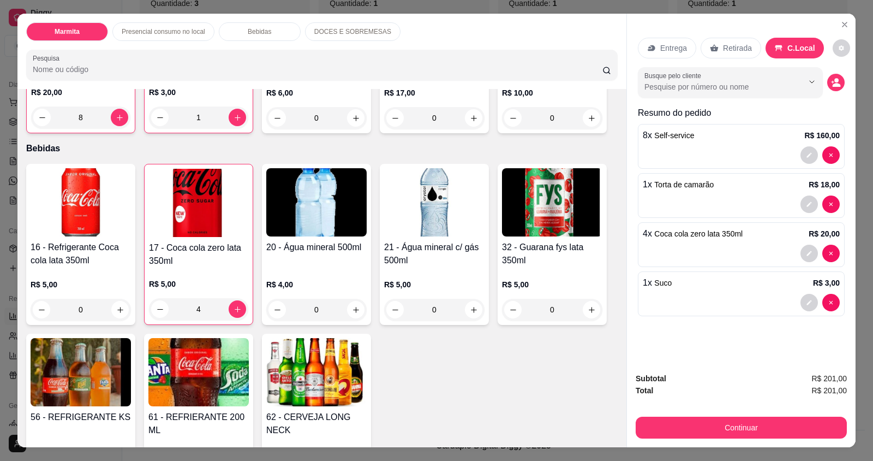
scroll to position [491, 0]
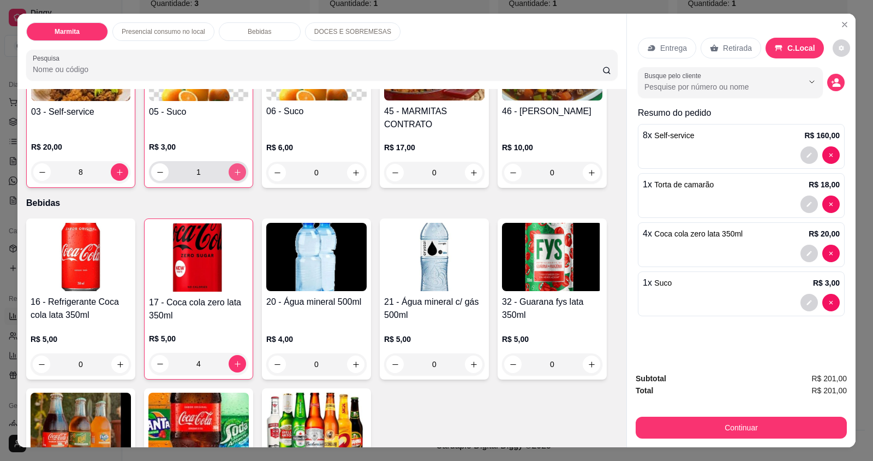
click at [235, 170] on icon "increase-product-quantity" at bounding box center [238, 172] width 6 height 6
type input "2"
click at [235, 363] on icon "increase-product-quantity" at bounding box center [238, 364] width 8 height 8
type input "5"
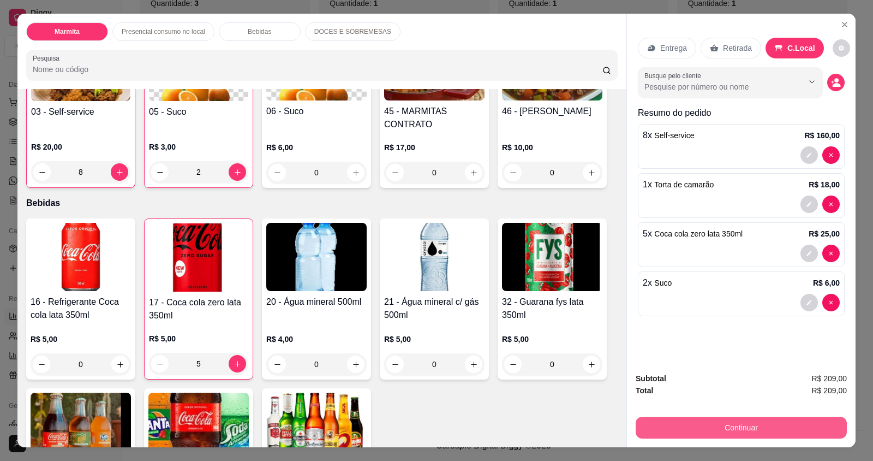
click at [693, 421] on button "Continuar" at bounding box center [741, 427] width 211 height 22
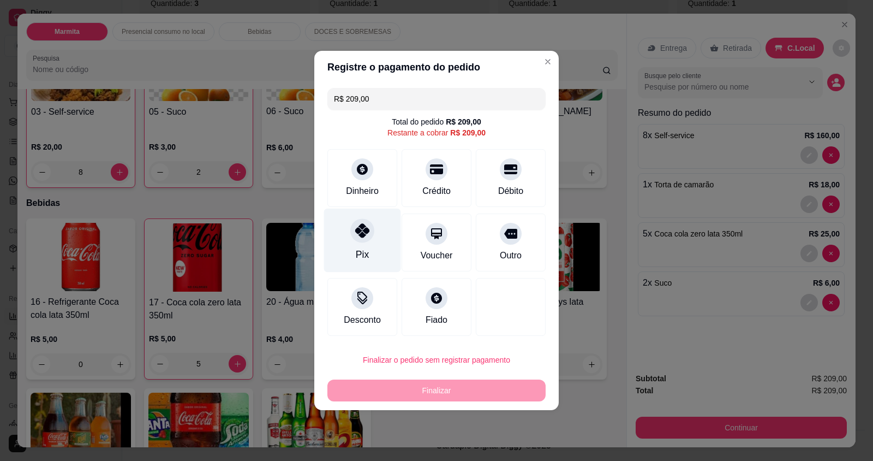
click at [353, 244] on div "Pix" at bounding box center [362, 240] width 77 height 64
type input "R$ 0,00"
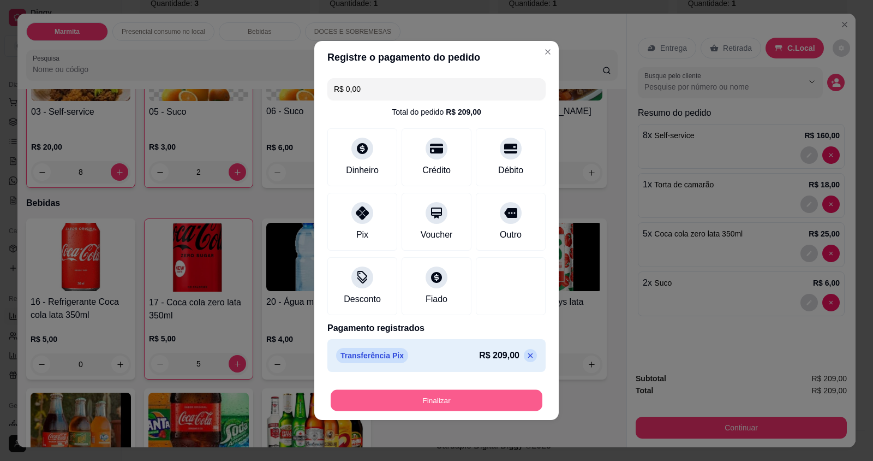
click at [482, 406] on button "Finalizar" at bounding box center [437, 400] width 212 height 21
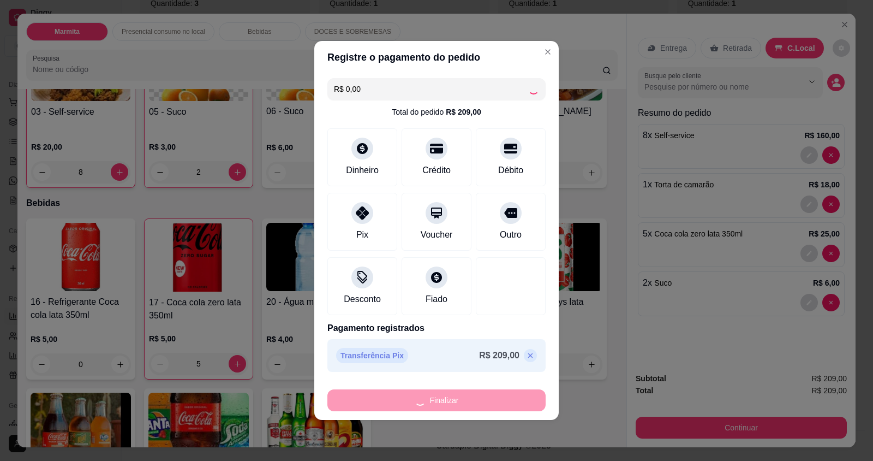
type input "0"
type input "-R$ 209,00"
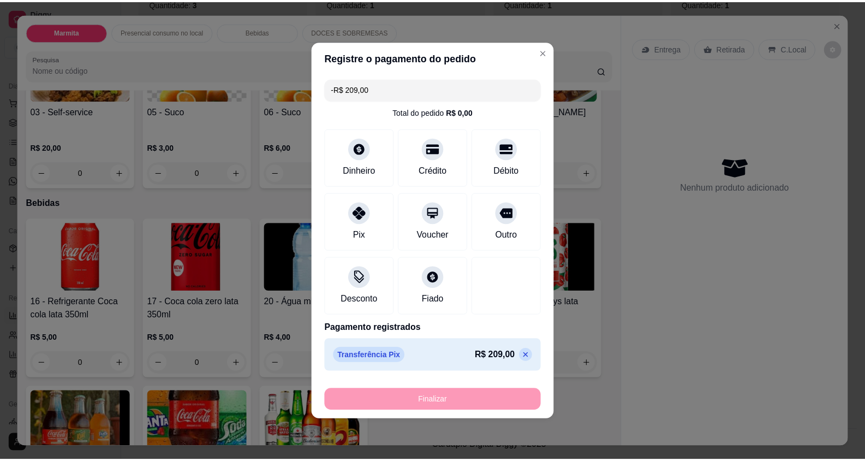
scroll to position [491, 0]
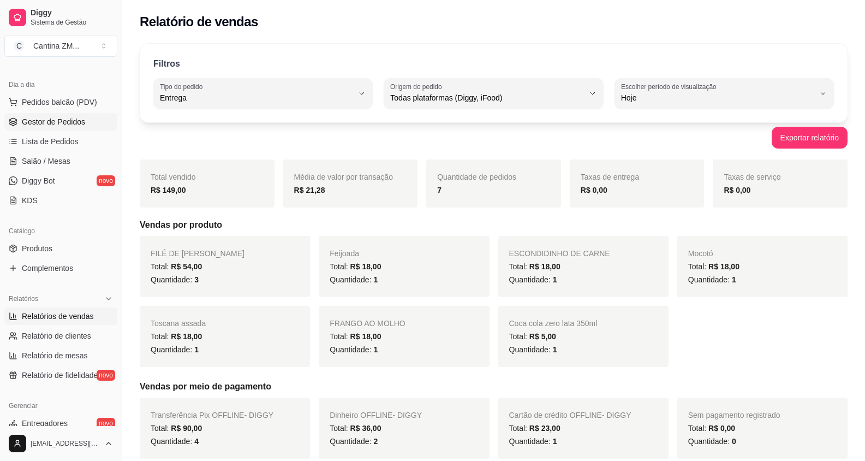
click at [65, 125] on span "Gestor de Pedidos" at bounding box center [53, 121] width 63 height 11
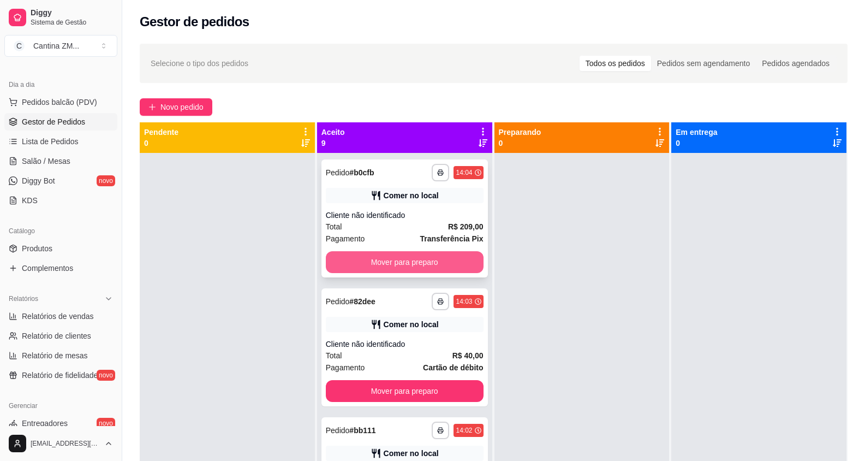
click at [349, 257] on button "Mover para preparo" at bounding box center [405, 262] width 158 height 22
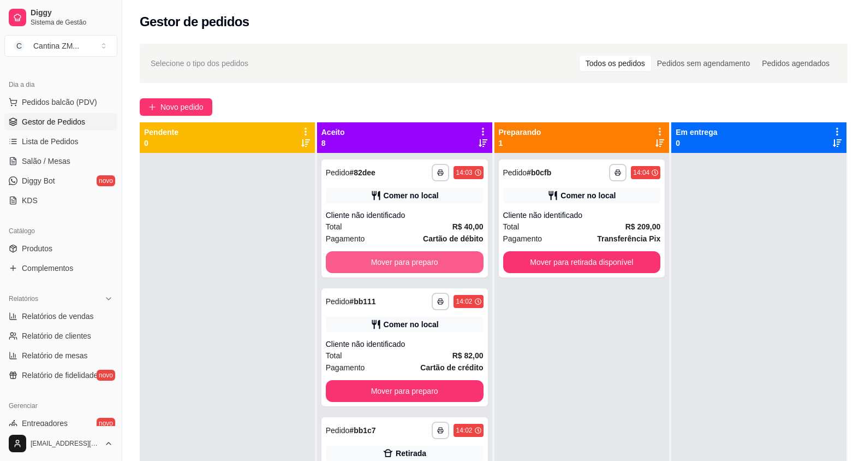
click at [349, 257] on button "Mover para preparo" at bounding box center [405, 262] width 158 height 22
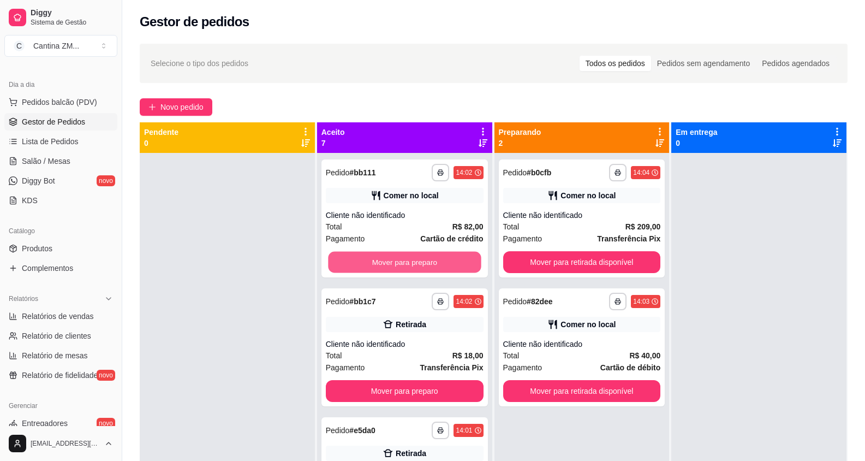
click at [349, 257] on button "Mover para preparo" at bounding box center [404, 262] width 153 height 21
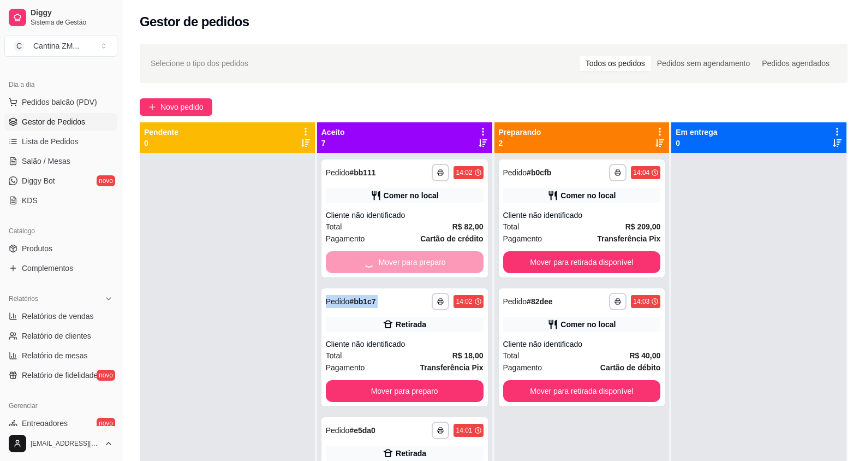
click at [349, 257] on div "Mover para preparo" at bounding box center [405, 262] width 158 height 22
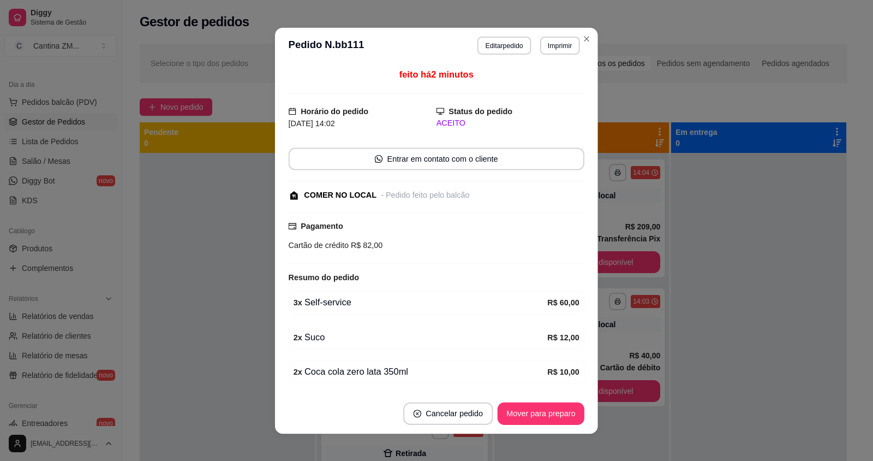
click at [349, 257] on div "Pagamento Cartão de crédito R$ 82,00" at bounding box center [437, 238] width 296 height 52
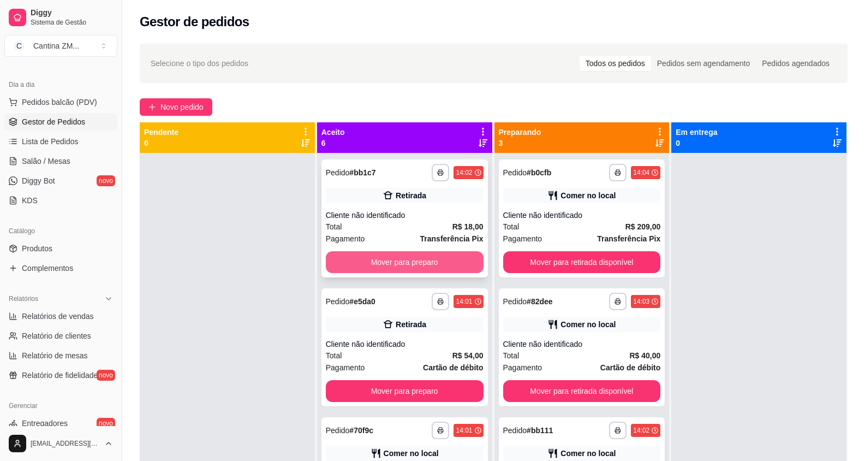
click at [417, 269] on button "Mover para preparo" at bounding box center [405, 262] width 158 height 22
click at [421, 266] on button "Mover para preparo" at bounding box center [405, 262] width 158 height 22
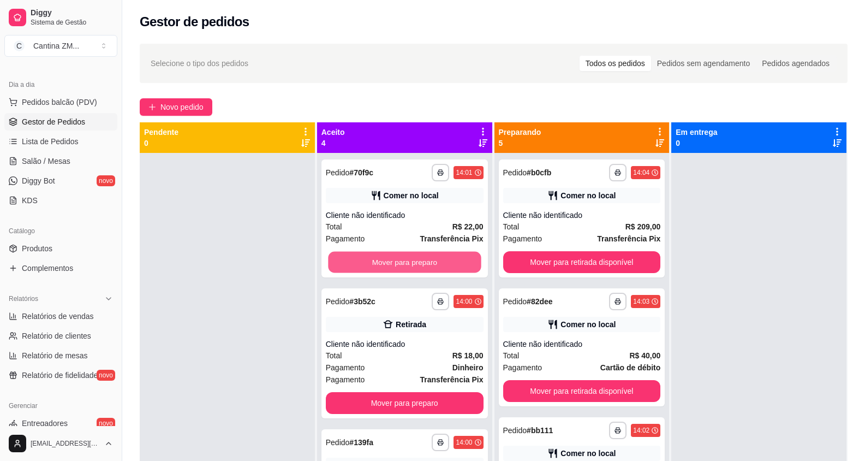
click at [421, 266] on button "Mover para preparo" at bounding box center [404, 262] width 153 height 21
click at [421, 392] on button "Mover para preparo" at bounding box center [405, 403] width 158 height 22
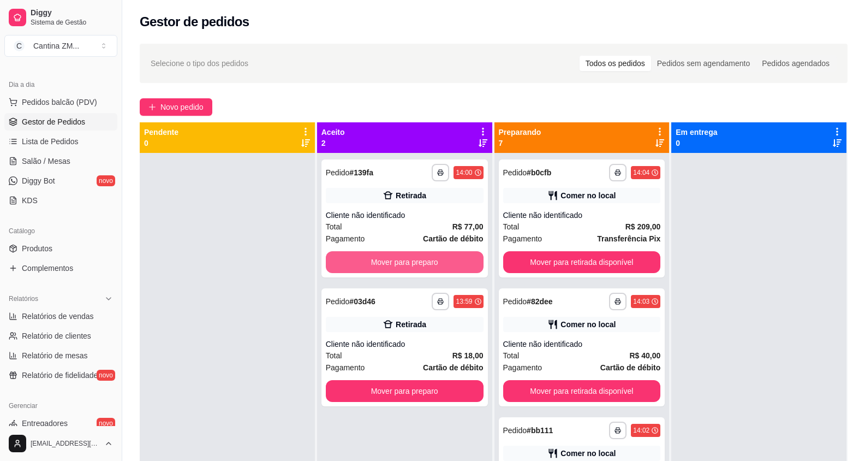
click at [421, 266] on button "Mover para preparo" at bounding box center [405, 262] width 158 height 22
click at [421, 380] on button "Mover para preparo" at bounding box center [405, 391] width 158 height 22
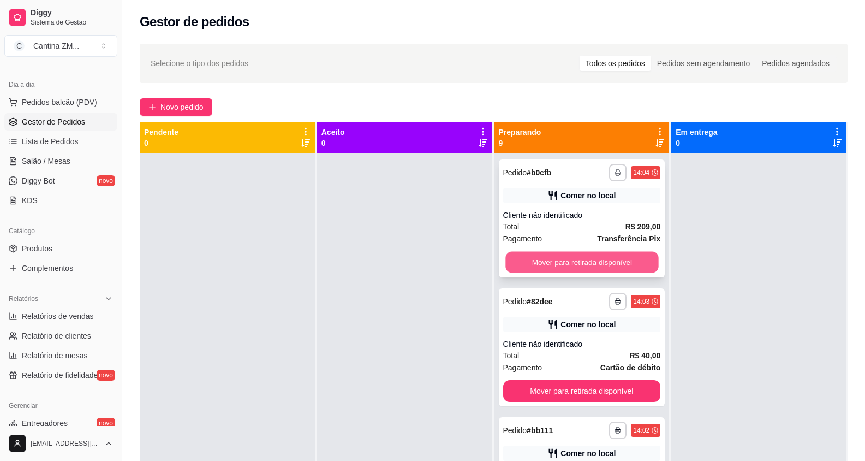
click at [577, 267] on button "Mover para retirada disponível" at bounding box center [581, 262] width 153 height 21
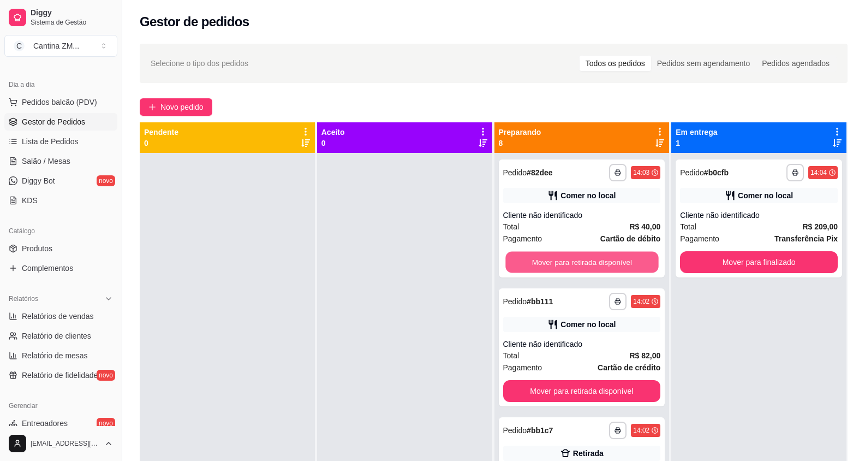
click at [577, 267] on button "Mover para retirada disponível" at bounding box center [581, 262] width 153 height 21
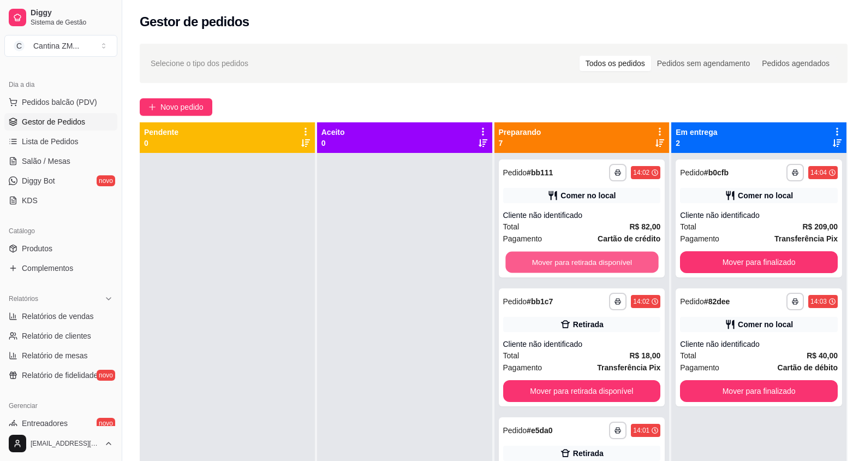
click at [577, 267] on button "Mover para retirada disponível" at bounding box center [581, 262] width 153 height 21
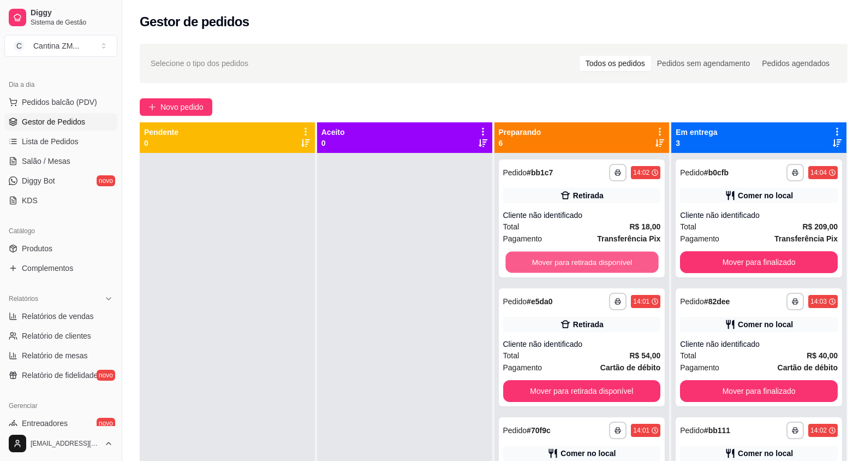
click at [577, 267] on button "Mover para retirada disponível" at bounding box center [581, 262] width 153 height 21
click at [577, 380] on button "Mover para retirada disponível" at bounding box center [582, 391] width 158 height 22
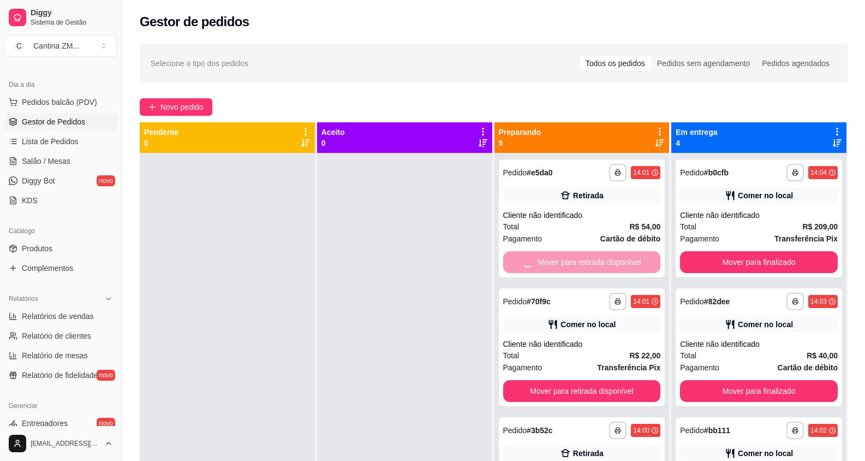
click at [577, 380] on button "Mover para retirada disponível" at bounding box center [582, 391] width 158 height 22
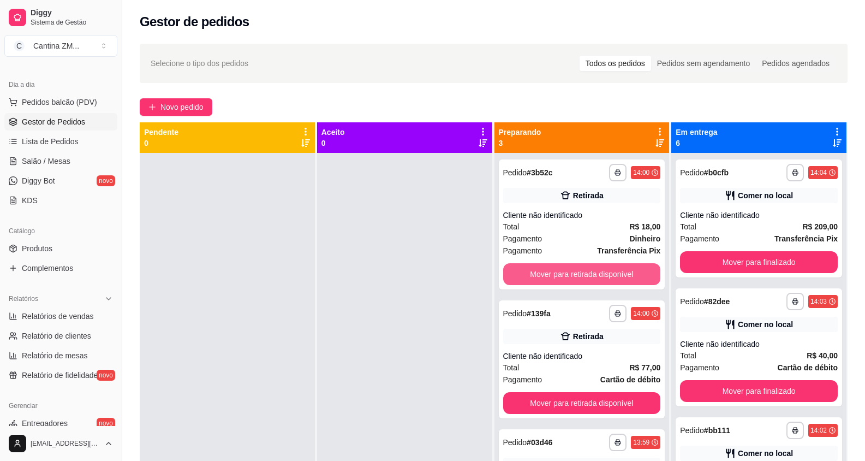
click at [577, 267] on button "Mover para retirada disponível" at bounding box center [582, 274] width 158 height 22
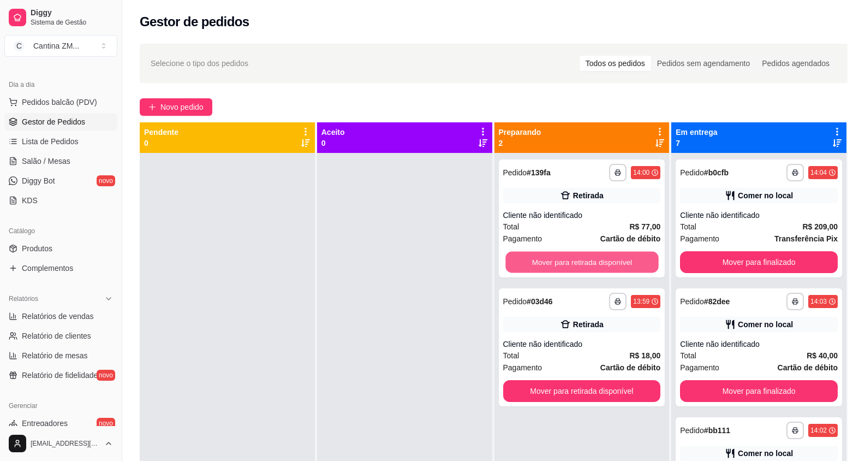
click at [577, 267] on button "Mover para retirada disponível" at bounding box center [581, 262] width 153 height 21
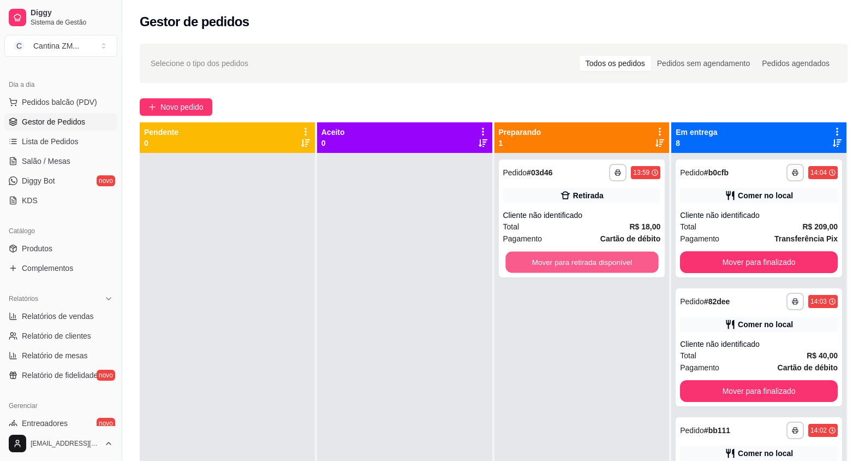
click at [577, 267] on button "Mover para retirada disponível" at bounding box center [581, 262] width 153 height 21
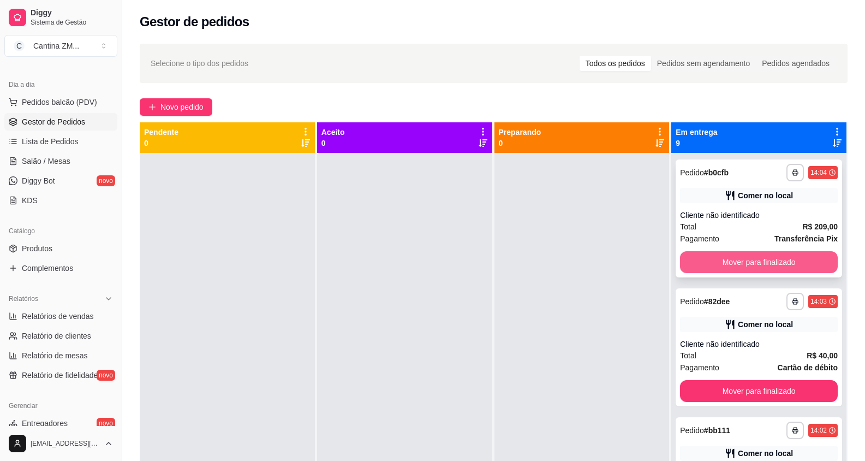
click at [720, 264] on button "Mover para finalizado" at bounding box center [759, 262] width 158 height 22
click at [720, 264] on div "Mover para finalizado" at bounding box center [759, 262] width 158 height 22
click at [722, 262] on button "Mover para finalizado" at bounding box center [759, 262] width 158 height 22
click at [720, 263] on button "Mover para finalizado" at bounding box center [759, 262] width 153 height 21
click at [720, 263] on button "Mover para finalizado" at bounding box center [759, 262] width 158 height 22
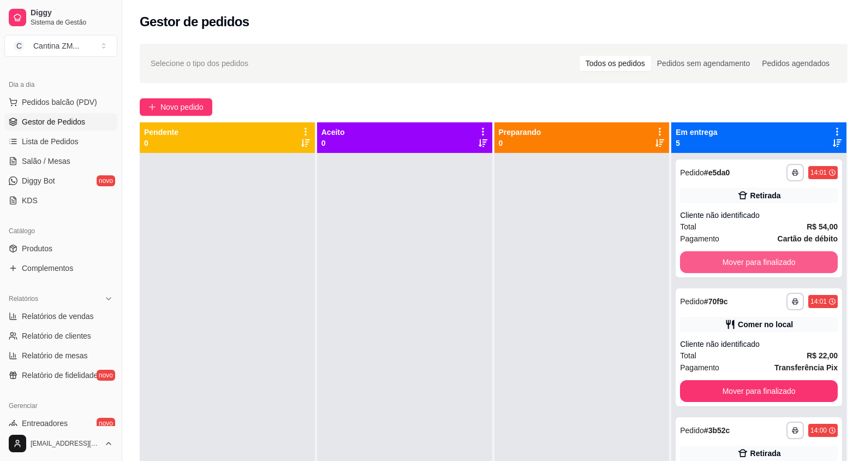
click at [720, 263] on button "Mover para finalizado" at bounding box center [759, 262] width 158 height 22
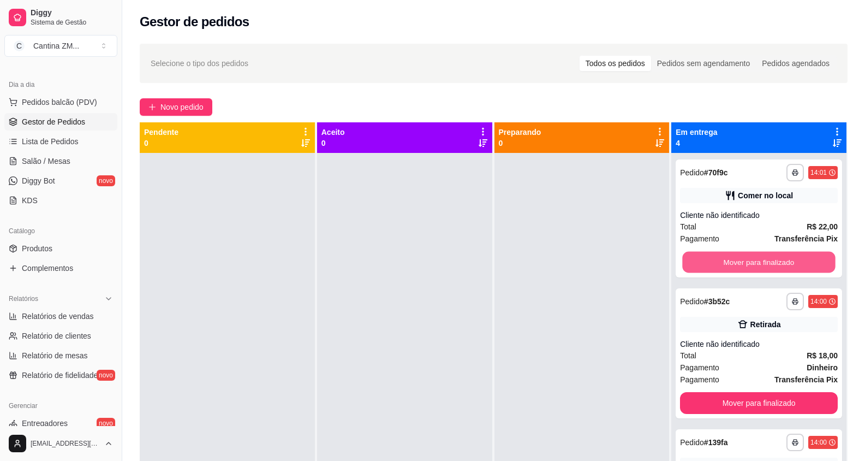
click at [720, 263] on button "Mover para finalizado" at bounding box center [759, 262] width 153 height 21
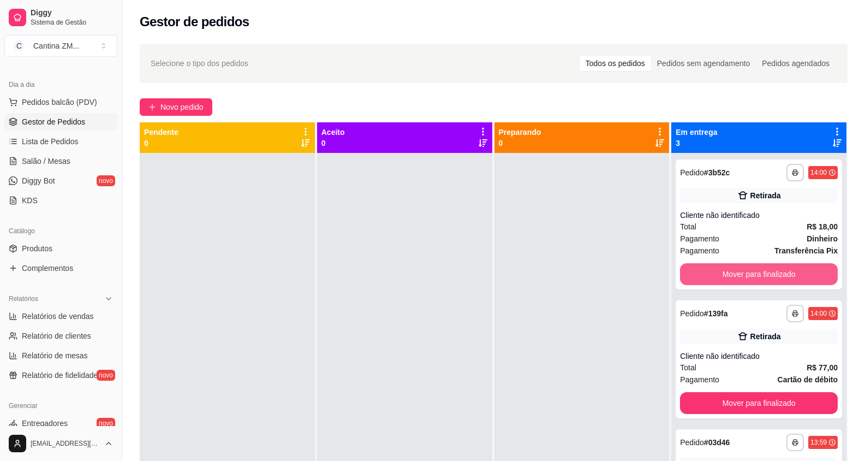
click at [720, 263] on button "Mover para finalizado" at bounding box center [759, 274] width 158 height 22
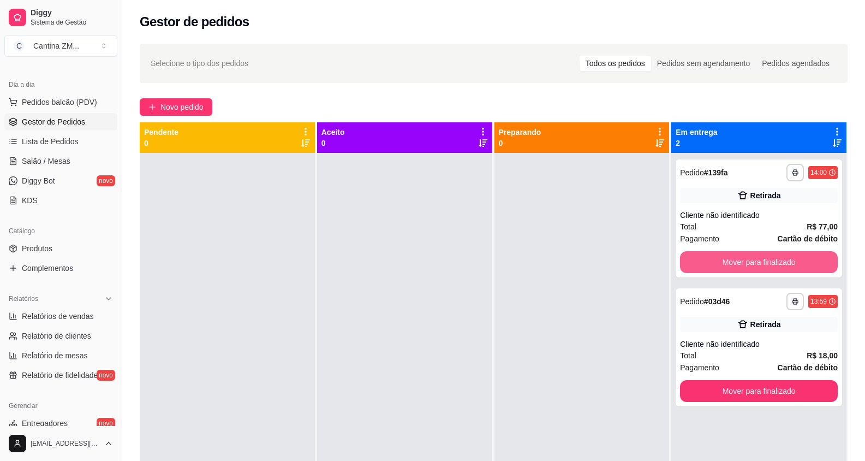
click at [720, 263] on button "Mover para finalizado" at bounding box center [759, 262] width 158 height 22
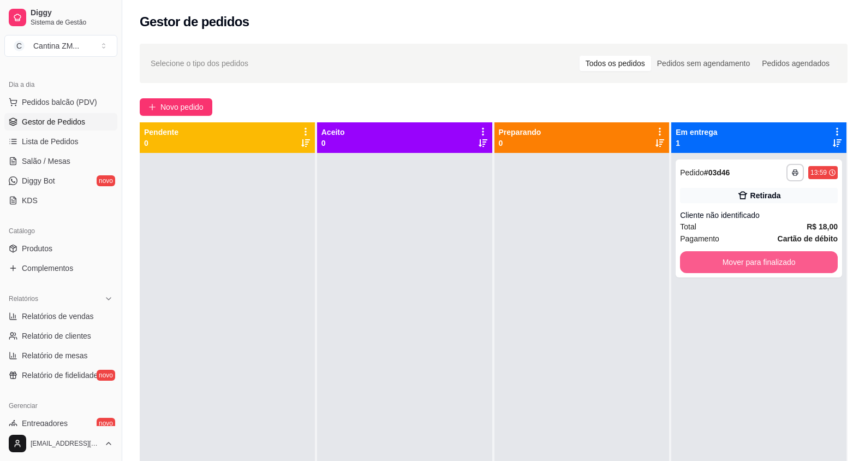
click at [720, 263] on button "Mover para finalizado" at bounding box center [759, 262] width 158 height 22
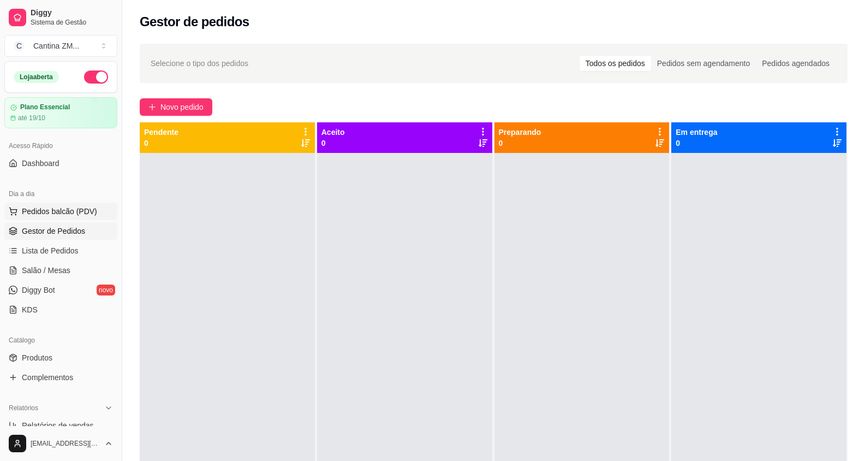
click at [51, 213] on span "Pedidos balcão (PDV)" at bounding box center [59, 211] width 75 height 11
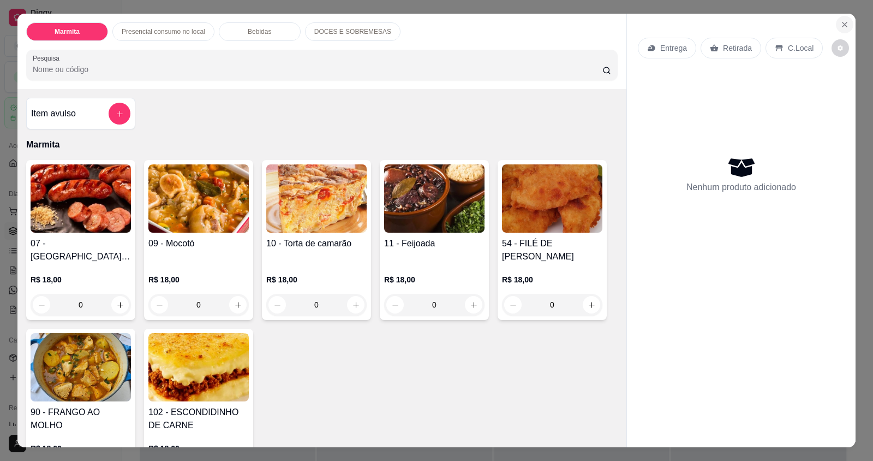
click at [841, 28] on icon "Close" at bounding box center [845, 24] width 9 height 9
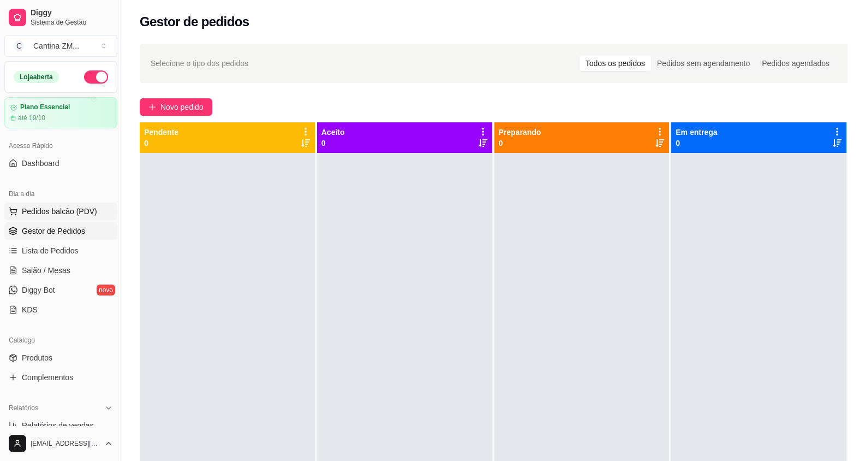
click at [43, 211] on span "Pedidos balcão (PDV)" at bounding box center [59, 211] width 75 height 11
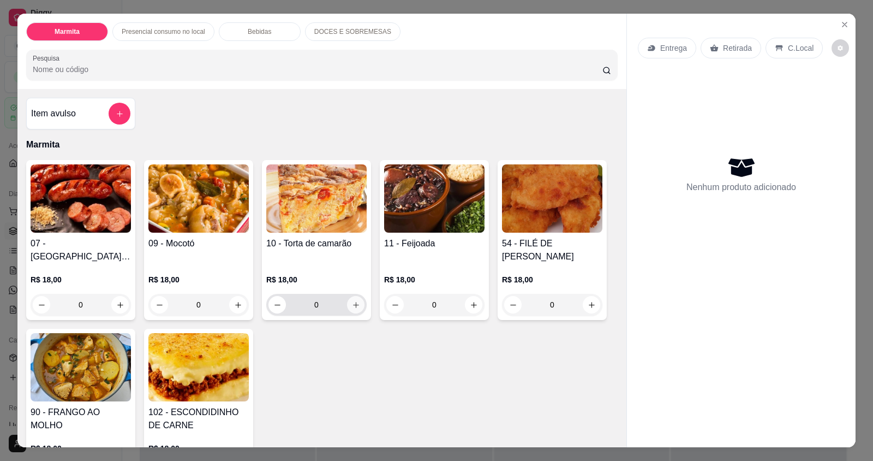
click at [353, 305] on icon "increase-product-quantity" at bounding box center [356, 305] width 6 height 6
type input "1"
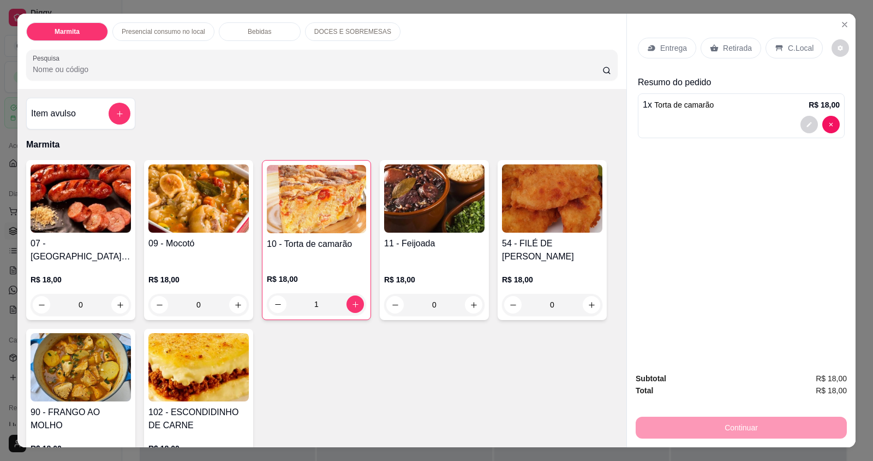
click at [744, 51] on p "Retirada" at bounding box center [737, 48] width 29 height 11
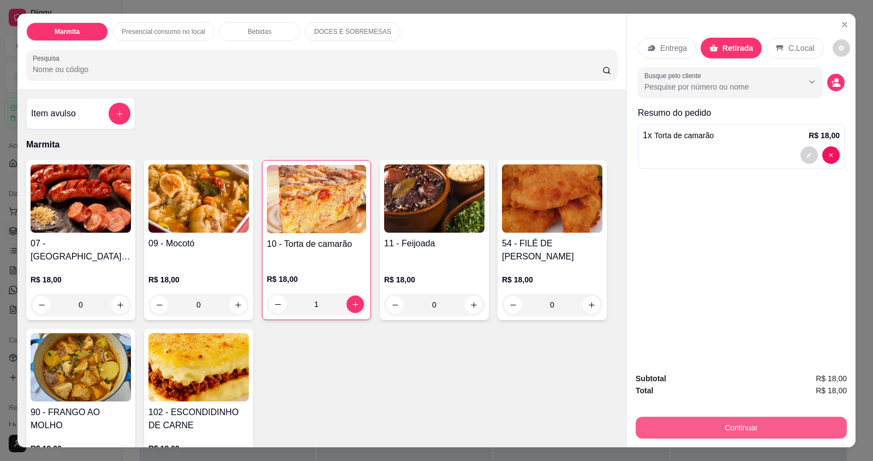
click at [761, 424] on button "Continuar" at bounding box center [741, 427] width 211 height 22
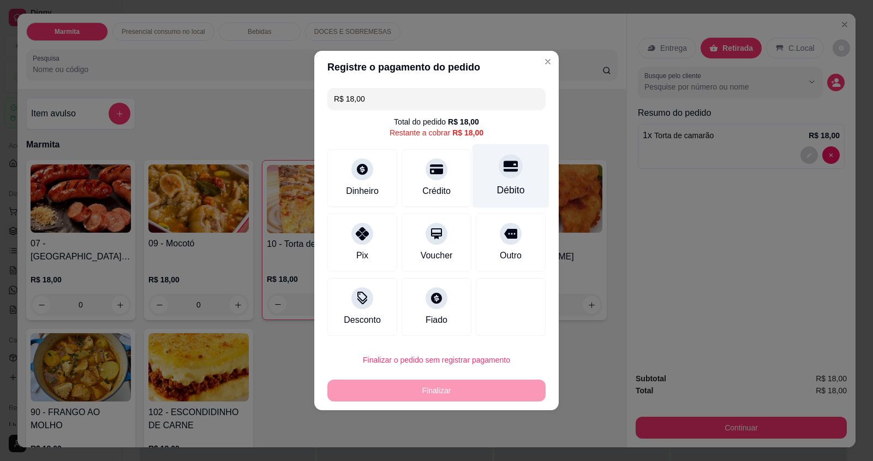
click at [515, 195] on div "Débito" at bounding box center [511, 190] width 28 height 14
type input "R$ 0,00"
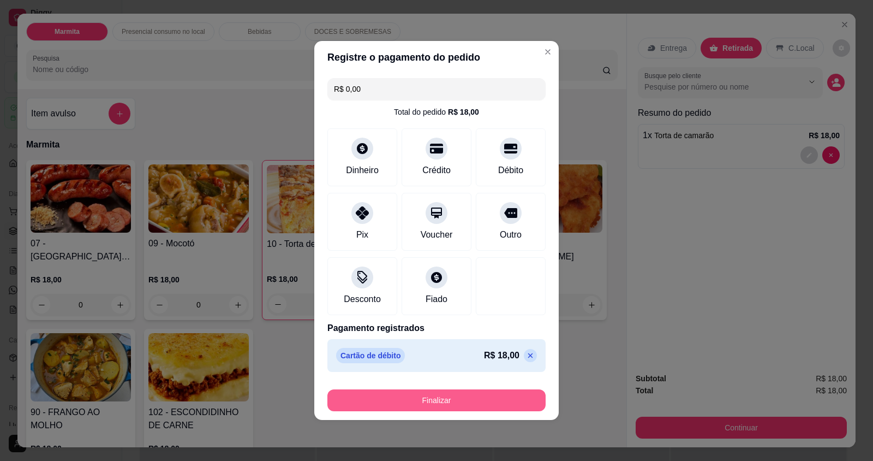
click at [420, 389] on button "Finalizar" at bounding box center [436, 400] width 218 height 22
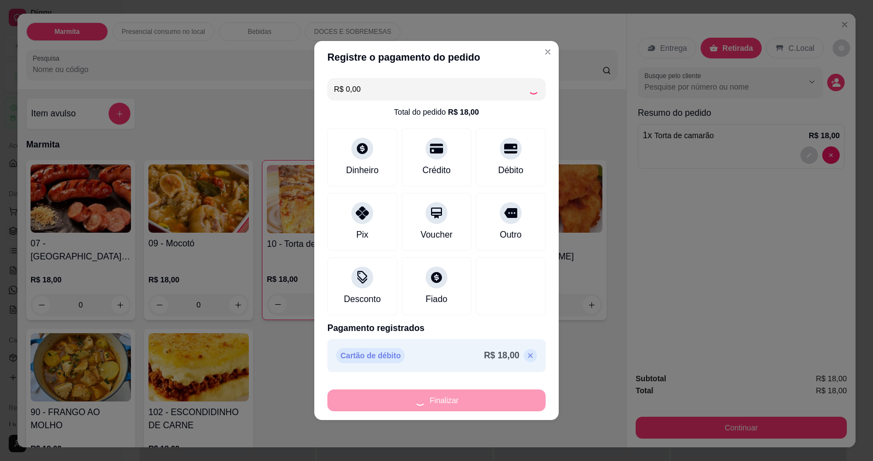
type input "0"
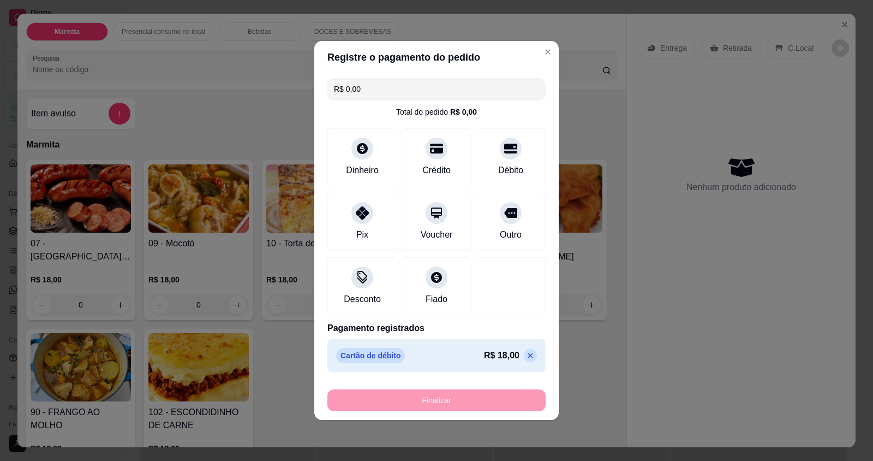
type input "-R$ 18,00"
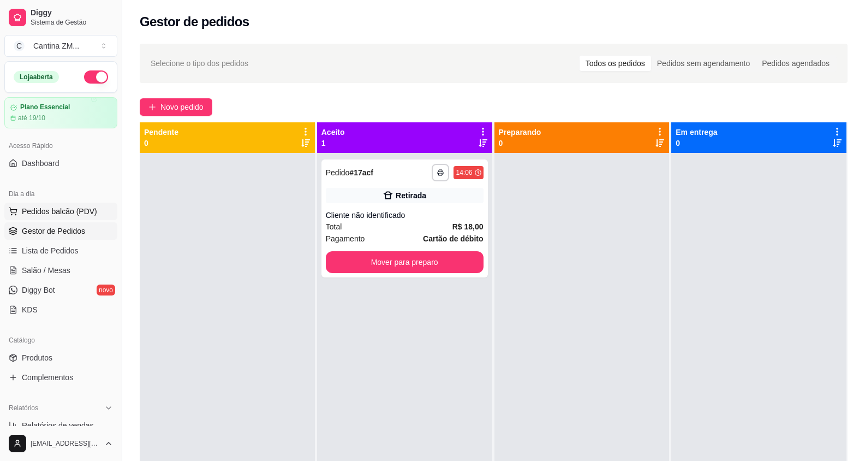
click at [65, 215] on span "Pedidos balcão (PDV)" at bounding box center [59, 211] width 75 height 11
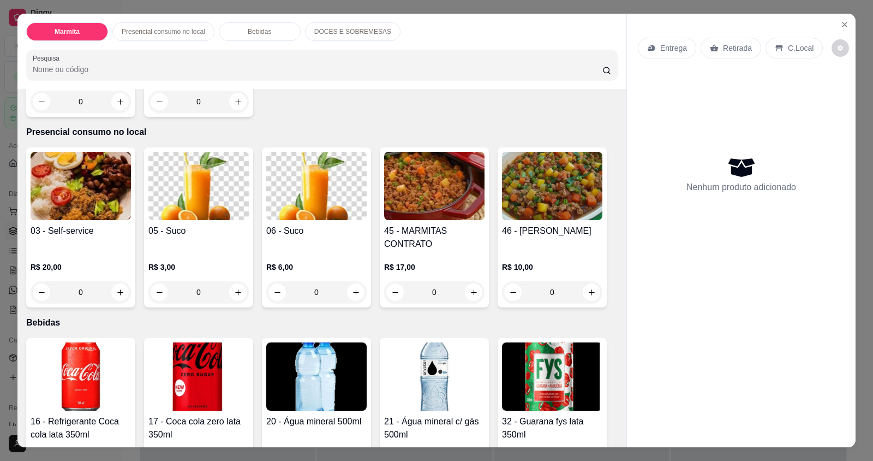
scroll to position [382, 0]
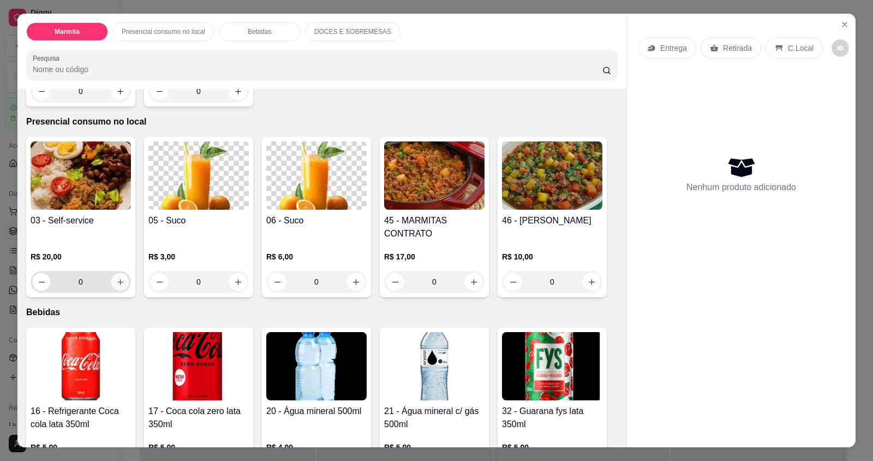
click at [116, 284] on icon "increase-product-quantity" at bounding box center [120, 282] width 8 height 8
type input "1"
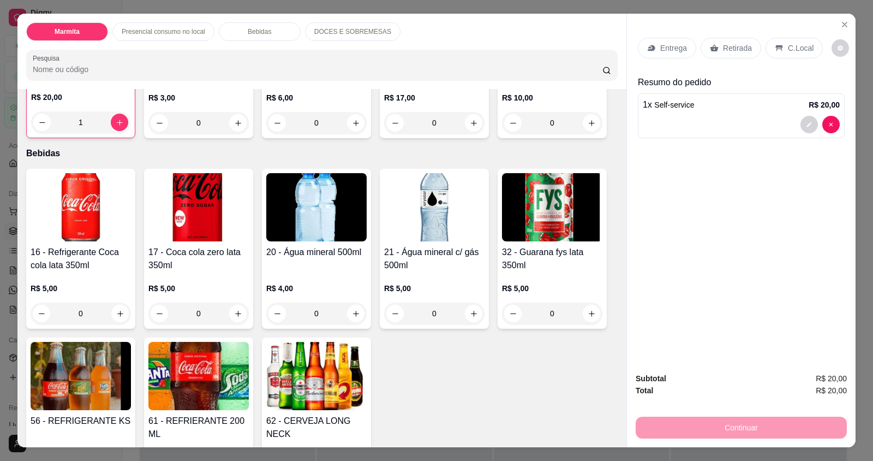
scroll to position [546, 0]
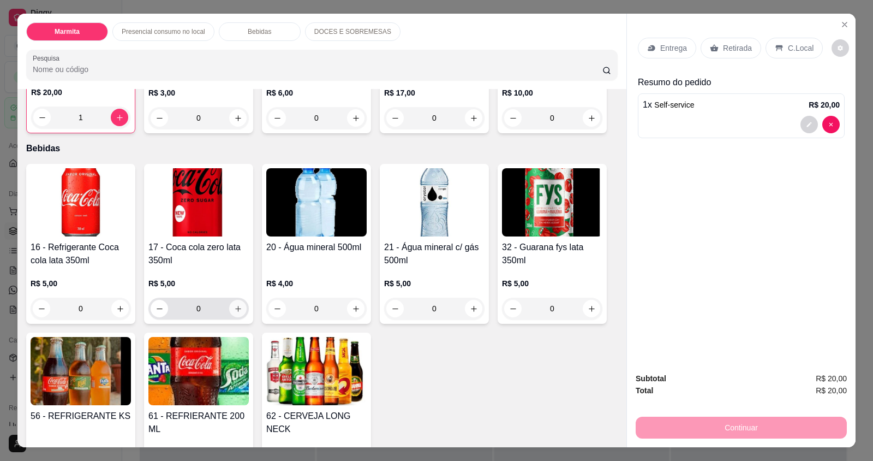
click at [234, 307] on icon "increase-product-quantity" at bounding box center [238, 309] width 8 height 8
type input "1"
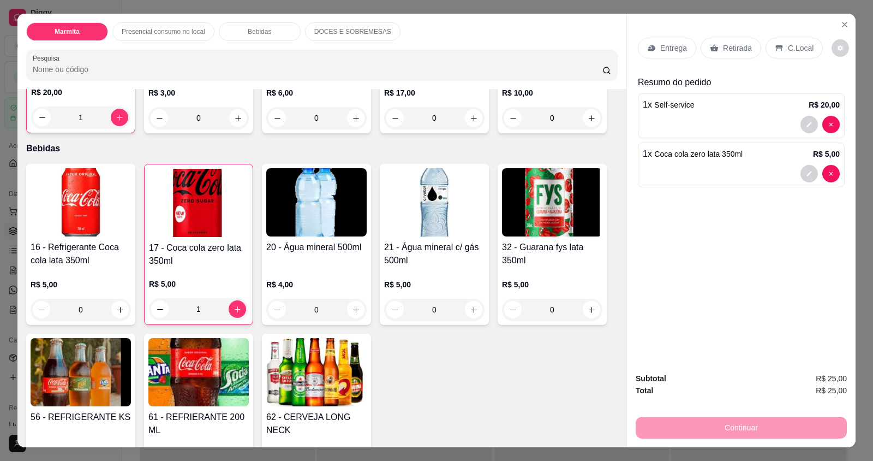
click at [775, 49] on icon at bounding box center [779, 48] width 9 height 9
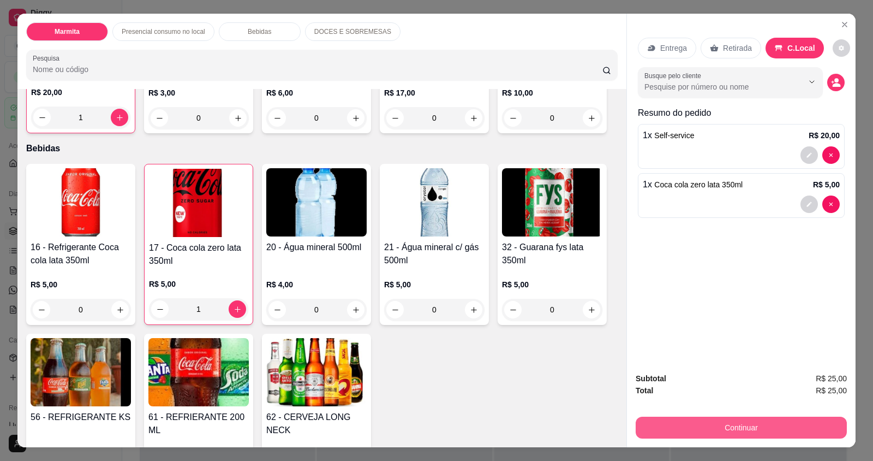
click at [738, 427] on button "Continuar" at bounding box center [741, 427] width 211 height 22
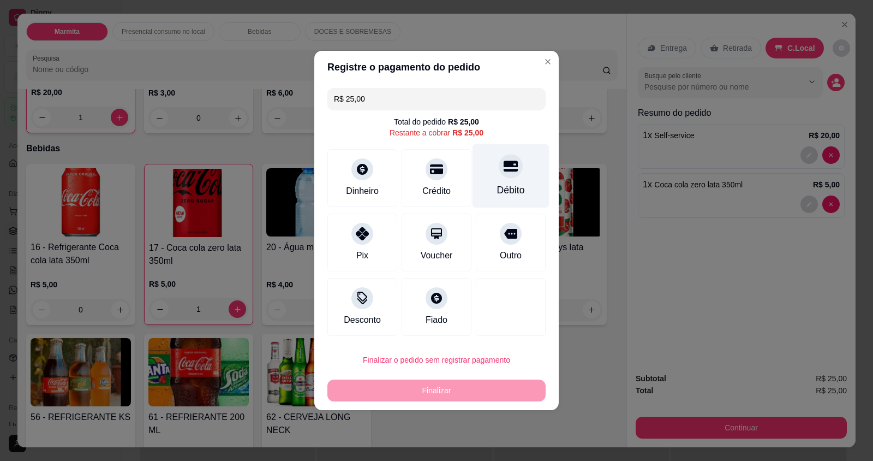
click at [481, 174] on div "Débito" at bounding box center [511, 176] width 77 height 64
type input "R$ 0,00"
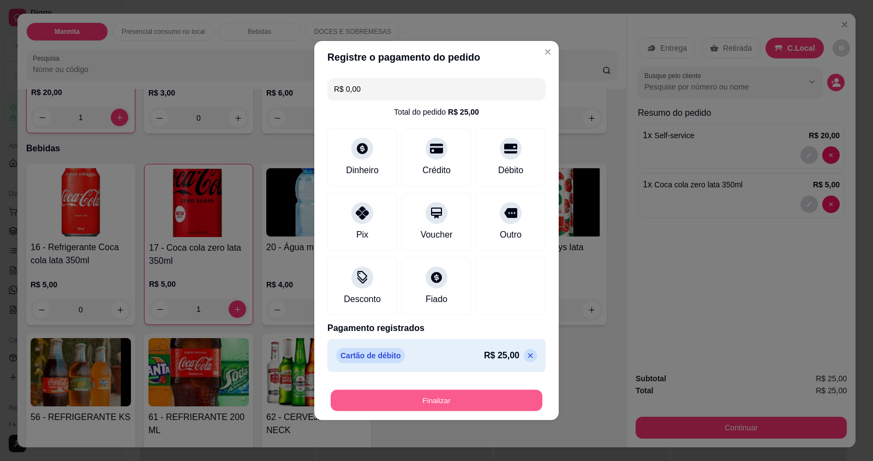
click at [384, 397] on button "Finalizar" at bounding box center [437, 400] width 212 height 21
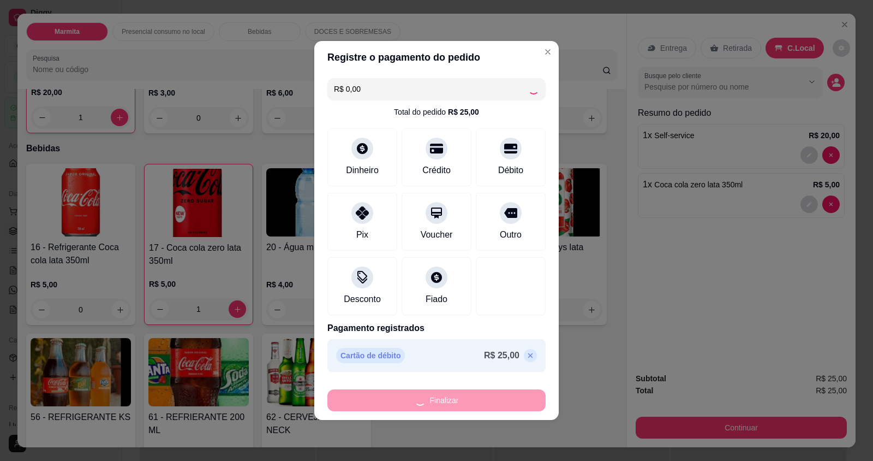
type input "0"
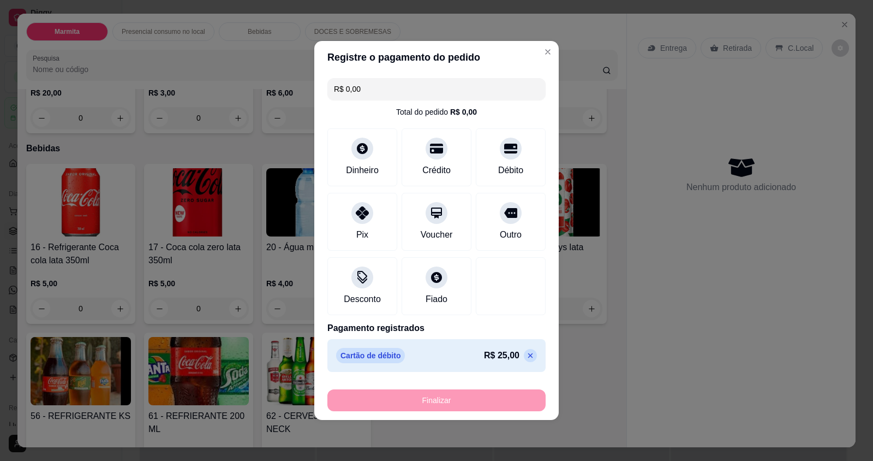
type input "-R$ 25,00"
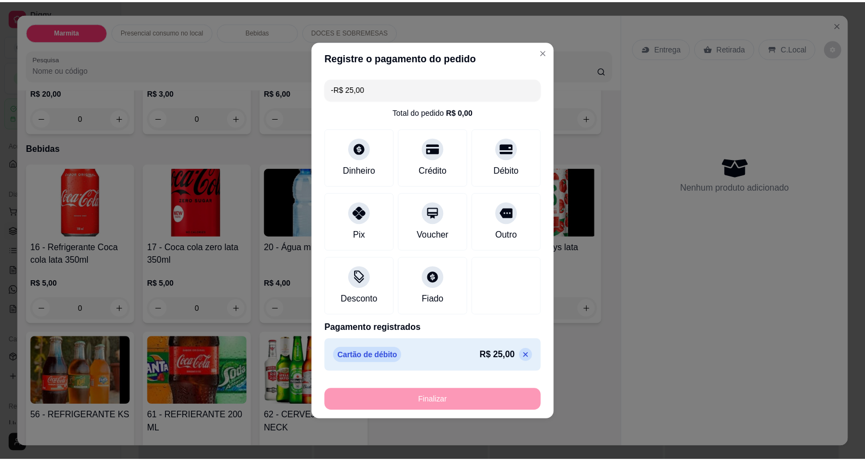
scroll to position [546, 0]
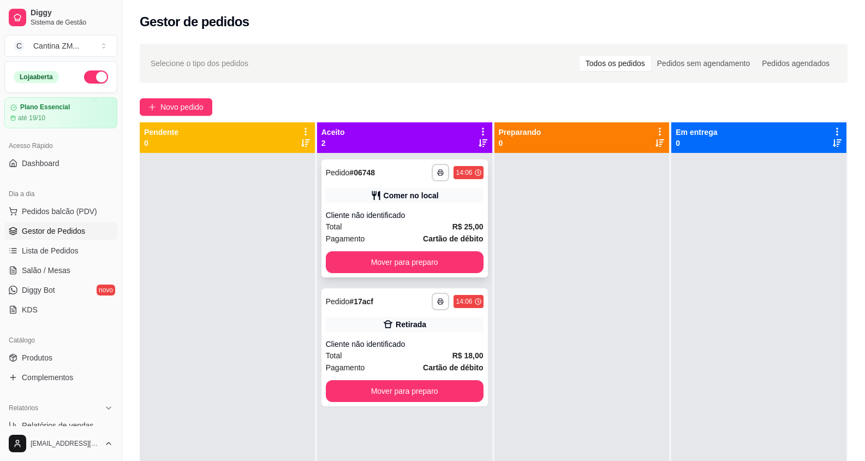
click at [478, 223] on strong "R$ 25,00" at bounding box center [467, 226] width 31 height 9
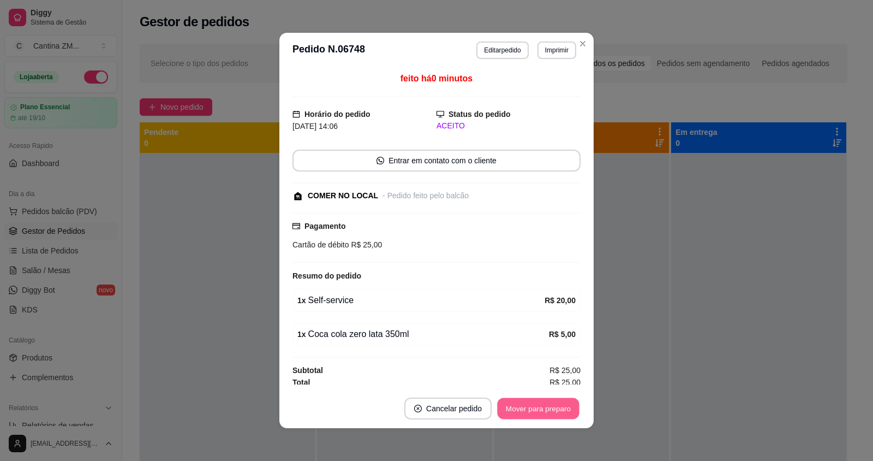
click at [545, 404] on button "Mover para preparo" at bounding box center [538, 408] width 82 height 21
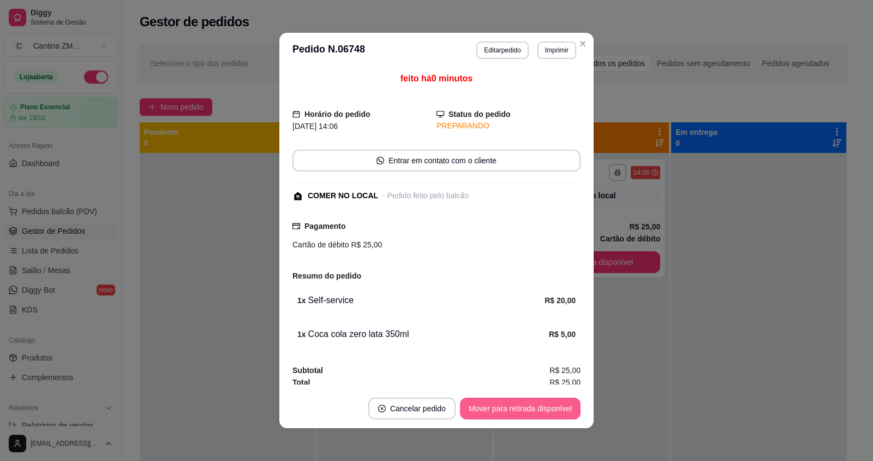
click at [545, 404] on button "Mover para retirada disponível" at bounding box center [520, 408] width 121 height 22
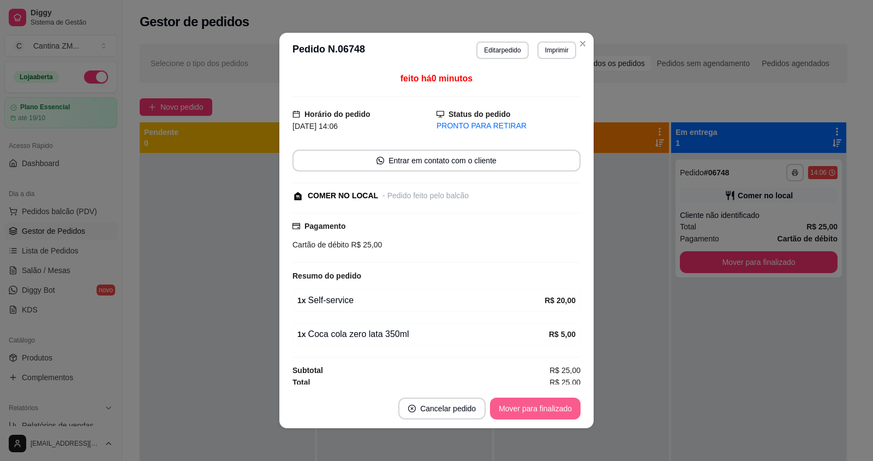
click at [545, 404] on button "Mover para finalizado" at bounding box center [535, 408] width 91 height 22
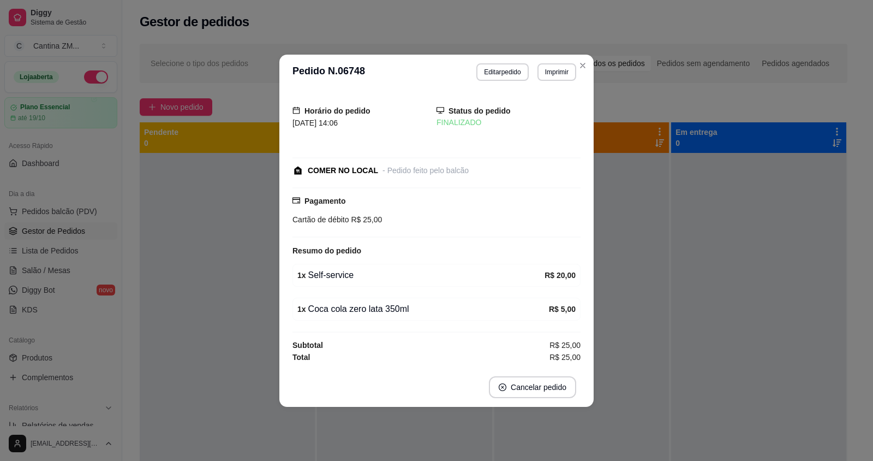
click at [589, 381] on footer "Cancelar pedido" at bounding box center [436, 386] width 314 height 39
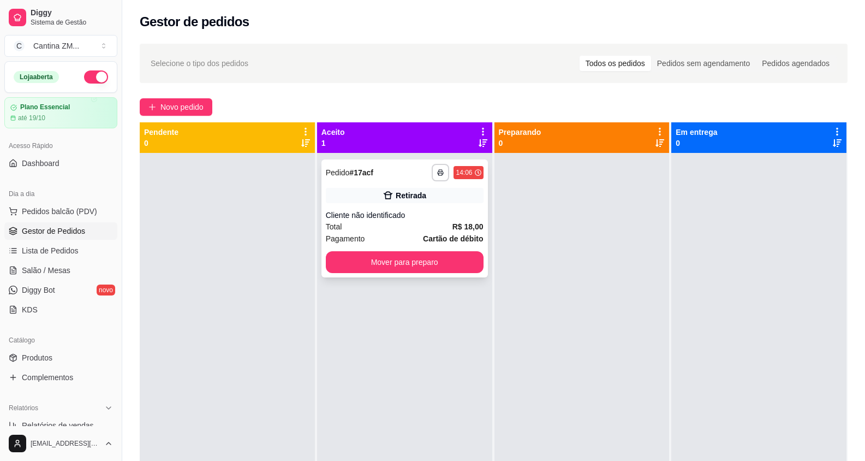
click at [418, 230] on div "Total R$ 18,00" at bounding box center [405, 227] width 158 height 12
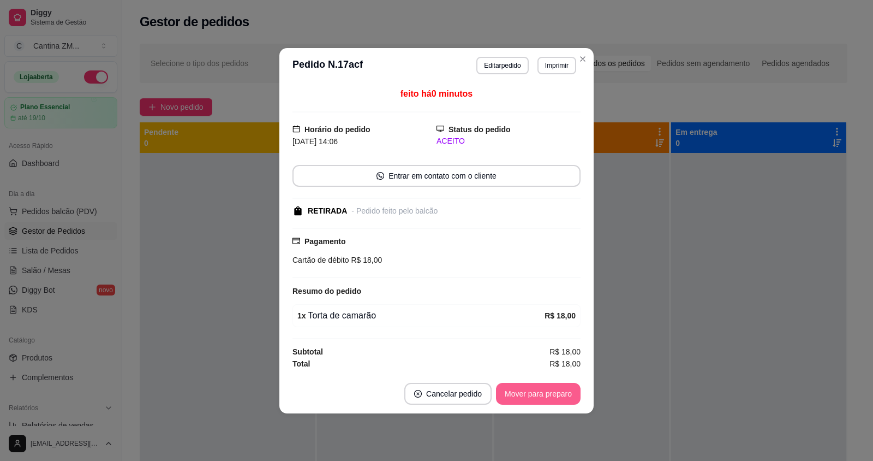
click at [538, 397] on button "Mover para preparo" at bounding box center [538, 394] width 85 height 22
click at [538, 397] on div "Mover para preparo" at bounding box center [531, 394] width 100 height 22
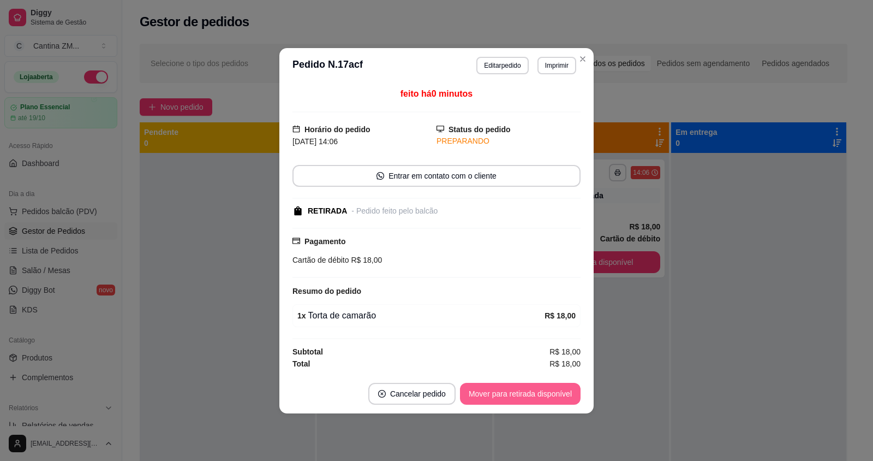
click at [538, 397] on button "Mover para retirada disponível" at bounding box center [520, 394] width 121 height 22
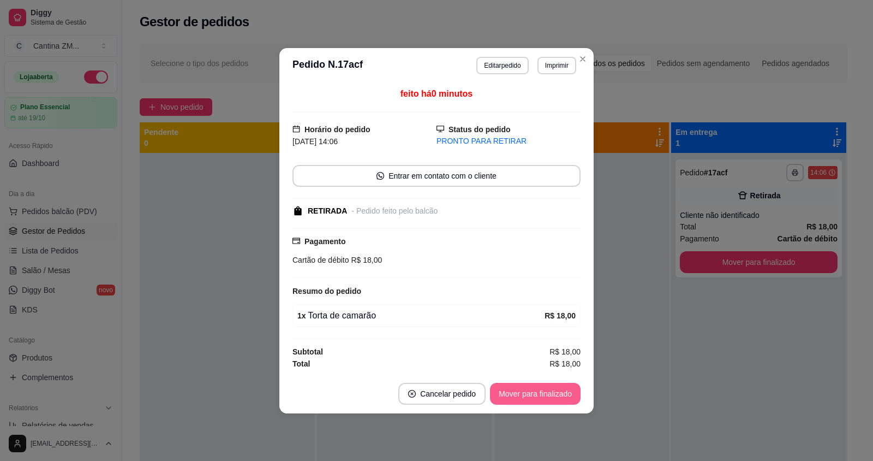
click at [540, 398] on button "Mover para finalizado" at bounding box center [535, 394] width 91 height 22
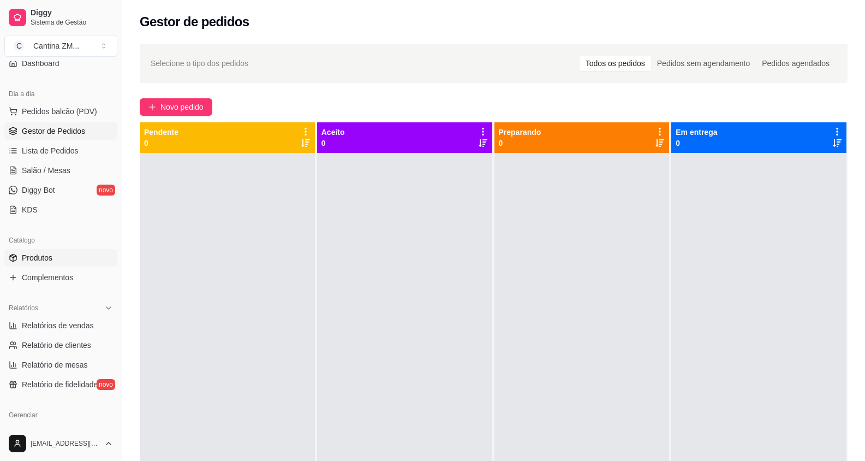
scroll to position [109, 0]
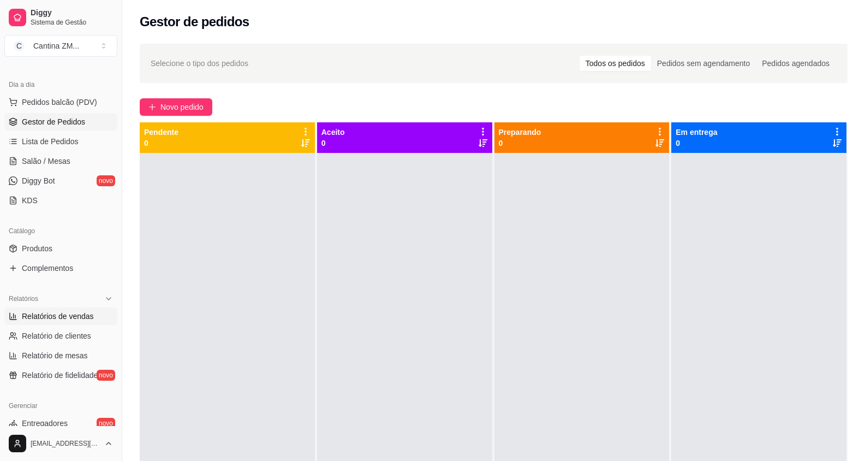
click at [76, 317] on span "Relatórios de vendas" at bounding box center [58, 316] width 72 height 11
select select "ALL"
select select "0"
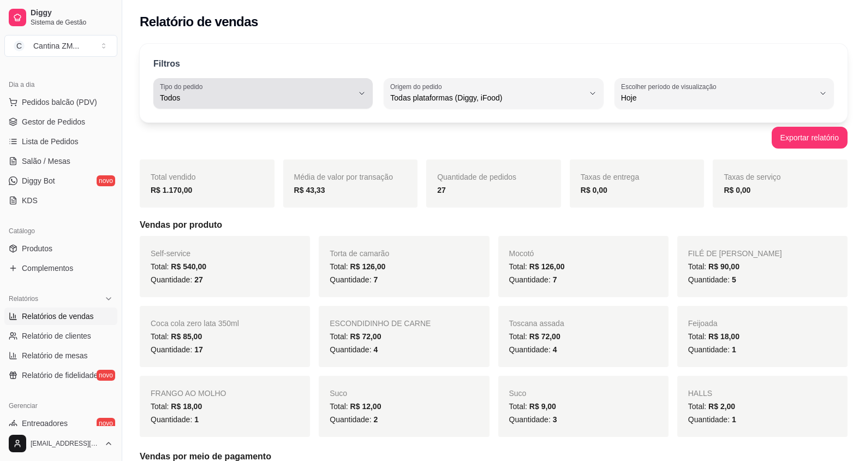
click at [217, 92] on div "Todos" at bounding box center [256, 93] width 193 height 22
click at [201, 147] on span "Entrega" at bounding box center [257, 141] width 183 height 10
type input "DELIVERY"
select select "DELIVERY"
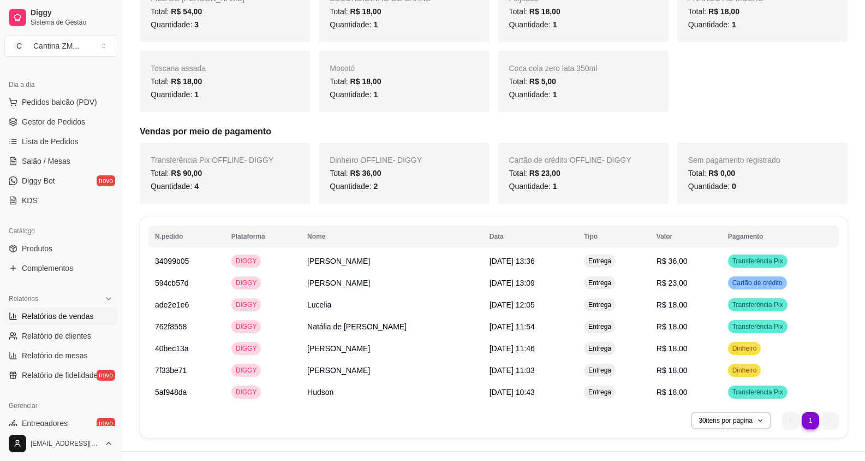
scroll to position [276, 0]
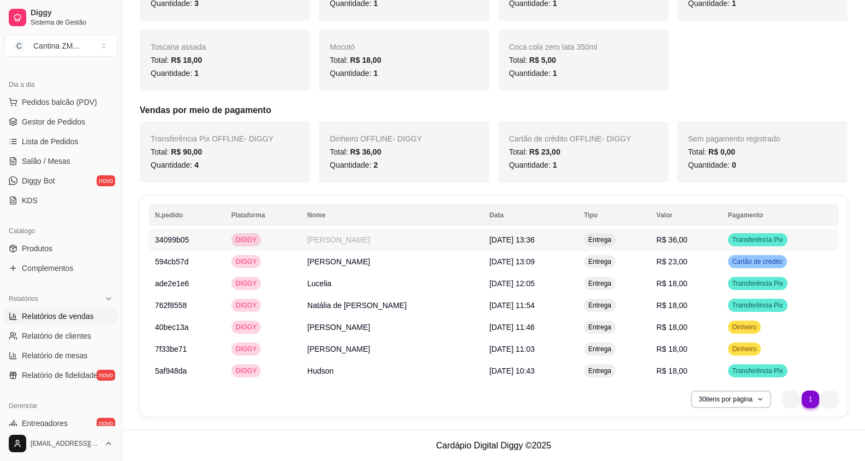
click at [648, 232] on td "Entrega" at bounding box center [613, 240] width 73 height 22
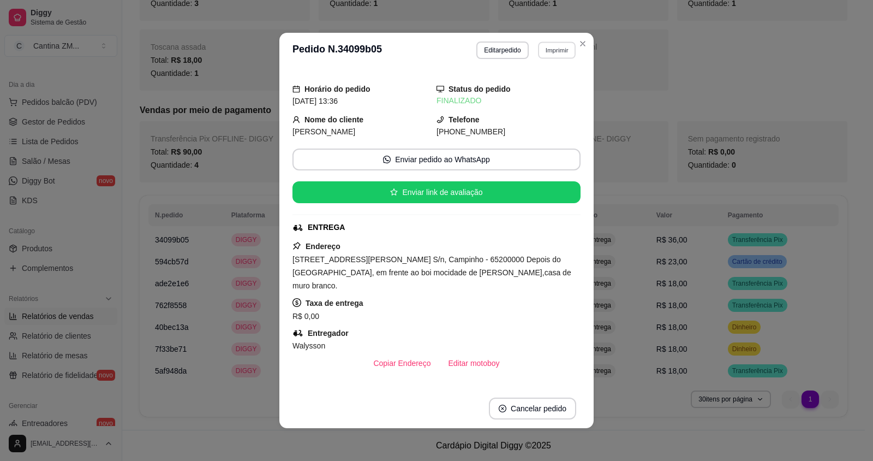
click at [557, 57] on button "Imprimir" at bounding box center [557, 49] width 38 height 17
click at [561, 83] on button "IMPRESSORA" at bounding box center [533, 88] width 79 height 17
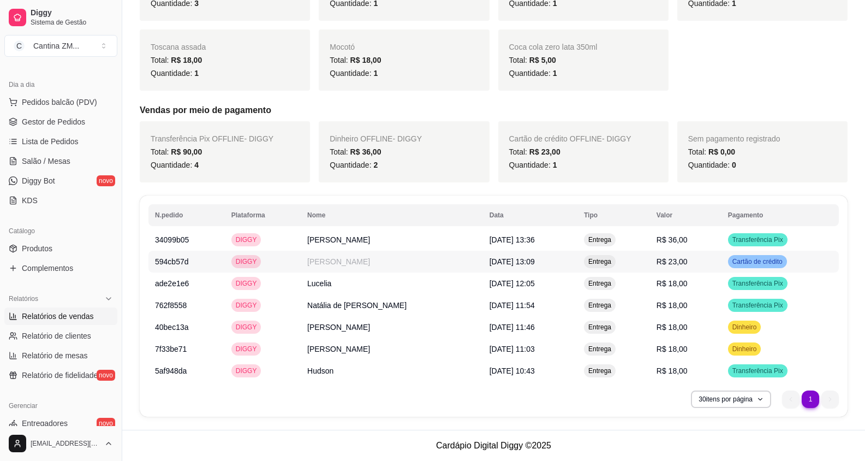
click at [650, 267] on td "Entrega" at bounding box center [613, 262] width 73 height 22
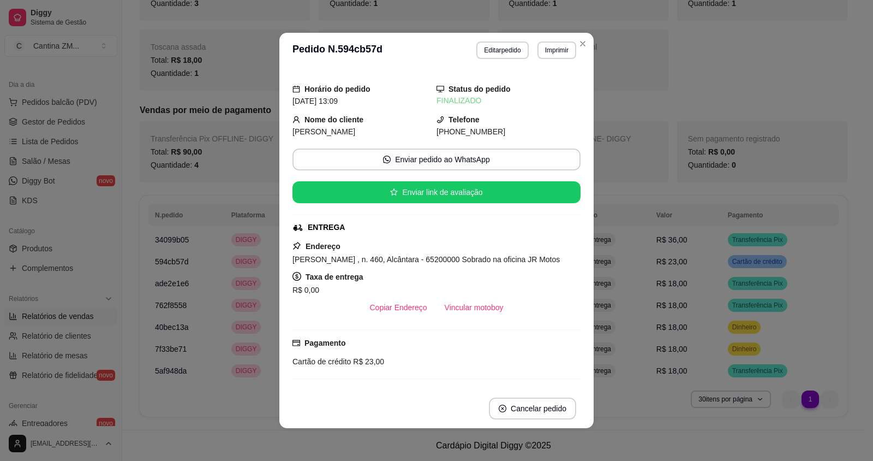
click at [551, 50] on button "Imprimir" at bounding box center [557, 49] width 39 height 17
click at [547, 88] on button "IMPRESSORA" at bounding box center [533, 88] width 79 height 17
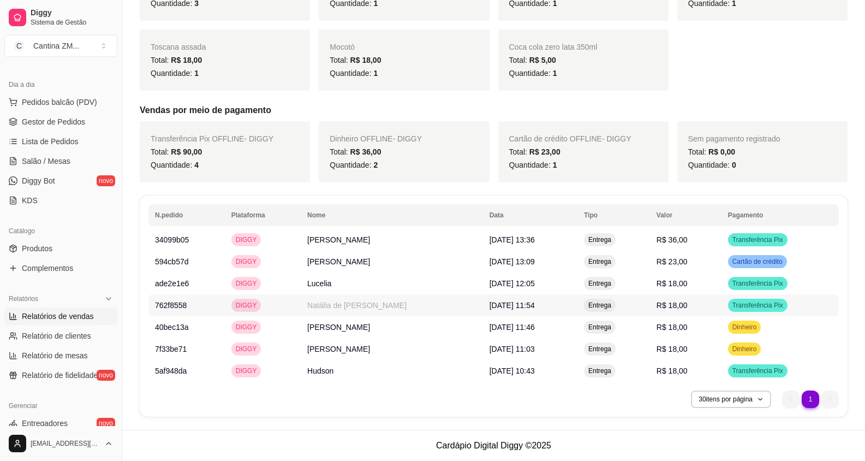
click at [577, 287] on td "[DATE] 12:05" at bounding box center [530, 283] width 94 height 22
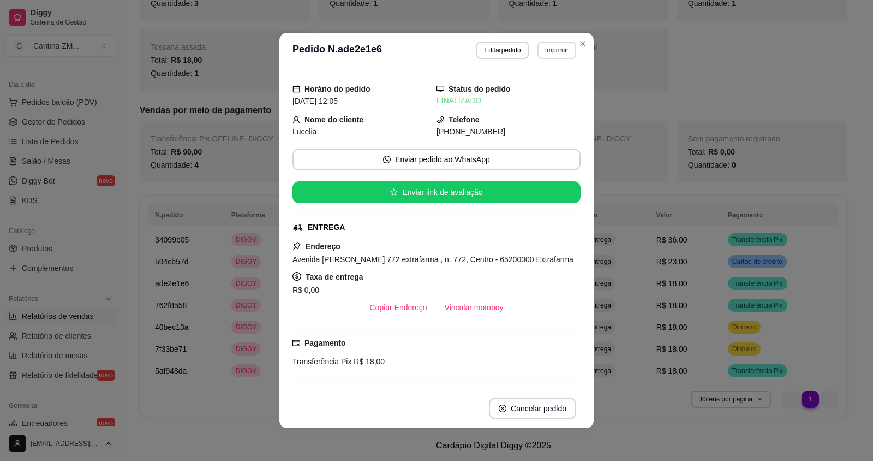
click at [538, 55] on button "Imprimir" at bounding box center [557, 49] width 39 height 17
click at [560, 94] on button "IMPRESSORA" at bounding box center [534, 88] width 76 height 17
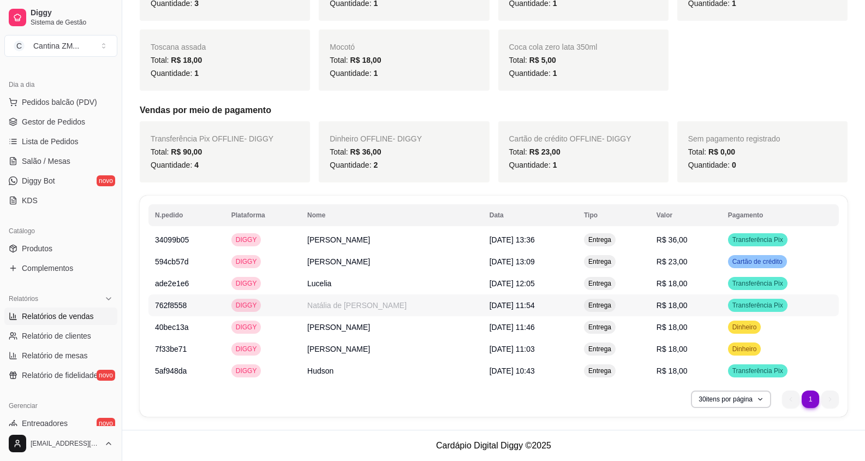
click at [535, 309] on span "[DATE] 11:54" at bounding box center [512, 305] width 45 height 9
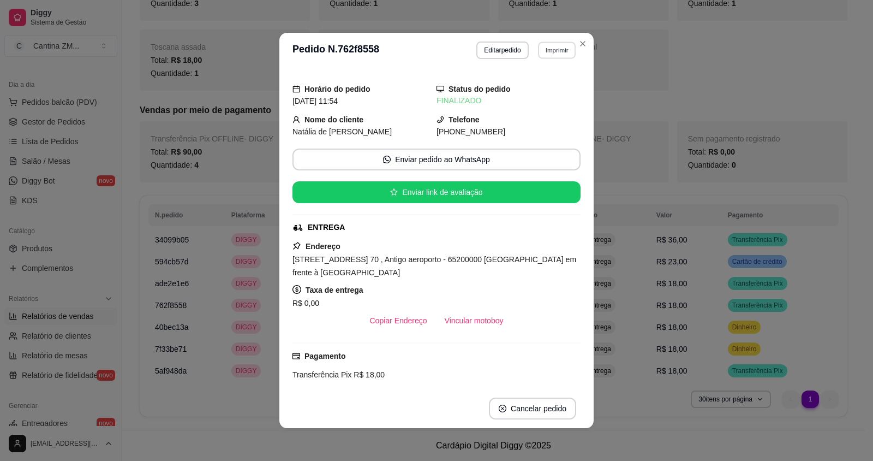
click at [555, 52] on button "Imprimir" at bounding box center [557, 49] width 38 height 17
click at [552, 91] on button "IMPRESSORA" at bounding box center [533, 88] width 79 height 17
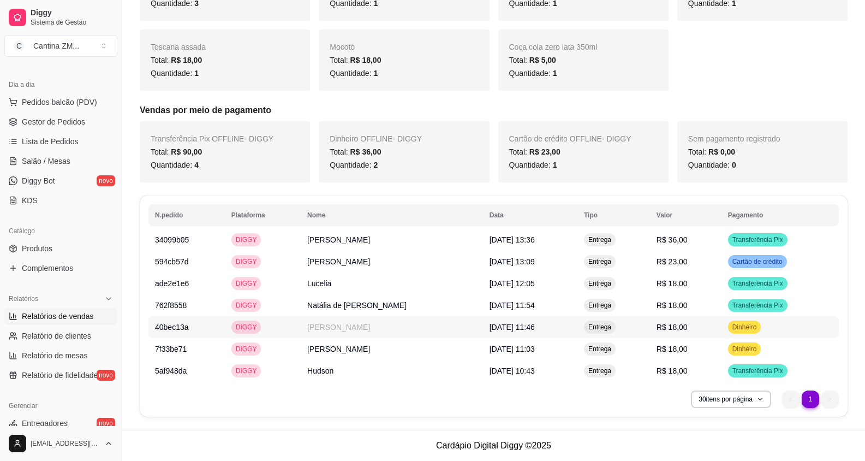
click at [433, 332] on td "[PERSON_NAME]" at bounding box center [392, 327] width 182 height 22
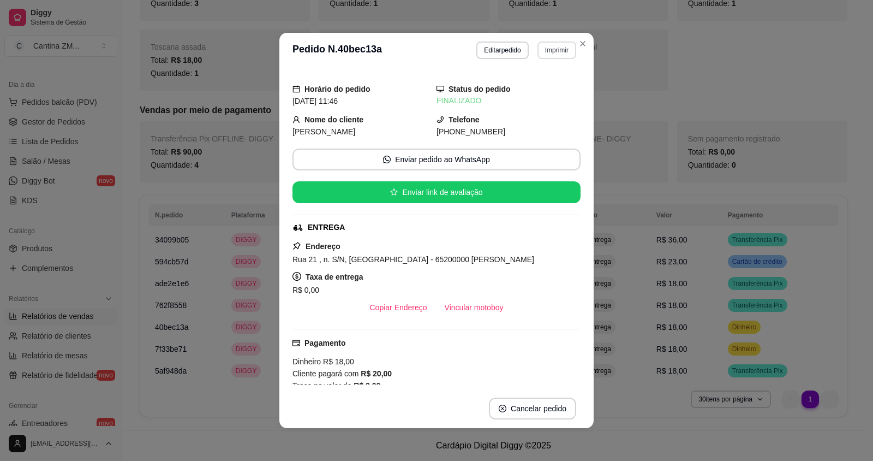
click at [545, 44] on button "Imprimir" at bounding box center [557, 49] width 39 height 17
click at [559, 89] on button "IMPRESSORA" at bounding box center [533, 88] width 79 height 17
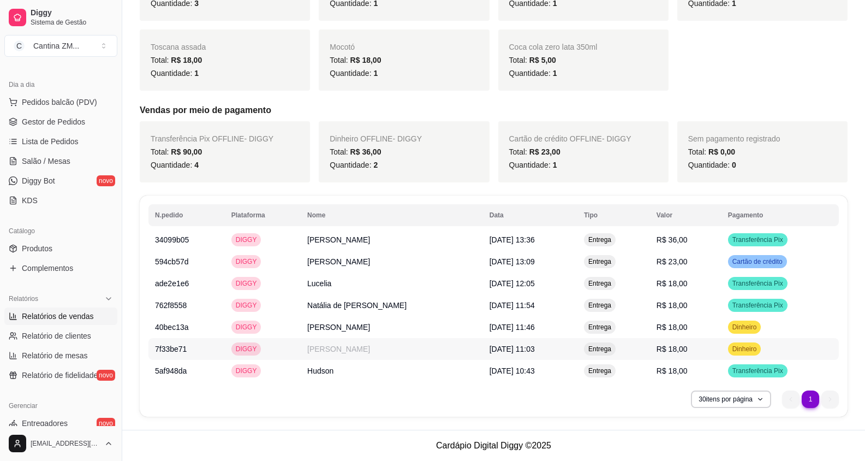
click at [368, 355] on td "[PERSON_NAME]" at bounding box center [392, 349] width 182 height 22
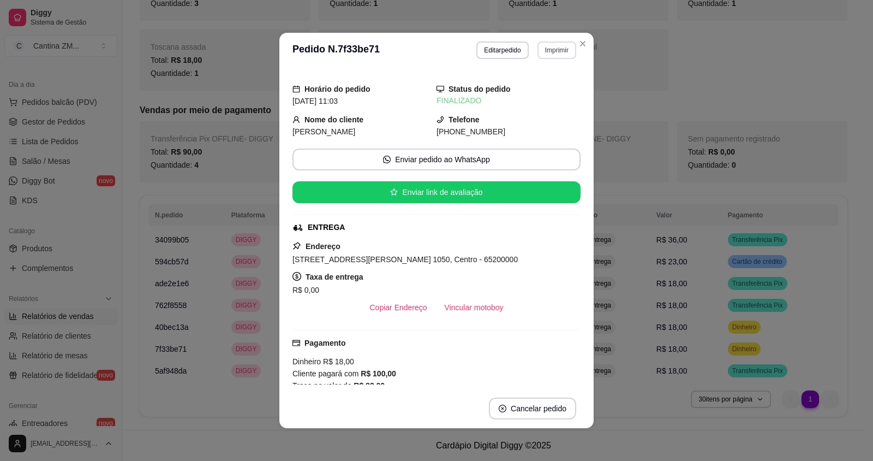
click at [539, 45] on button "Imprimir" at bounding box center [557, 49] width 39 height 17
click at [537, 87] on button "IMPRESSORA" at bounding box center [533, 88] width 79 height 17
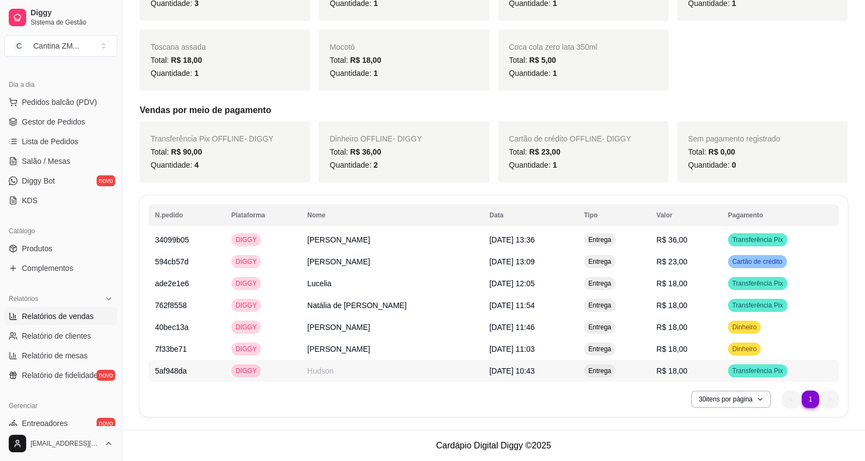
click at [341, 371] on td "Hudson" at bounding box center [392, 371] width 182 height 22
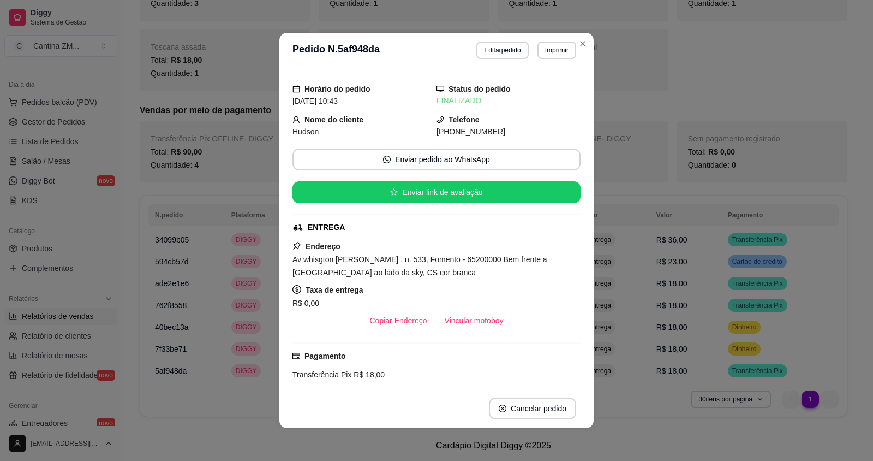
click at [551, 40] on header "**********" at bounding box center [436, 50] width 314 height 35
click at [548, 53] on button "Imprimir" at bounding box center [557, 49] width 39 height 17
click at [541, 92] on button "IMPRESSORA" at bounding box center [534, 88] width 76 height 17
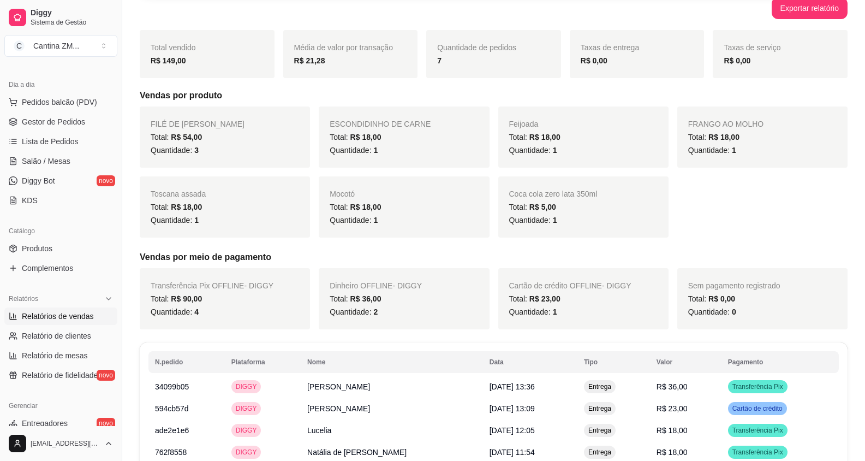
scroll to position [0, 0]
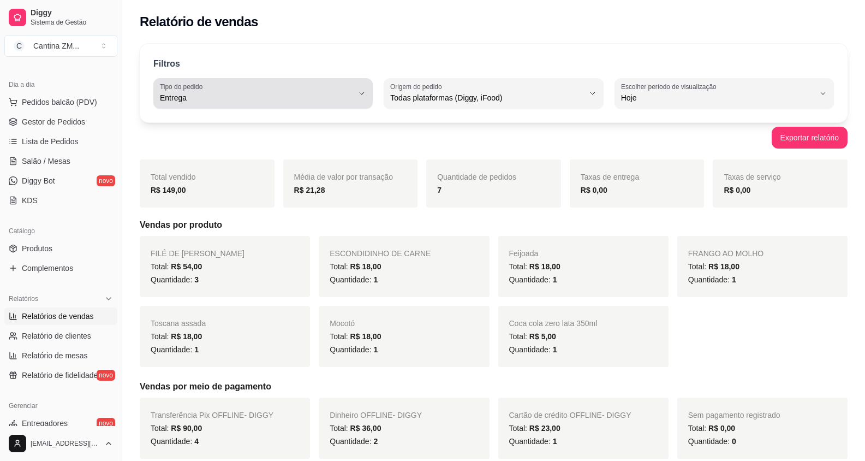
click at [332, 100] on span "Entrega" at bounding box center [256, 97] width 193 height 11
click at [287, 163] on span "Retirada" at bounding box center [257, 159] width 183 height 10
type input "PICKUP"
select select "PICKUP"
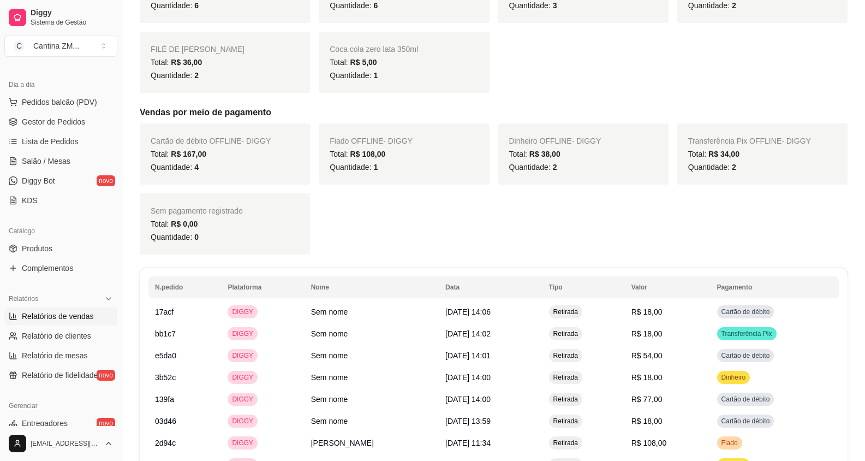
scroll to position [327, 0]
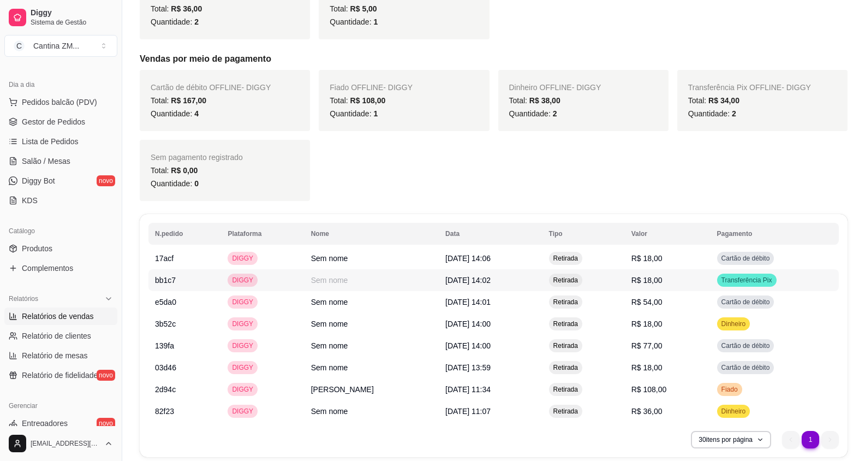
click at [682, 261] on td "R$ 18,00" at bounding box center [668, 258] width 86 height 22
click at [654, 346] on span "R$ 77,00" at bounding box center [646, 345] width 31 height 9
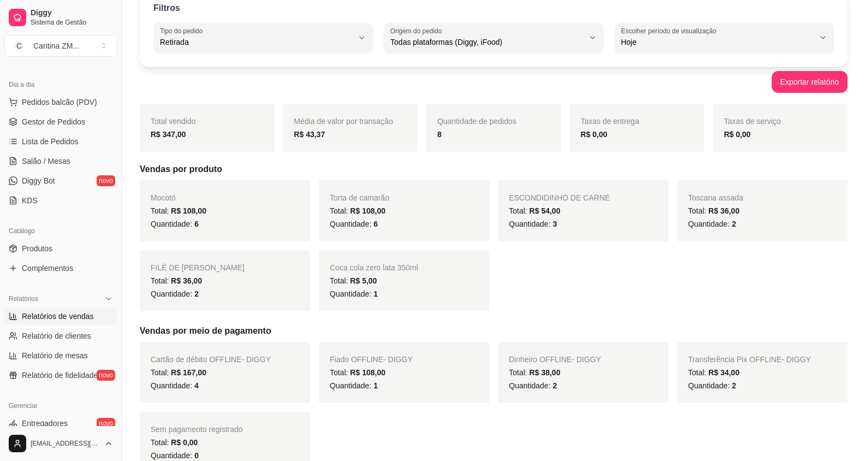
scroll to position [55, 0]
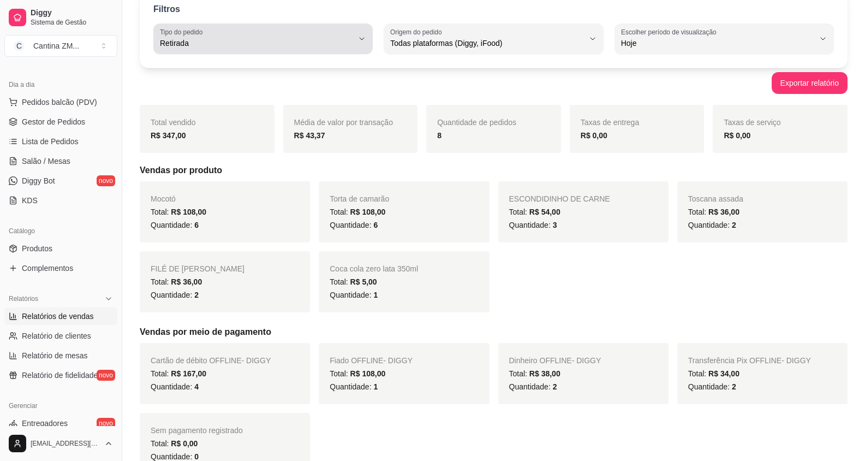
click at [317, 42] on span "Retirada" at bounding box center [256, 43] width 193 height 11
click at [236, 139] on span "Consumo local" at bounding box center [257, 140] width 183 height 10
type input "EAT_IN"
select select "EAT_IN"
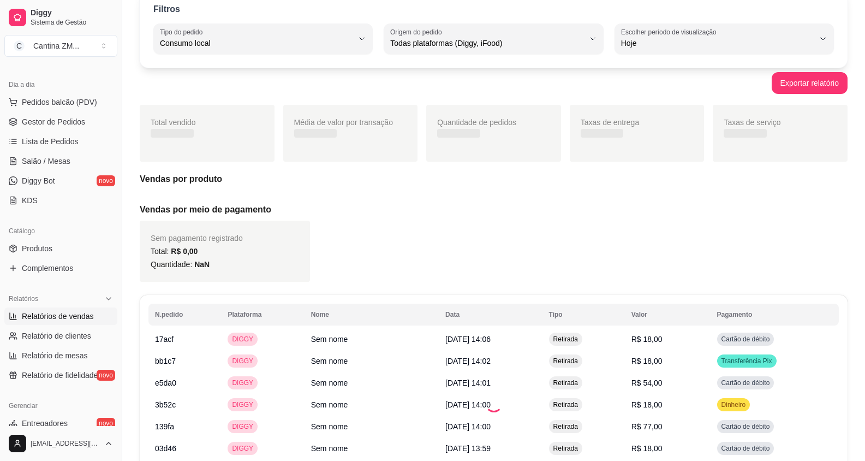
scroll to position [10, 0]
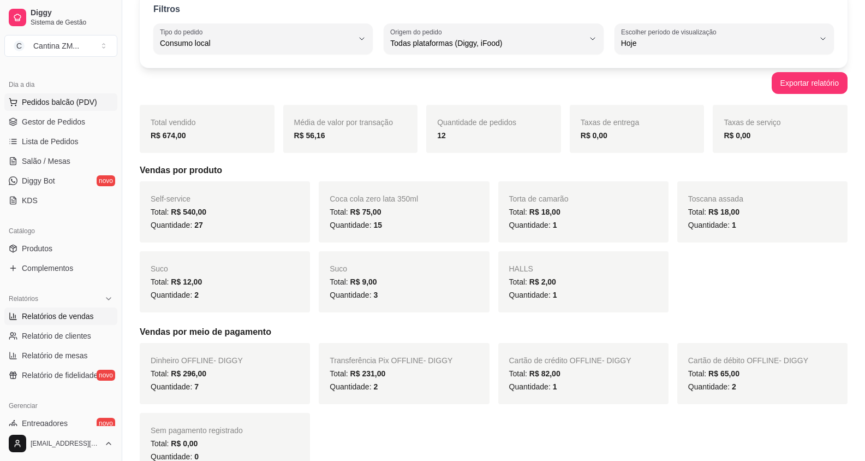
click at [54, 97] on span "Pedidos balcão (PDV)" at bounding box center [59, 102] width 75 height 11
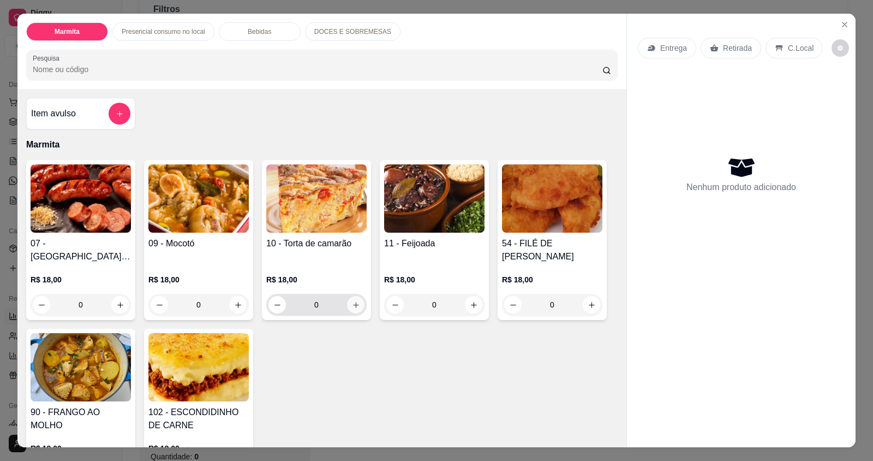
click at [350, 300] on button "increase-product-quantity" at bounding box center [355, 304] width 17 height 17
type input "1"
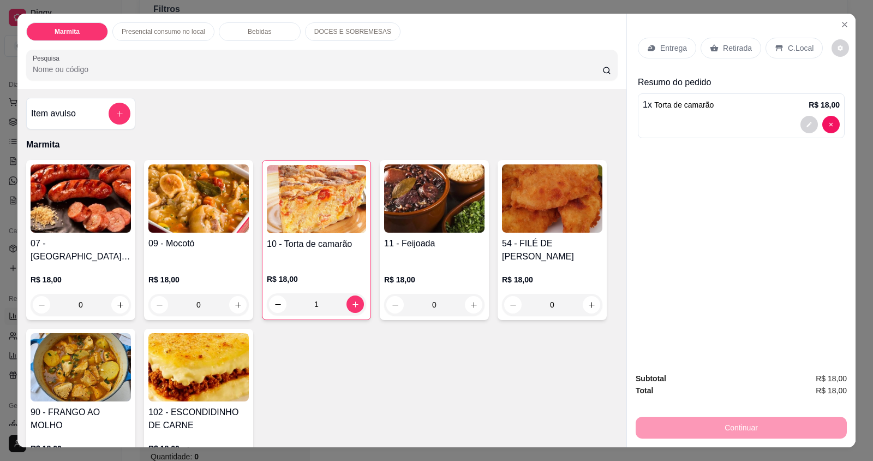
click at [678, 49] on p "Entrega" at bounding box center [673, 48] width 27 height 11
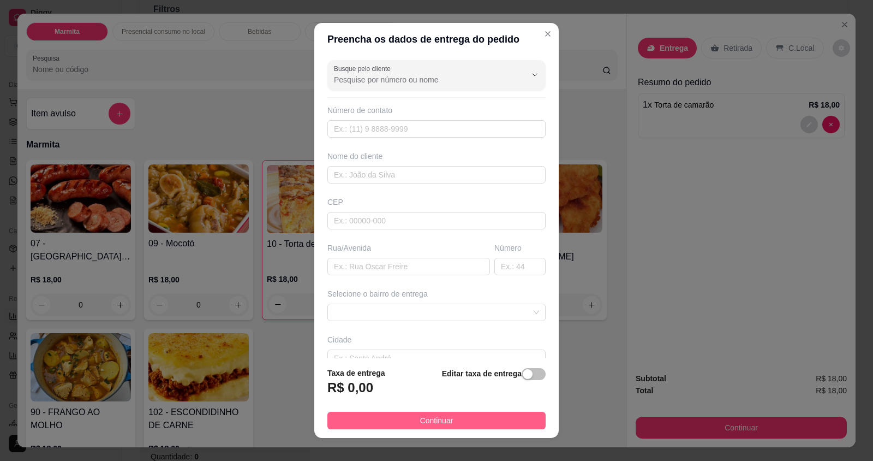
click at [444, 426] on button "Continuar" at bounding box center [436, 420] width 218 height 17
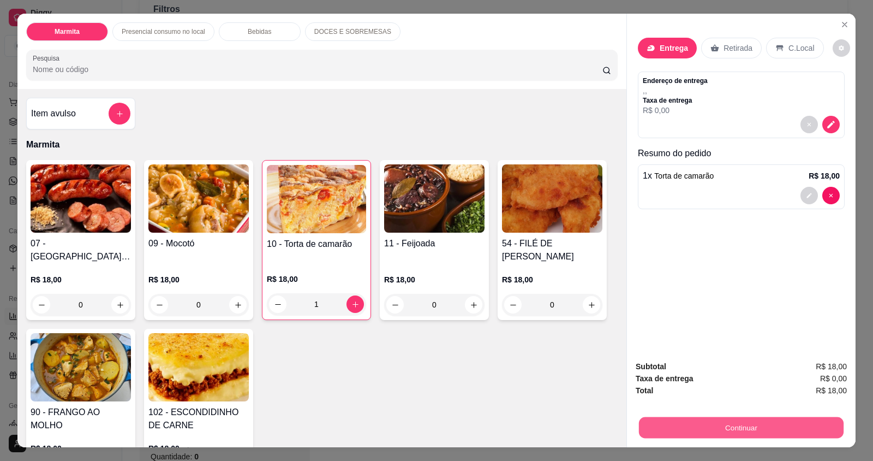
click at [734, 421] on button "Continuar" at bounding box center [741, 426] width 205 height 21
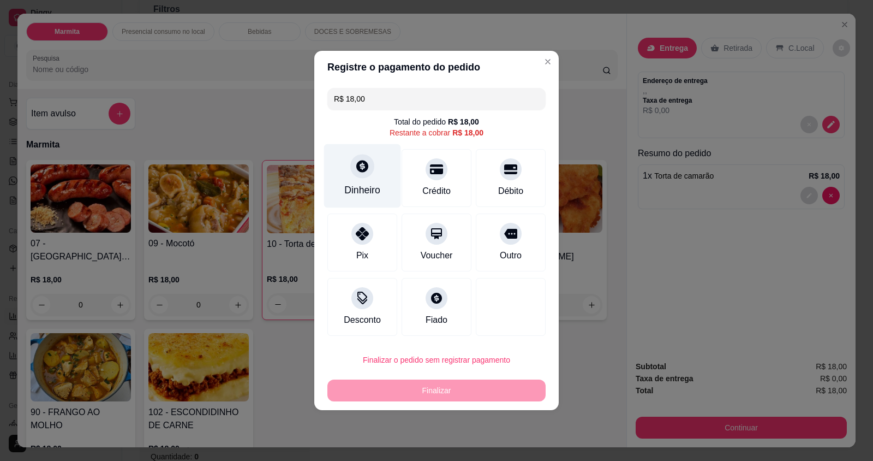
click at [360, 186] on div "Dinheiro" at bounding box center [362, 190] width 36 height 14
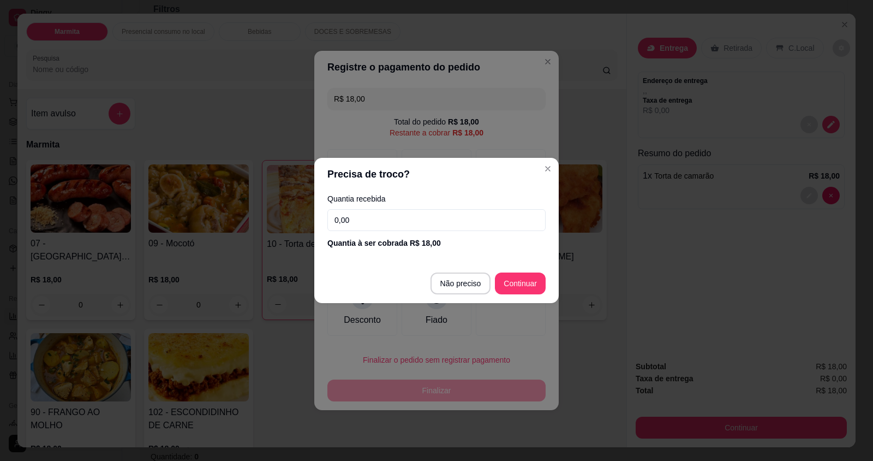
click at [434, 204] on div "Quantia recebida 0,00 Quantia à ser cobrada R$ 18,00" at bounding box center [436, 221] width 245 height 62
click at [436, 219] on input "0,00" at bounding box center [436, 220] width 218 height 22
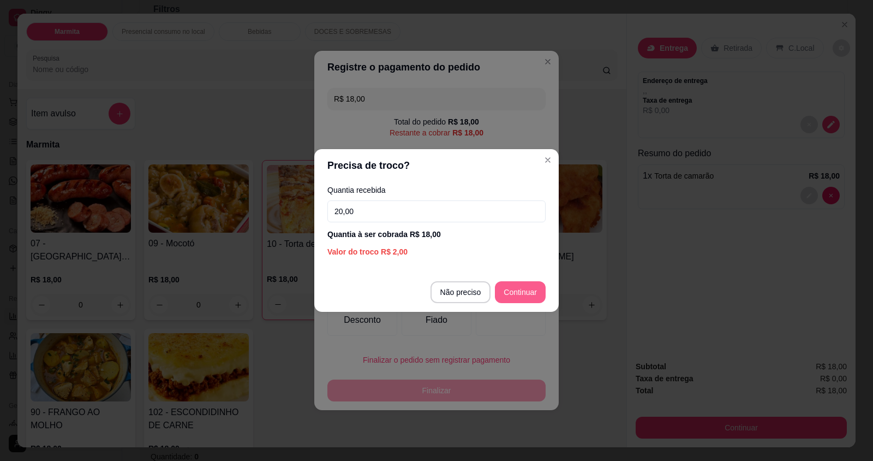
type input "20,00"
type input "R$ 0,00"
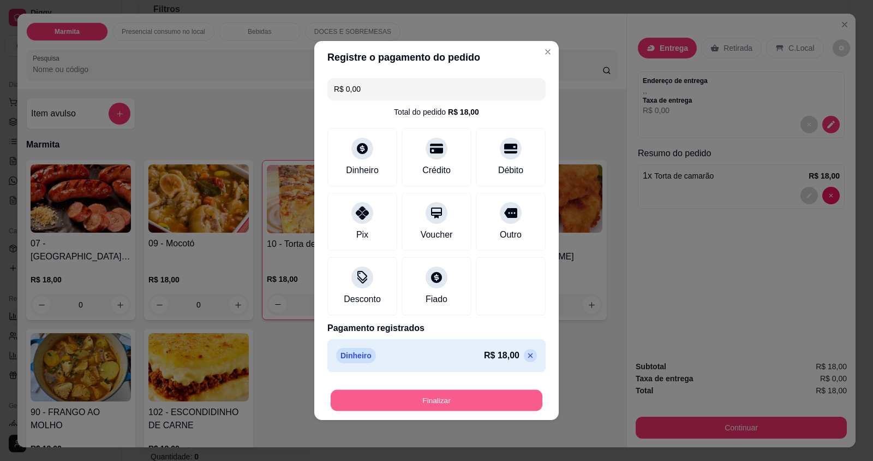
click at [510, 397] on button "Finalizar" at bounding box center [437, 400] width 212 height 21
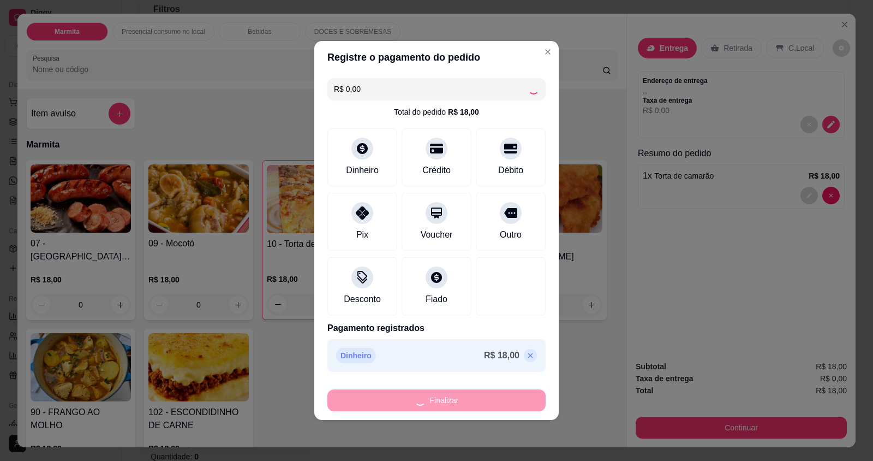
type input "0"
type input "-R$ 18,00"
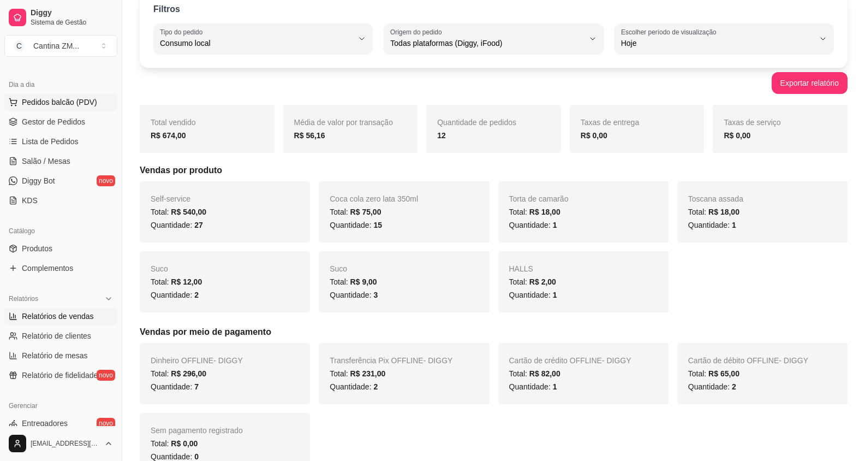
click at [85, 109] on button "Pedidos balcão (PDV)" at bounding box center [60, 101] width 113 height 17
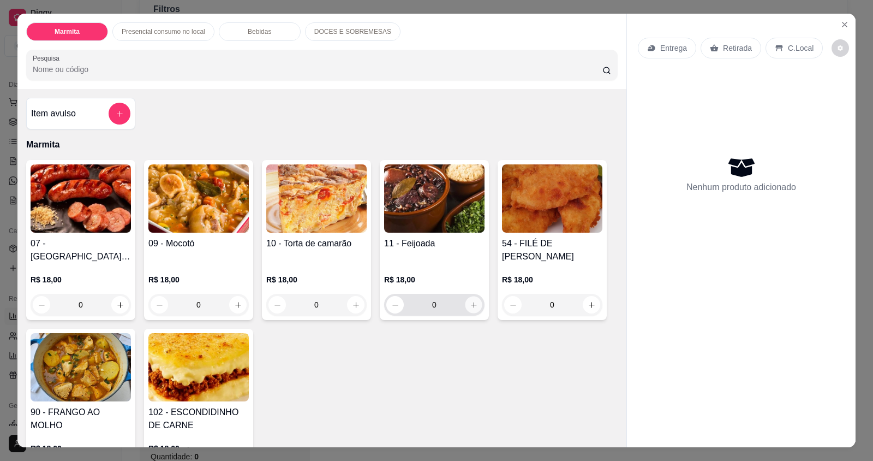
click at [470, 301] on icon "increase-product-quantity" at bounding box center [474, 305] width 8 height 8
type input "1"
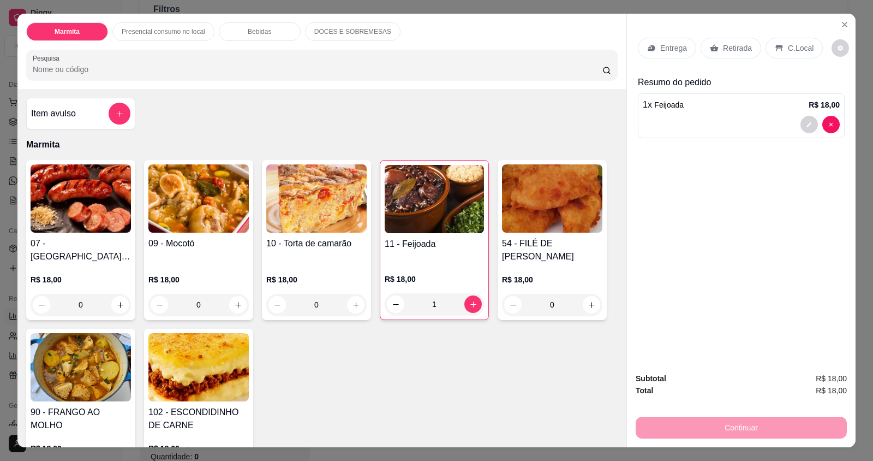
click at [657, 55] on div "Entrega" at bounding box center [667, 48] width 58 height 21
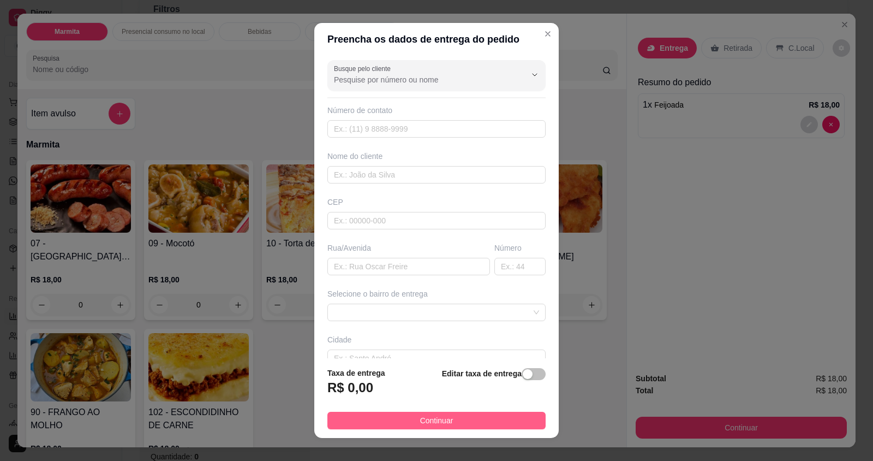
click at [478, 421] on button "Continuar" at bounding box center [436, 420] width 218 height 17
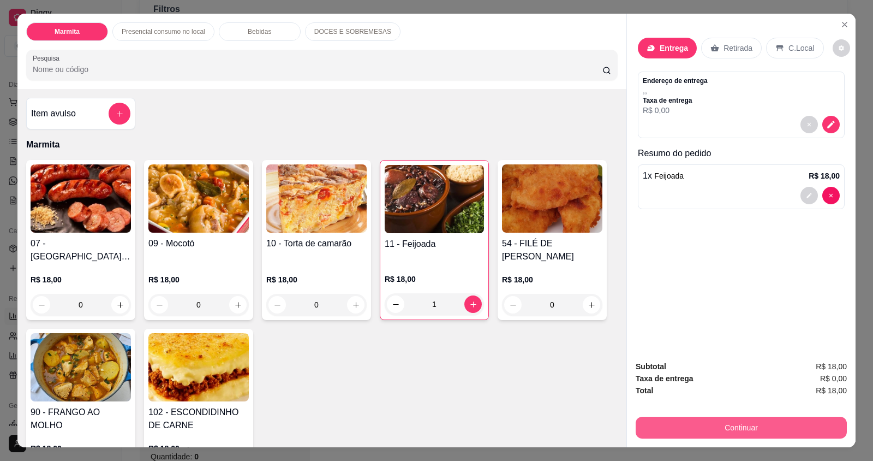
click at [716, 422] on button "Continuar" at bounding box center [741, 427] width 211 height 22
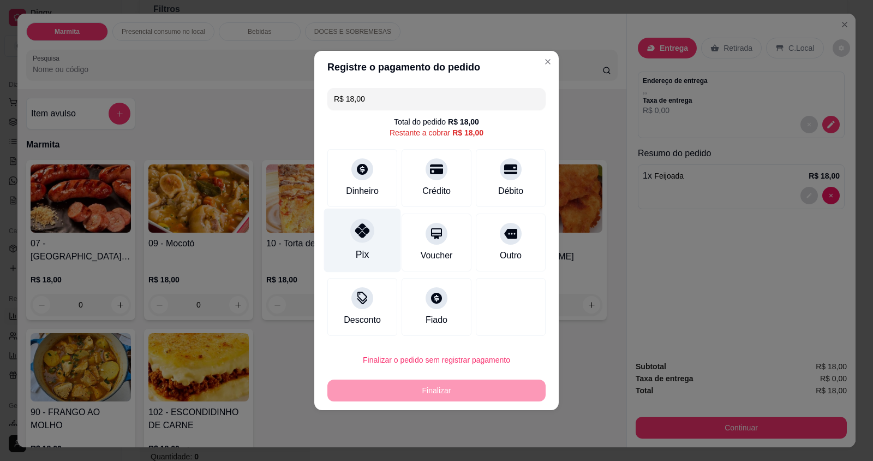
click at [355, 223] on icon at bounding box center [362, 230] width 14 height 14
type input "R$ 0,00"
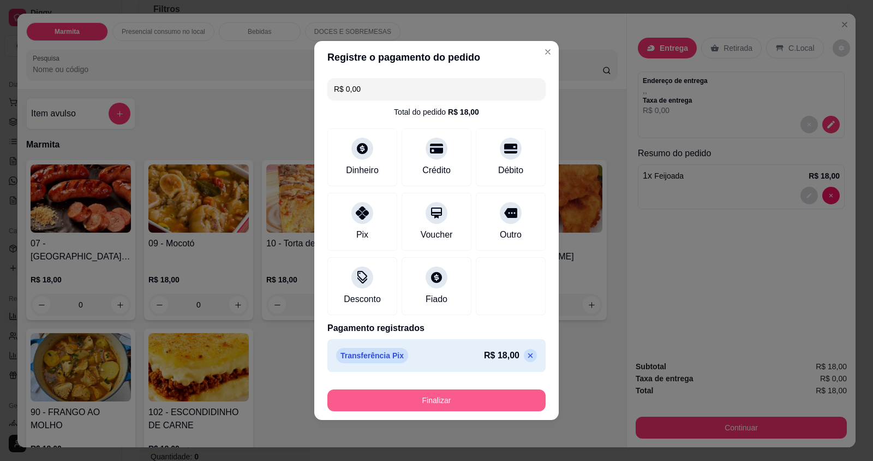
click at [486, 401] on button "Finalizar" at bounding box center [436, 400] width 218 height 22
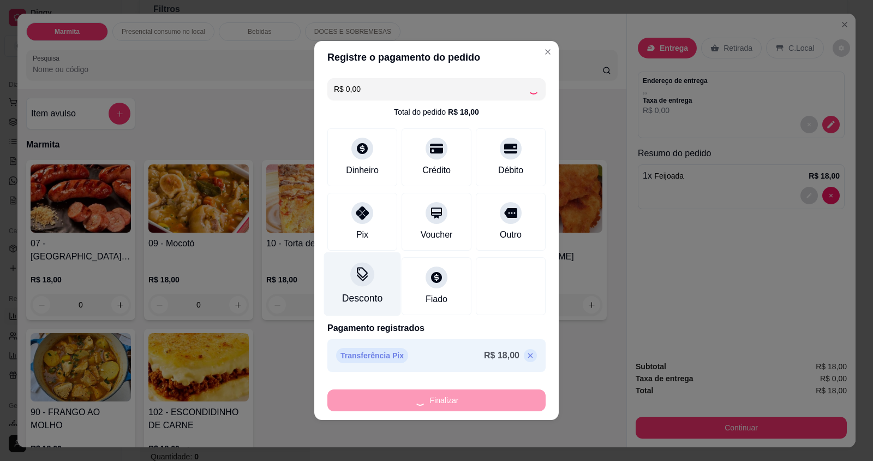
type input "0"
type input "-R$ 18,00"
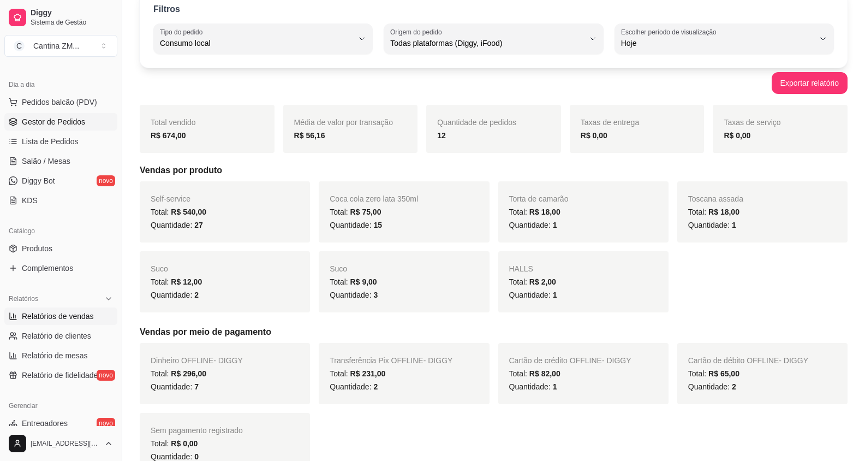
click at [48, 123] on span "Gestor de Pedidos" at bounding box center [53, 121] width 63 height 11
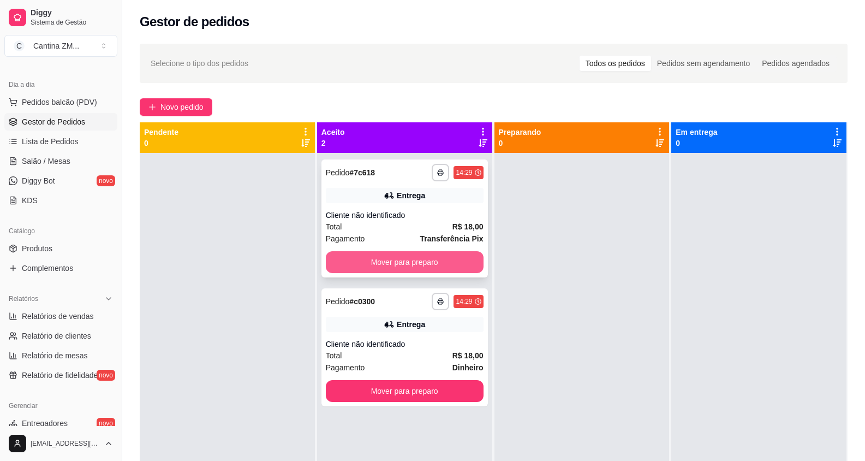
click at [475, 261] on button "Mover para preparo" at bounding box center [405, 262] width 158 height 22
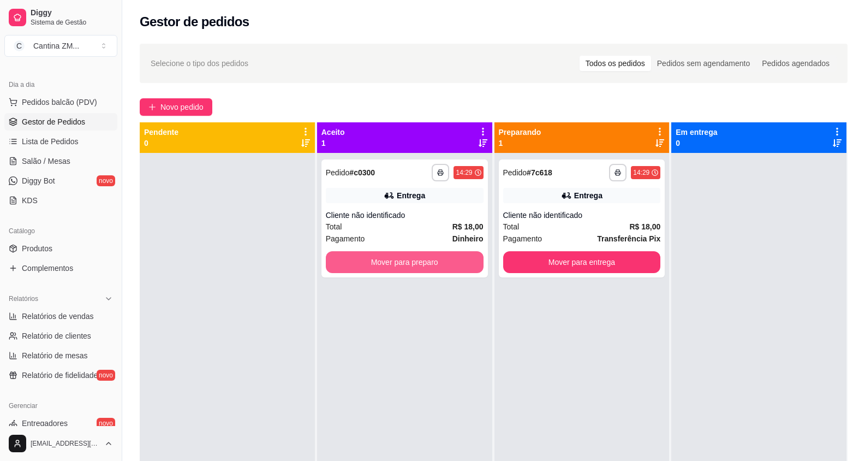
click at [475, 261] on button "Mover para preparo" at bounding box center [405, 262] width 158 height 22
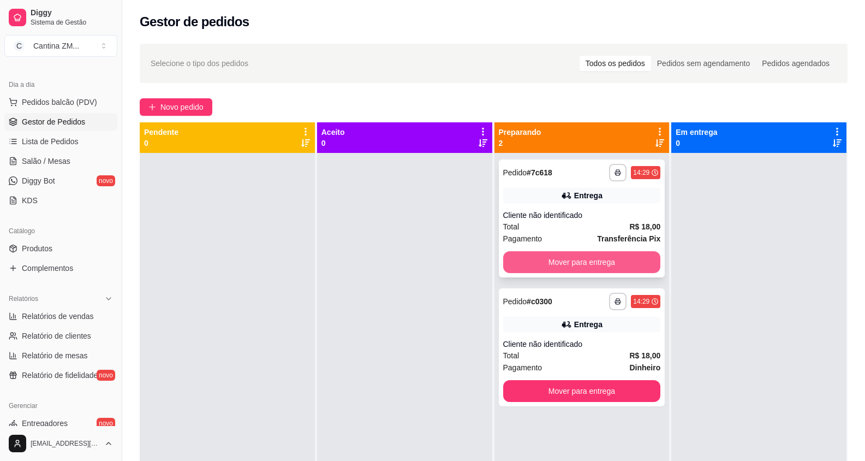
click at [599, 269] on button "Mover para entrega" at bounding box center [582, 262] width 158 height 22
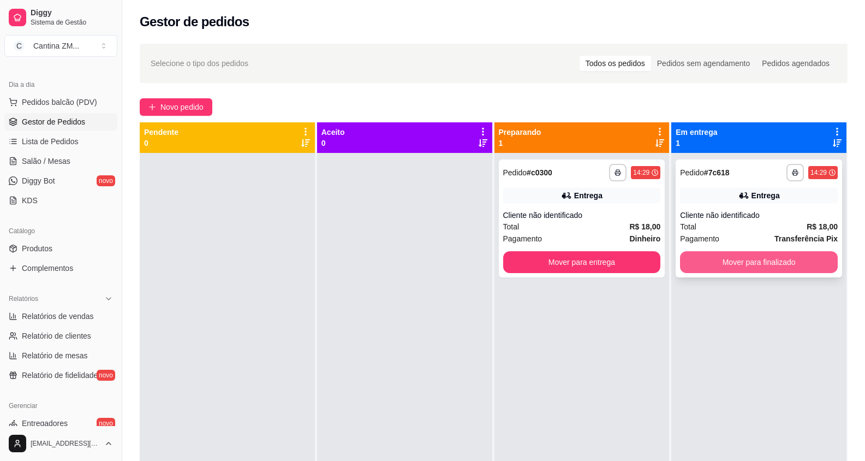
click at [744, 262] on button "Mover para finalizado" at bounding box center [759, 262] width 158 height 22
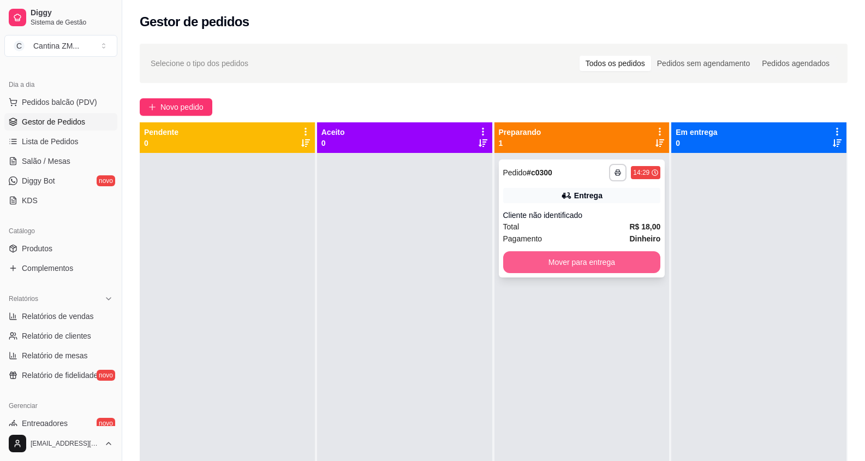
click at [618, 272] on button "Mover para entrega" at bounding box center [582, 262] width 158 height 22
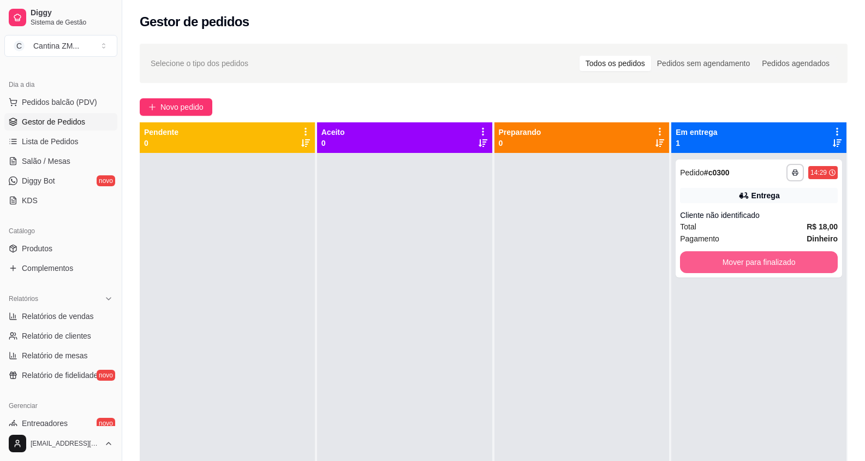
click at [746, 258] on button "Mover para finalizado" at bounding box center [759, 262] width 158 height 22
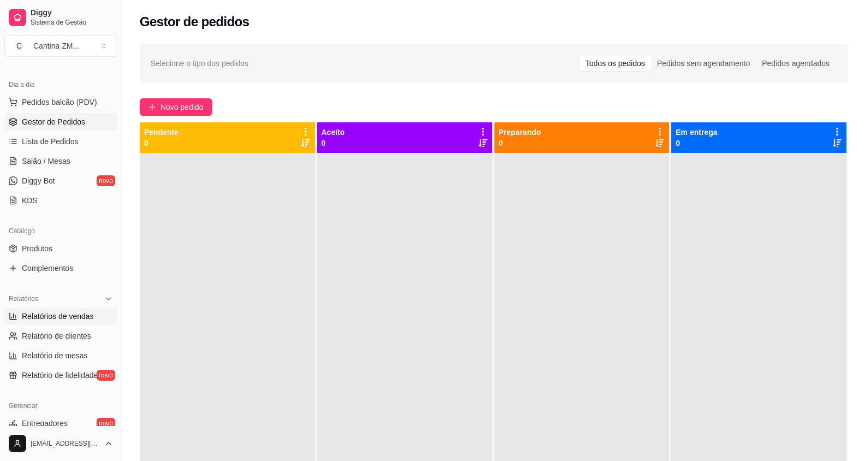
click at [74, 314] on span "Relatórios de vendas" at bounding box center [58, 316] width 72 height 11
select select "ALL"
select select "0"
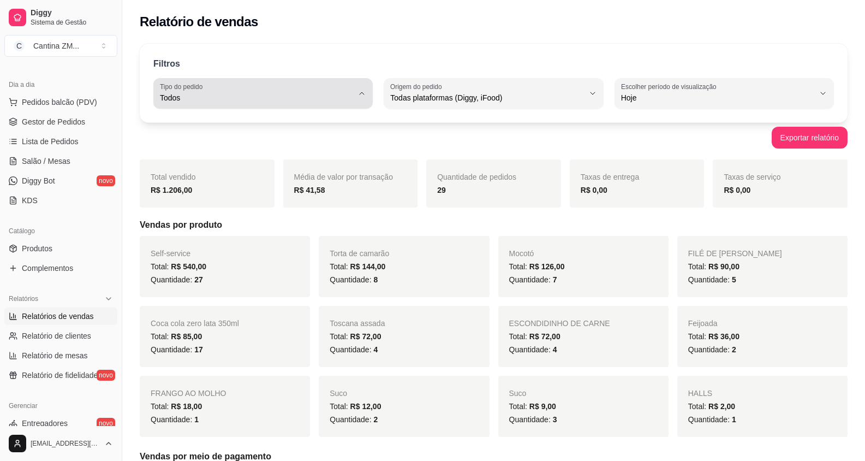
click at [290, 90] on div "Todos" at bounding box center [256, 93] width 193 height 22
click at [224, 145] on span "Entrega" at bounding box center [257, 141] width 183 height 10
type input "DELIVERY"
select select "DELIVERY"
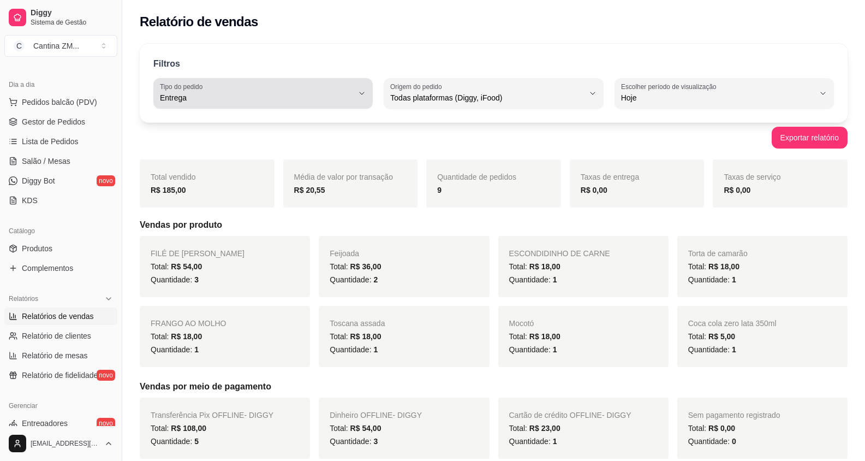
click at [278, 91] on div "Entrega" at bounding box center [256, 93] width 193 height 22
click at [238, 122] on span "Todos" at bounding box center [257, 123] width 183 height 10
type input "ALL"
select select "ALL"
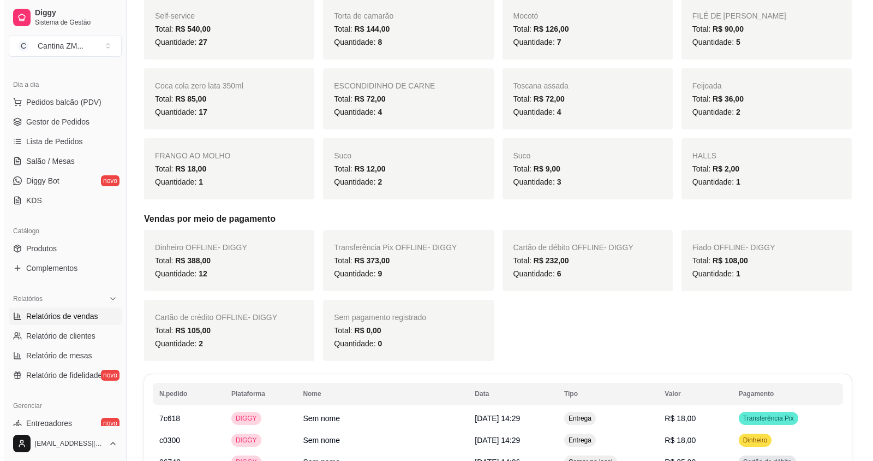
scroll to position [218, 0]
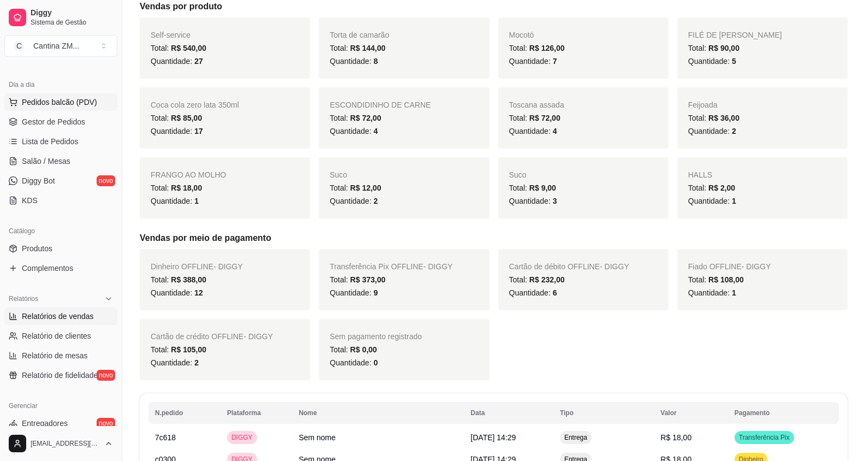
click at [82, 108] on button "Pedidos balcão (PDV)" at bounding box center [60, 101] width 113 height 17
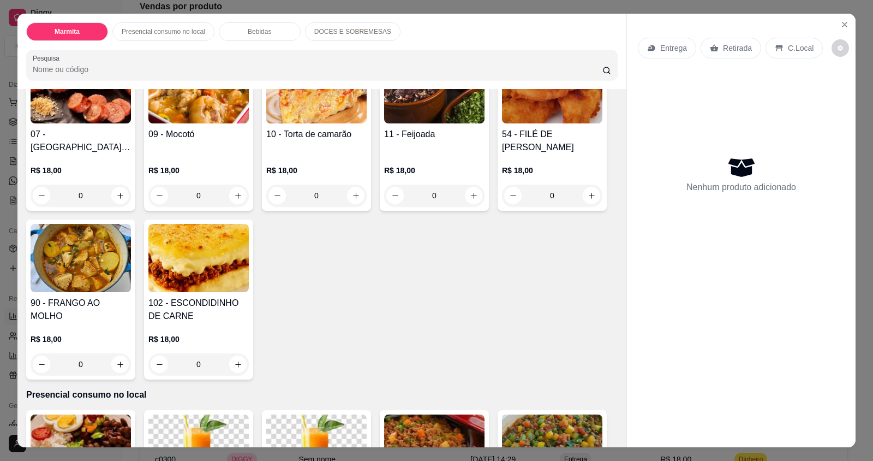
scroll to position [327, 0]
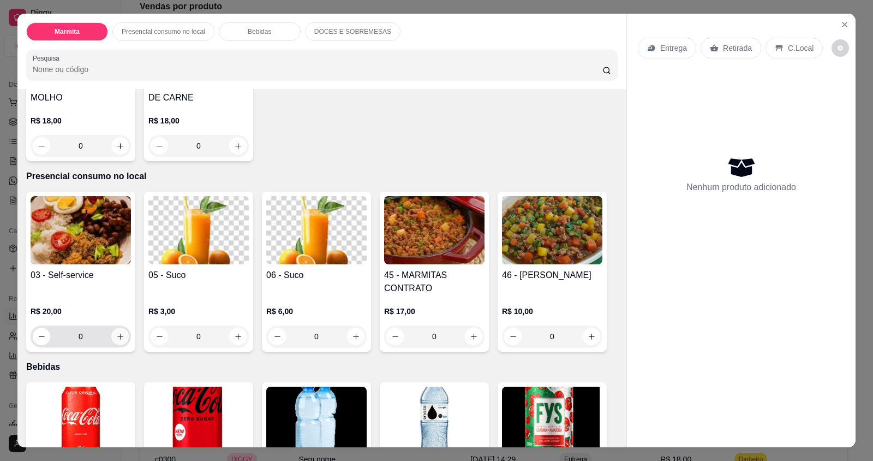
click at [122, 336] on button "increase-product-quantity" at bounding box center [119, 335] width 17 height 17
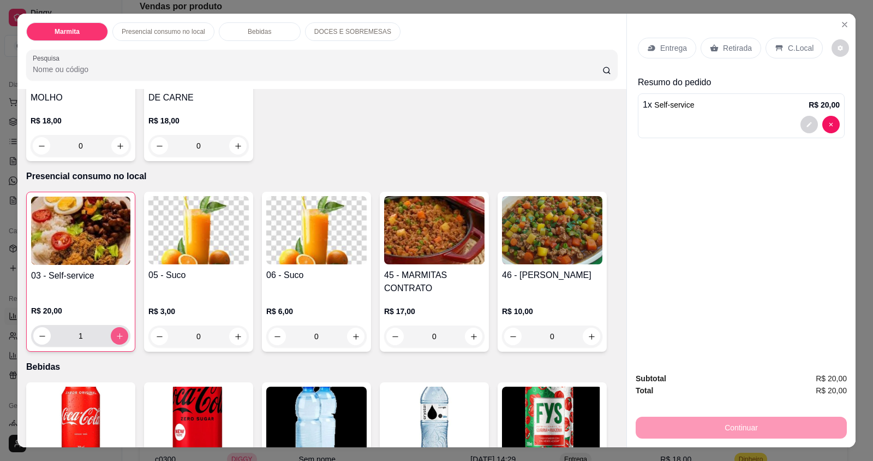
click at [122, 336] on button "increase-product-quantity" at bounding box center [119, 335] width 17 height 17
type input "3"
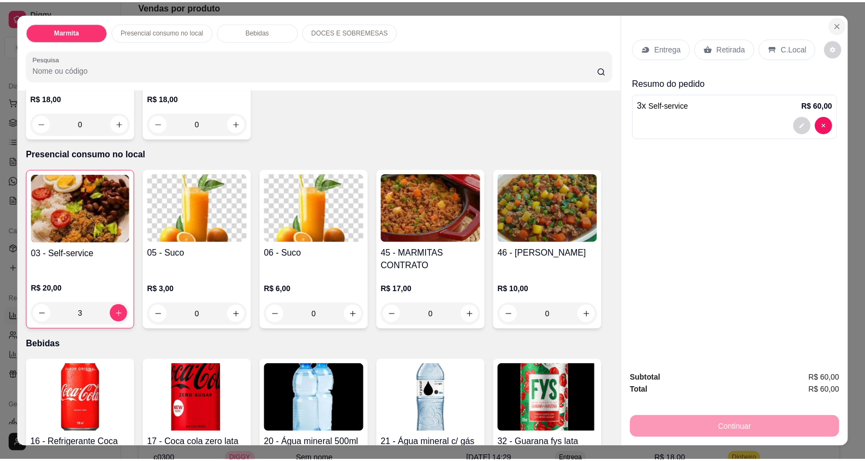
scroll to position [218, 0]
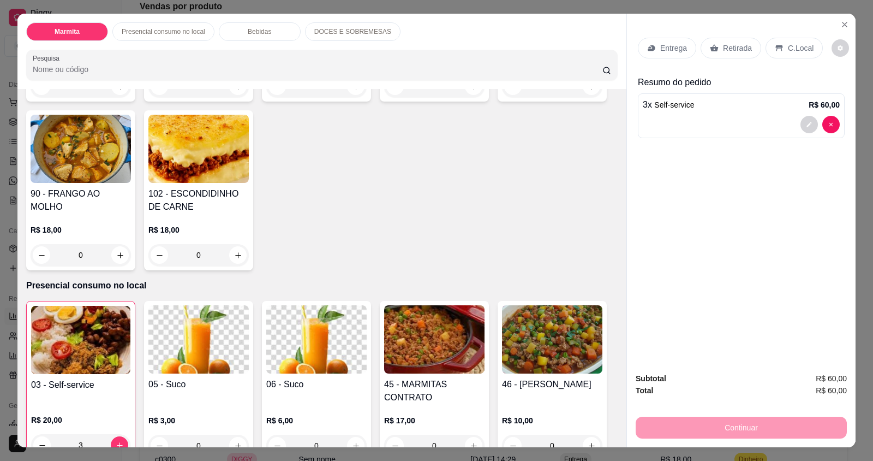
click at [791, 50] on p "C.Local" at bounding box center [801, 48] width 26 height 11
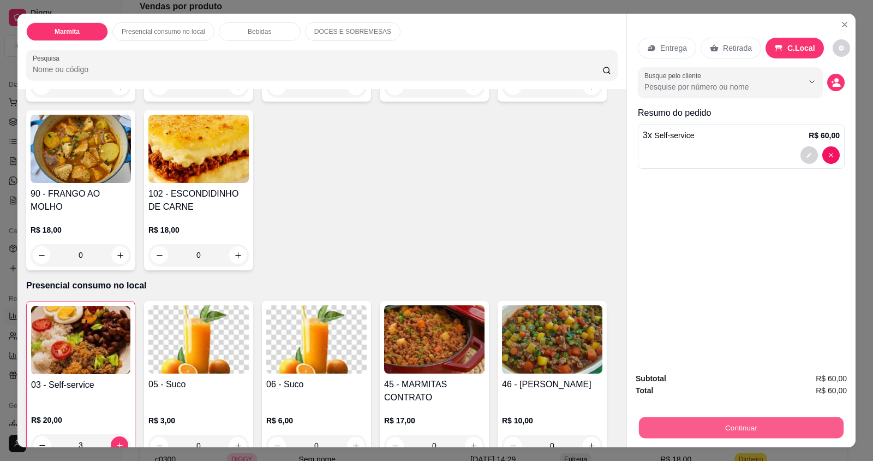
click at [707, 436] on button "Continuar" at bounding box center [741, 426] width 205 height 21
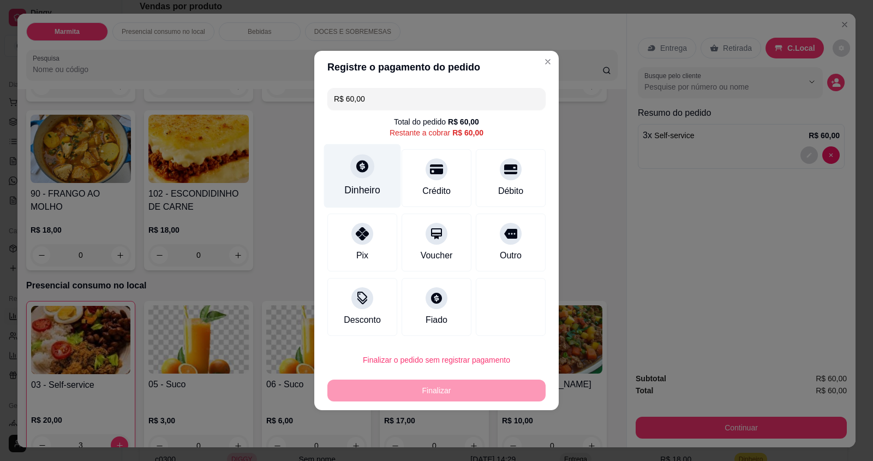
click at [373, 195] on div "Dinheiro" at bounding box center [362, 190] width 36 height 14
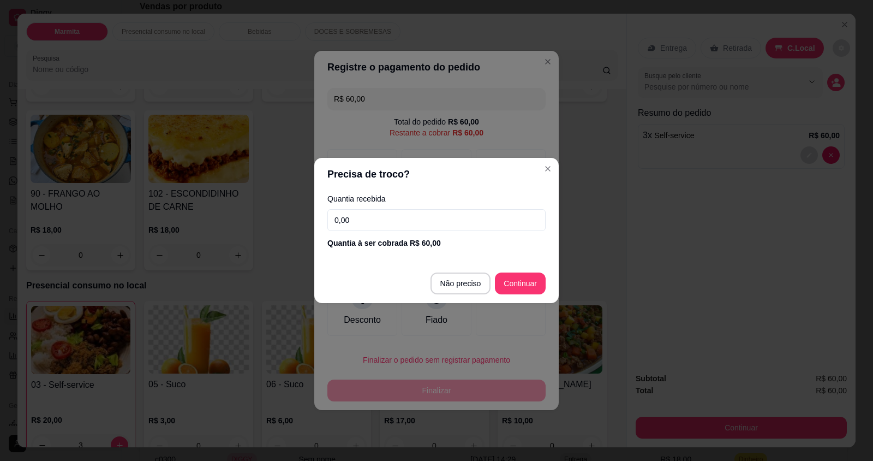
click at [389, 216] on input "0,00" at bounding box center [436, 220] width 218 height 22
type input "60,00"
type input "R$ 0,00"
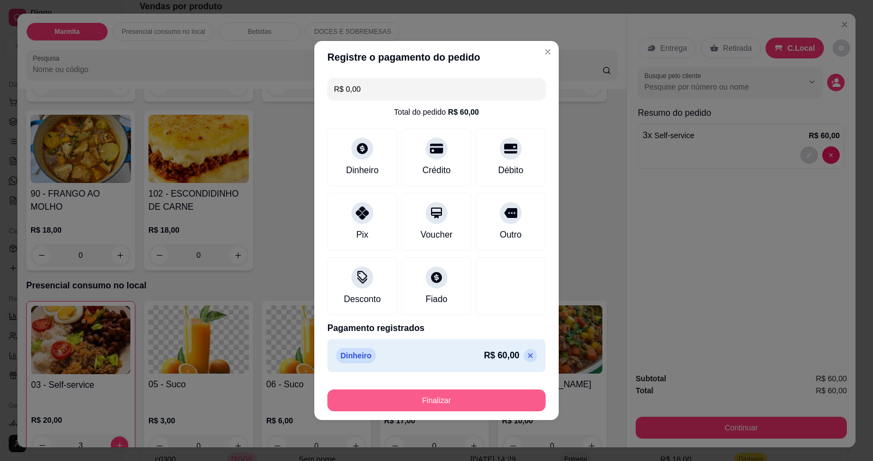
click at [431, 401] on button "Finalizar" at bounding box center [436, 400] width 218 height 22
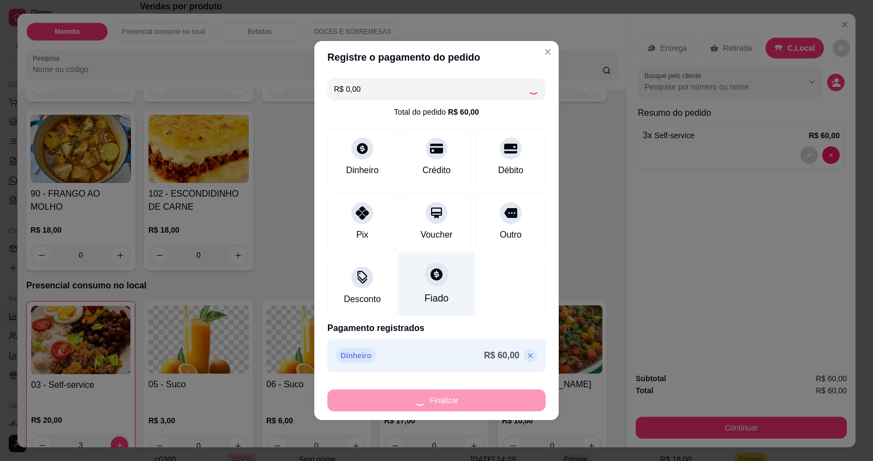
type input "0"
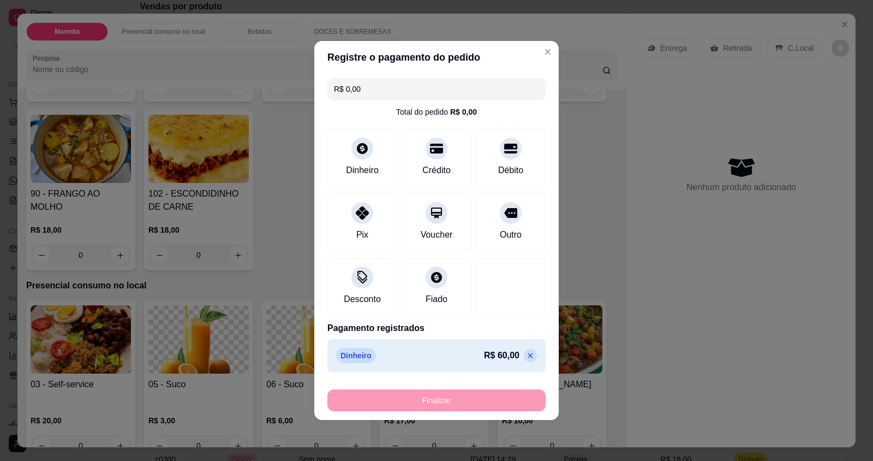
type input "-R$ 60,00"
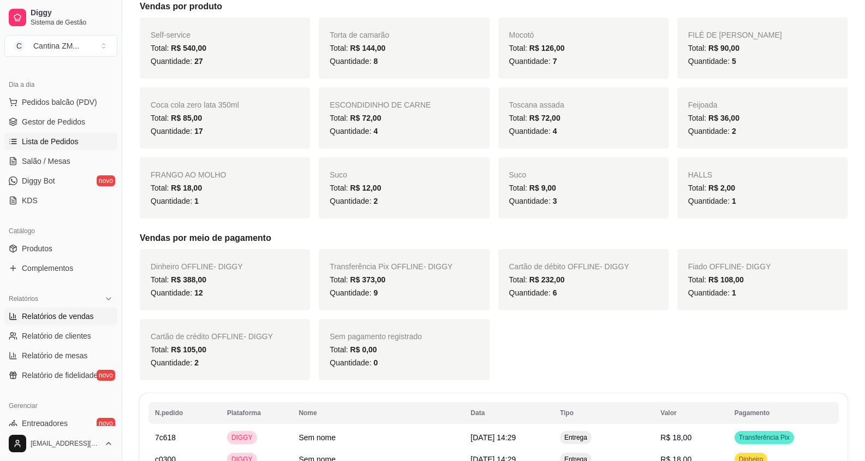
click at [53, 140] on span "Lista de Pedidos" at bounding box center [50, 141] width 57 height 11
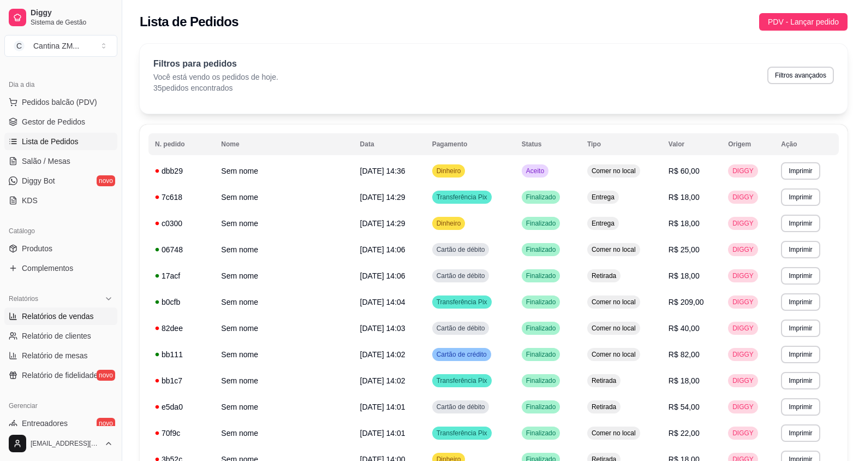
click at [72, 320] on span "Relatórios de vendas" at bounding box center [58, 316] width 72 height 11
select select "ALL"
select select "0"
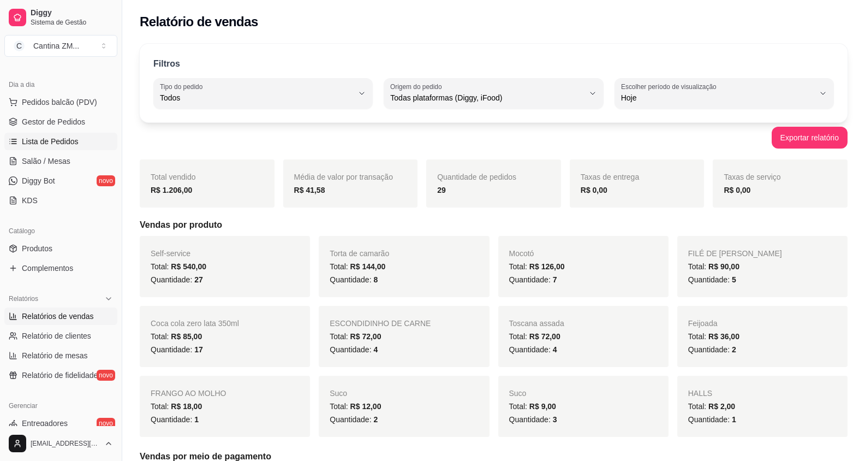
click at [65, 138] on span "Lista de Pedidos" at bounding box center [50, 141] width 57 height 11
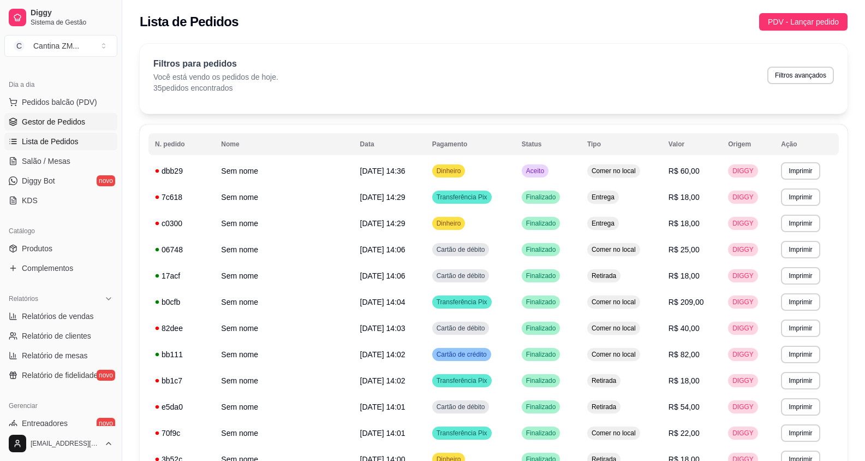
click at [68, 116] on span "Gestor de Pedidos" at bounding box center [53, 121] width 63 height 11
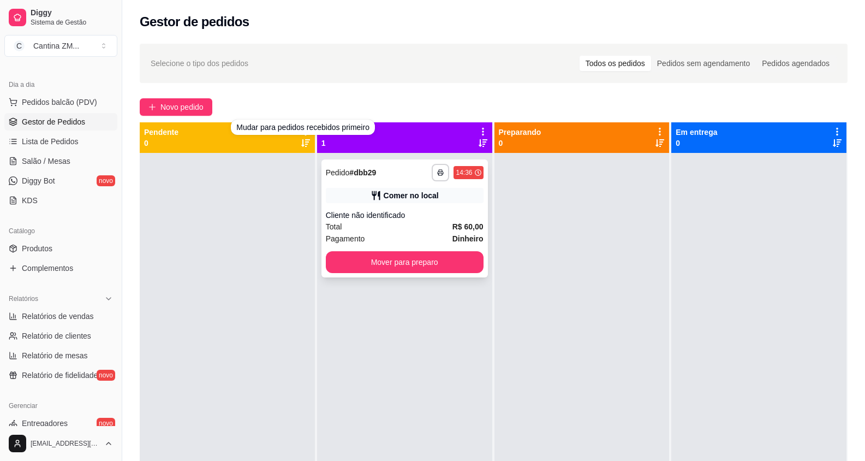
click at [388, 222] on div "Total R$ 60,00" at bounding box center [405, 227] width 158 height 12
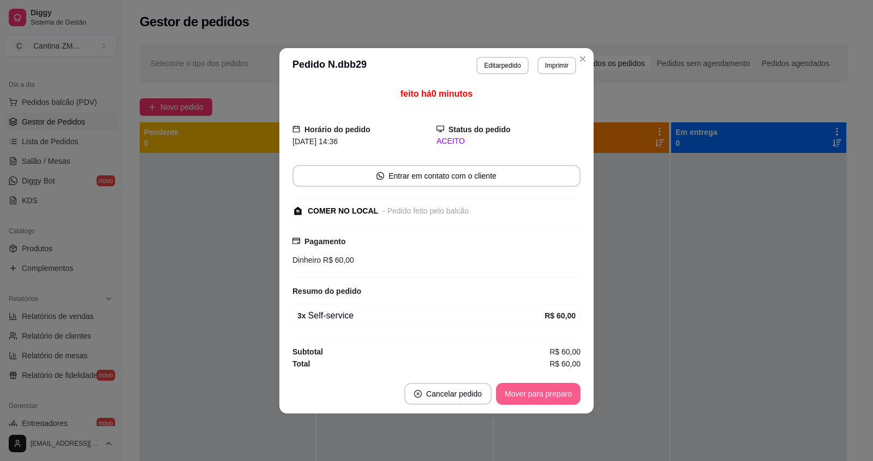
click at [528, 390] on button "Mover para preparo" at bounding box center [538, 394] width 85 height 22
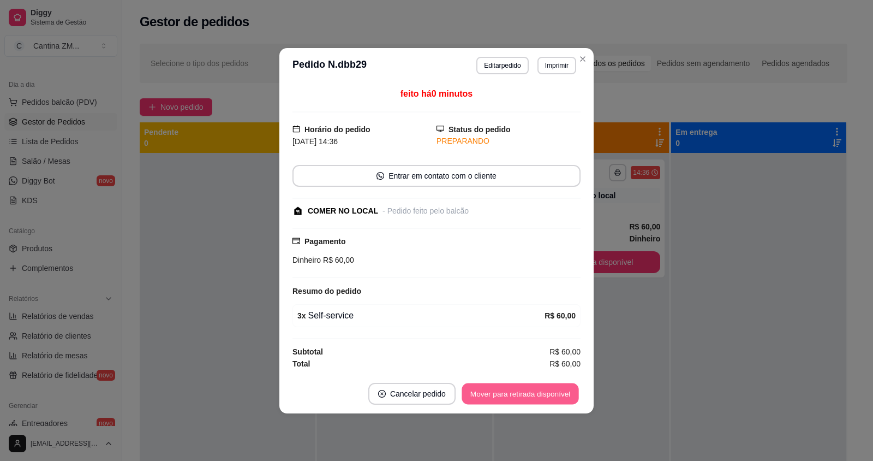
click at [528, 390] on button "Mover para retirada disponível" at bounding box center [520, 393] width 117 height 21
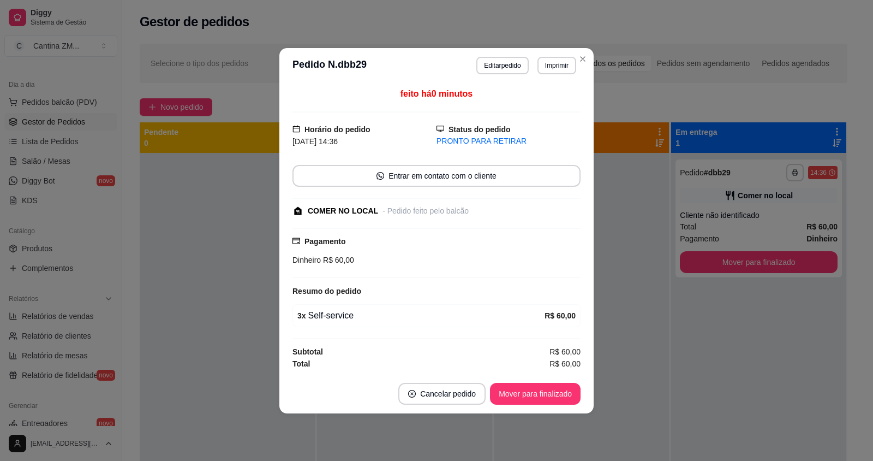
click at [526, 412] on footer "Cancelar pedido Mover para finalizado" at bounding box center [436, 393] width 314 height 39
click at [528, 393] on button "Mover para finalizado" at bounding box center [535, 394] width 91 height 22
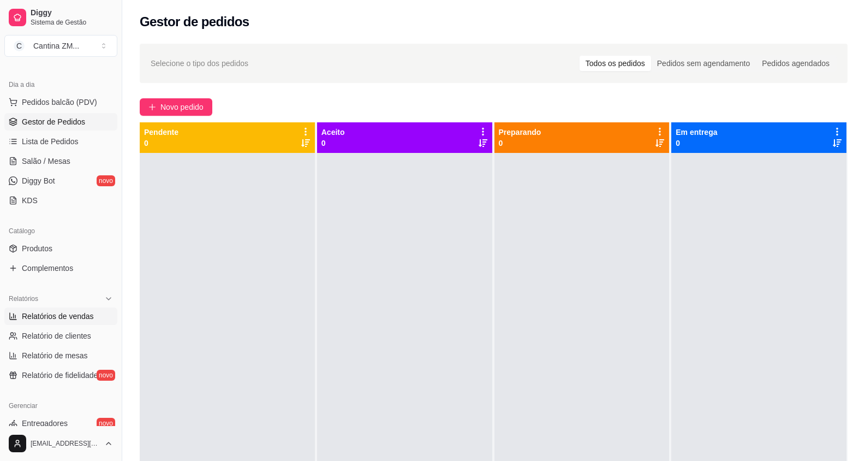
click at [40, 308] on link "Relatórios de vendas" at bounding box center [60, 315] width 113 height 17
select select "ALL"
select select "0"
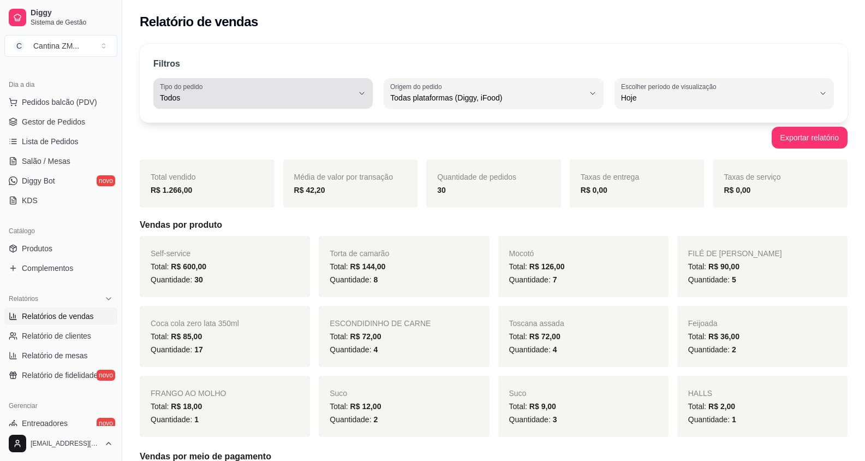
click at [177, 108] on button "Tipo do pedido Todos" at bounding box center [262, 93] width 219 height 31
click at [189, 156] on li "Retirada" at bounding box center [263, 159] width 202 height 17
type input "PICKUP"
select select "PICKUP"
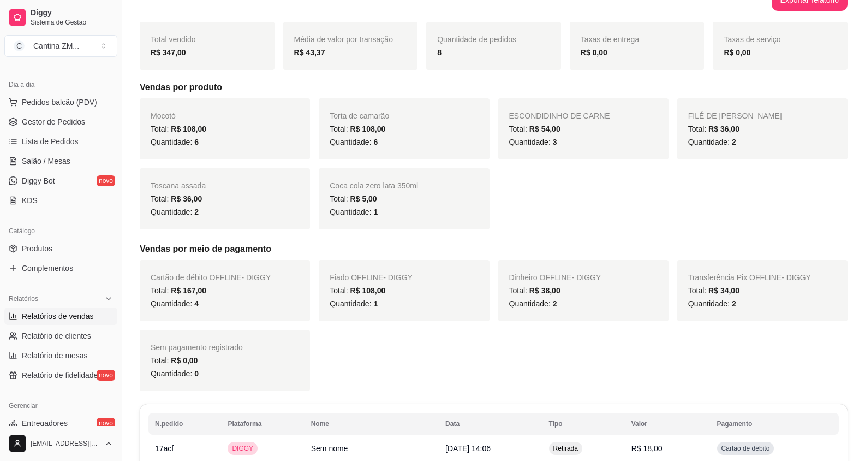
scroll to position [40, 0]
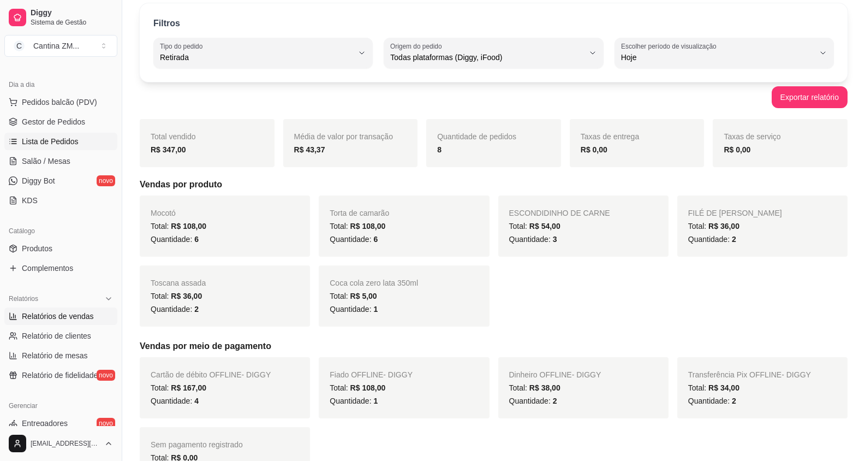
click at [44, 136] on span "Lista de Pedidos" at bounding box center [50, 141] width 57 height 11
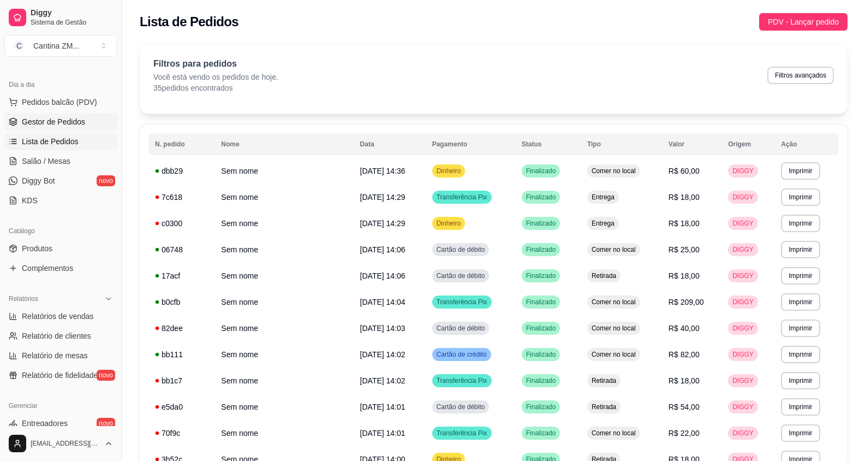
click at [53, 117] on span "Gestor de Pedidos" at bounding box center [53, 121] width 63 height 11
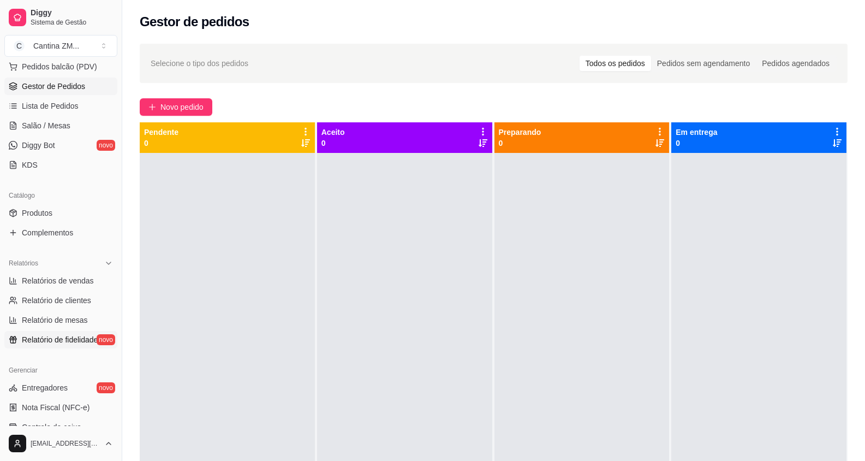
scroll to position [218, 0]
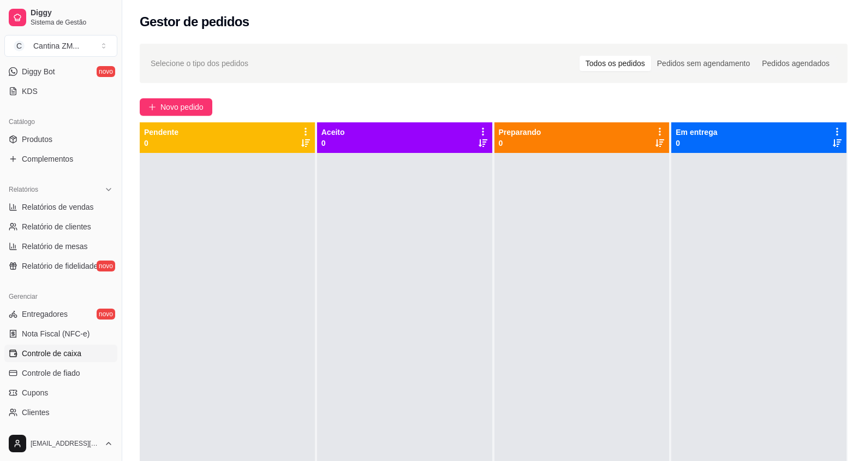
click at [48, 349] on span "Controle de caixa" at bounding box center [51, 353] width 59 height 11
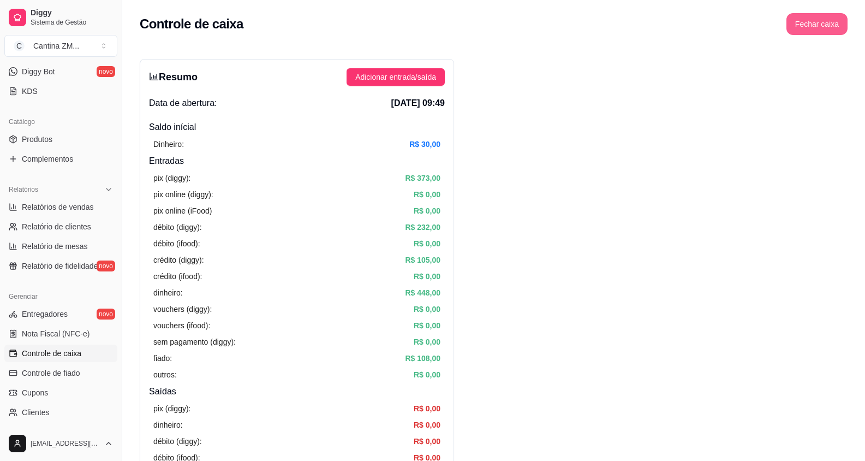
click at [807, 19] on button "Fechar caixa" at bounding box center [817, 24] width 61 height 22
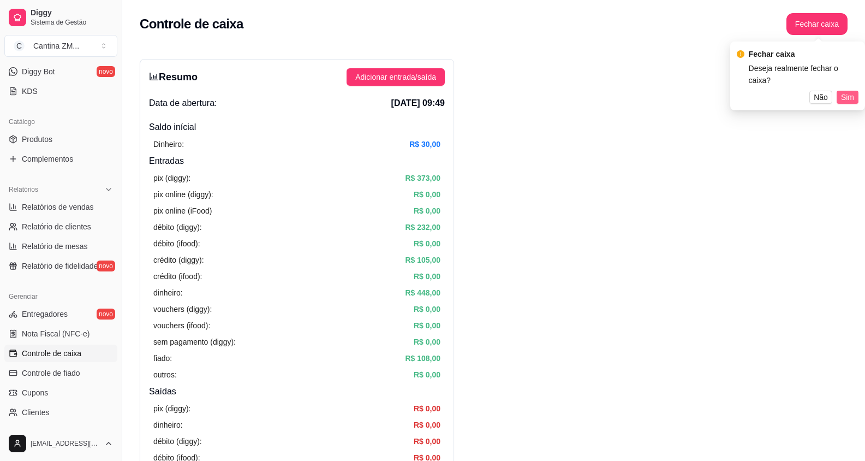
click at [846, 91] on span "Sim" at bounding box center [847, 97] width 13 height 12
